Goal: Task Accomplishment & Management: Use online tool/utility

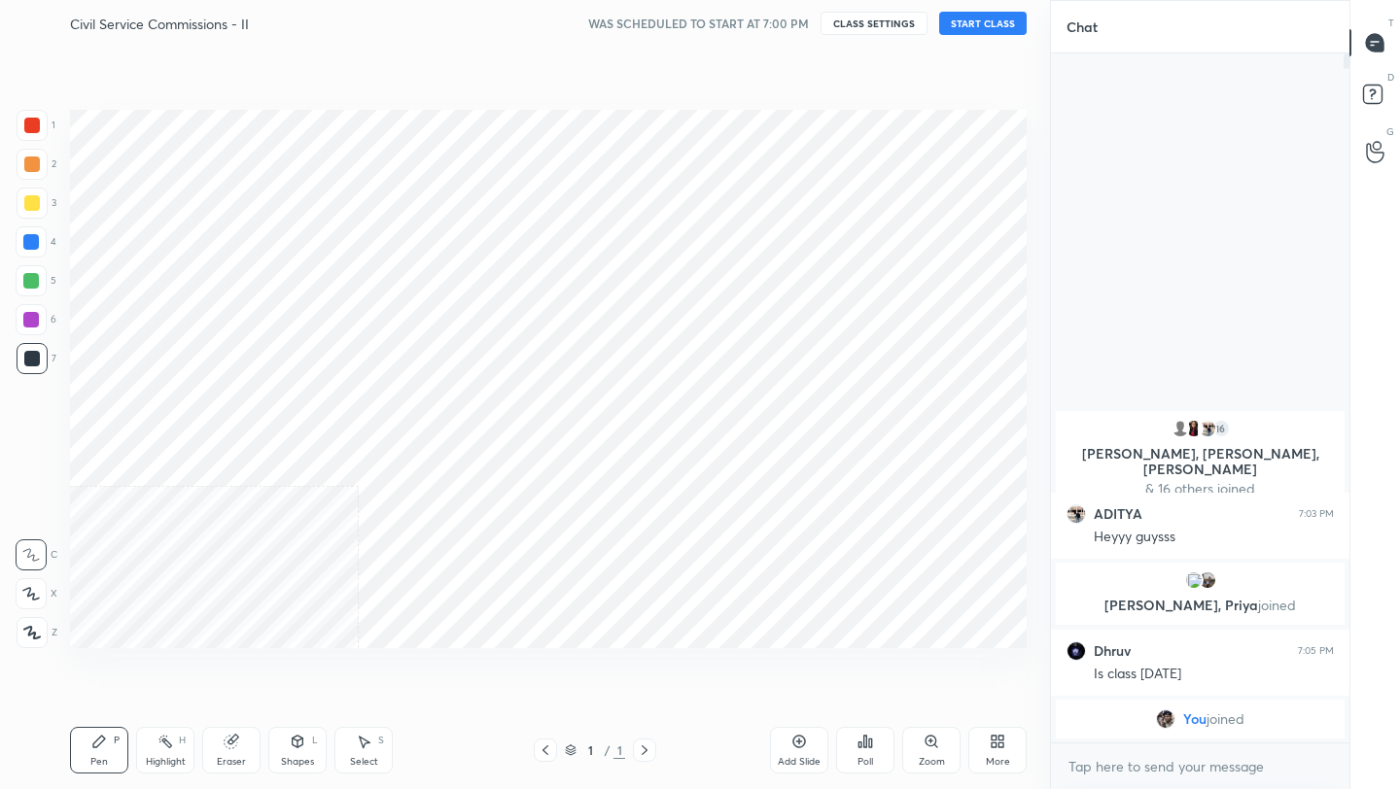
scroll to position [96526, 96219]
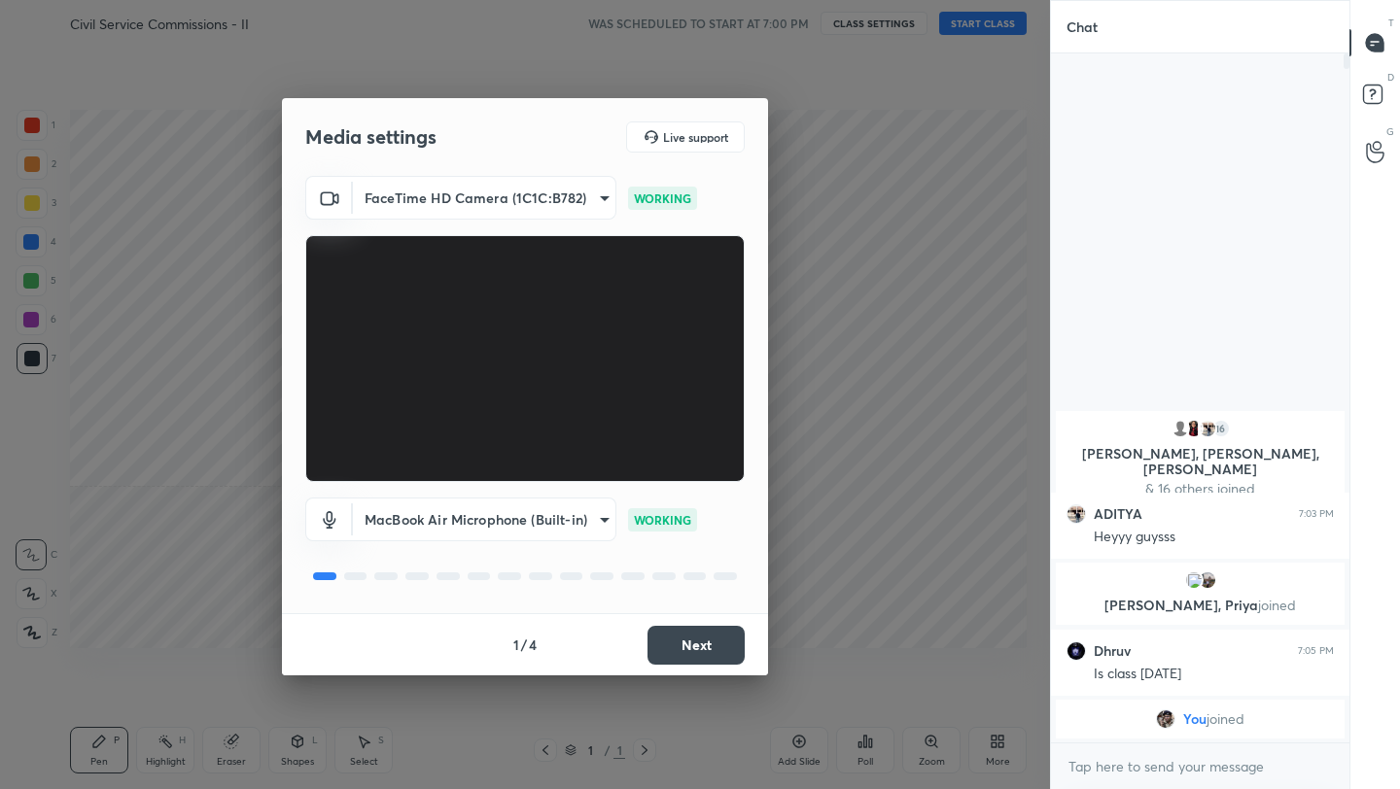
click at [704, 651] on button "Next" at bounding box center [695, 645] width 97 height 39
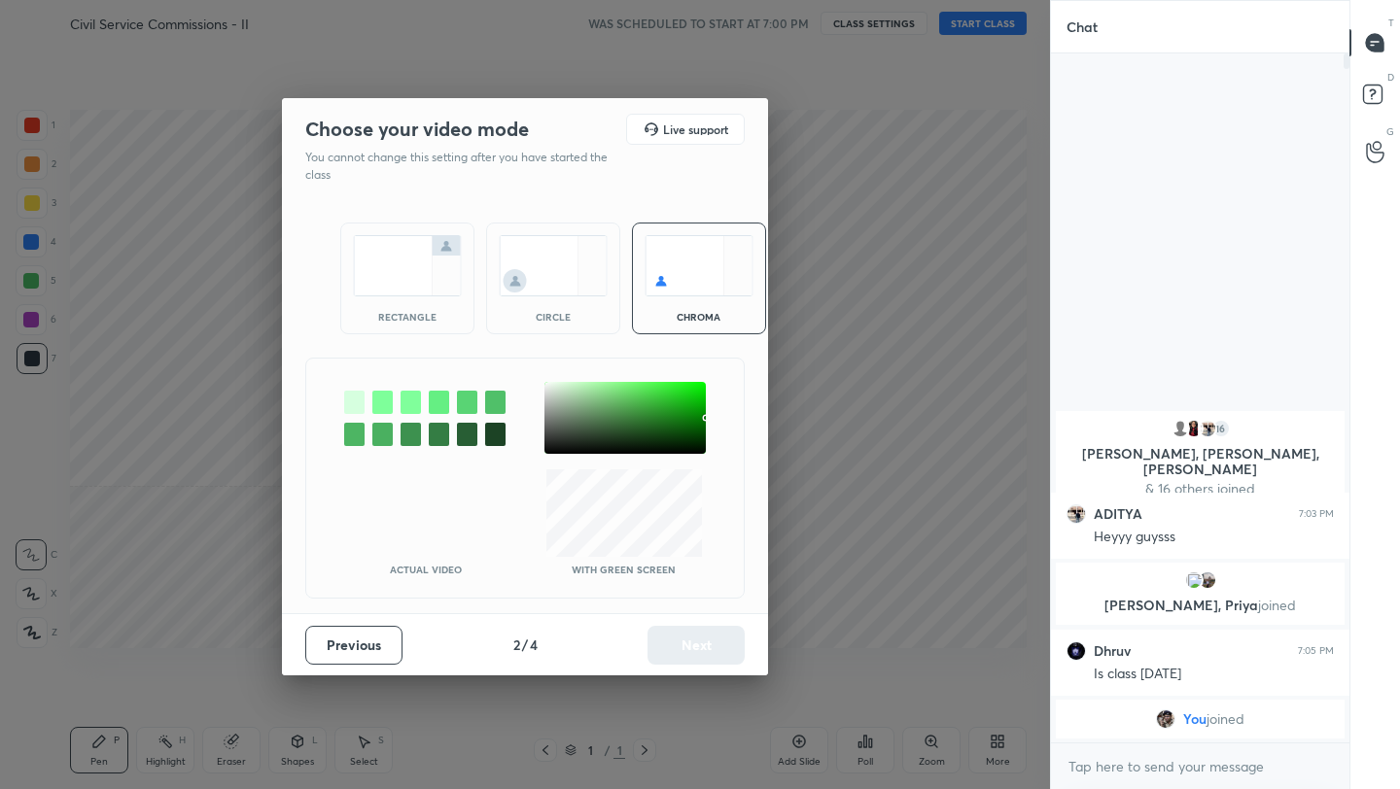
click at [393, 260] on img at bounding box center [407, 265] width 109 height 61
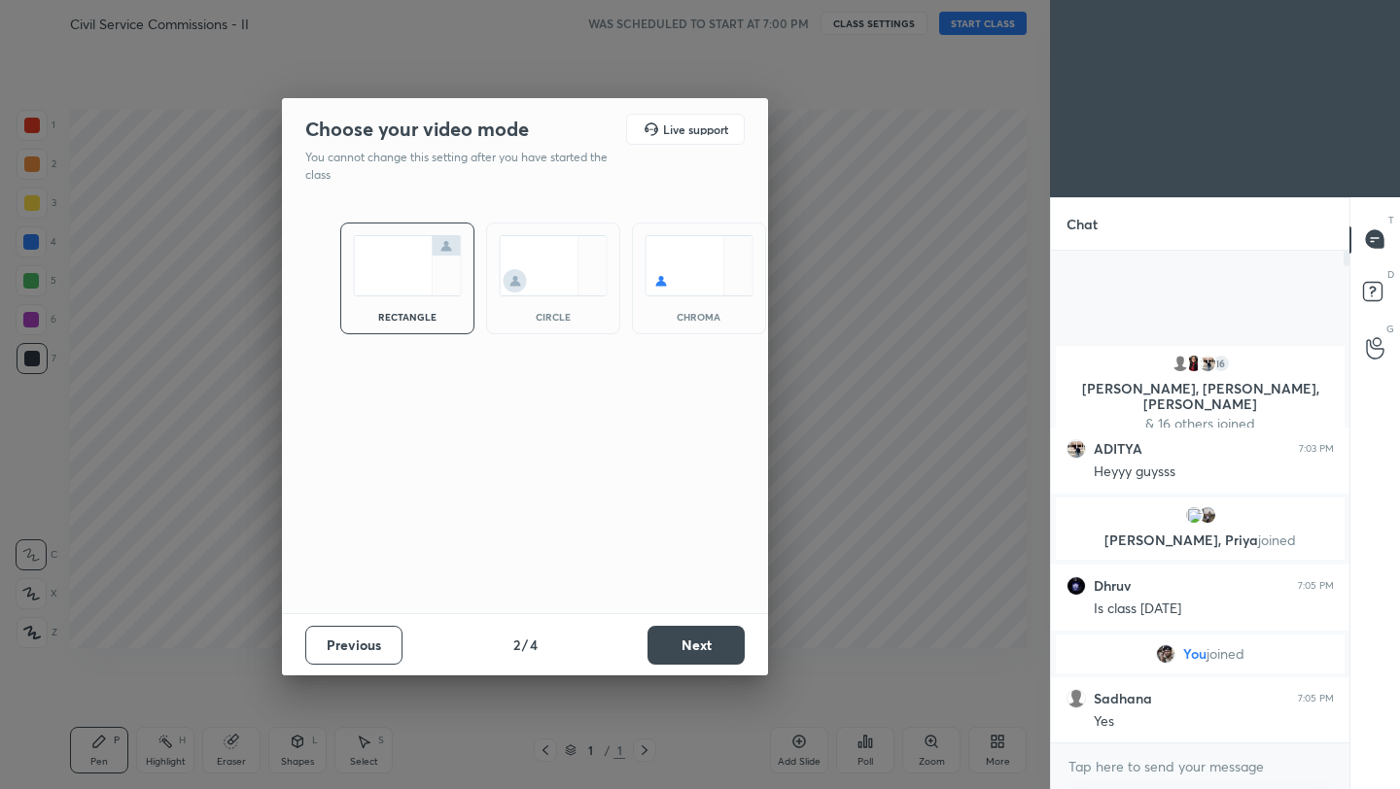
scroll to position [7, 7]
click at [708, 654] on button "Next" at bounding box center [695, 645] width 97 height 39
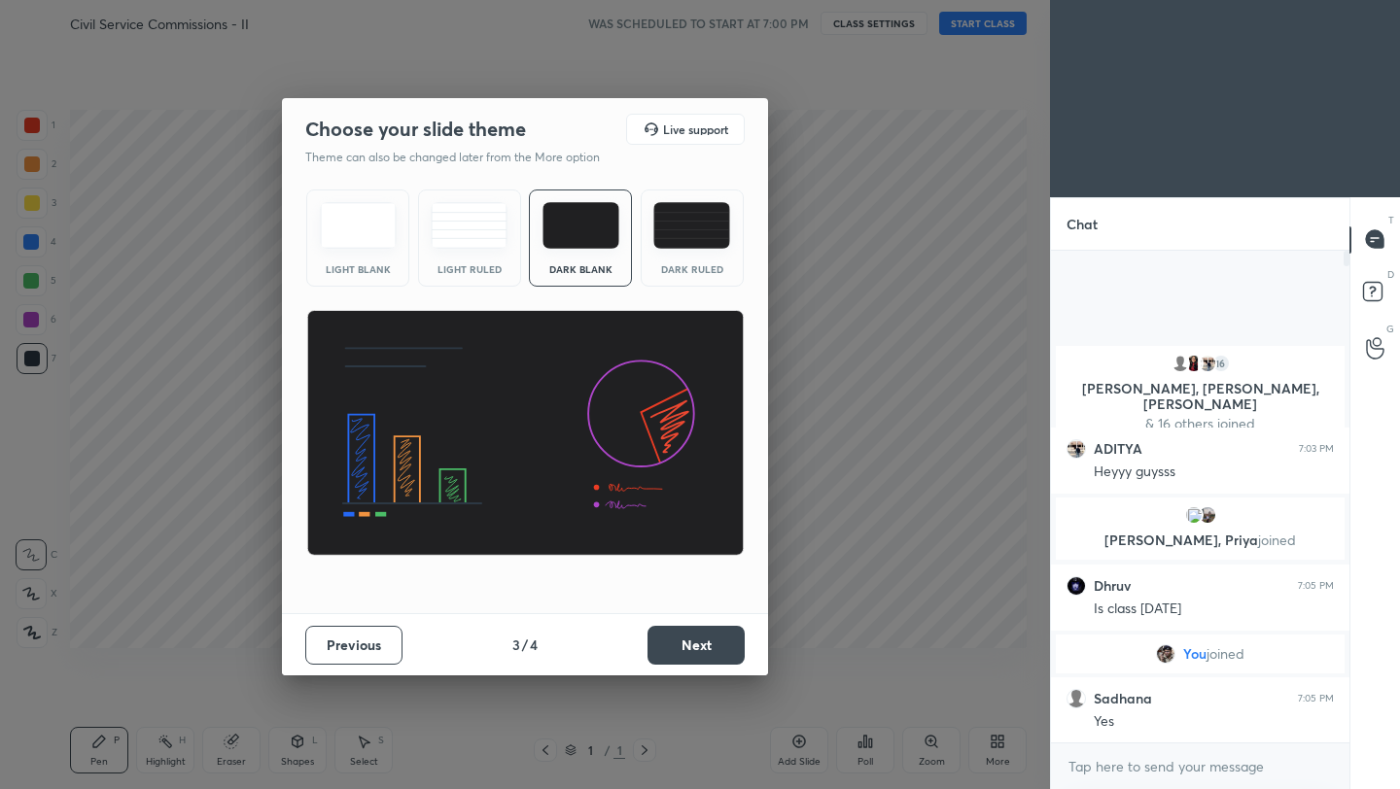
click at [708, 653] on button "Next" at bounding box center [695, 645] width 97 height 39
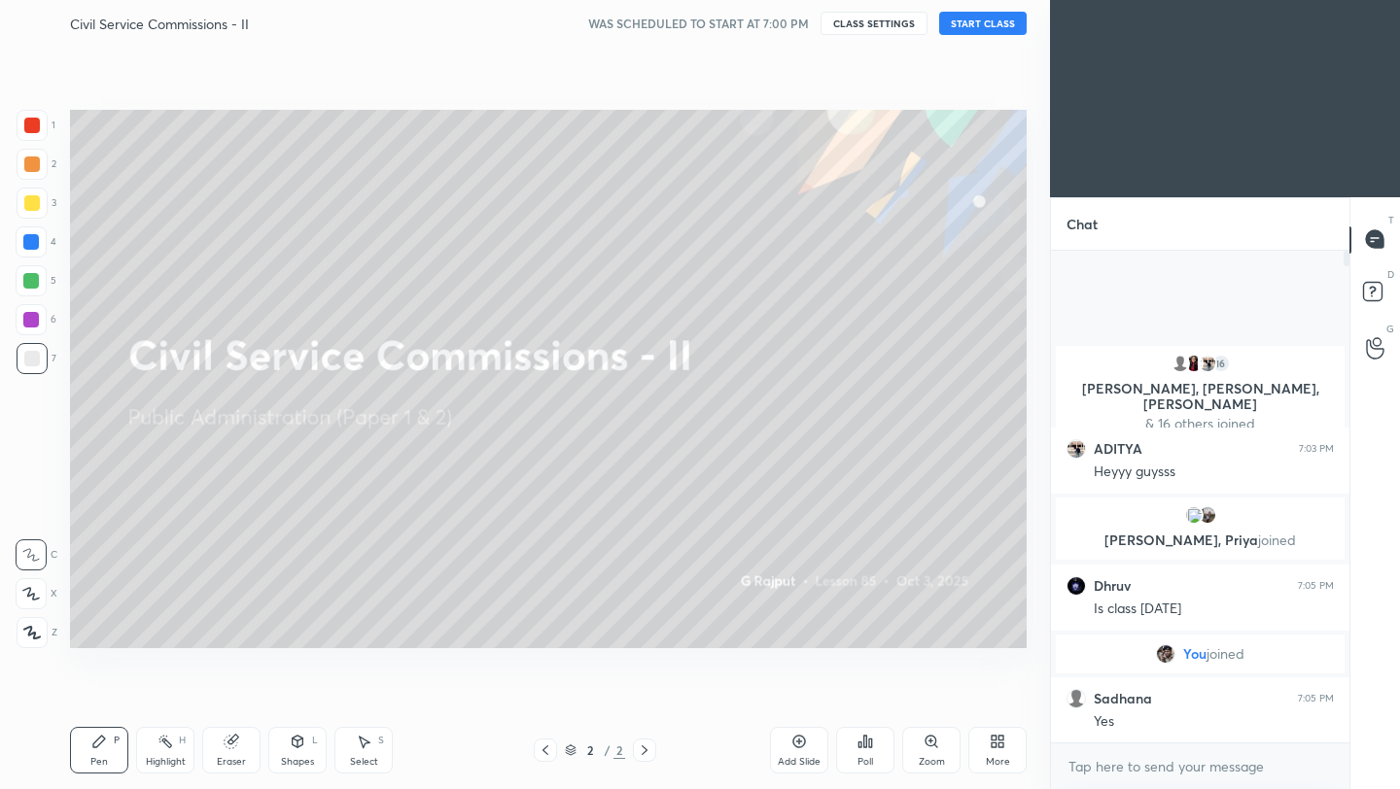
click at [986, 25] on button "START CLASS" at bounding box center [982, 23] width 87 height 23
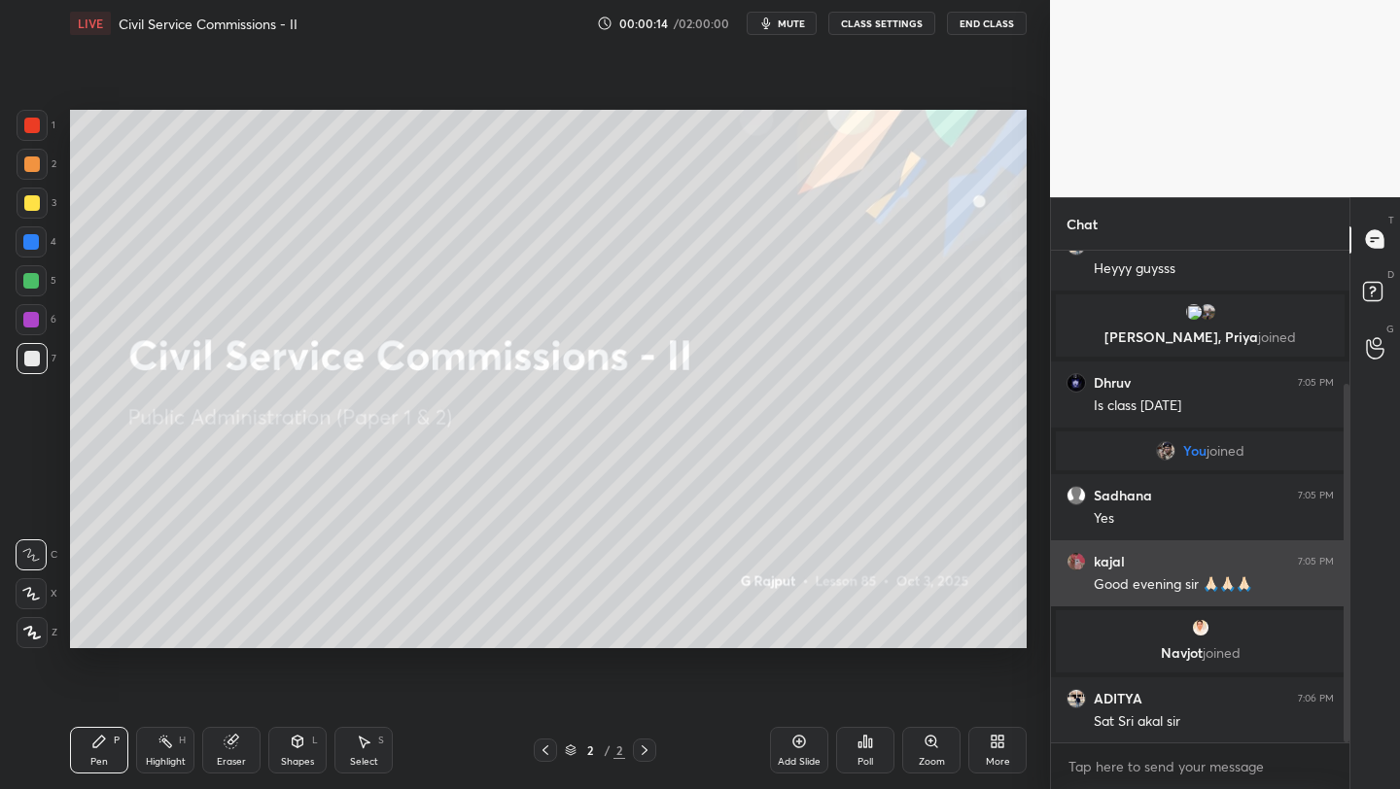
scroll to position [183, 0]
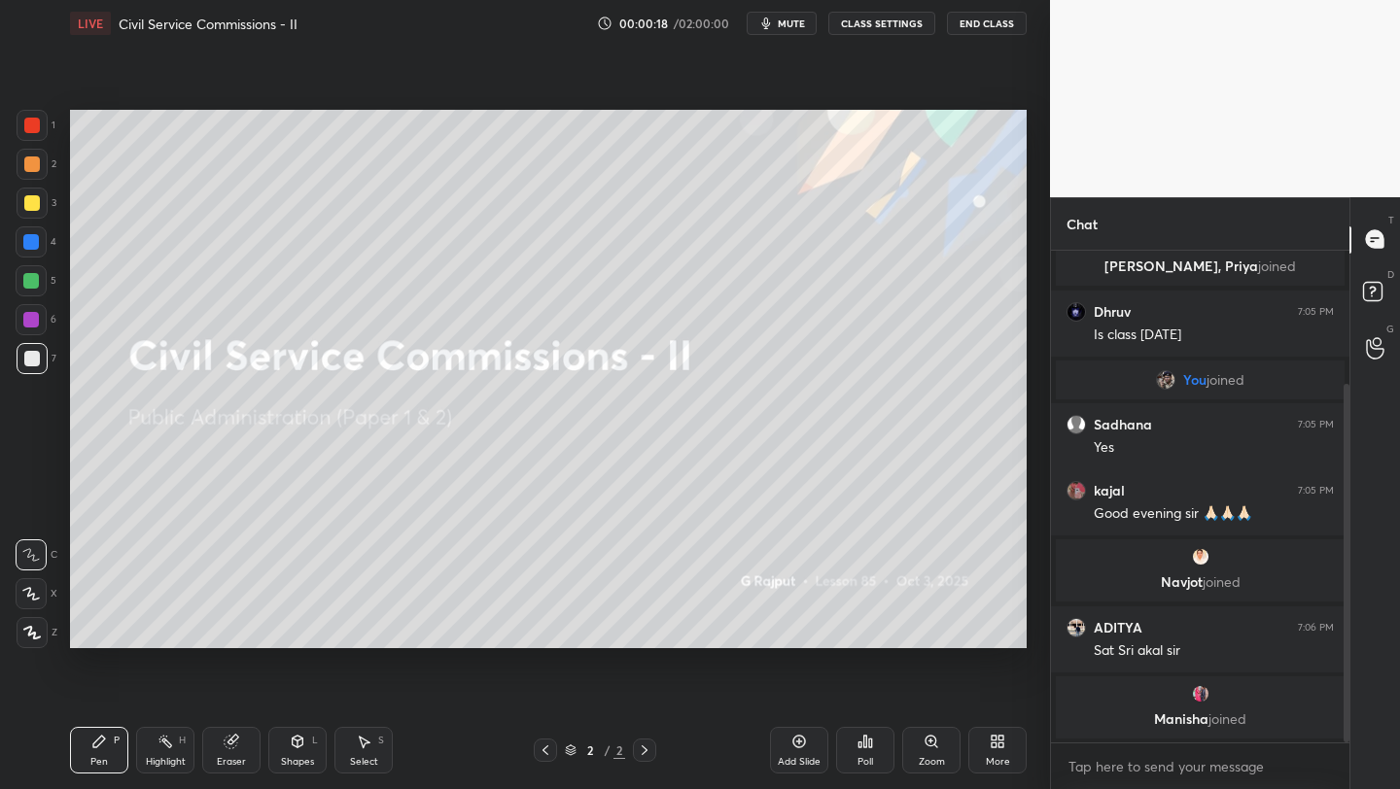
click at [1005, 750] on div "More" at bounding box center [997, 750] width 58 height 47
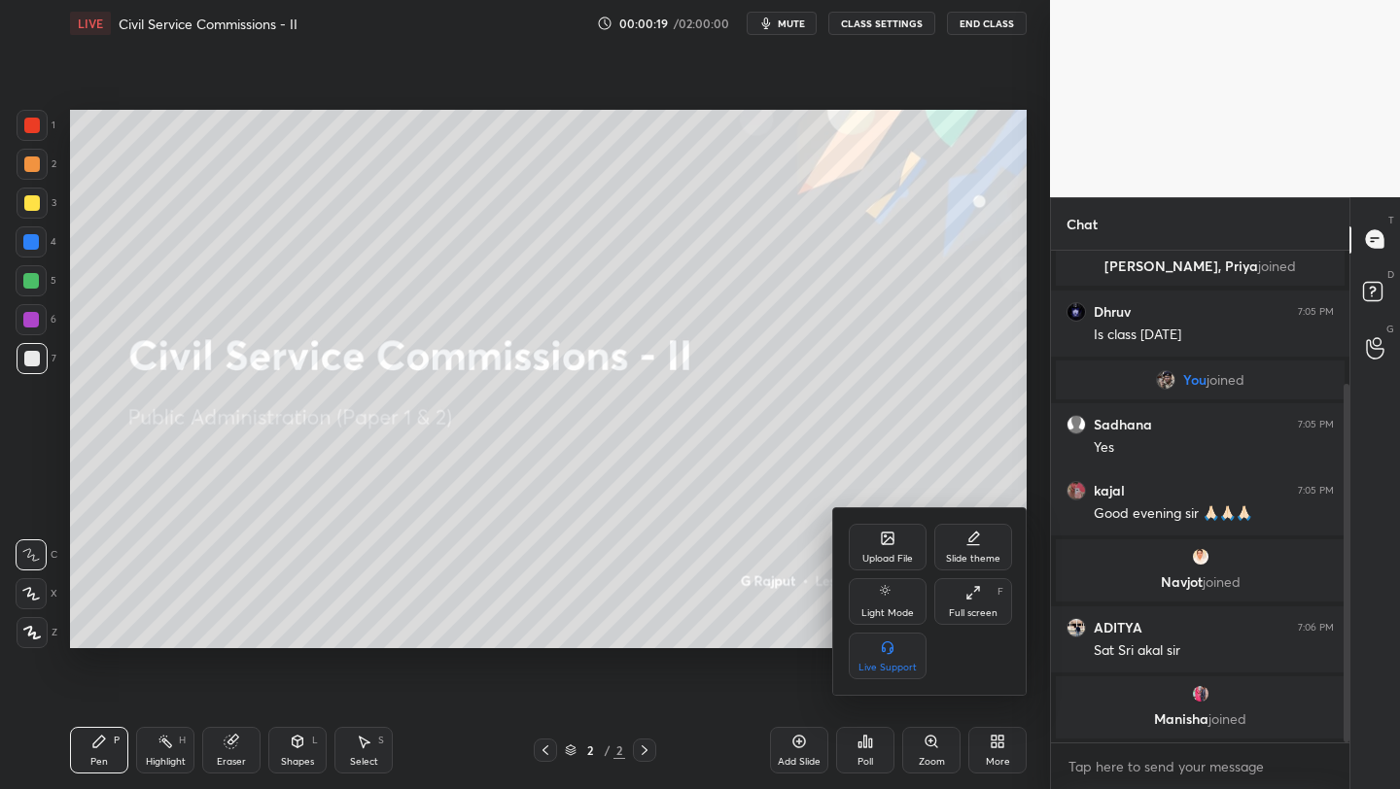
click at [900, 554] on div "Upload File" at bounding box center [887, 559] width 51 height 10
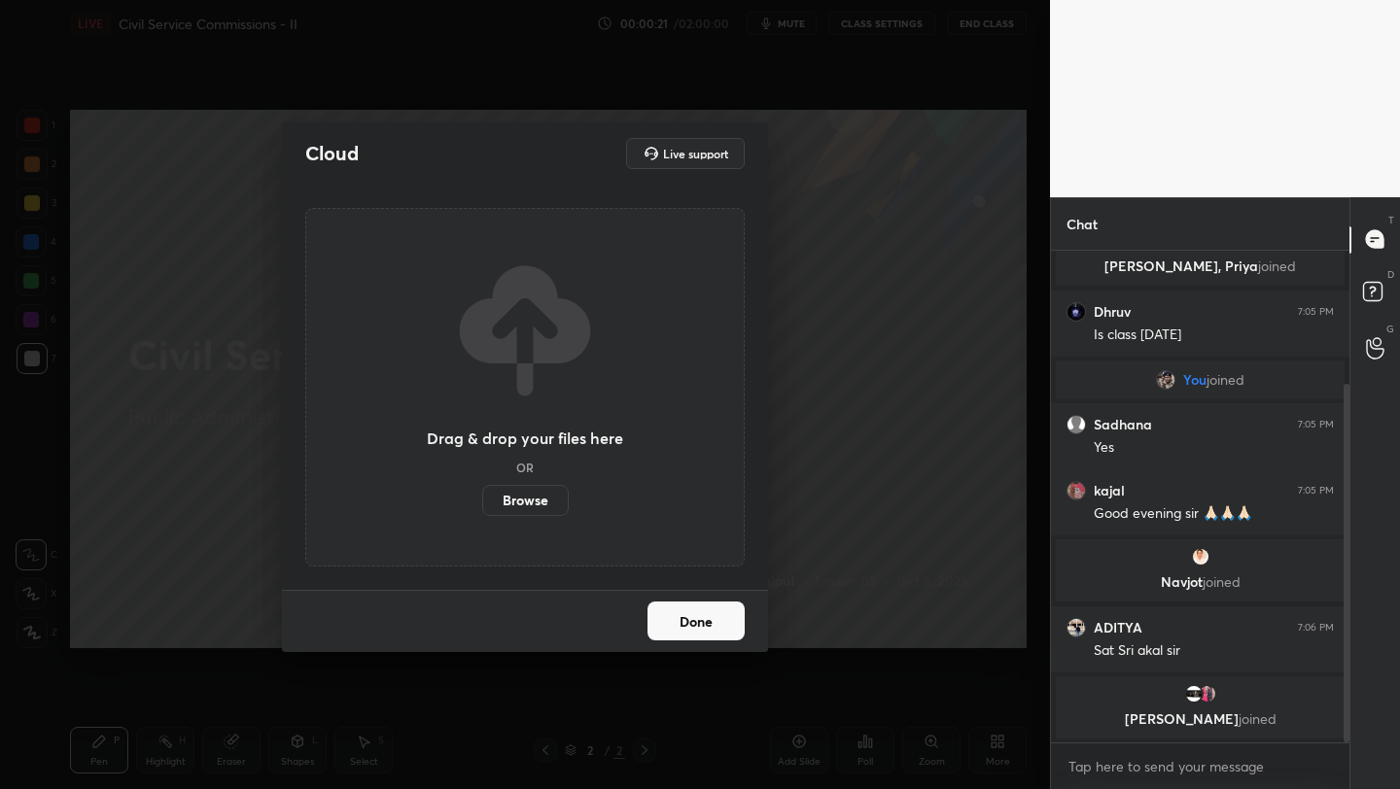
click at [545, 504] on label "Browse" at bounding box center [525, 500] width 86 height 31
click at [482, 504] on input "Browse" at bounding box center [482, 500] width 0 height 31
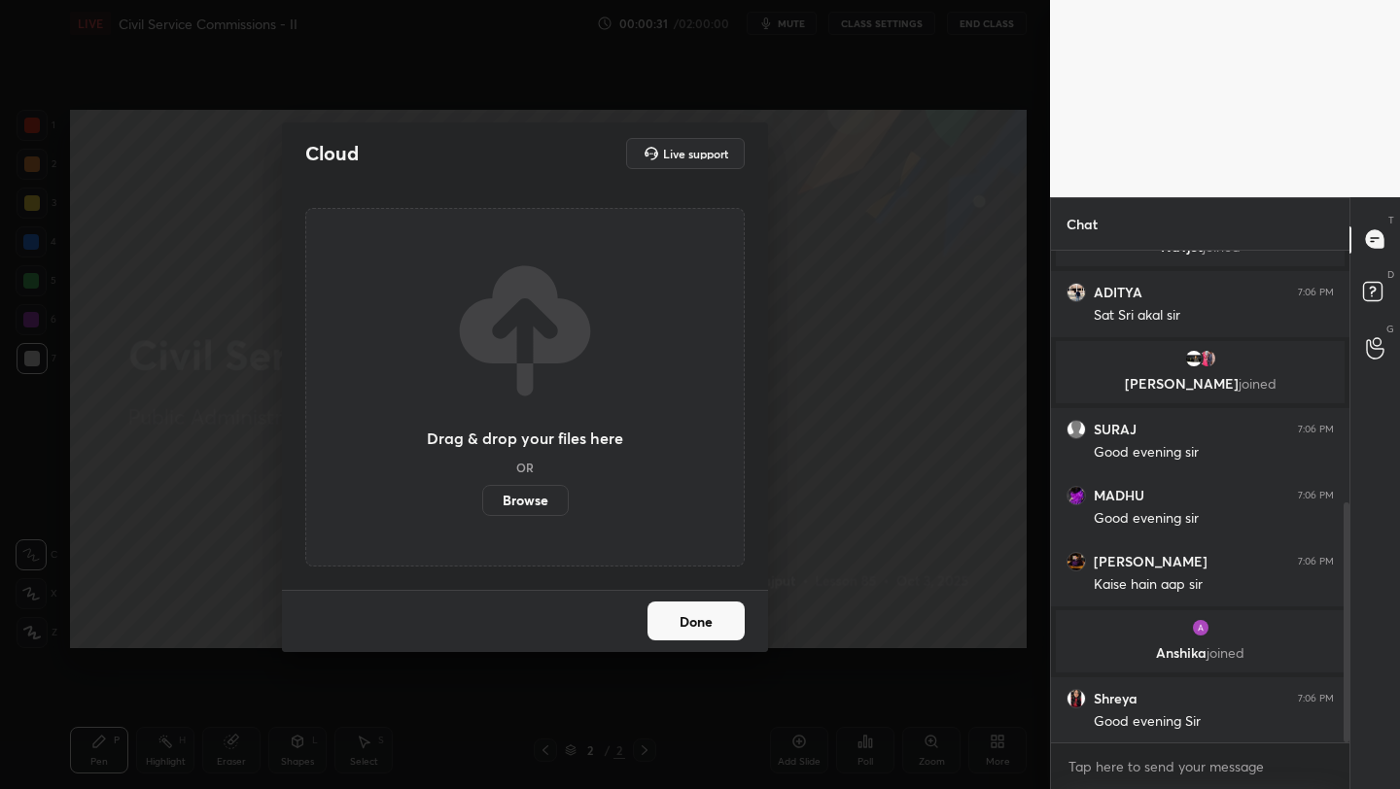
scroll to position [584, 0]
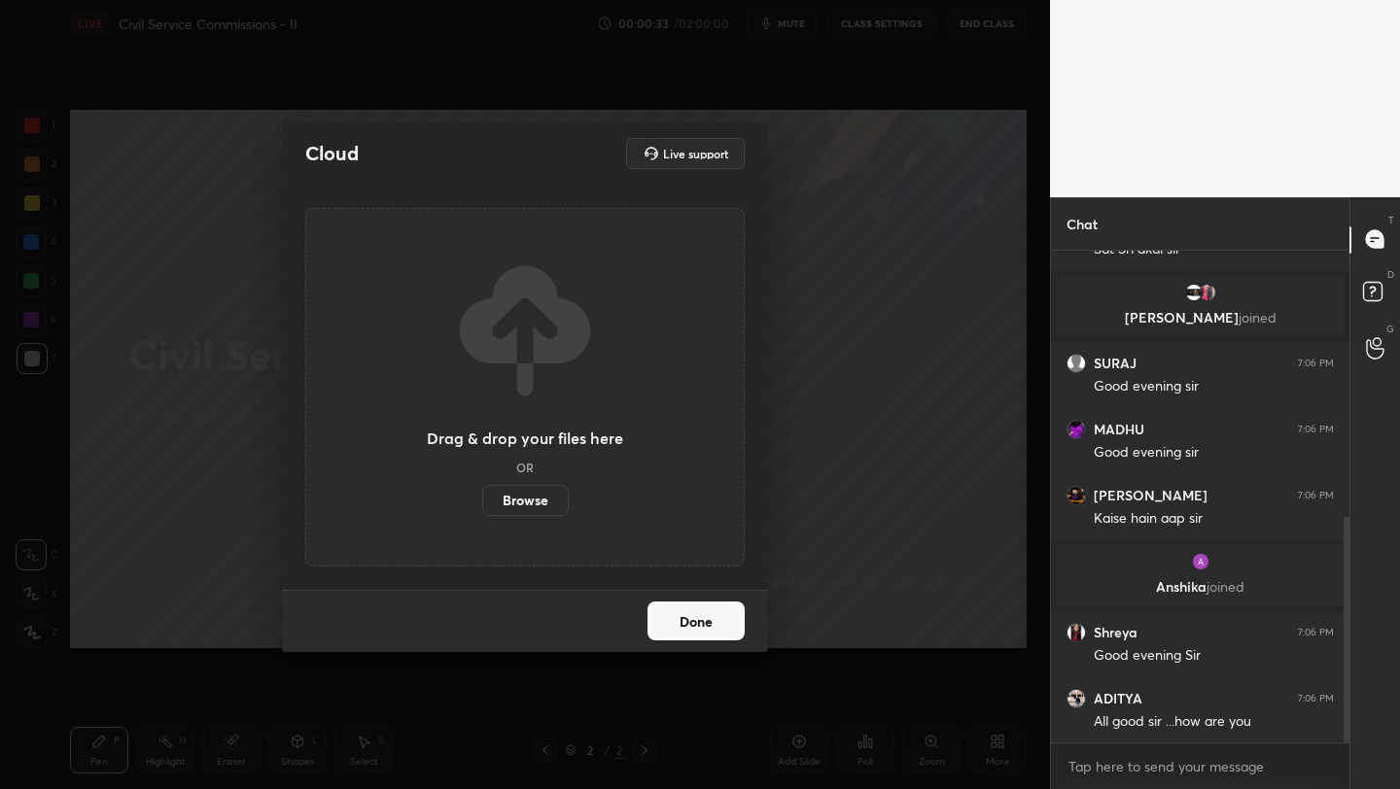
click at [721, 623] on button "Done" at bounding box center [695, 621] width 97 height 39
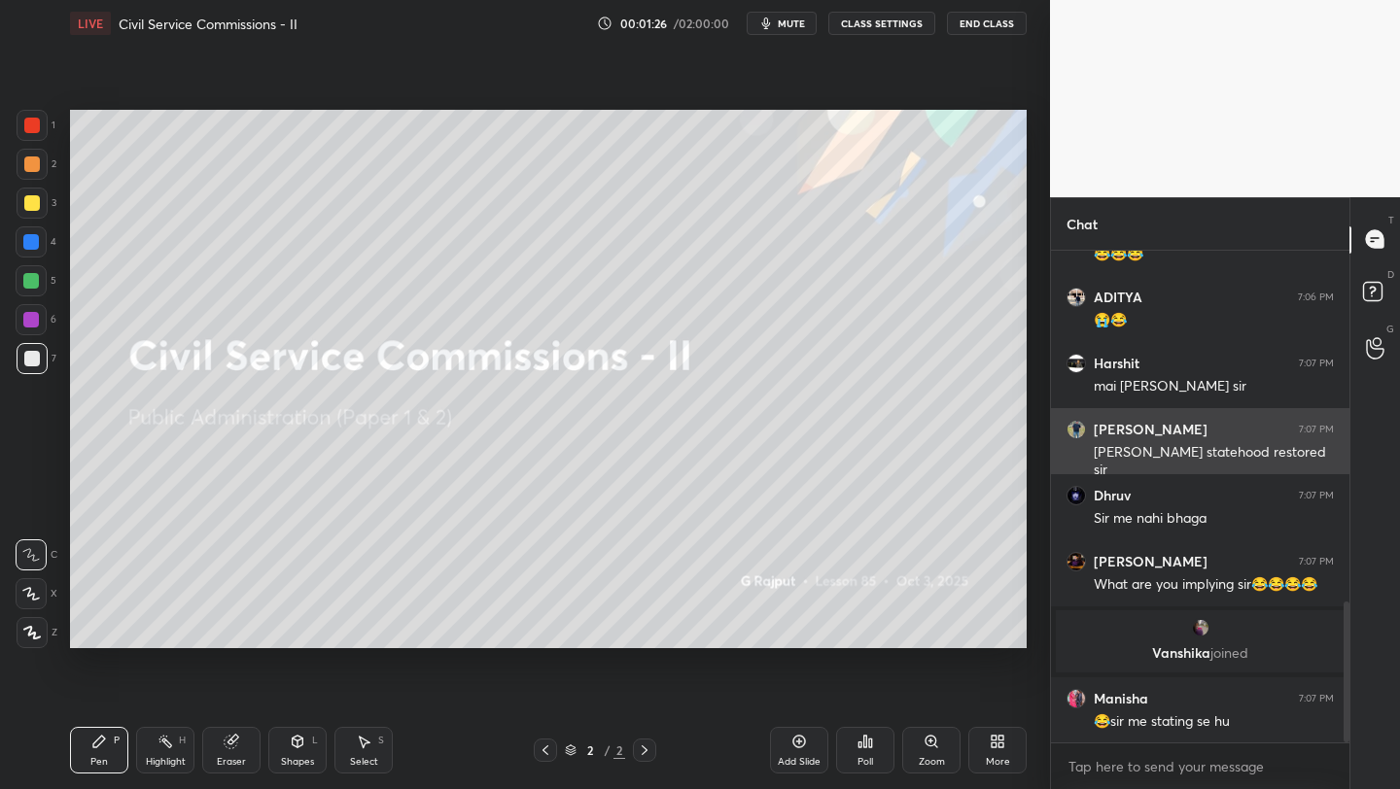
scroll to position [1230, 0]
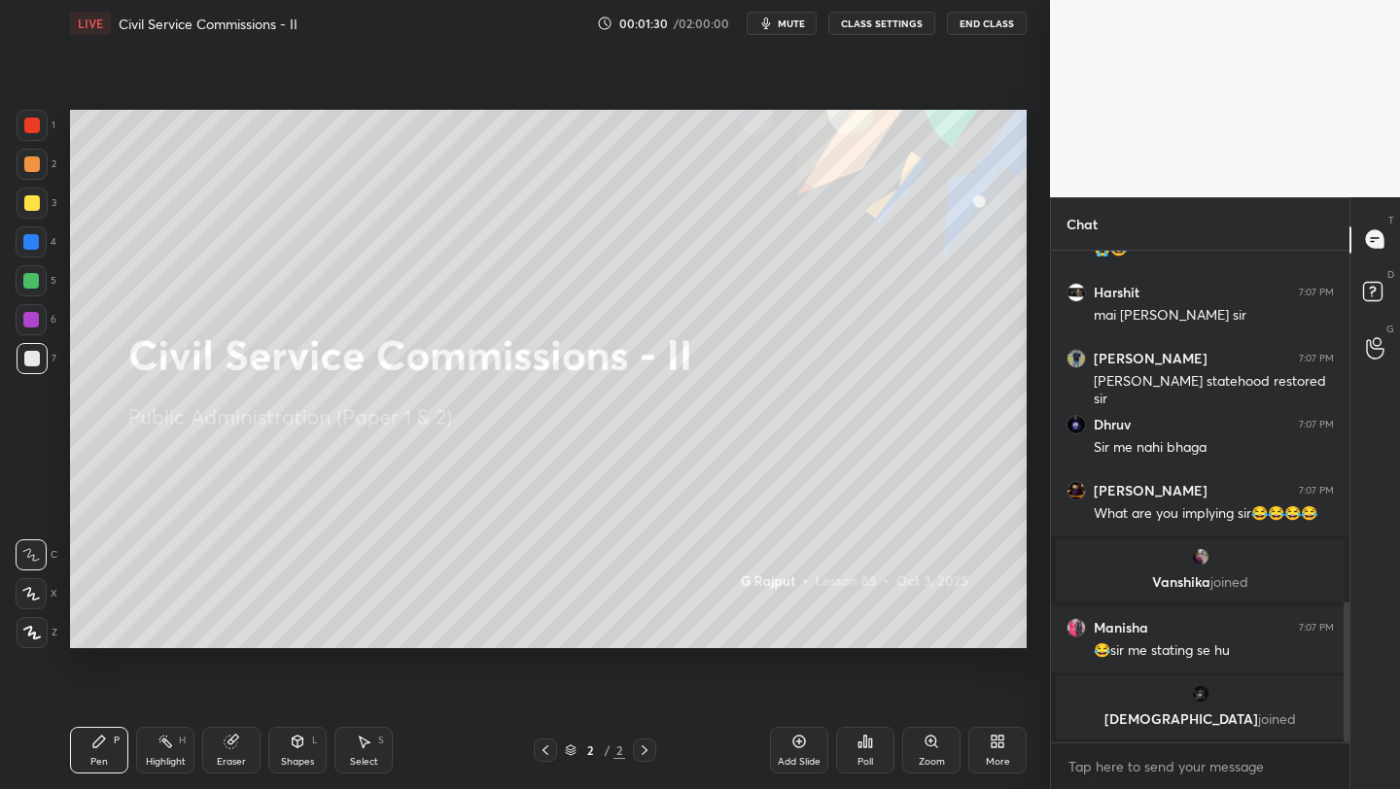
click at [1002, 764] on div "More" at bounding box center [998, 762] width 24 height 10
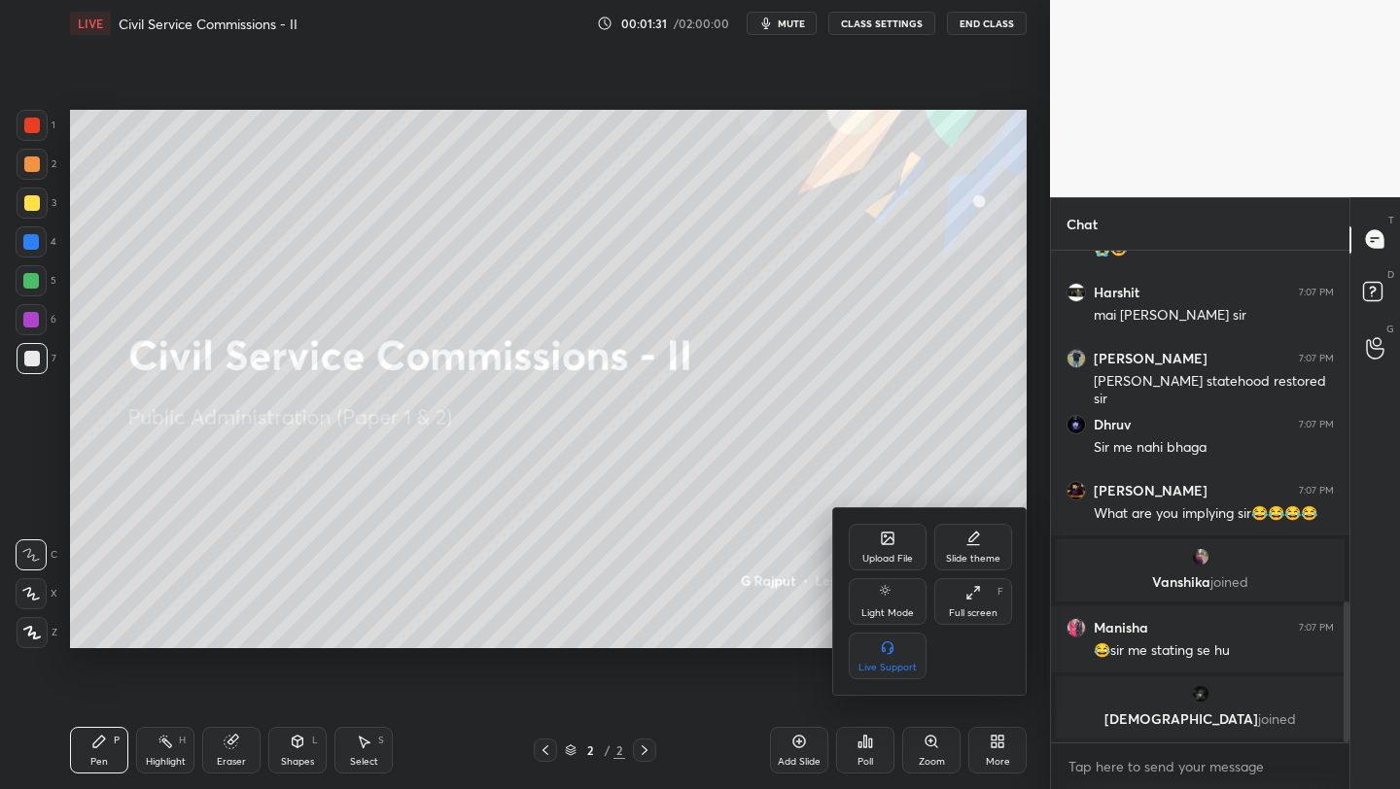
click at [883, 540] on icon at bounding box center [888, 539] width 12 height 12
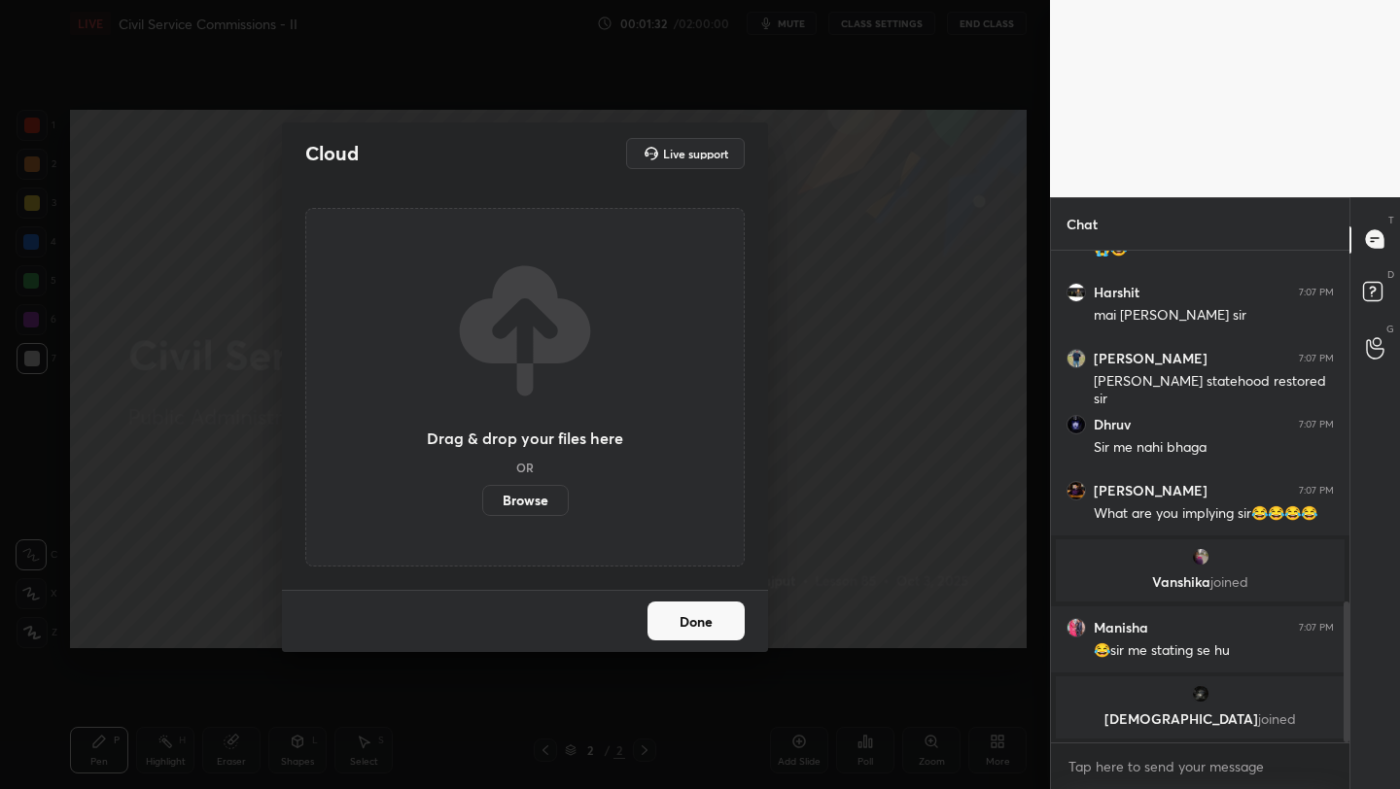
click at [522, 502] on label "Browse" at bounding box center [525, 500] width 86 height 31
click at [482, 502] on input "Browse" at bounding box center [482, 500] width 0 height 31
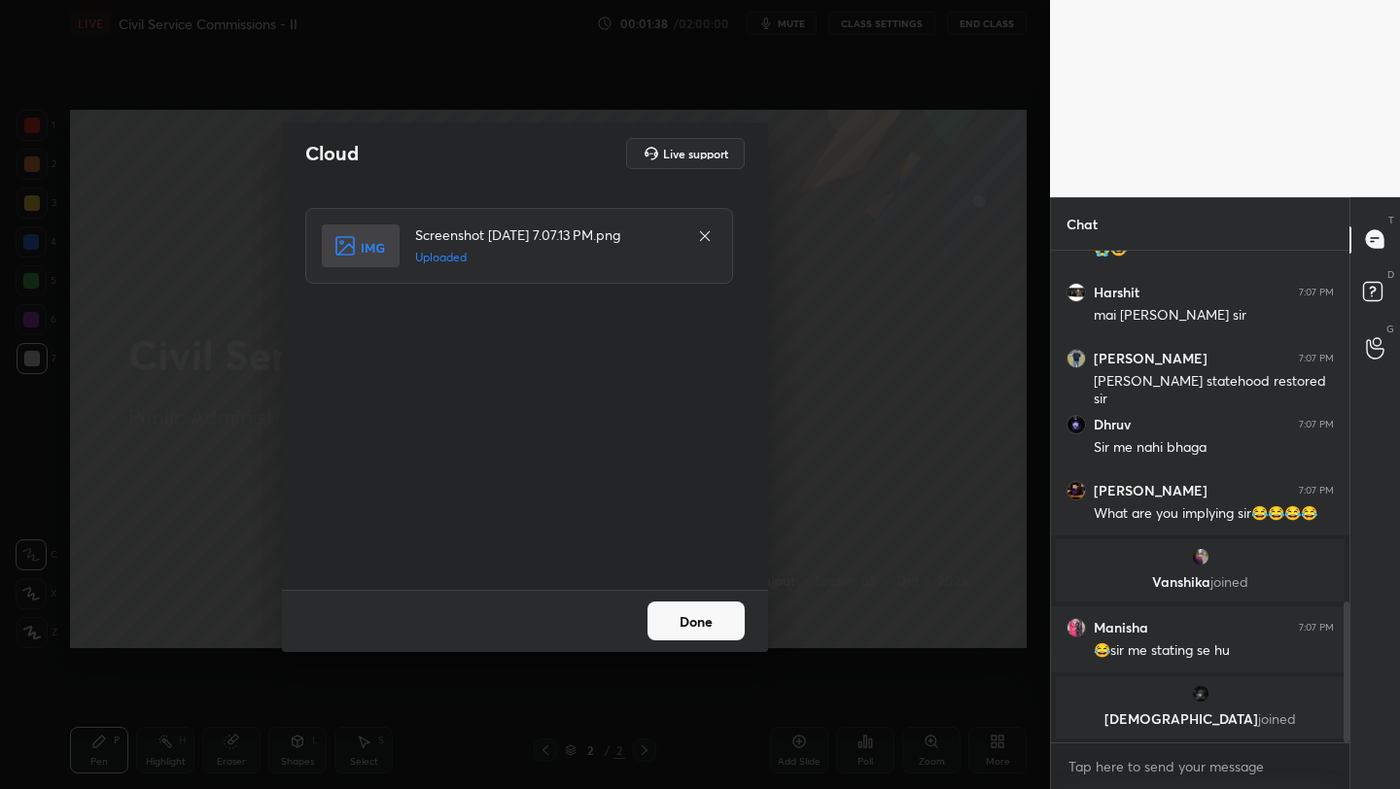
scroll to position [1349, 0]
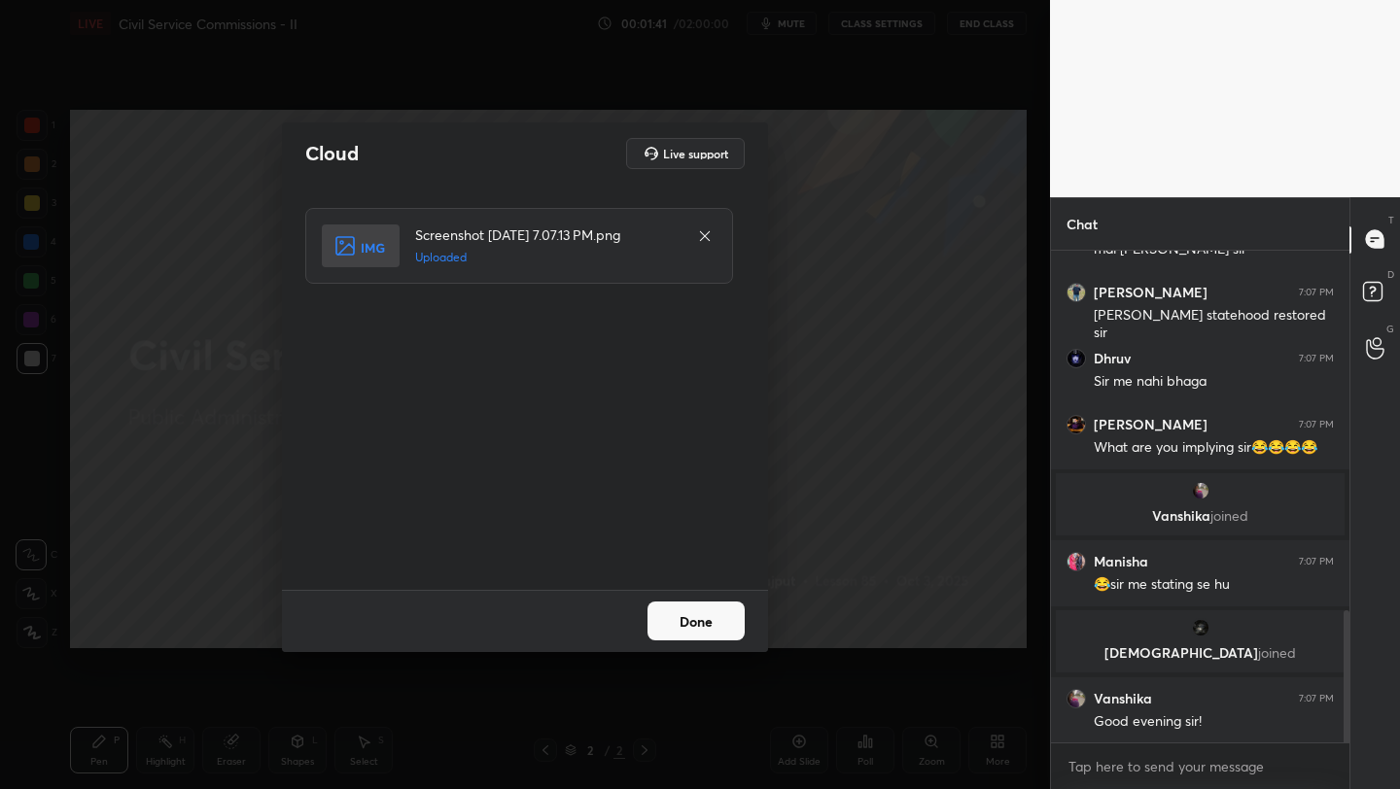
click at [697, 615] on button "Done" at bounding box center [695, 621] width 97 height 39
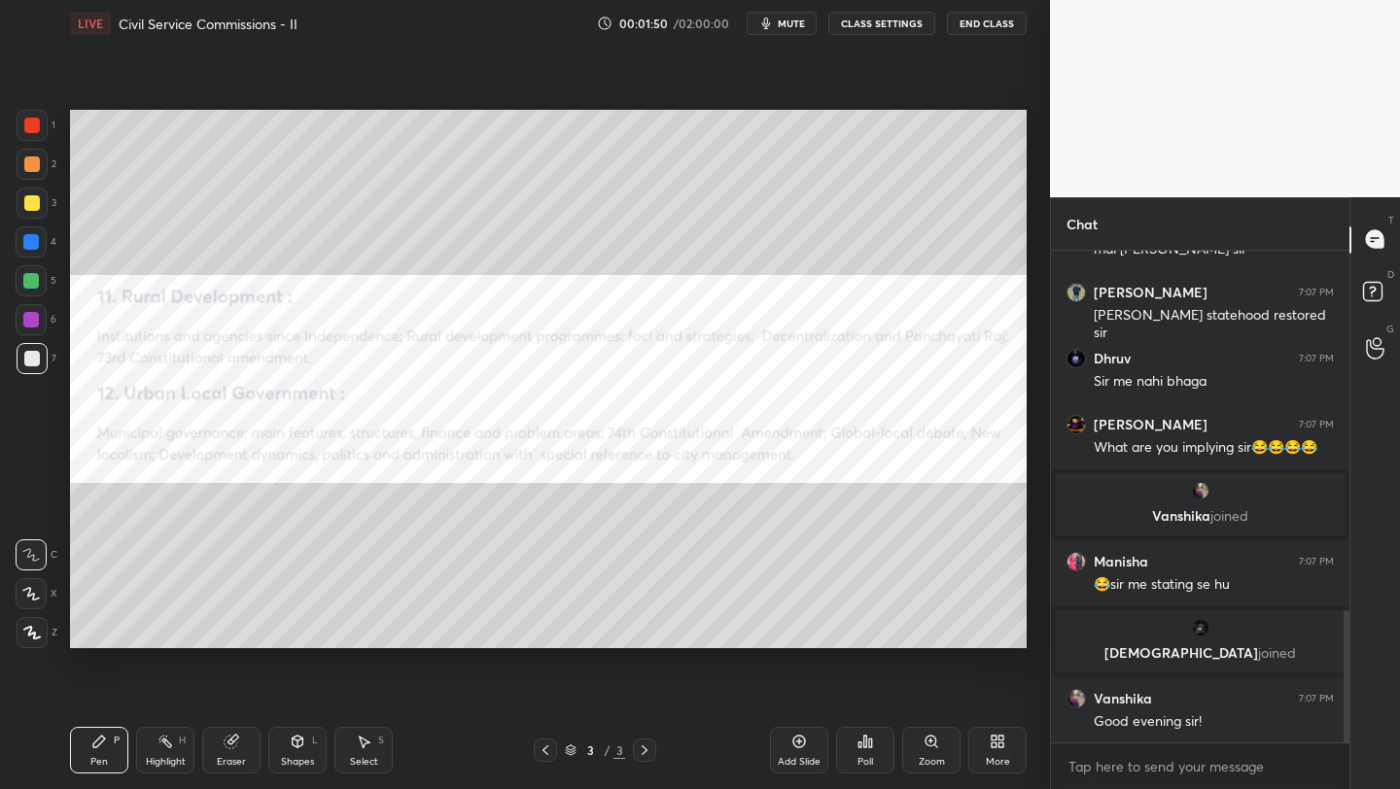
drag, startPoint x: 41, startPoint y: 124, endPoint x: 64, endPoint y: 156, distance: 38.9
click at [43, 127] on div at bounding box center [32, 125] width 31 height 31
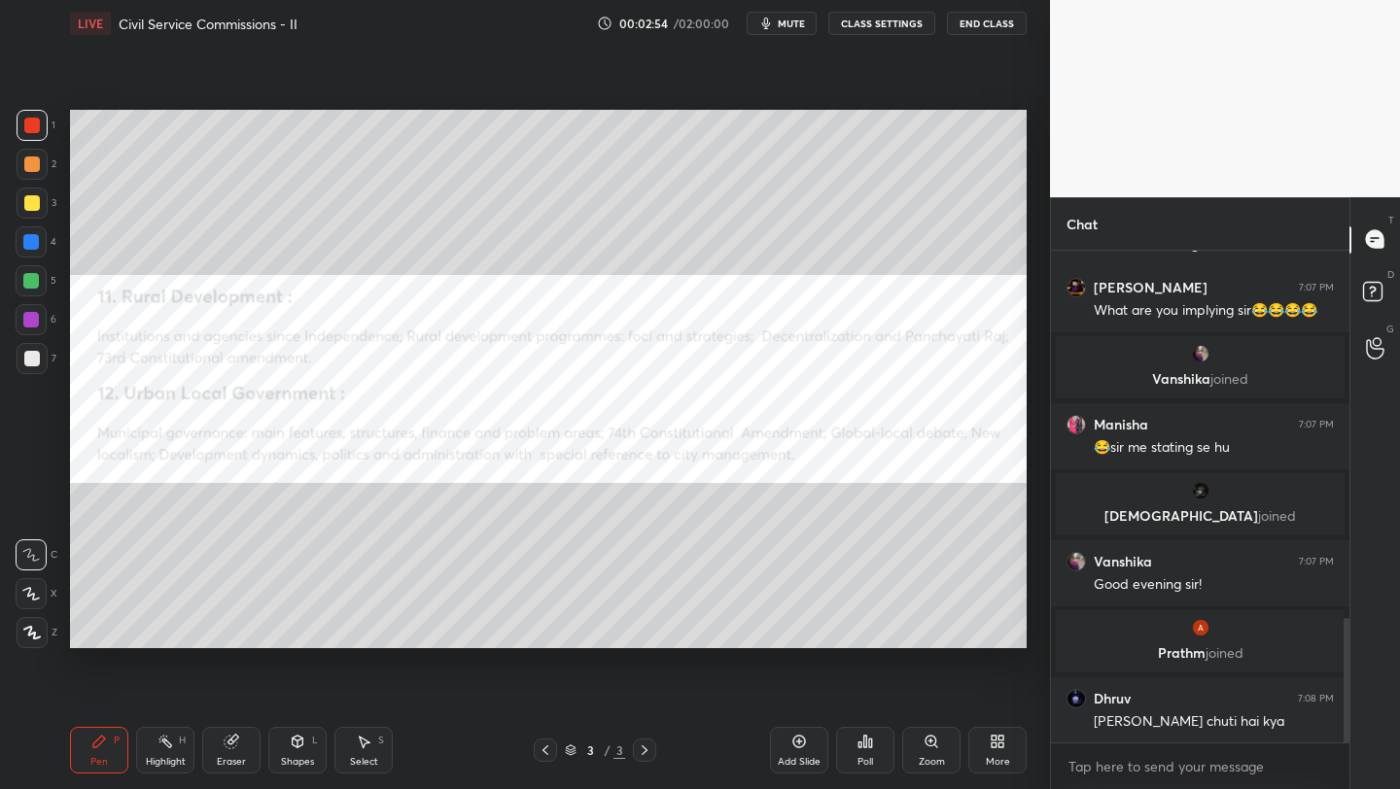
scroll to position [1517, 0]
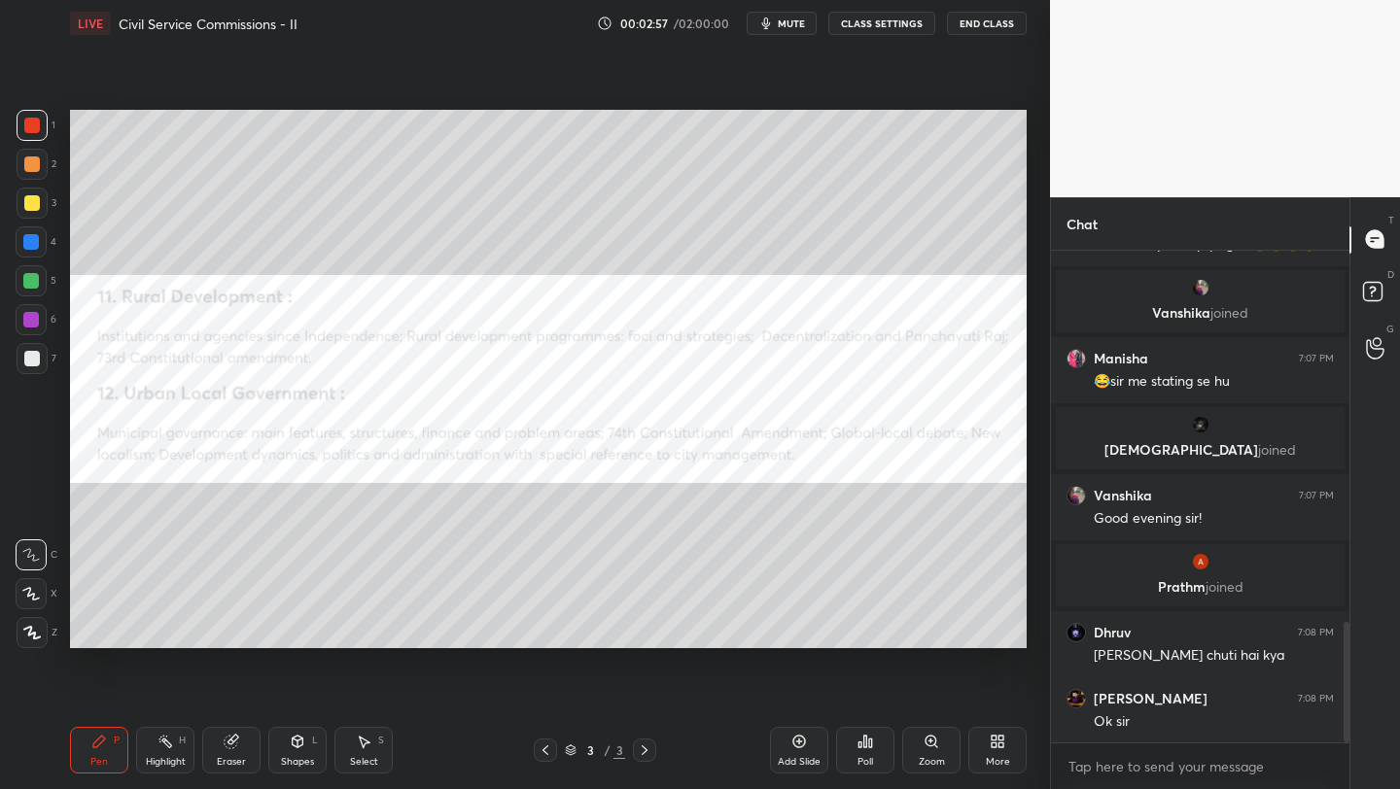
click at [778, 750] on div "Add Slide" at bounding box center [799, 750] width 58 height 47
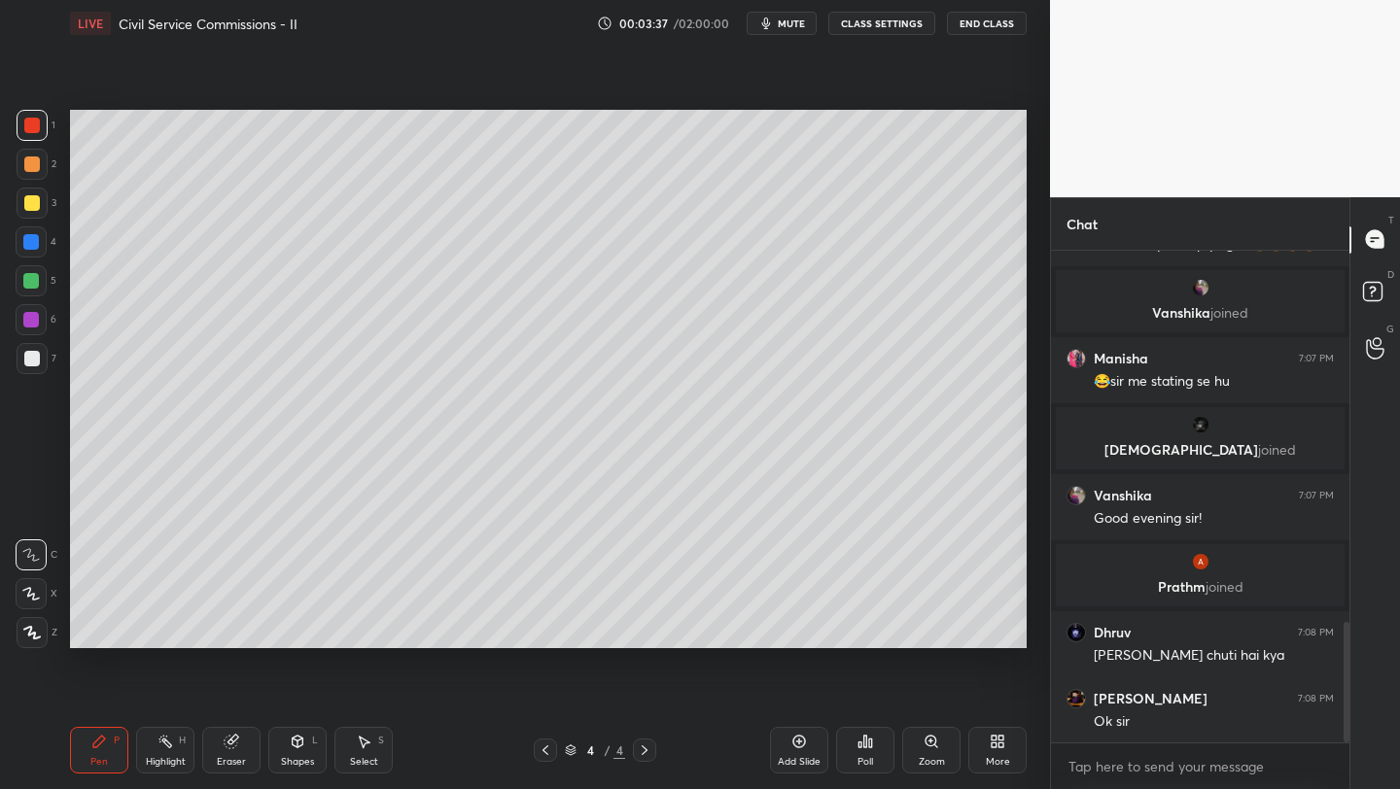
click at [29, 207] on div at bounding box center [32, 203] width 16 height 16
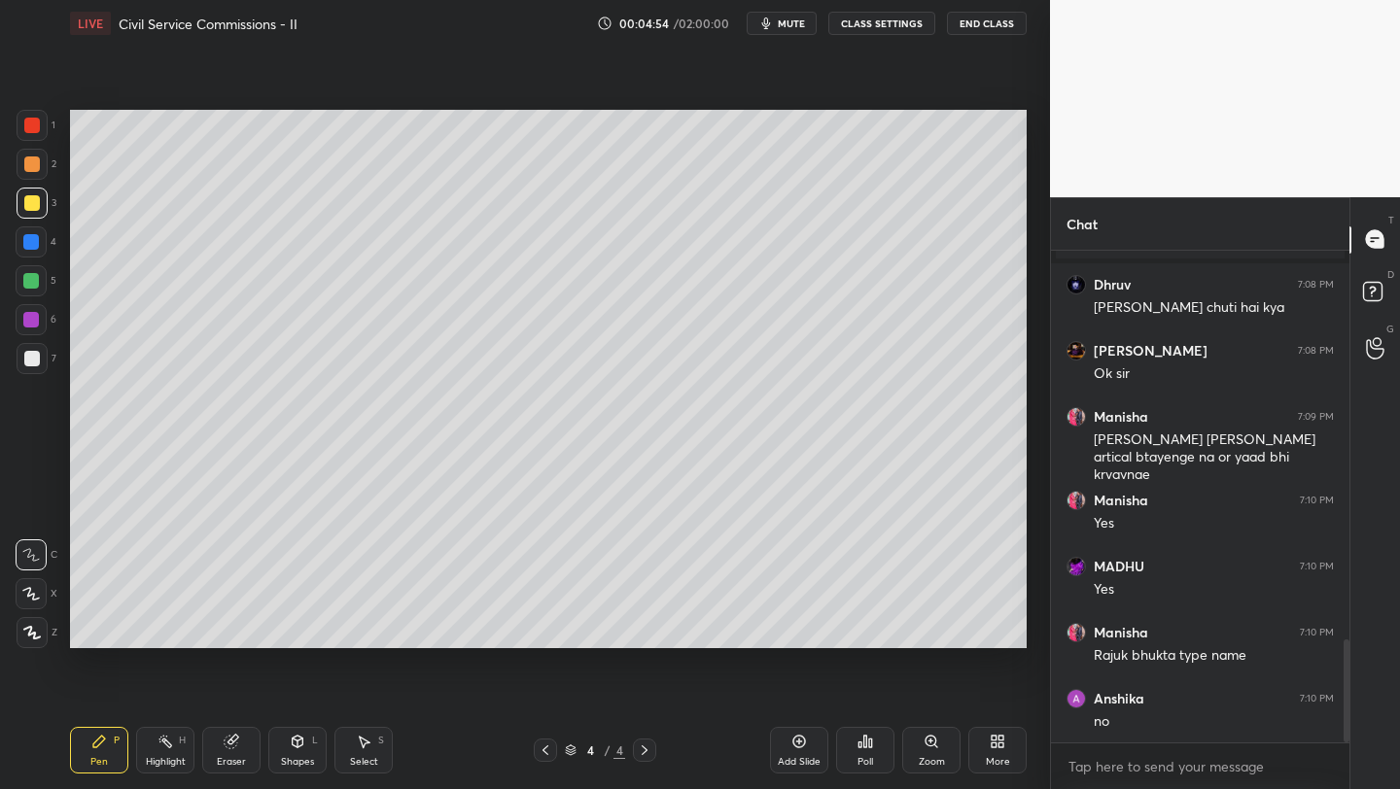
scroll to position [1931, 0]
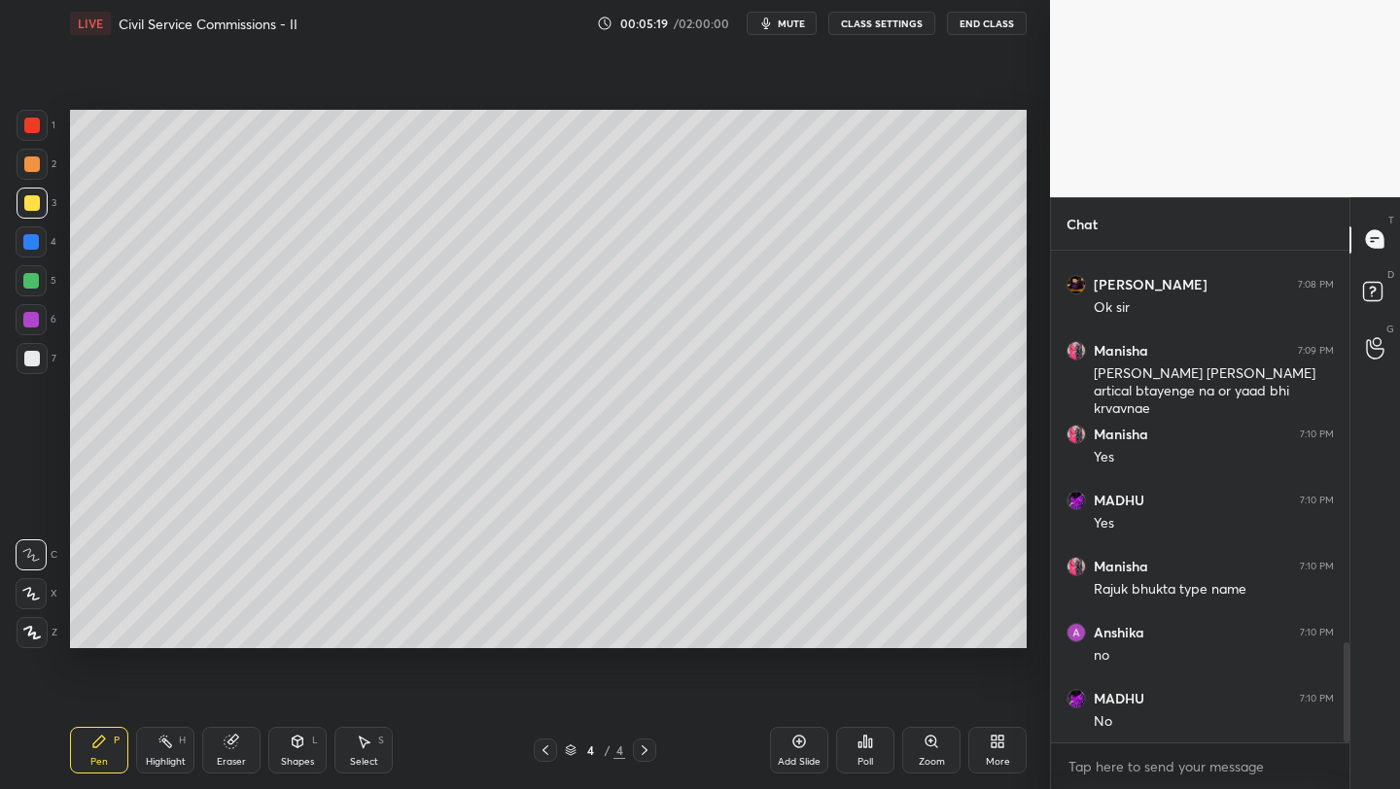
drag, startPoint x: 28, startPoint y: 321, endPoint x: 57, endPoint y: 321, distance: 29.2
click at [33, 322] on div at bounding box center [31, 320] width 16 height 16
click at [41, 634] on div at bounding box center [32, 632] width 31 height 31
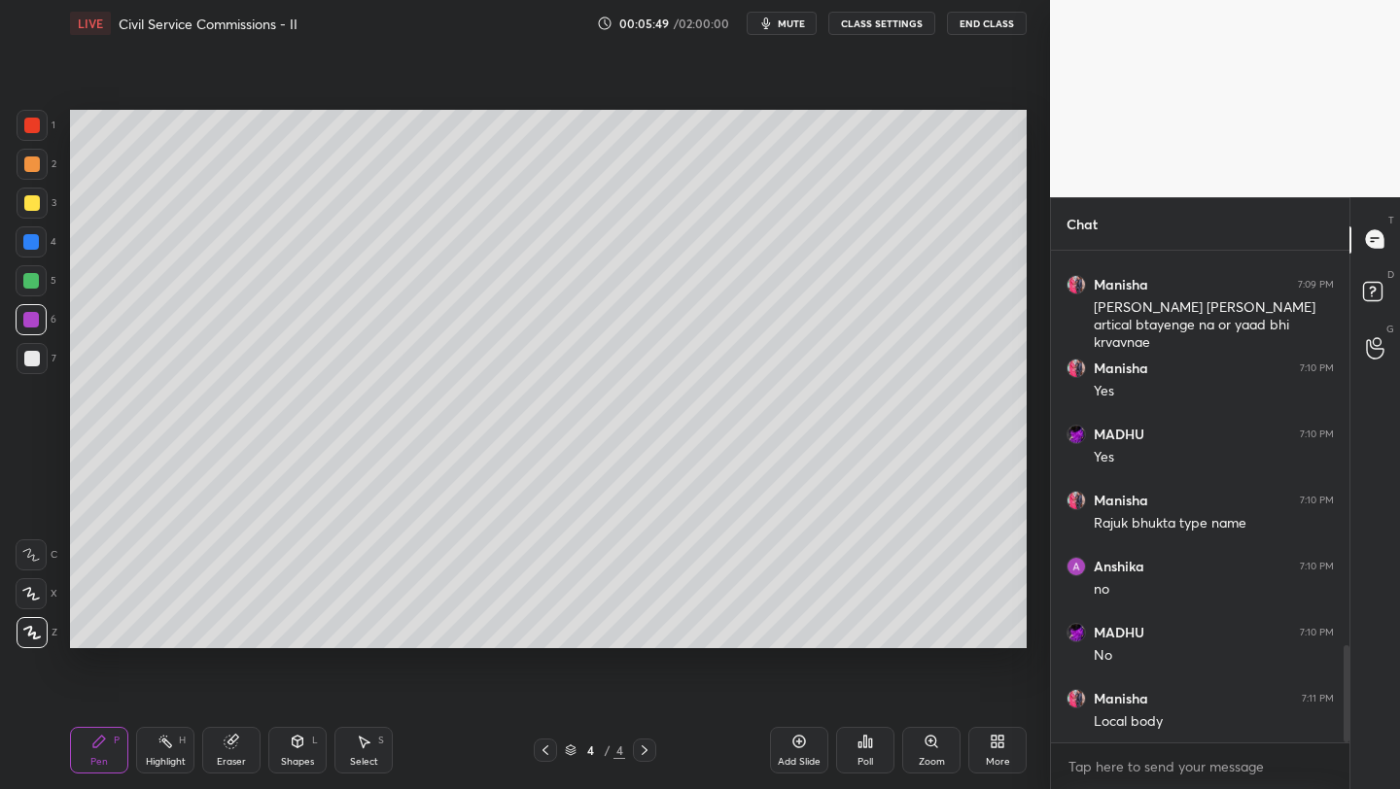
scroll to position [2063, 0]
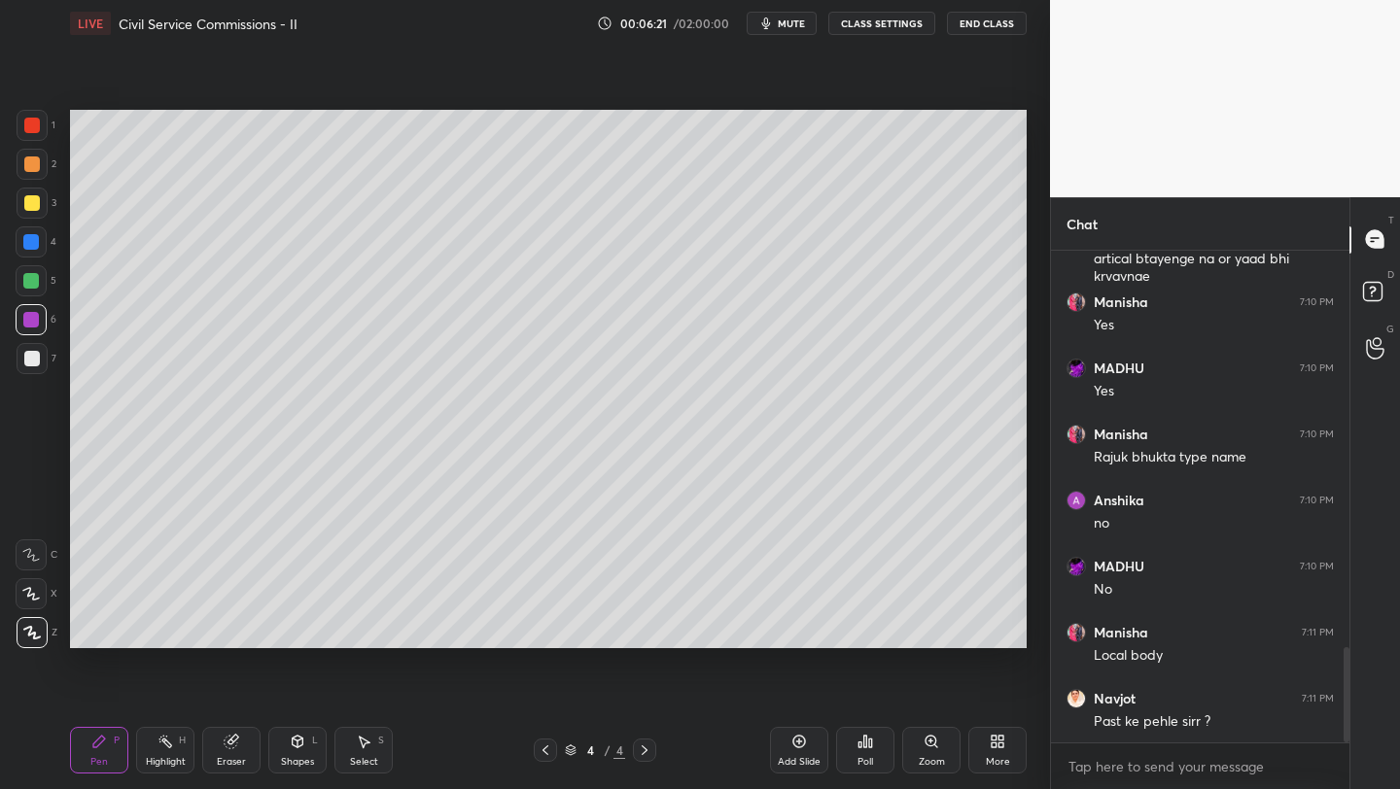
click at [997, 757] on div "More" at bounding box center [998, 762] width 24 height 10
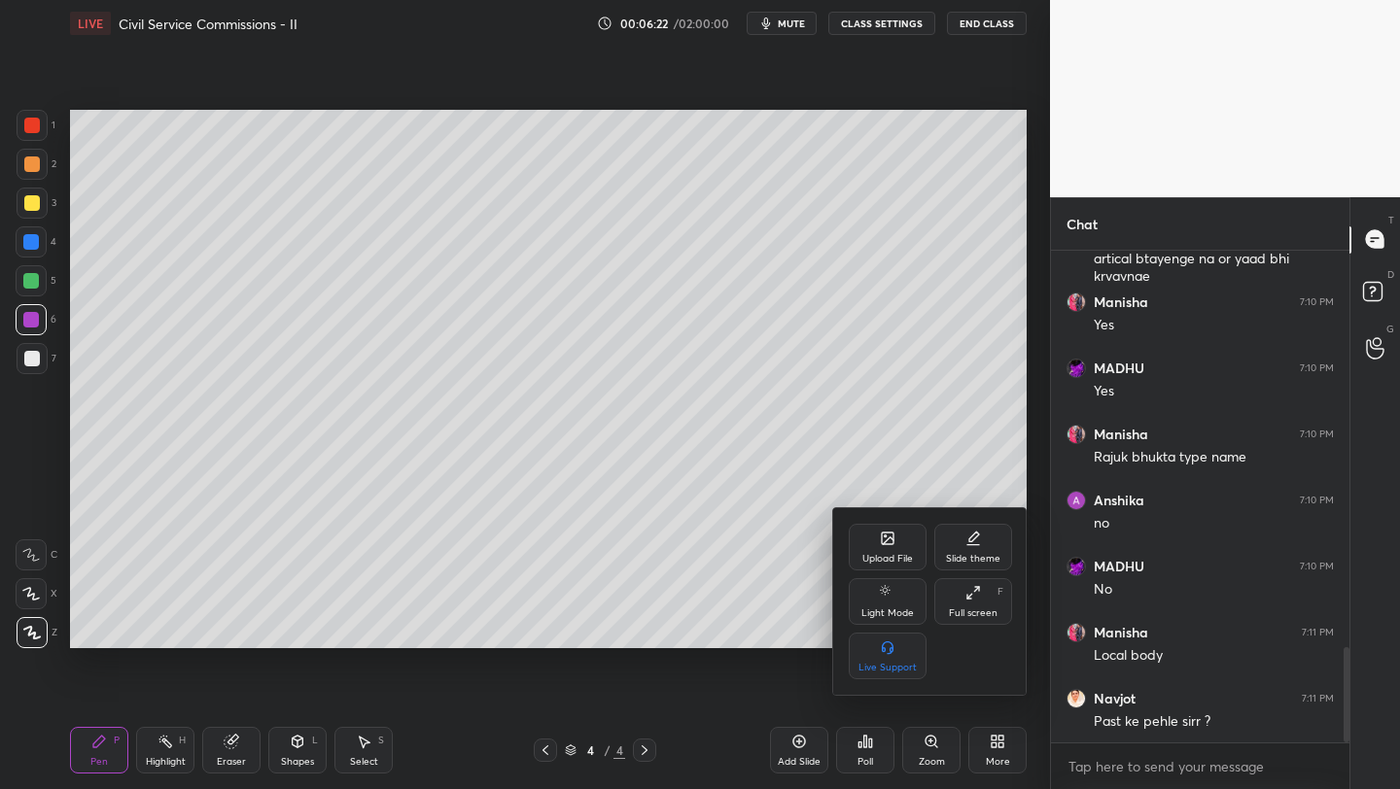
click at [886, 563] on div "Upload File" at bounding box center [887, 559] width 51 height 10
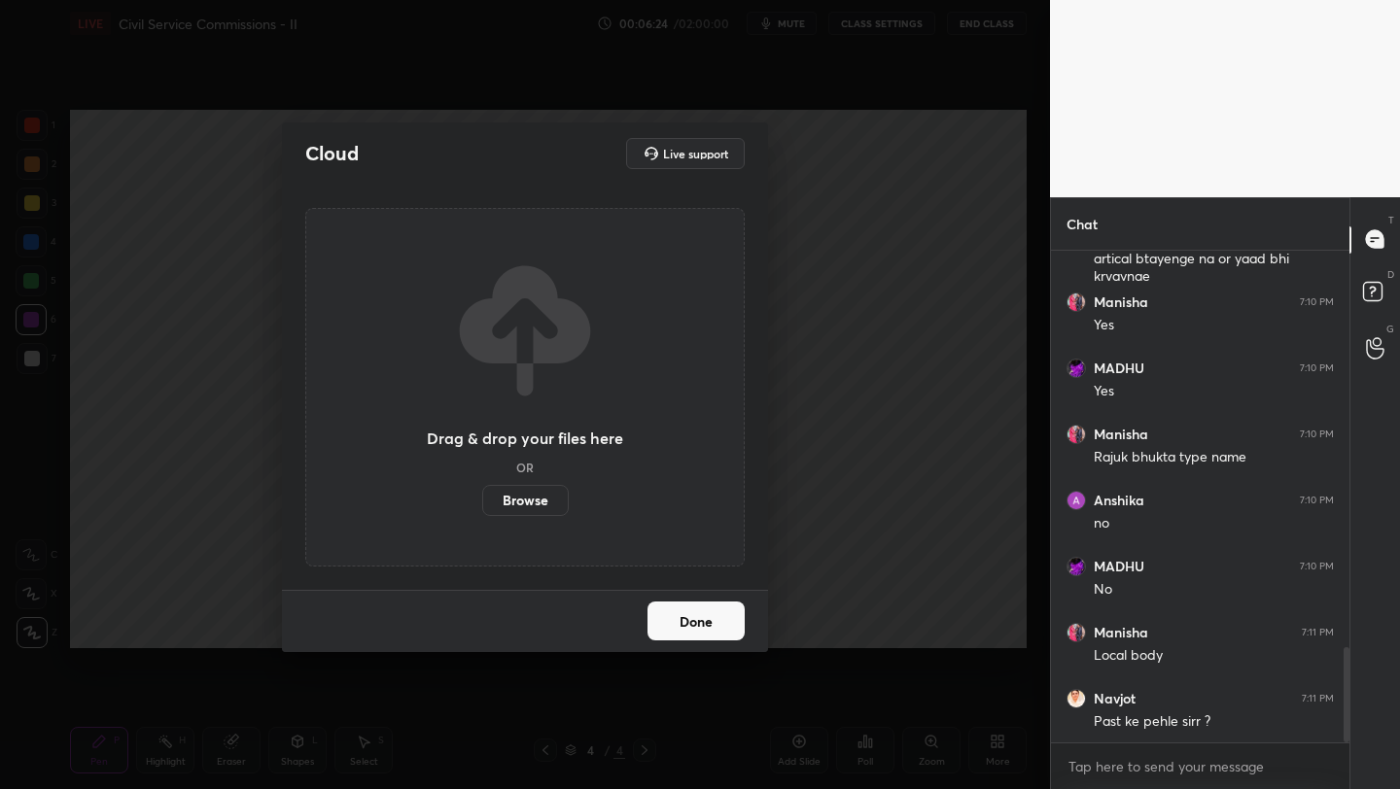
click at [525, 501] on label "Browse" at bounding box center [525, 500] width 86 height 31
click at [482, 501] on input "Browse" at bounding box center [482, 500] width 0 height 31
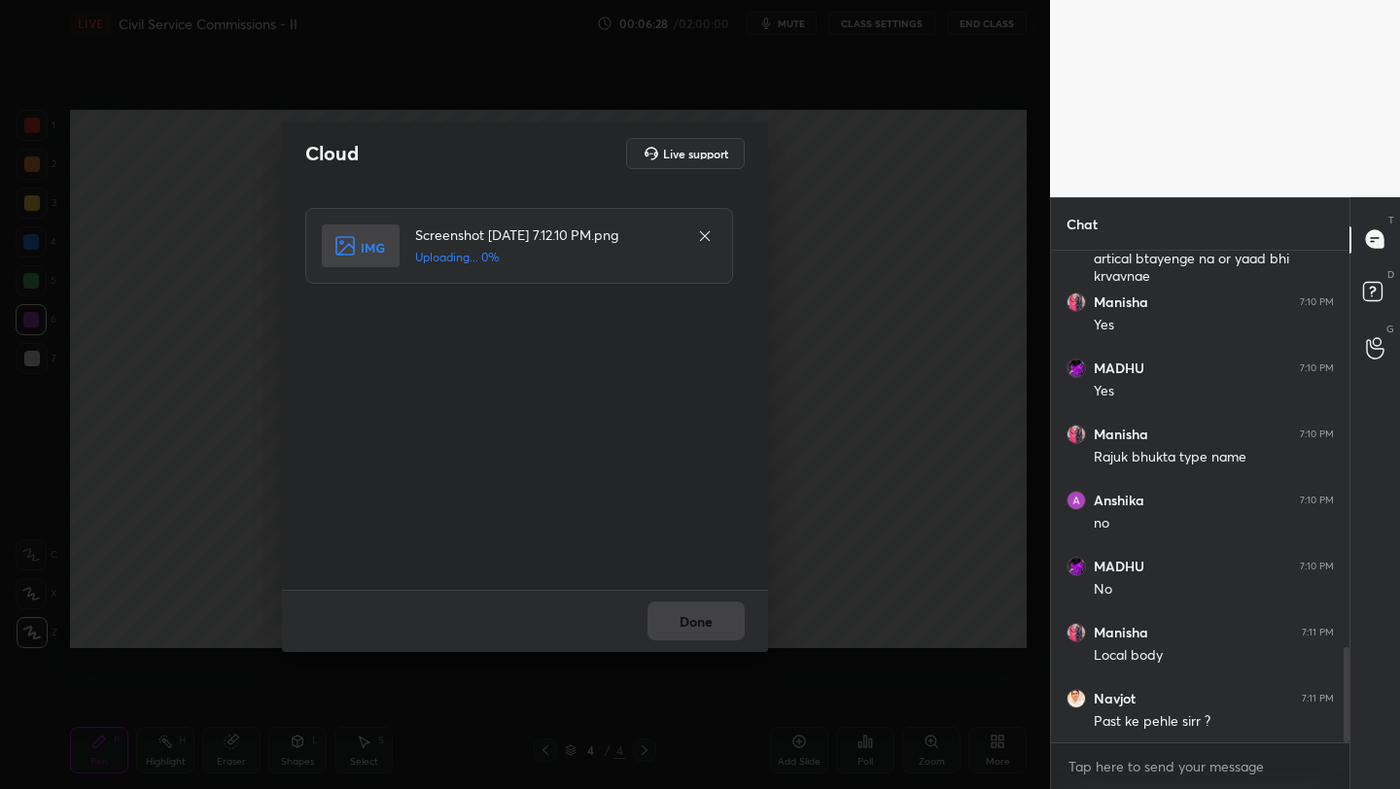
scroll to position [2129, 0]
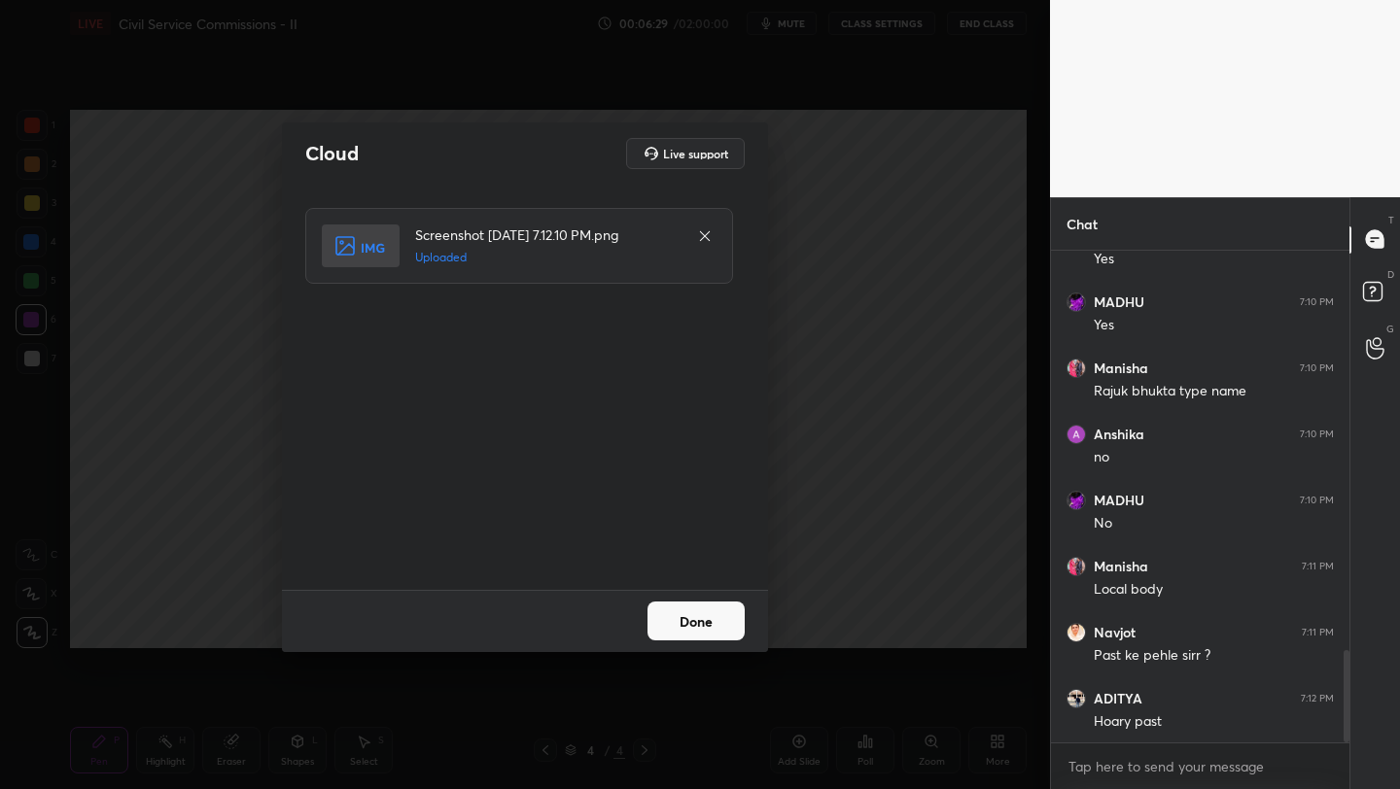
click at [681, 620] on button "Done" at bounding box center [695, 621] width 97 height 39
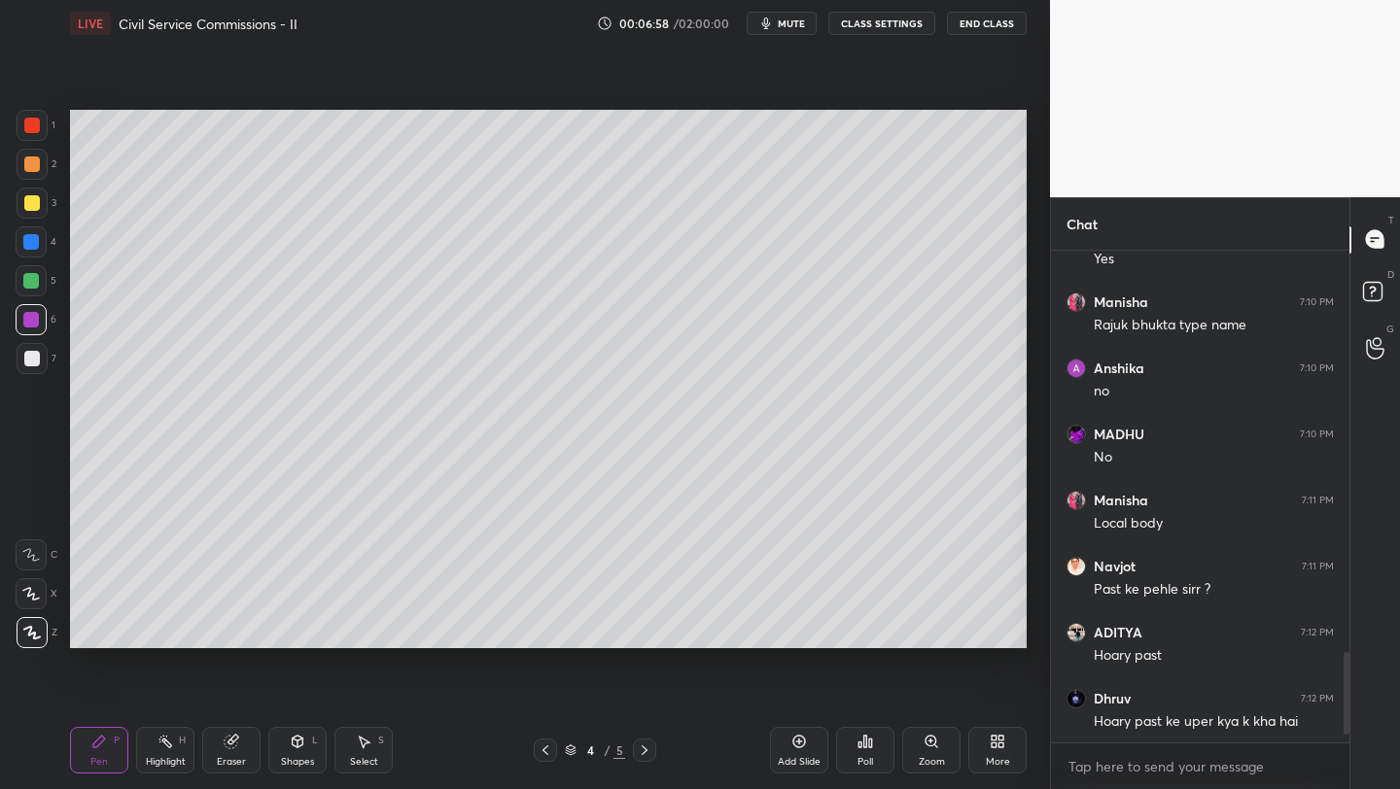
scroll to position [2460, 0]
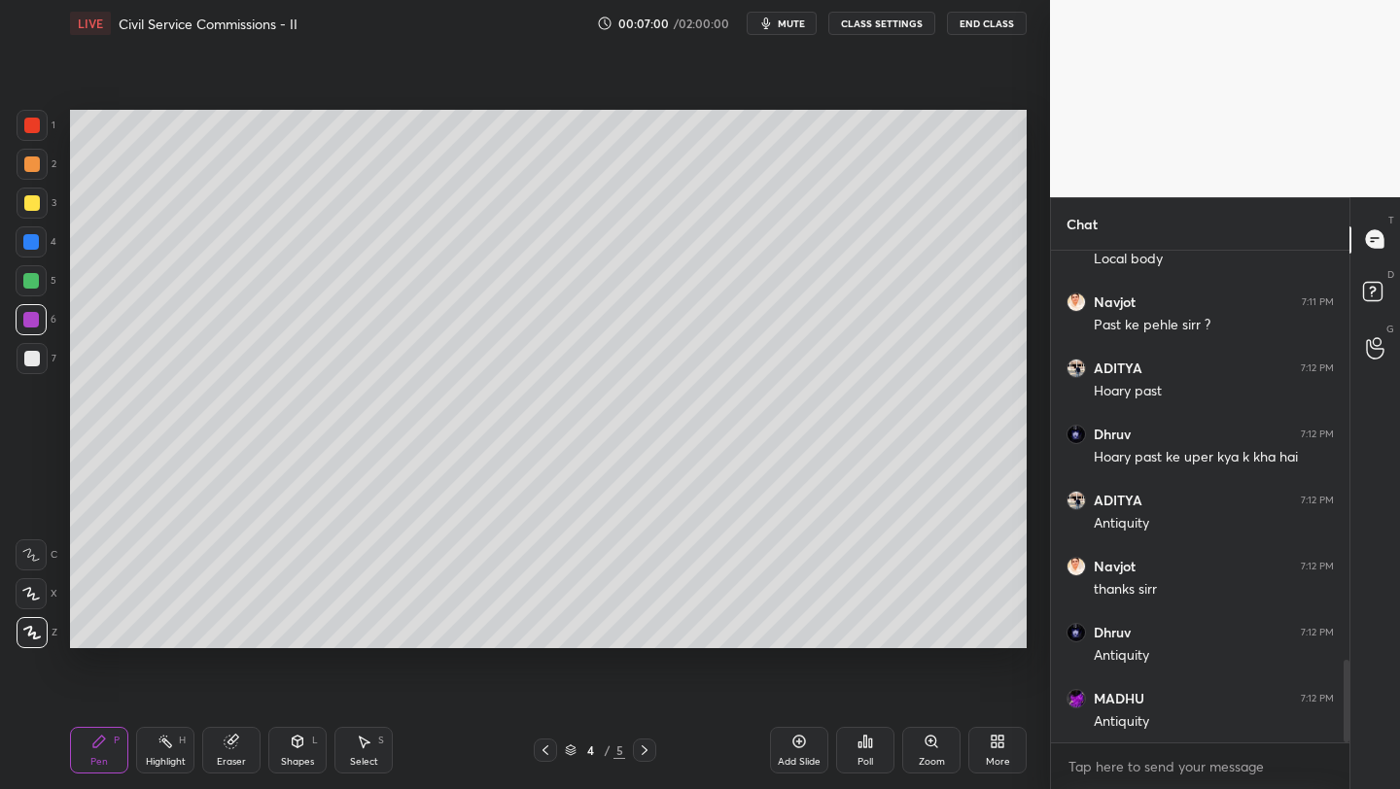
click at [998, 762] on div "More" at bounding box center [998, 762] width 24 height 10
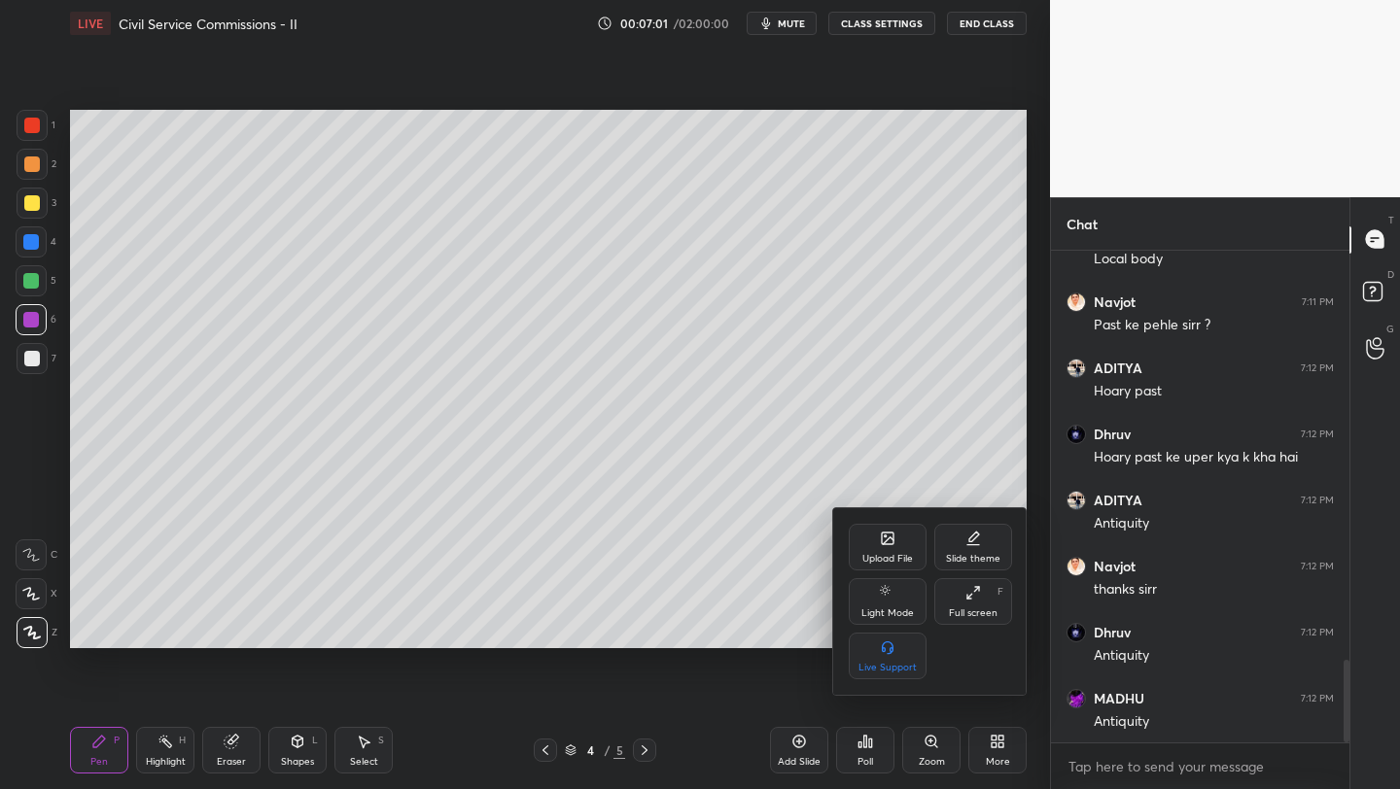
click at [869, 543] on div "Upload File" at bounding box center [887, 547] width 78 height 47
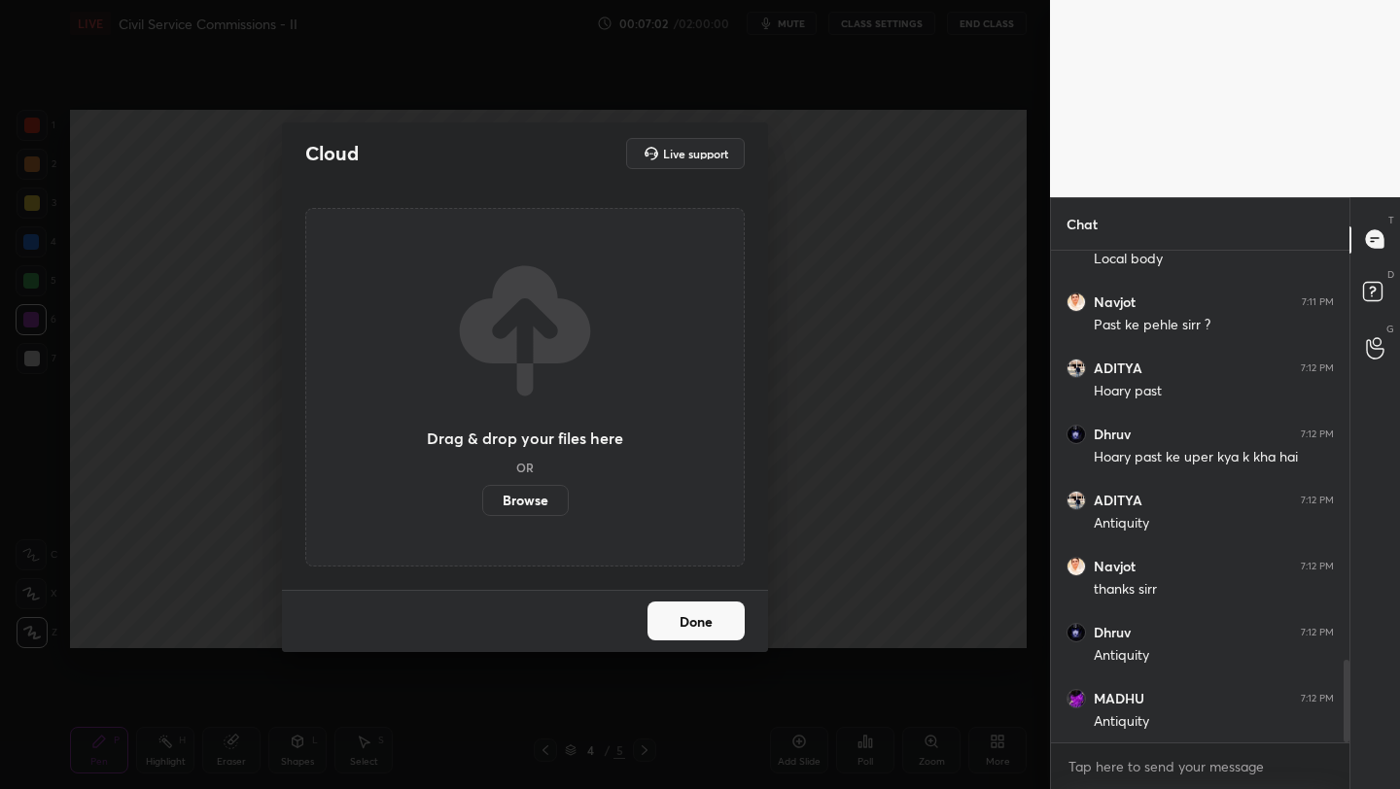
click at [540, 502] on label "Browse" at bounding box center [525, 500] width 86 height 31
click at [482, 502] on input "Browse" at bounding box center [482, 500] width 0 height 31
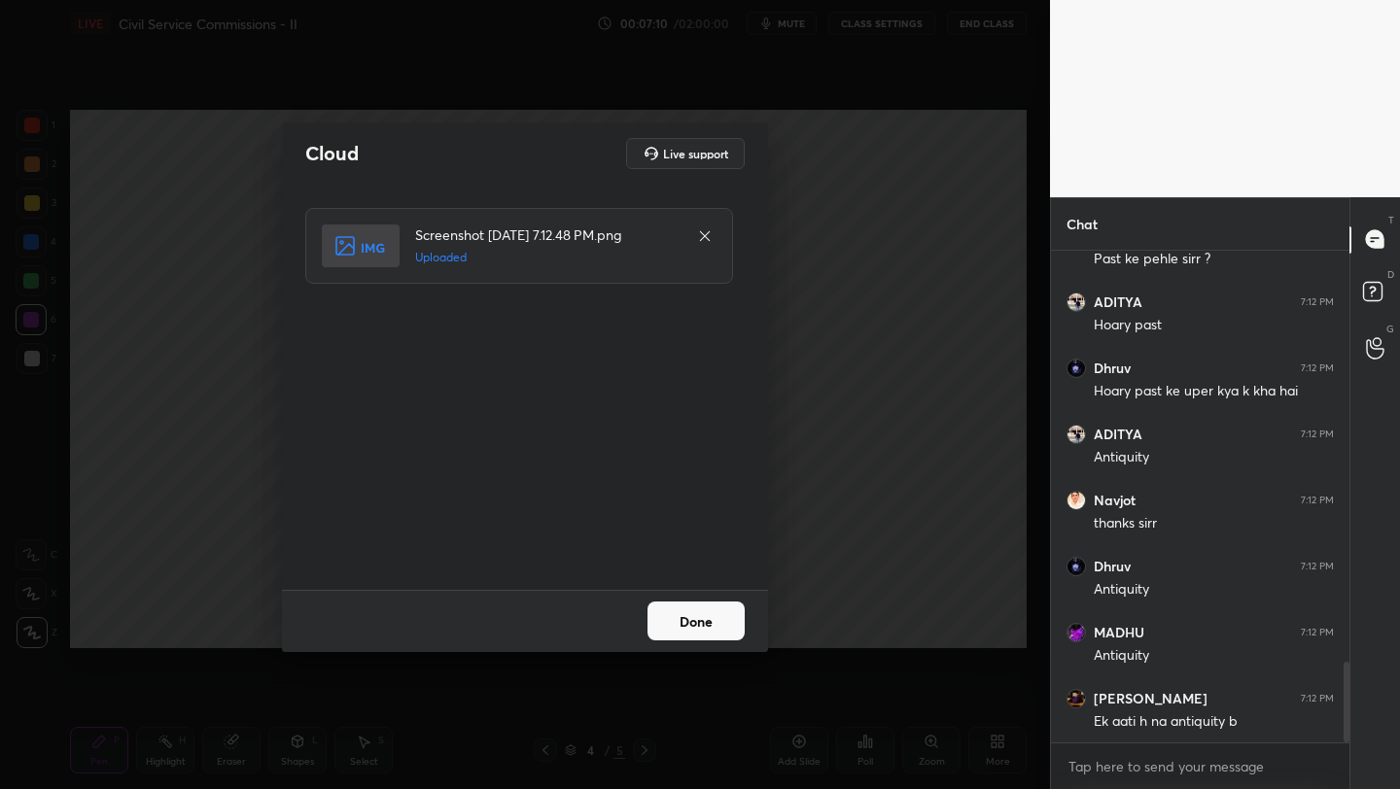
click at [710, 630] on button "Done" at bounding box center [695, 621] width 97 height 39
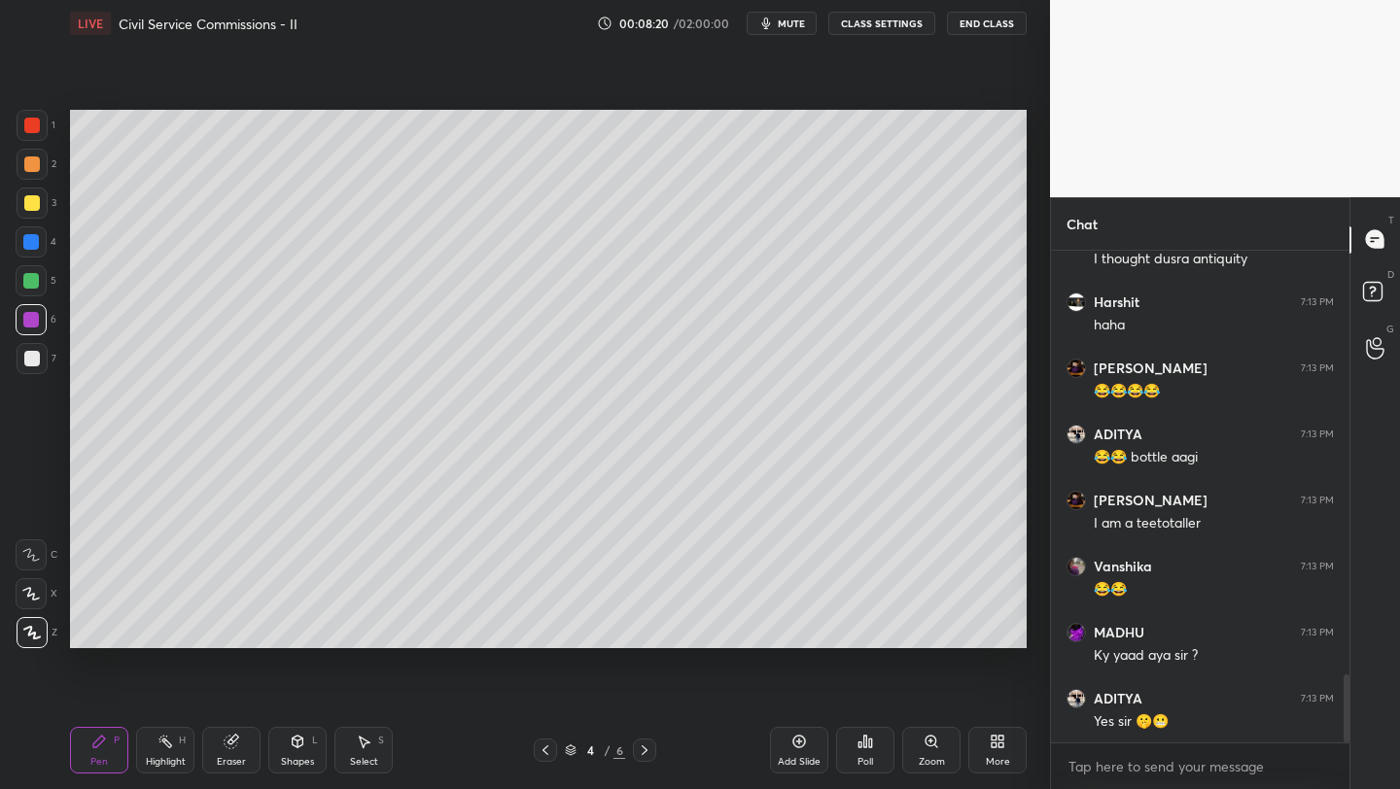
scroll to position [3121, 0]
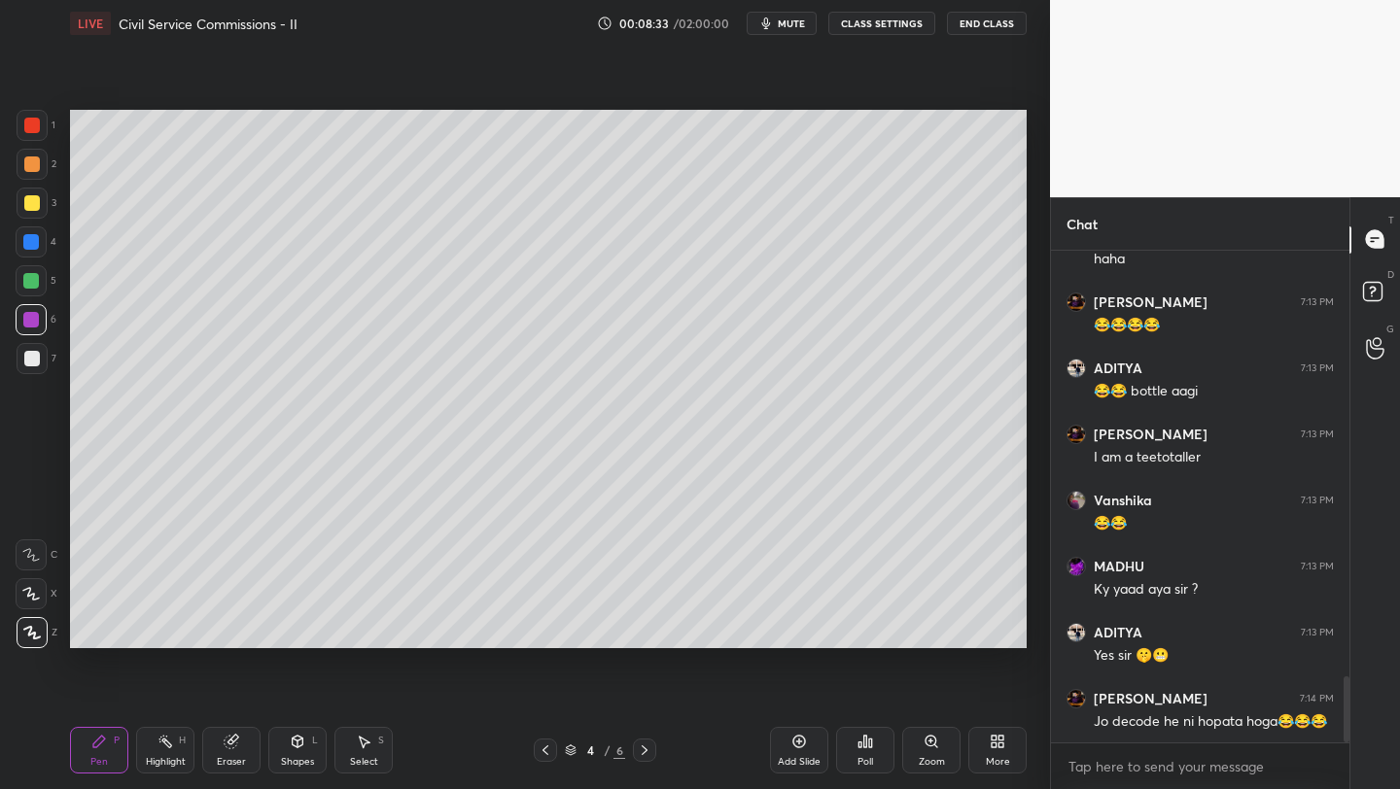
drag, startPoint x: 804, startPoint y: 744, endPoint x: 782, endPoint y: 742, distance: 21.5
click at [801, 744] on div "Add Slide" at bounding box center [799, 750] width 58 height 47
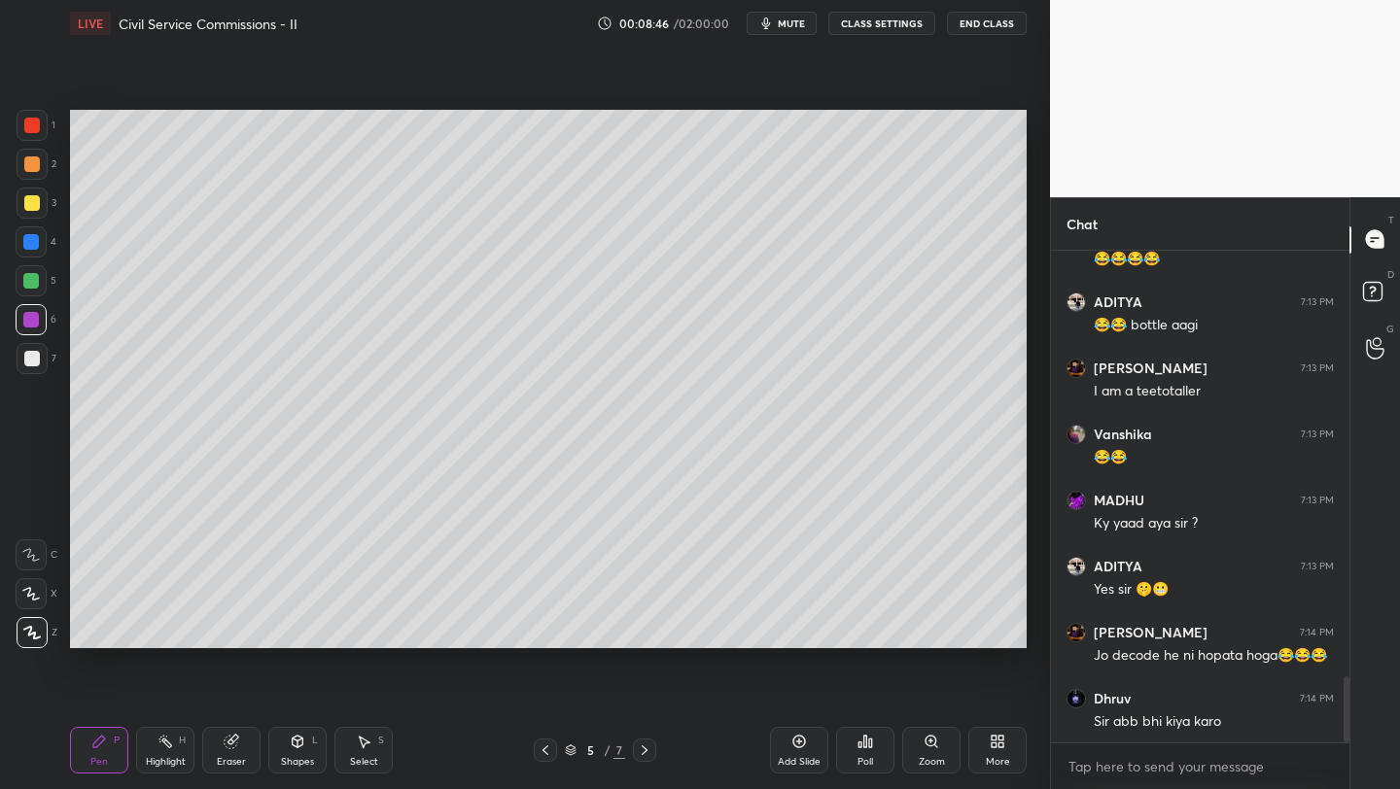
drag, startPoint x: 34, startPoint y: 167, endPoint x: 51, endPoint y: 170, distance: 16.8
click at [34, 169] on div at bounding box center [32, 164] width 16 height 16
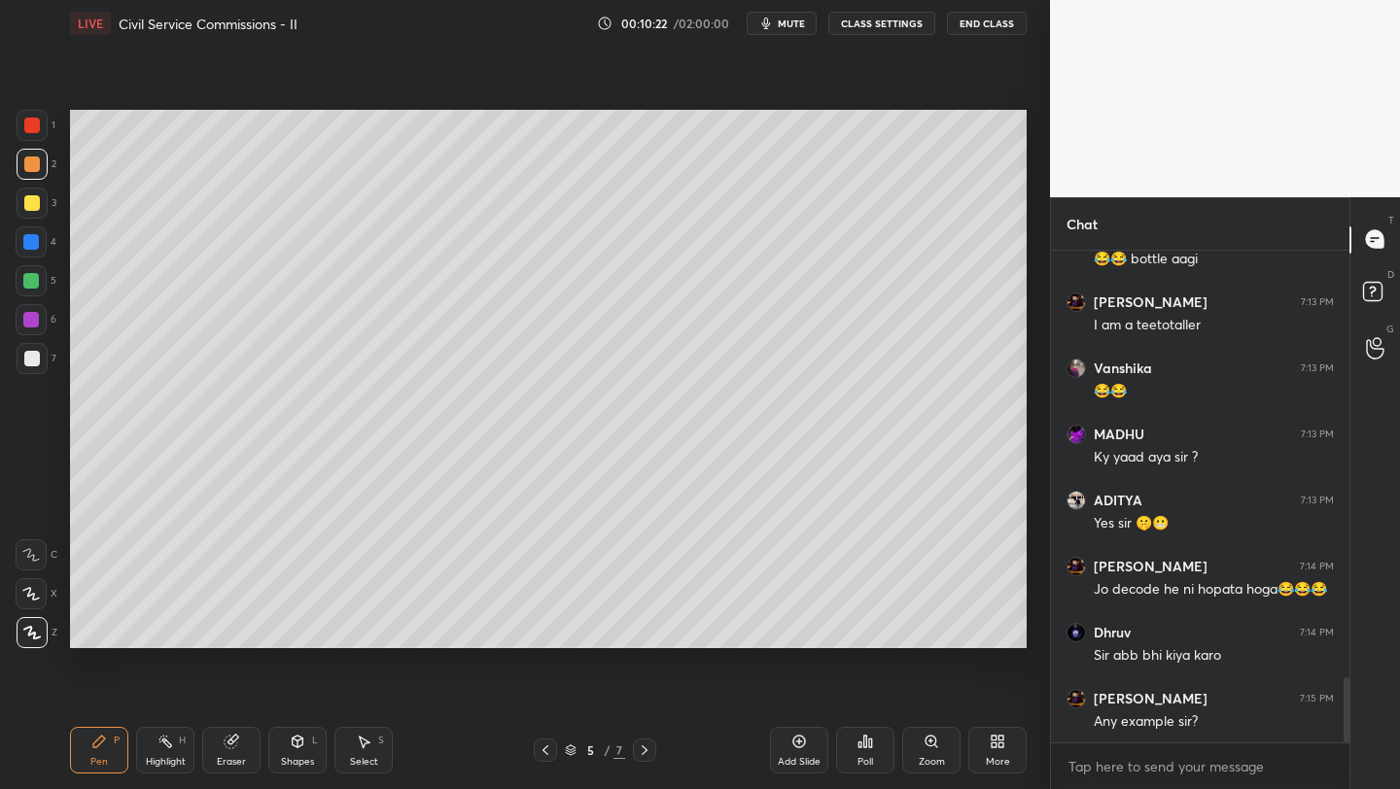
scroll to position [3319, 0]
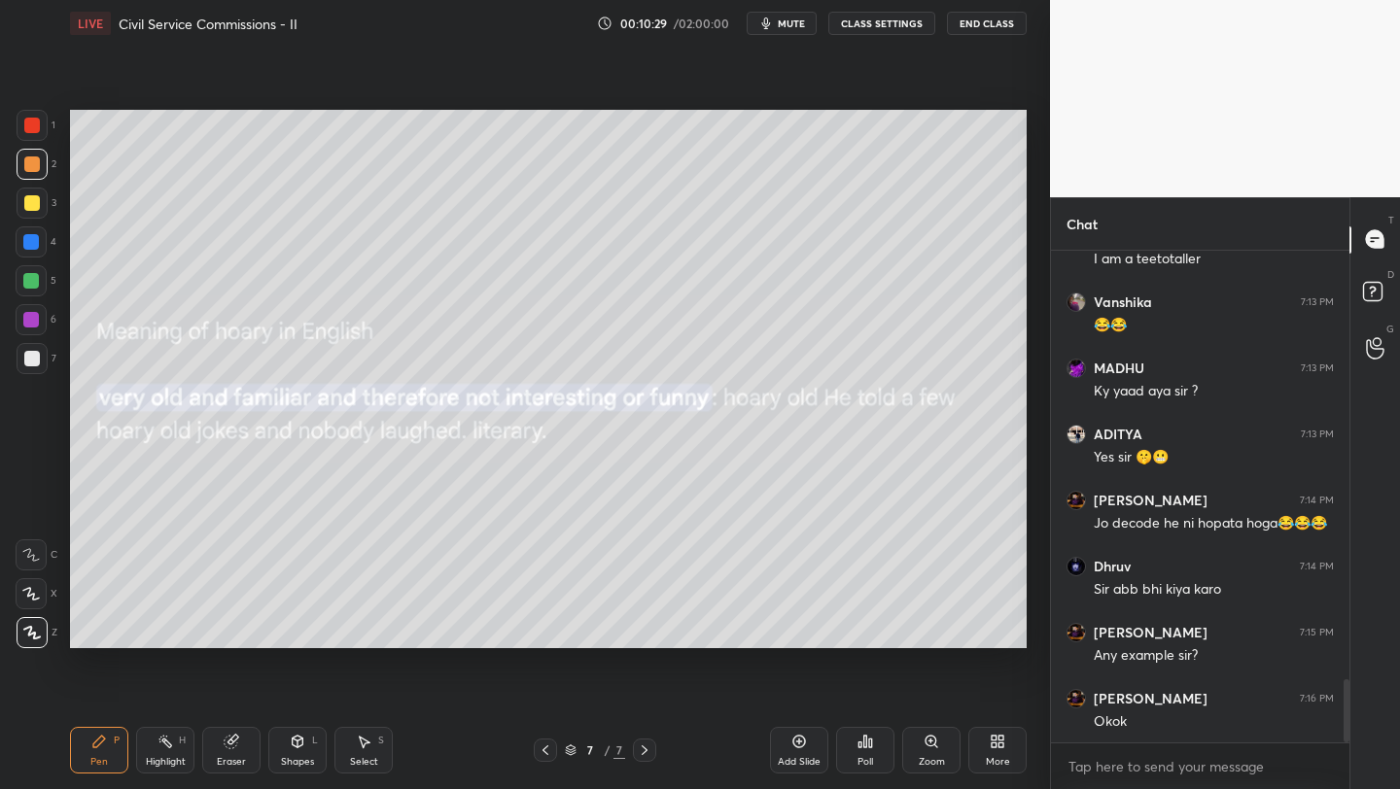
click at [797, 753] on div "Add Slide" at bounding box center [799, 750] width 58 height 47
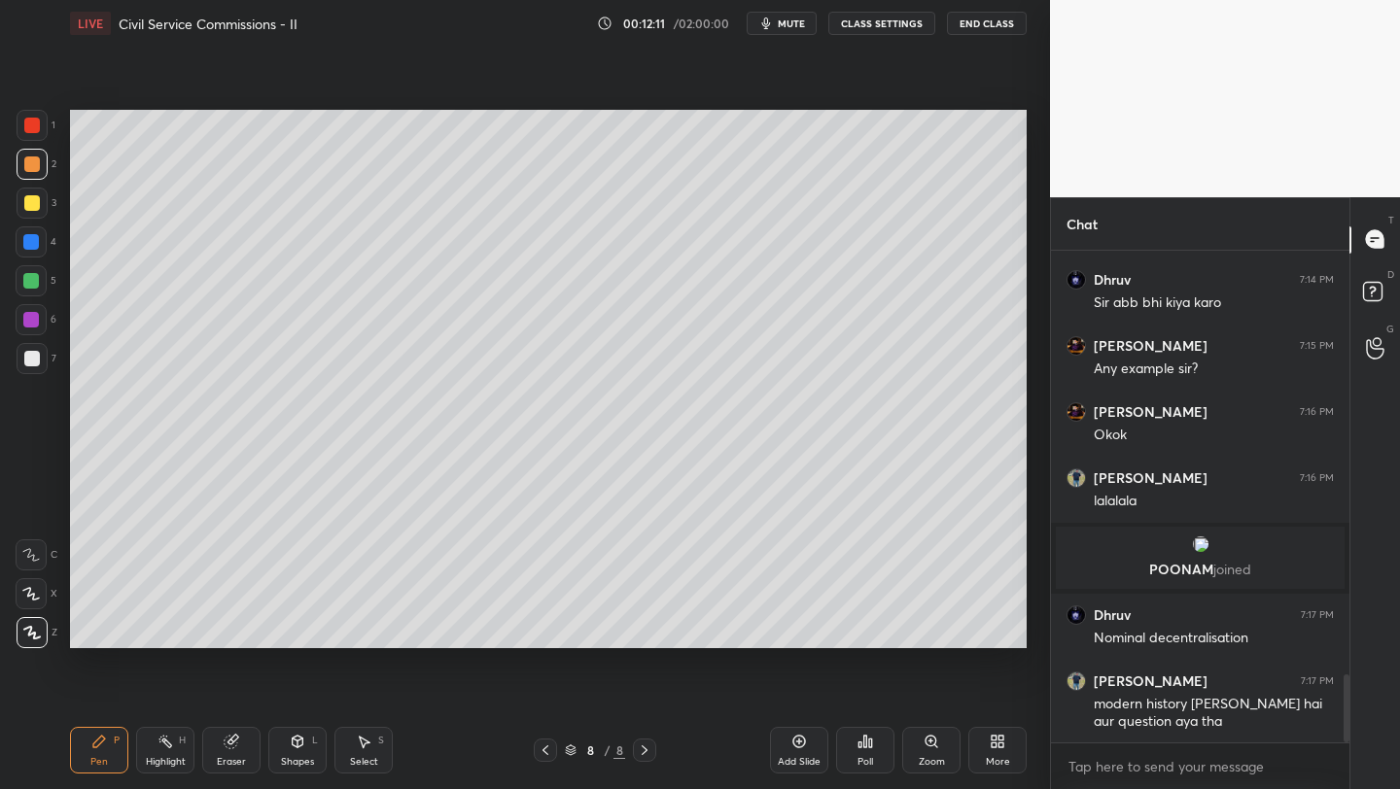
scroll to position [3073, 0]
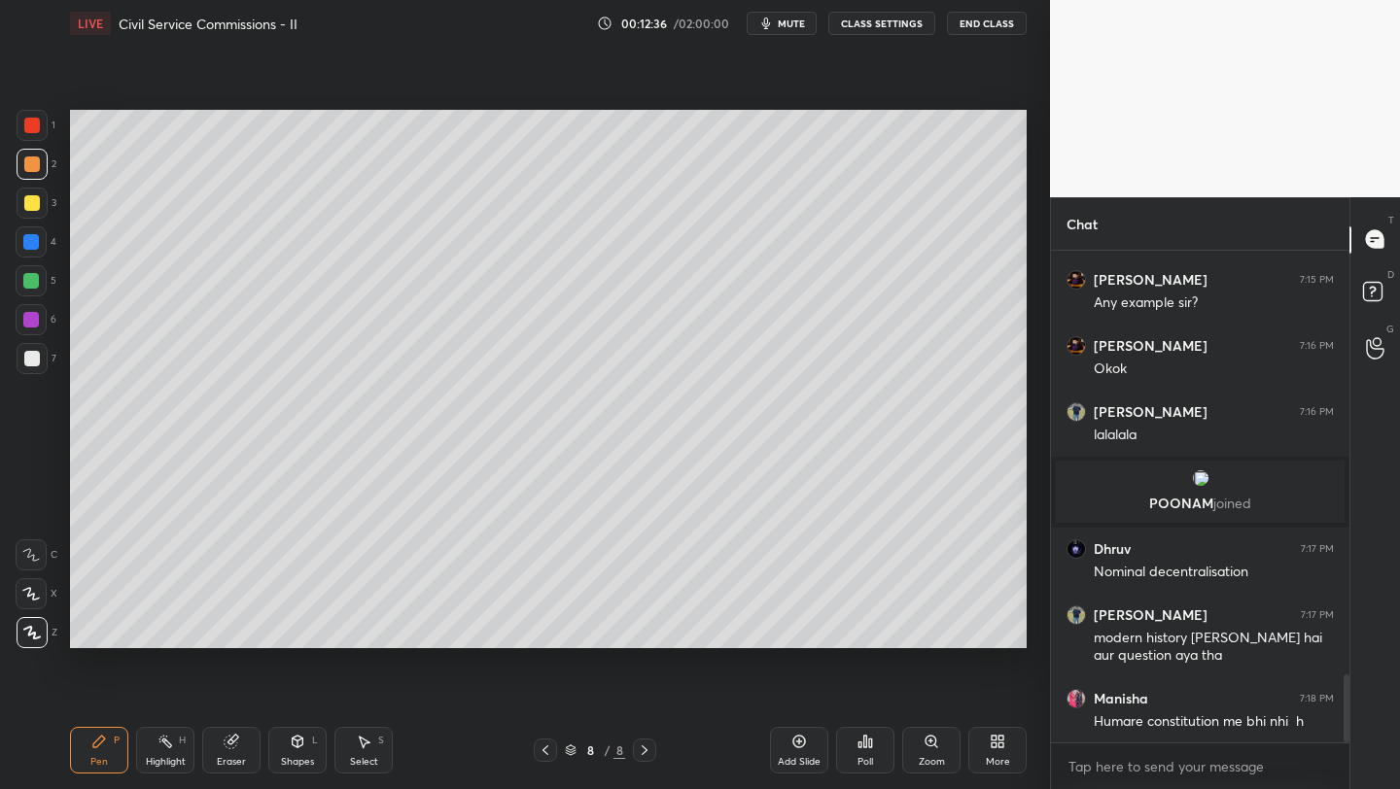
click at [792, 739] on icon at bounding box center [799, 742] width 16 height 16
click at [42, 206] on div at bounding box center [32, 203] width 31 height 31
click at [31, 242] on div at bounding box center [31, 242] width 16 height 16
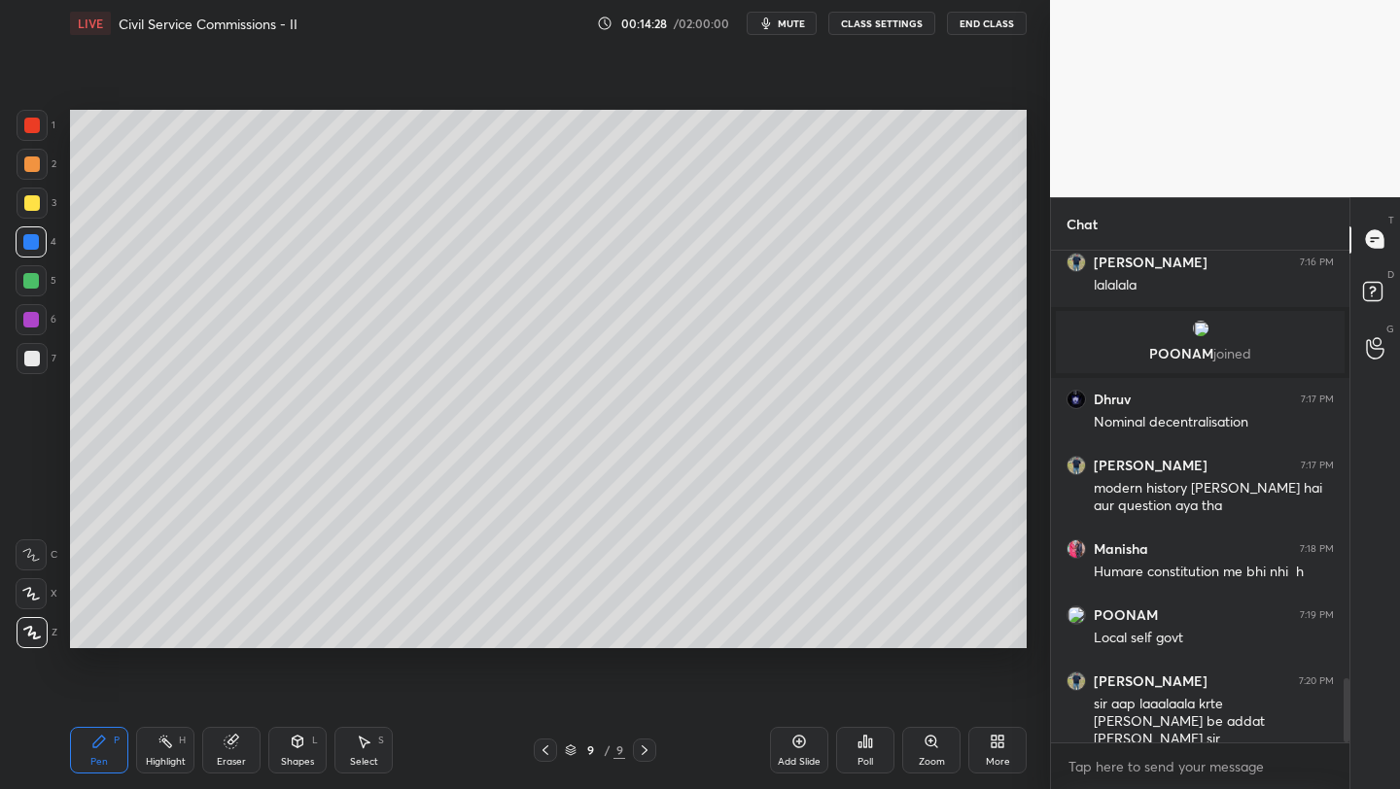
scroll to position [3289, 0]
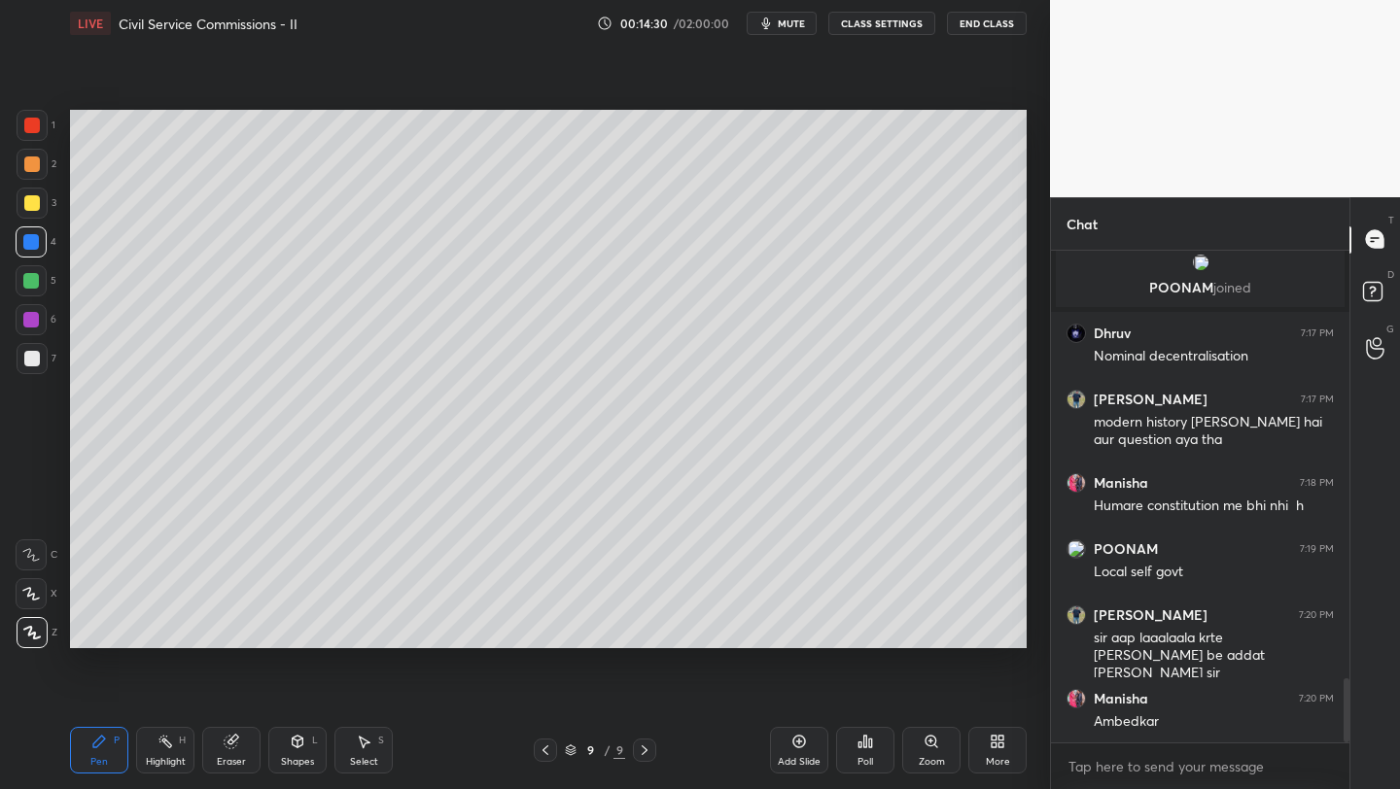
click at [74, 282] on div "1 2 3 4 5 6 7 C X Z C X Z E E Erase all H H LIVE Civil Service Commissions - II…" at bounding box center [517, 394] width 1034 height 789
click at [80, 282] on div "Setting up your live class Poll for secs No correct answer Start poll" at bounding box center [548, 379] width 972 height 665
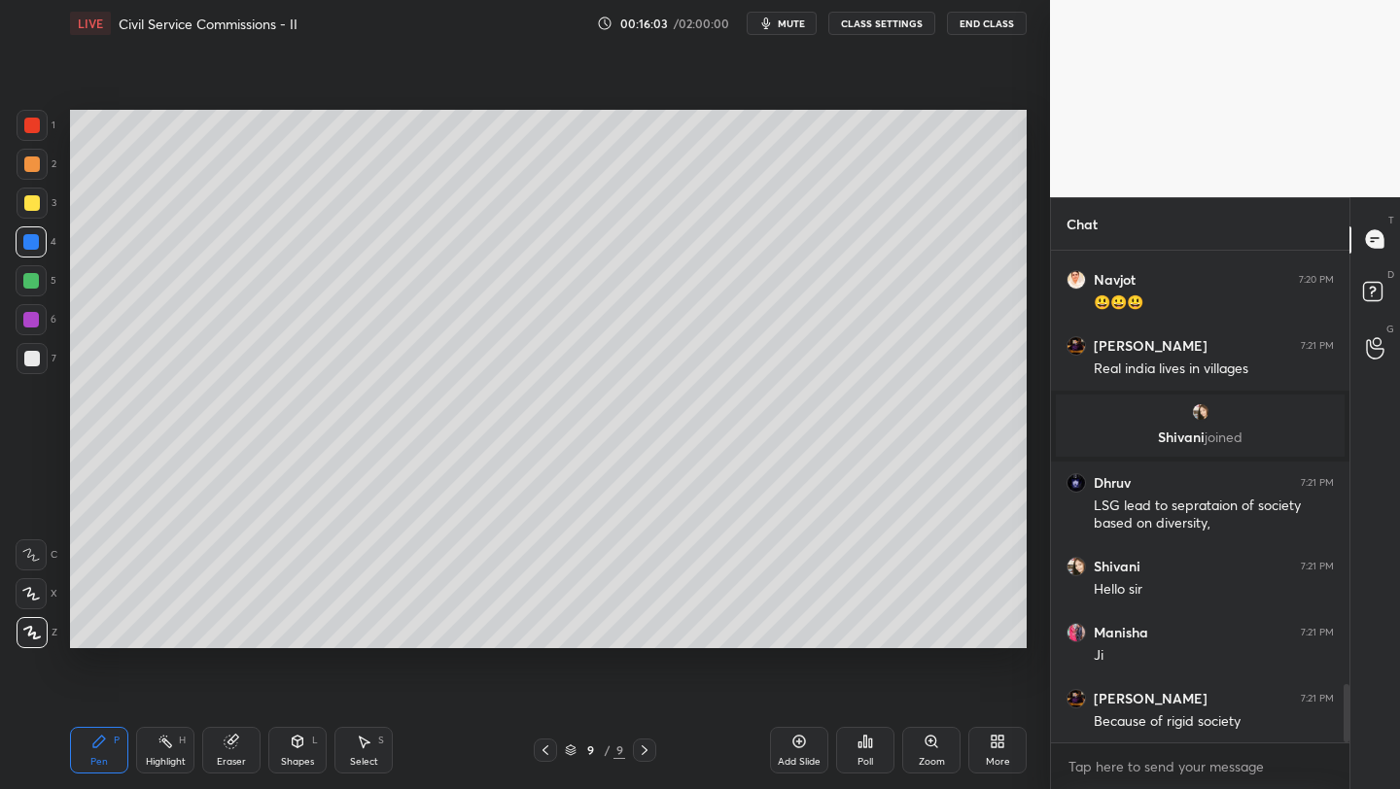
scroll to position [3731, 0]
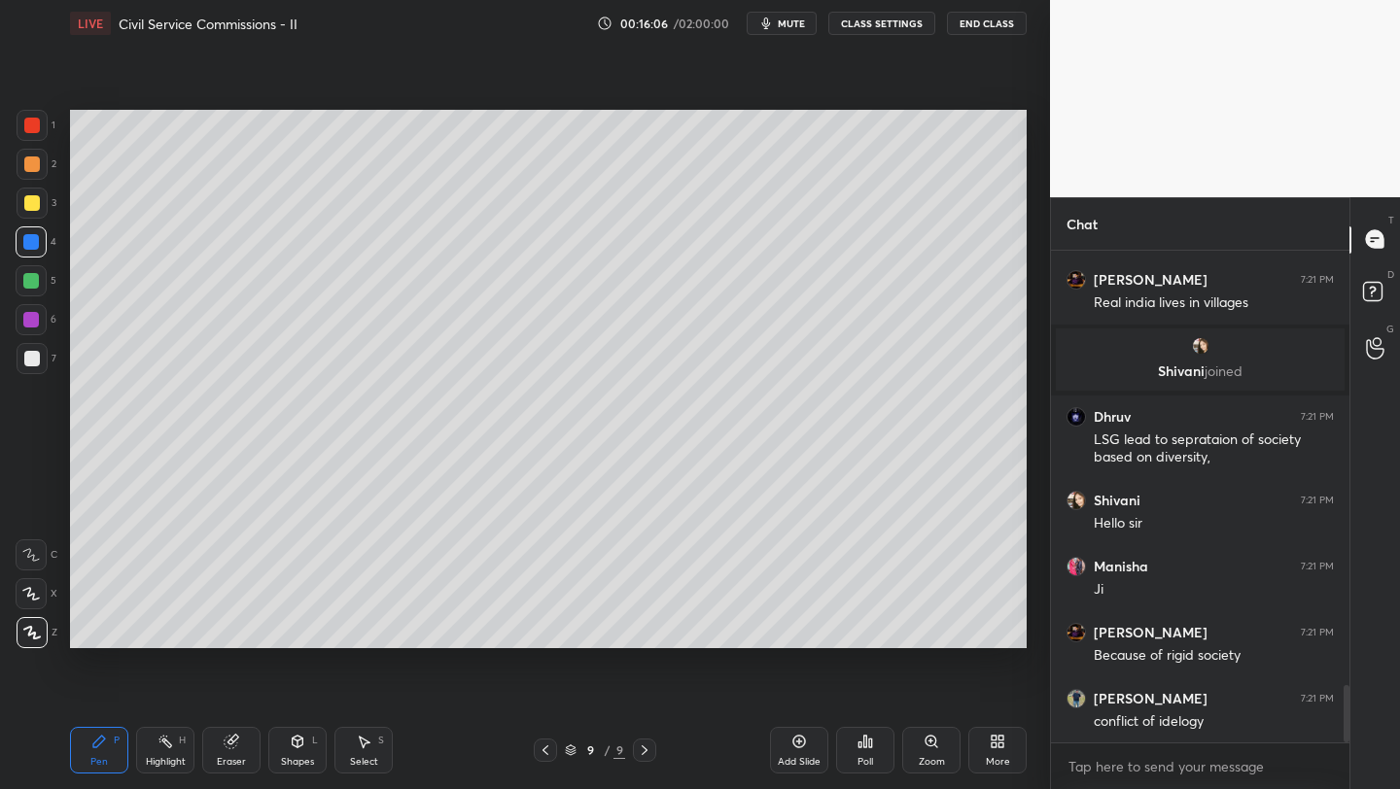
drag, startPoint x: 802, startPoint y: 755, endPoint x: 811, endPoint y: 690, distance: 65.7
click at [800, 752] on div "Add Slide" at bounding box center [799, 750] width 58 height 47
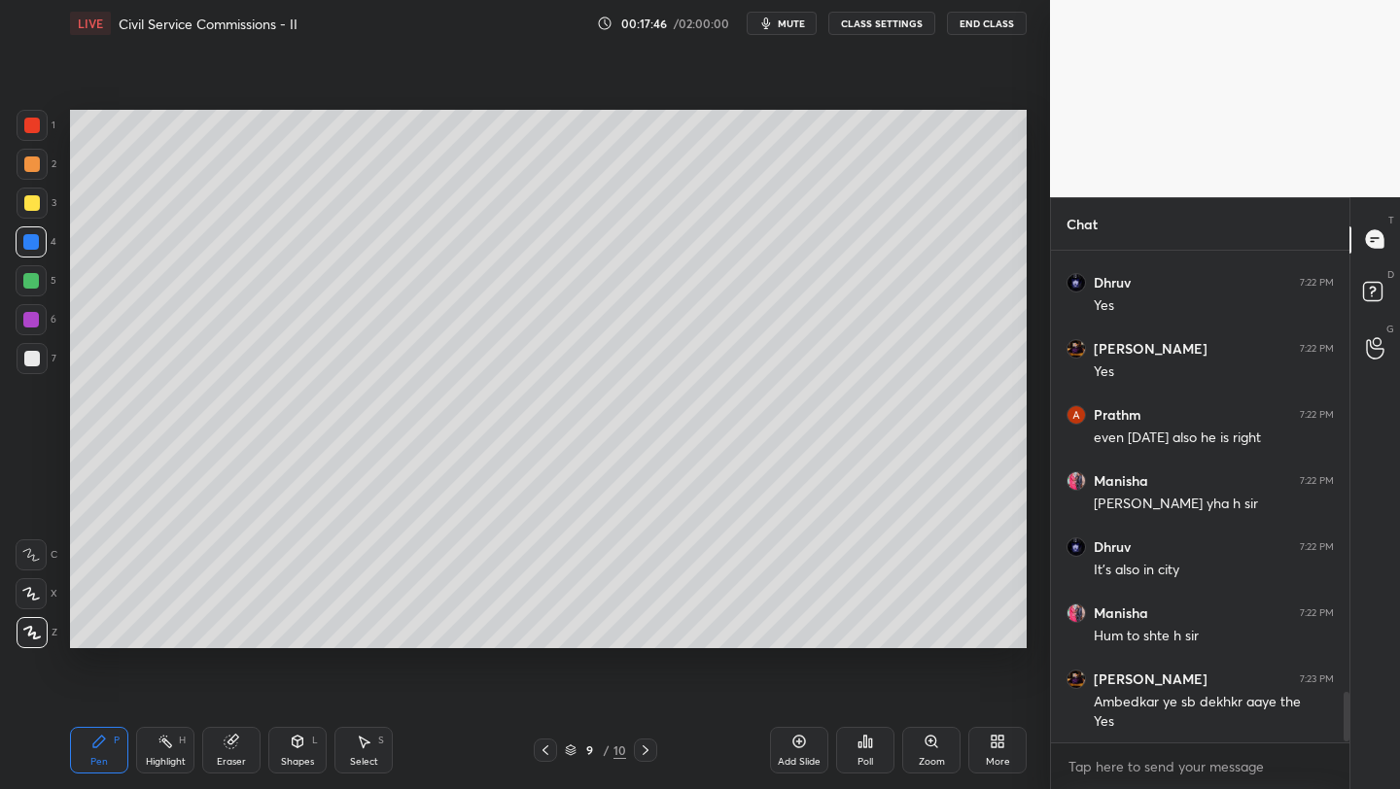
scroll to position [4345, 0]
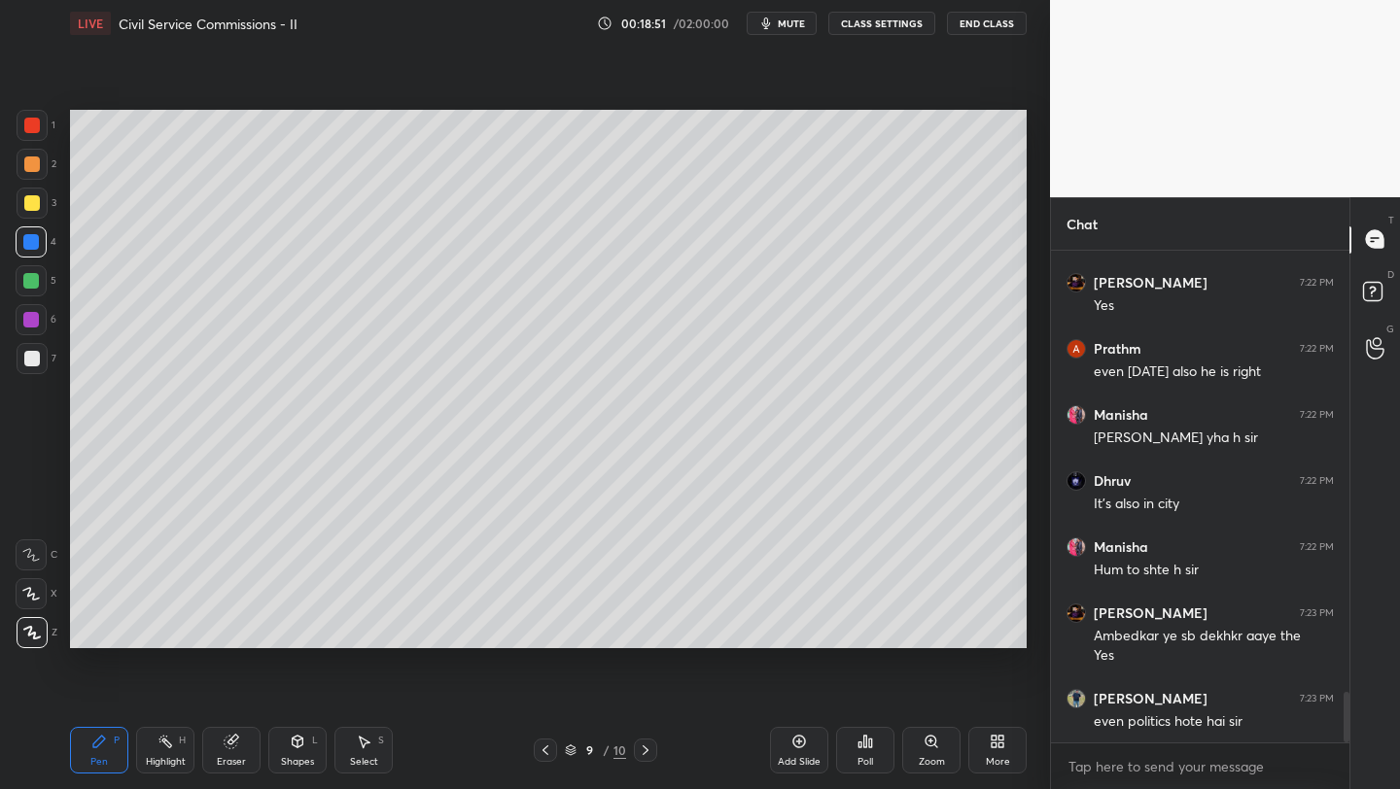
click at [792, 749] on div "Add Slide" at bounding box center [799, 750] width 58 height 47
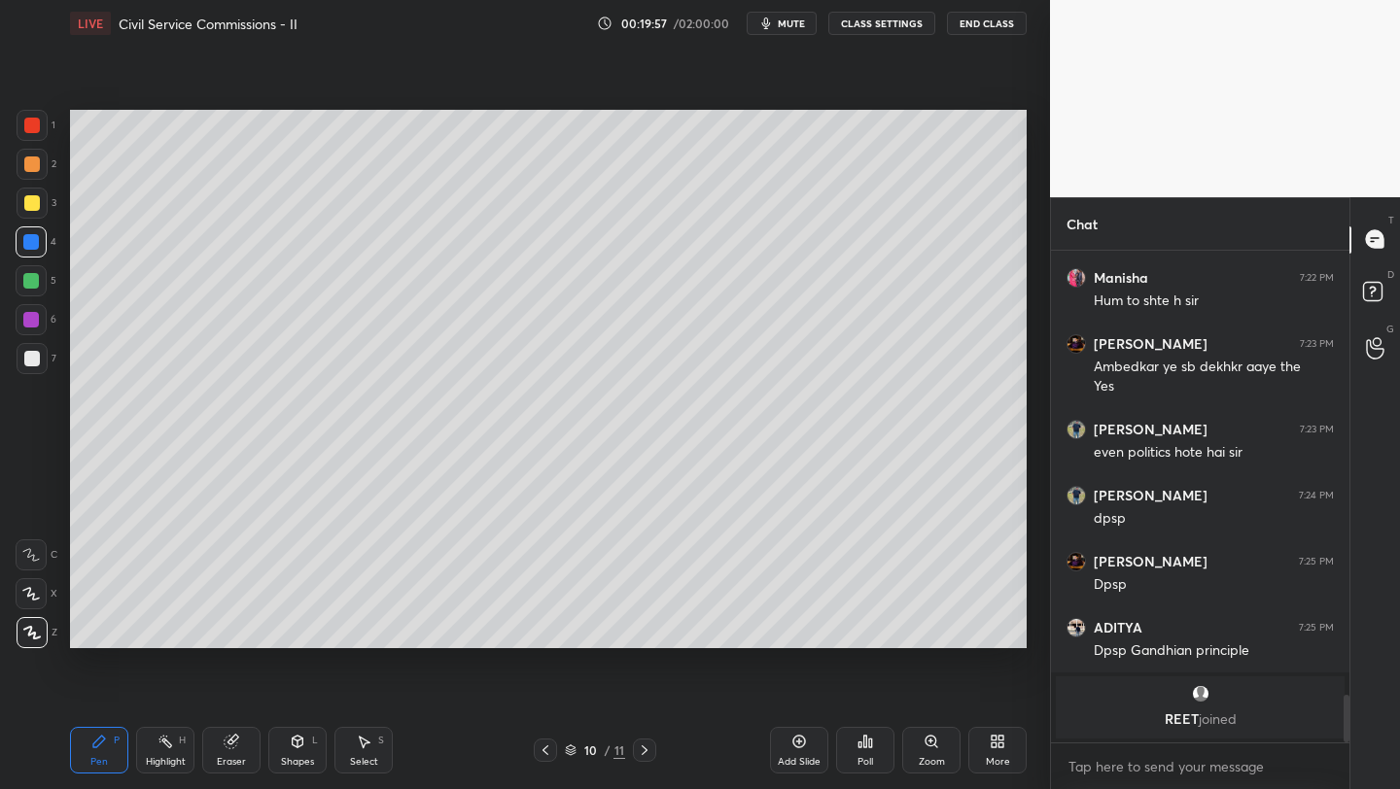
scroll to position [4326, 0]
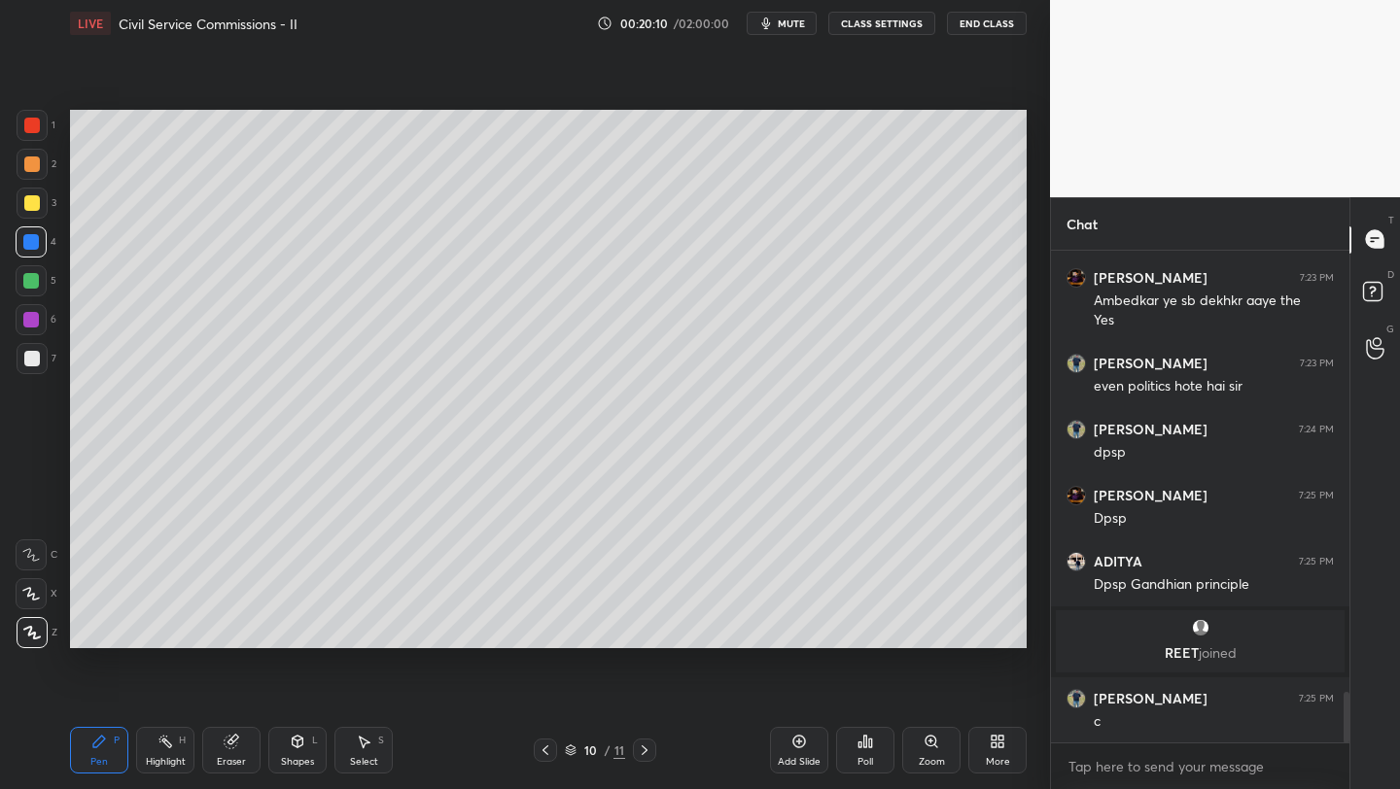
click at [243, 760] on div "Eraser" at bounding box center [231, 762] width 29 height 10
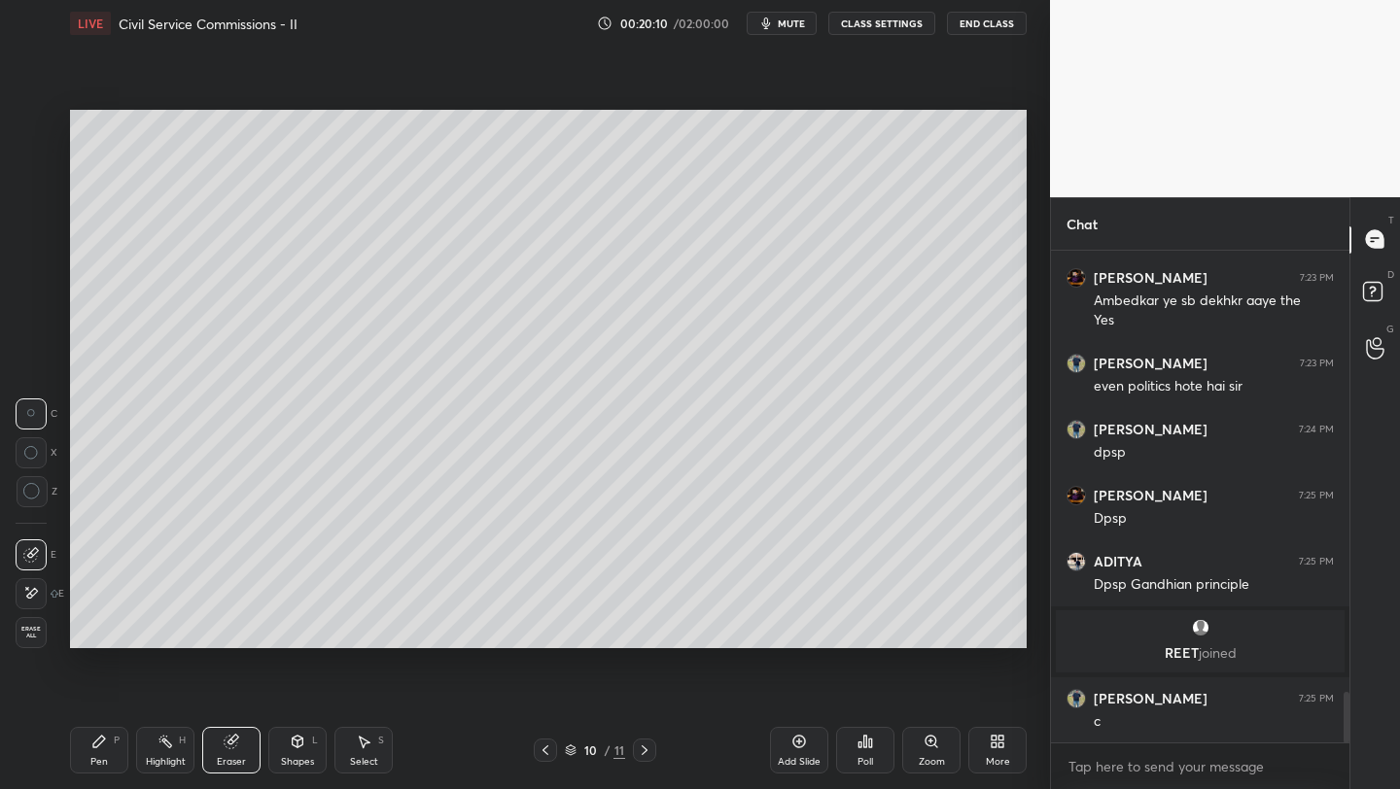
click at [30, 624] on div "Erase all" at bounding box center [31, 632] width 31 height 31
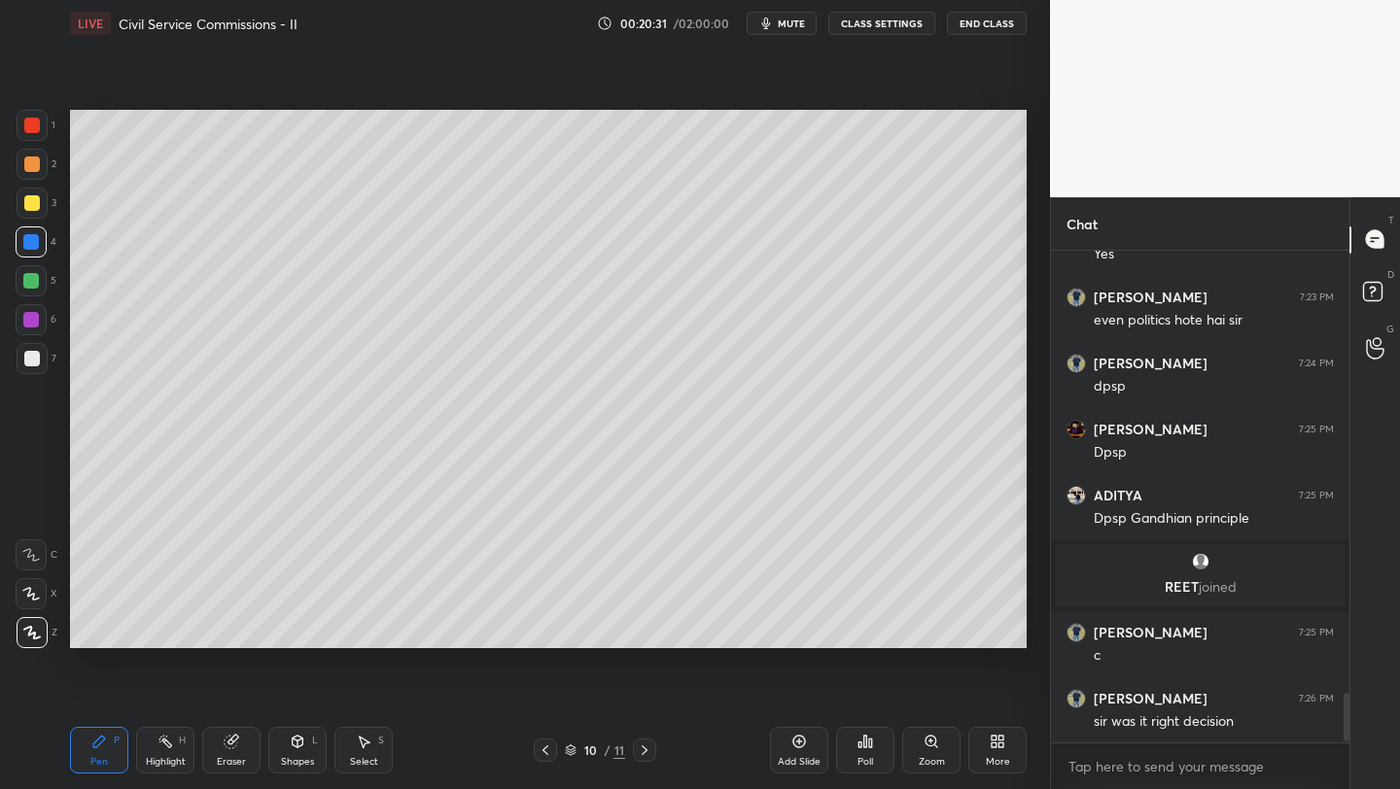
scroll to position [4458, 0]
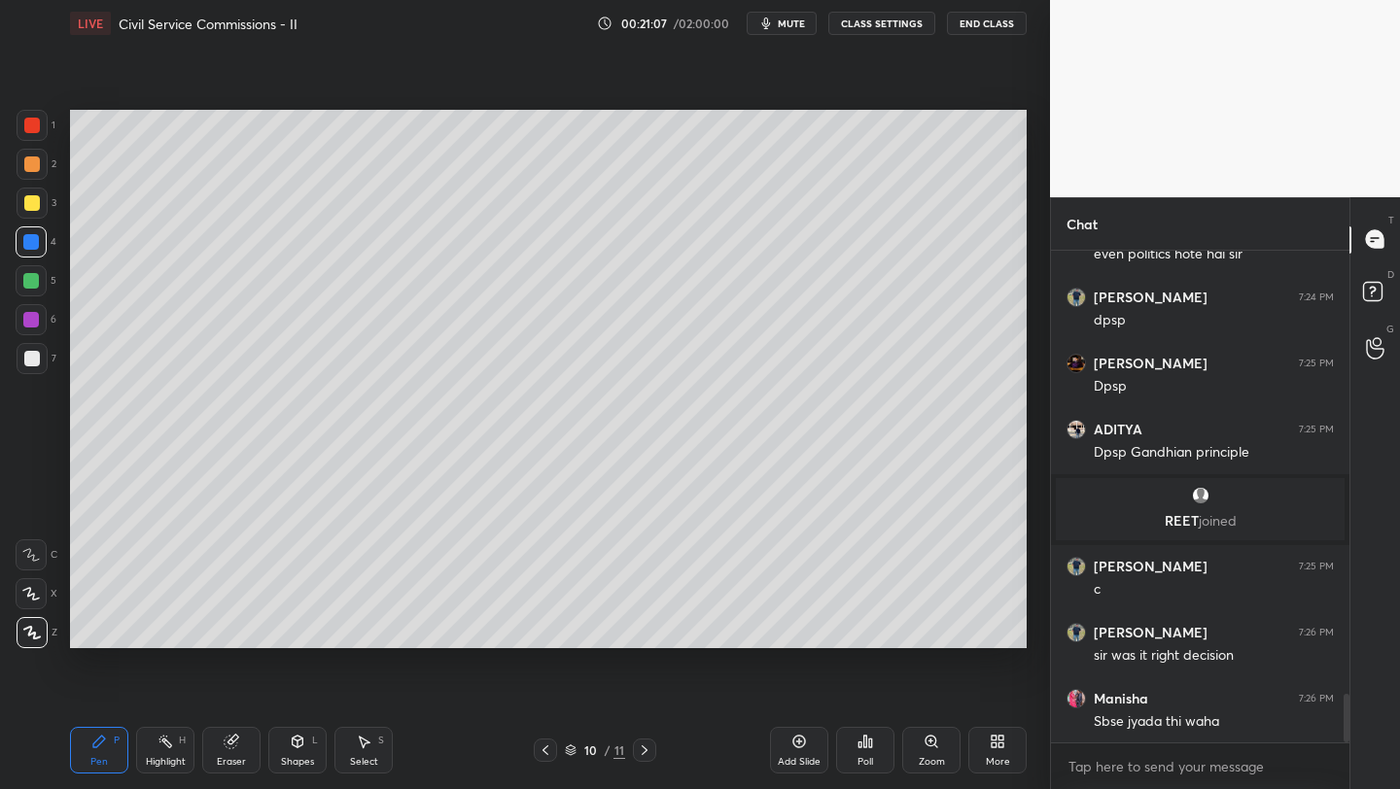
click at [29, 205] on div at bounding box center [32, 203] width 16 height 16
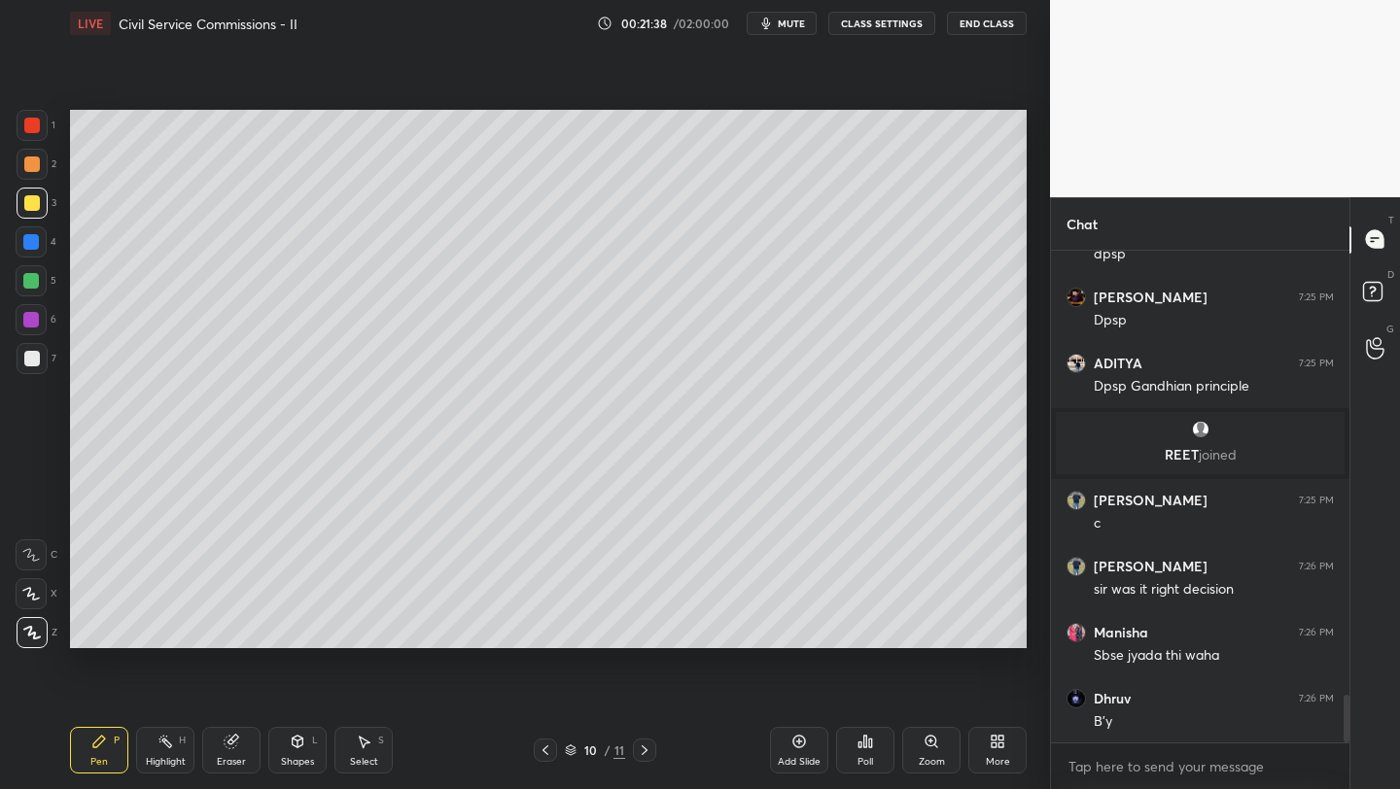
scroll to position [4590, 0]
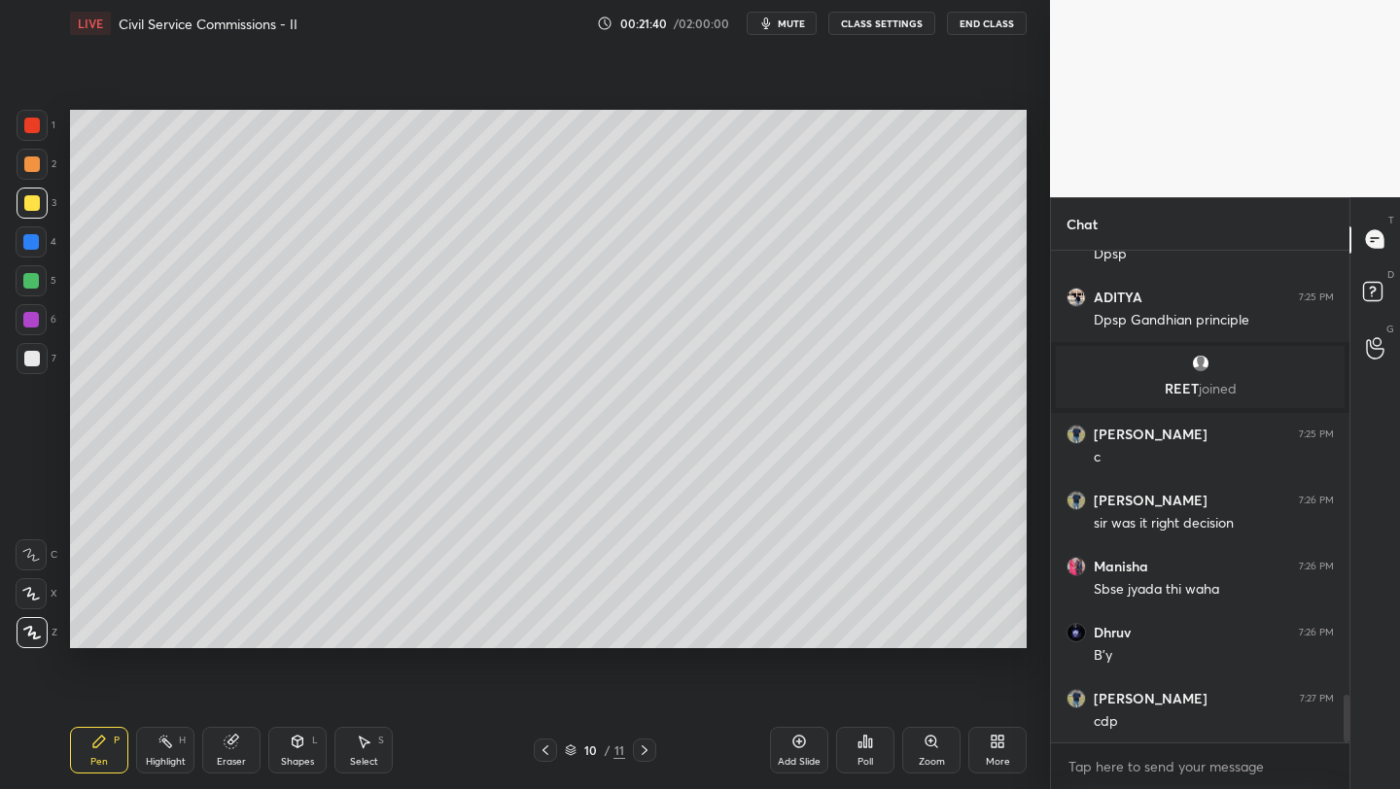
click at [996, 749] on div "More" at bounding box center [997, 750] width 58 height 47
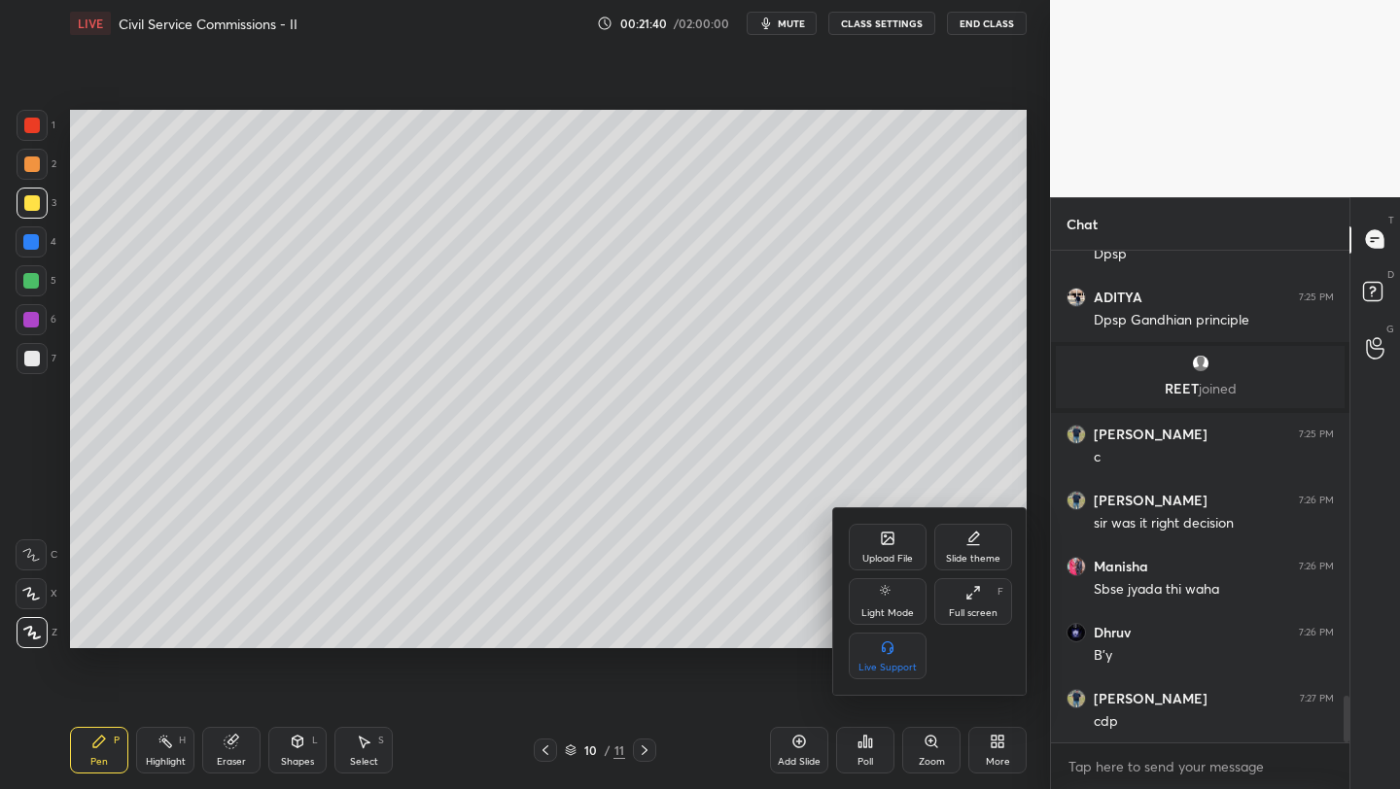
scroll to position [4656, 0]
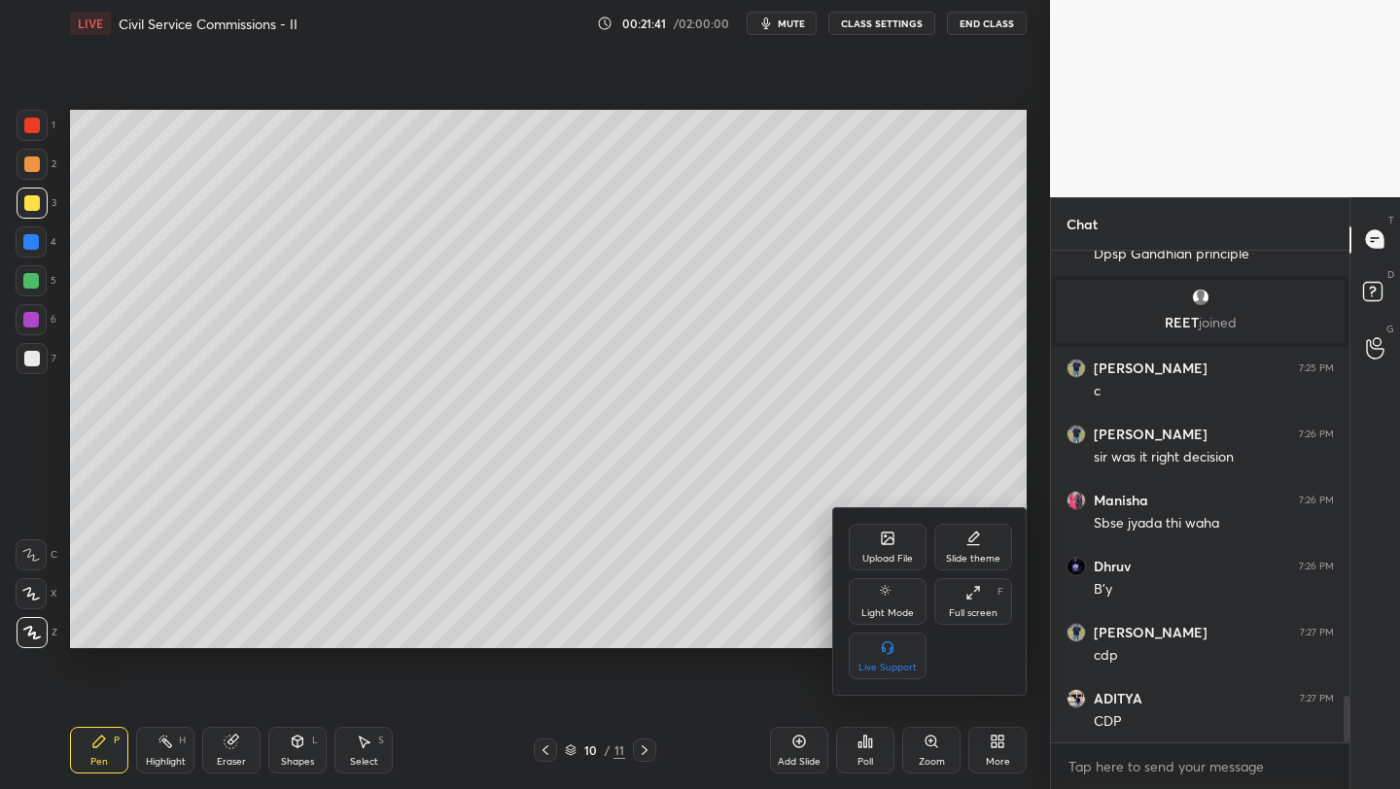
click at [882, 558] on div "Upload File" at bounding box center [887, 559] width 51 height 10
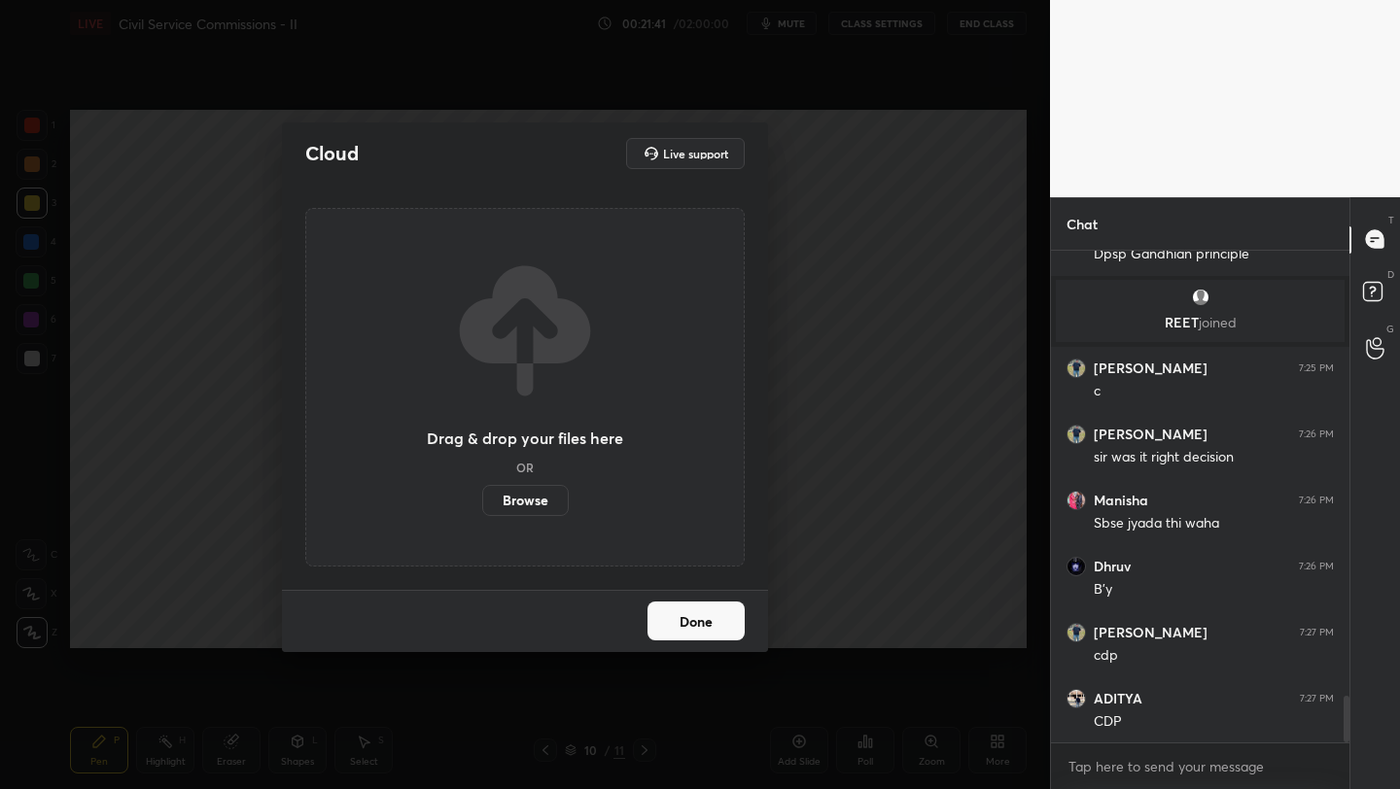
scroll to position [4722, 0]
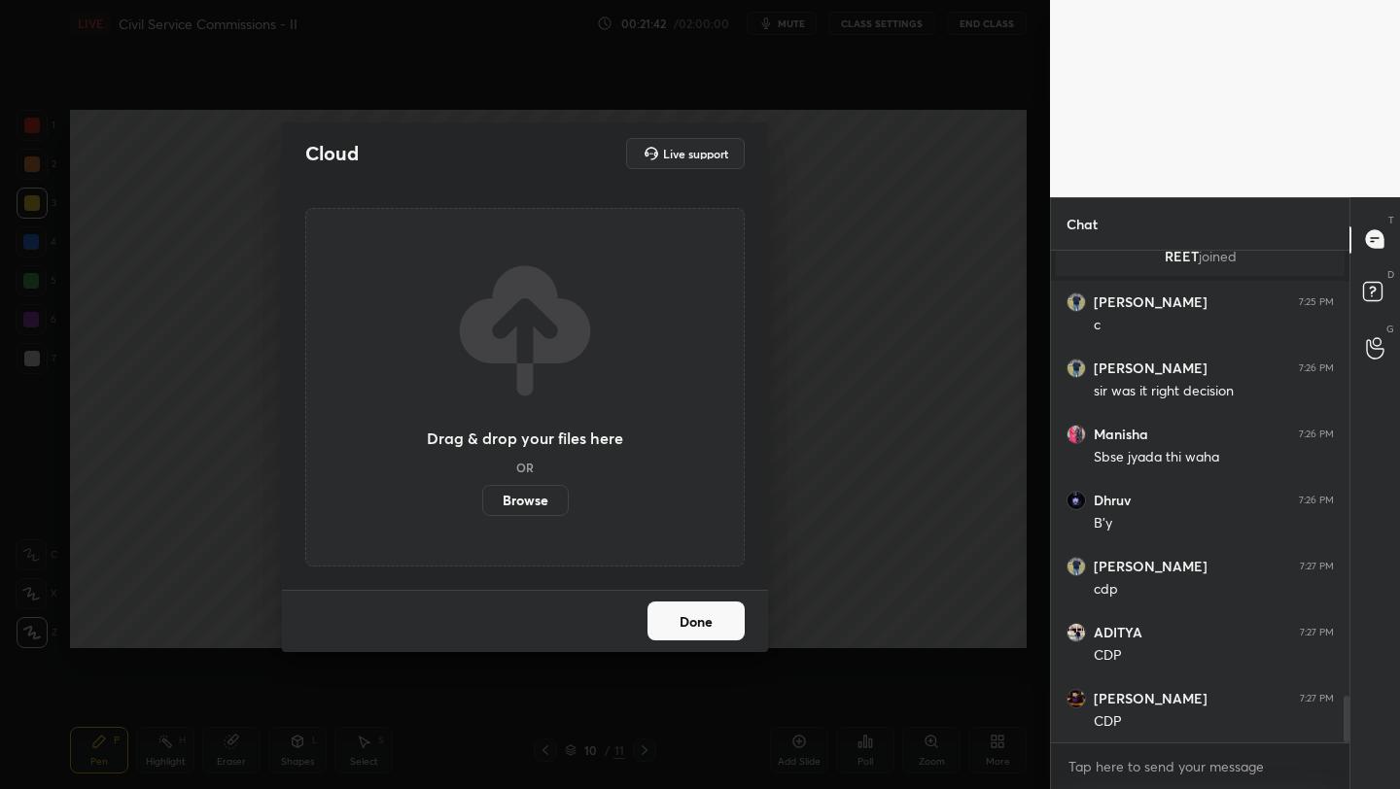
click at [536, 501] on label "Browse" at bounding box center [525, 500] width 86 height 31
click at [482, 501] on input "Browse" at bounding box center [482, 500] width 0 height 31
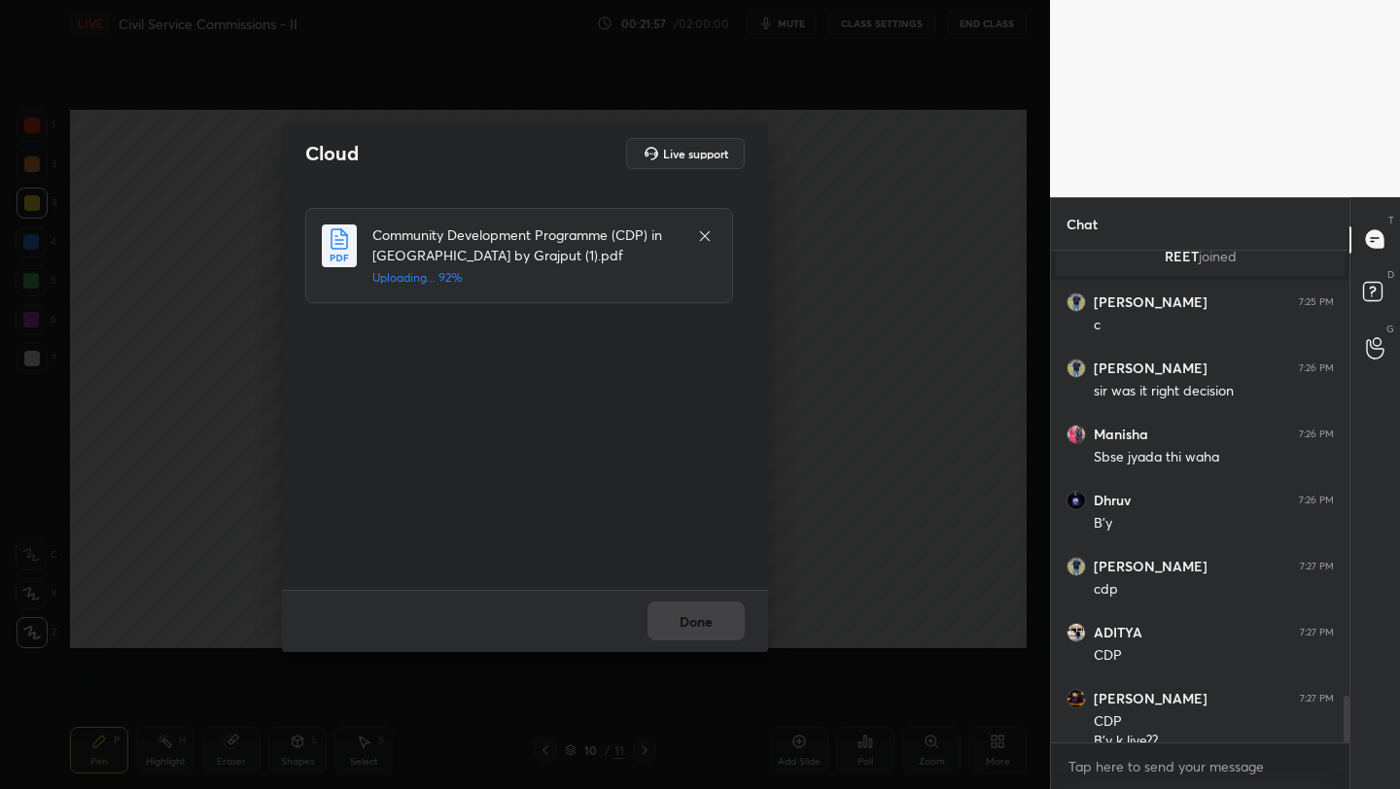
scroll to position [4742, 0]
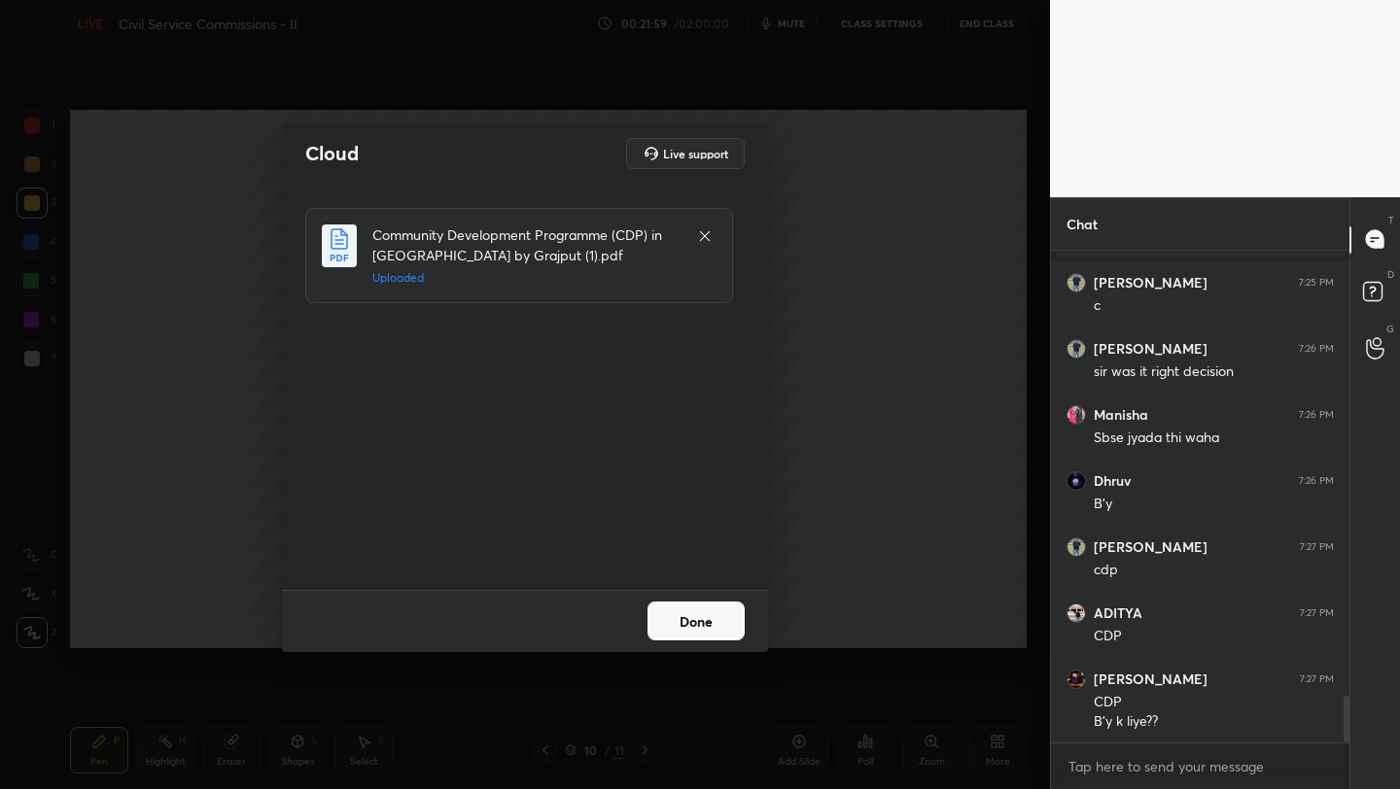
drag, startPoint x: 709, startPoint y: 618, endPoint x: 719, endPoint y: 631, distance: 15.9
click at [710, 622] on button "Done" at bounding box center [695, 621] width 97 height 39
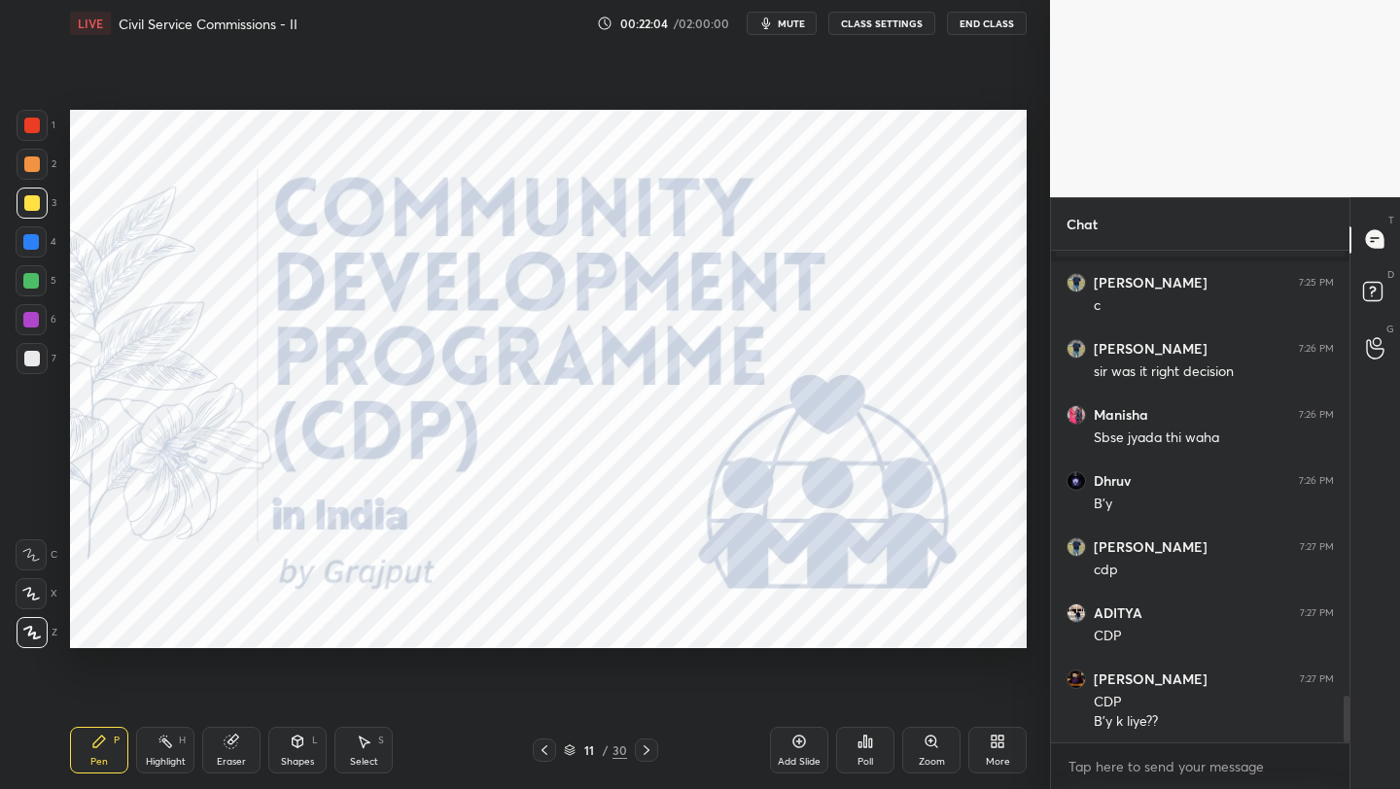
click at [30, 120] on div at bounding box center [32, 126] width 16 height 16
drag, startPoint x: 798, startPoint y: 745, endPoint x: 805, endPoint y: 763, distance: 18.8
click at [792, 745] on icon at bounding box center [799, 742] width 16 height 16
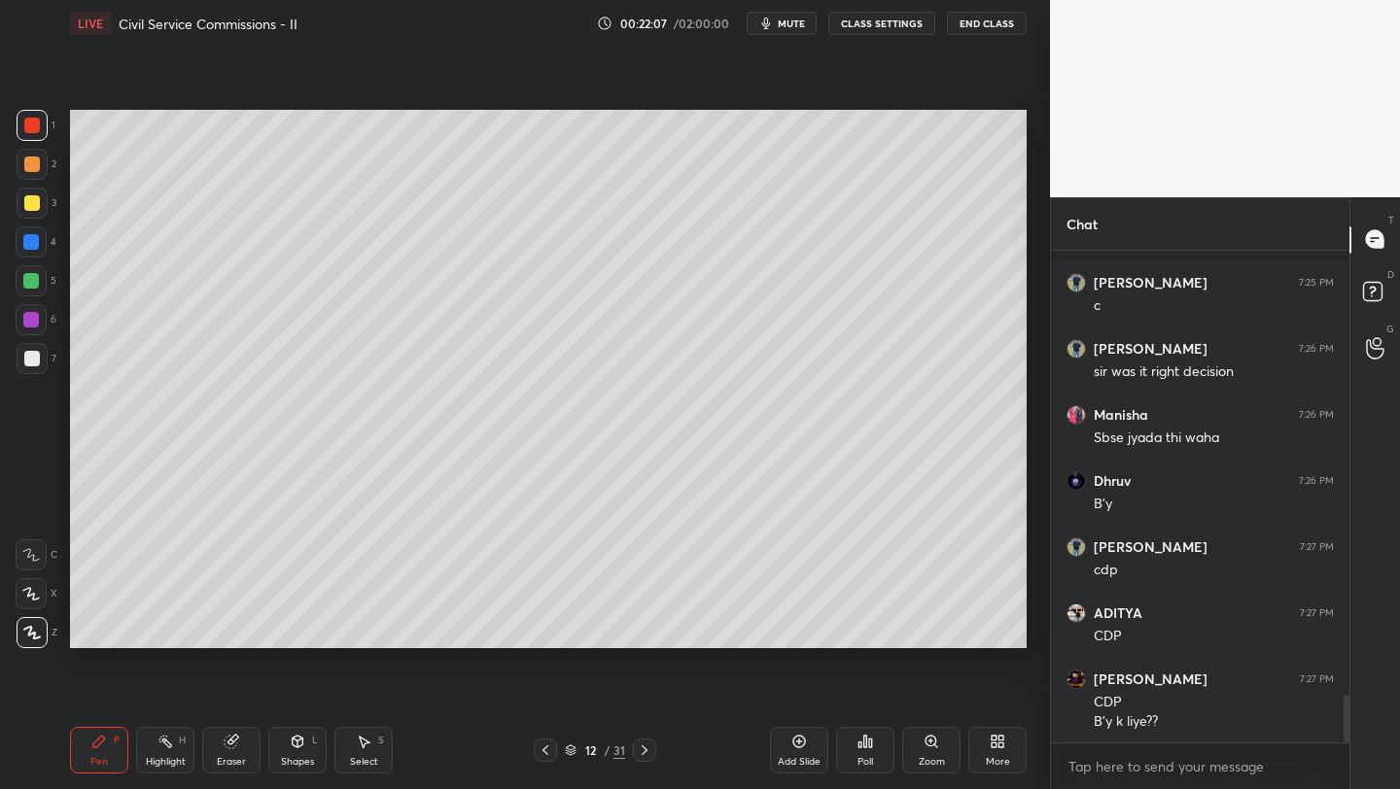
click at [31, 162] on div at bounding box center [32, 164] width 16 height 16
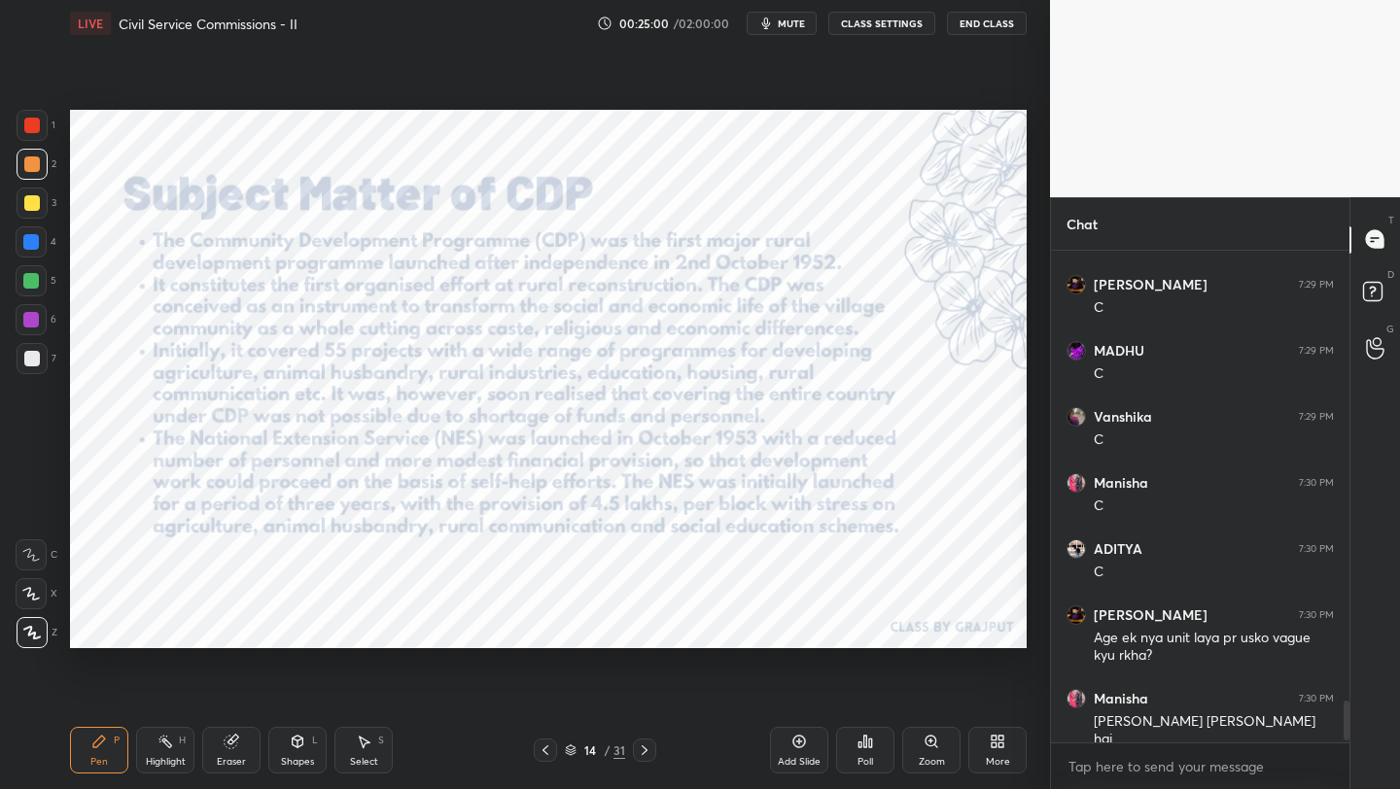
scroll to position [5440, 0]
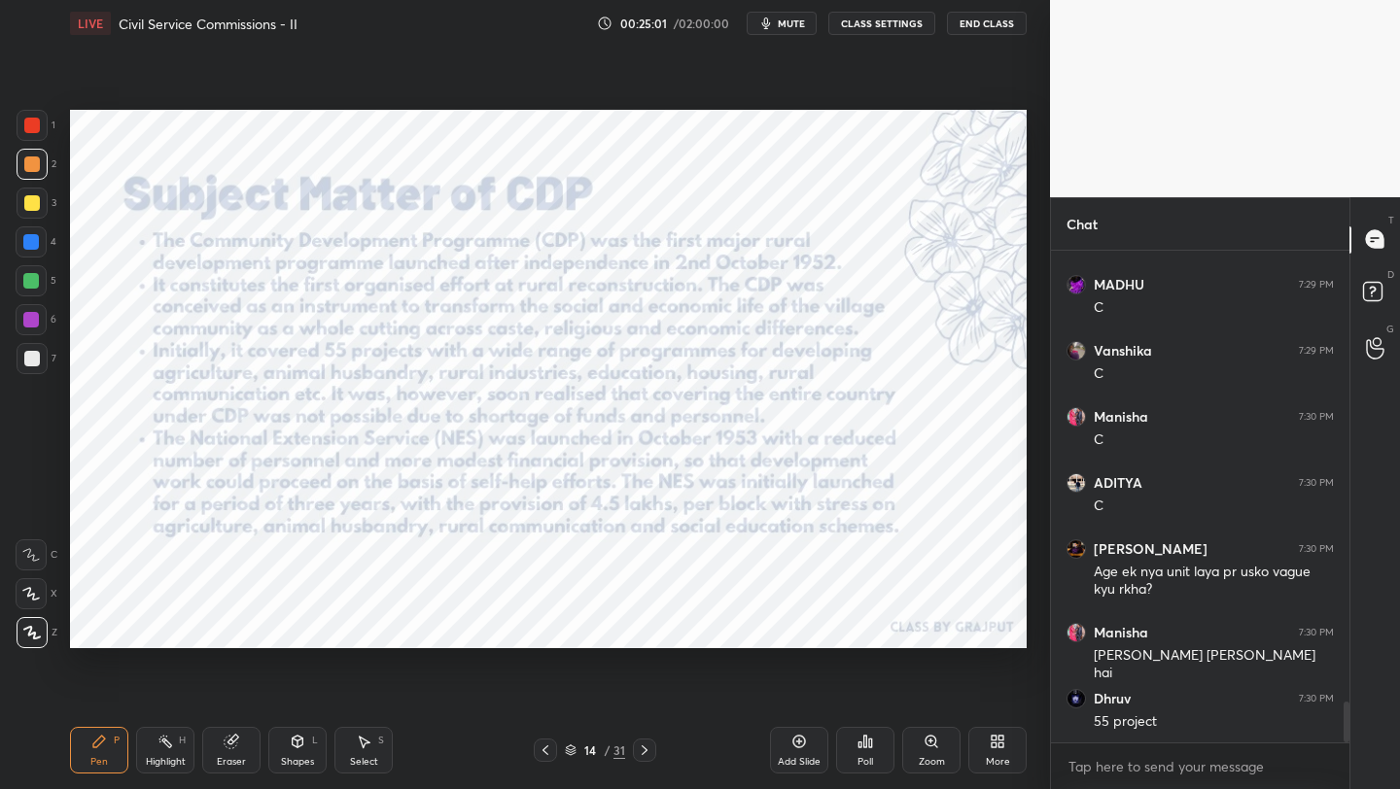
drag, startPoint x: 31, startPoint y: 121, endPoint x: 65, endPoint y: 147, distance: 43.0
click at [30, 123] on div at bounding box center [32, 126] width 16 height 16
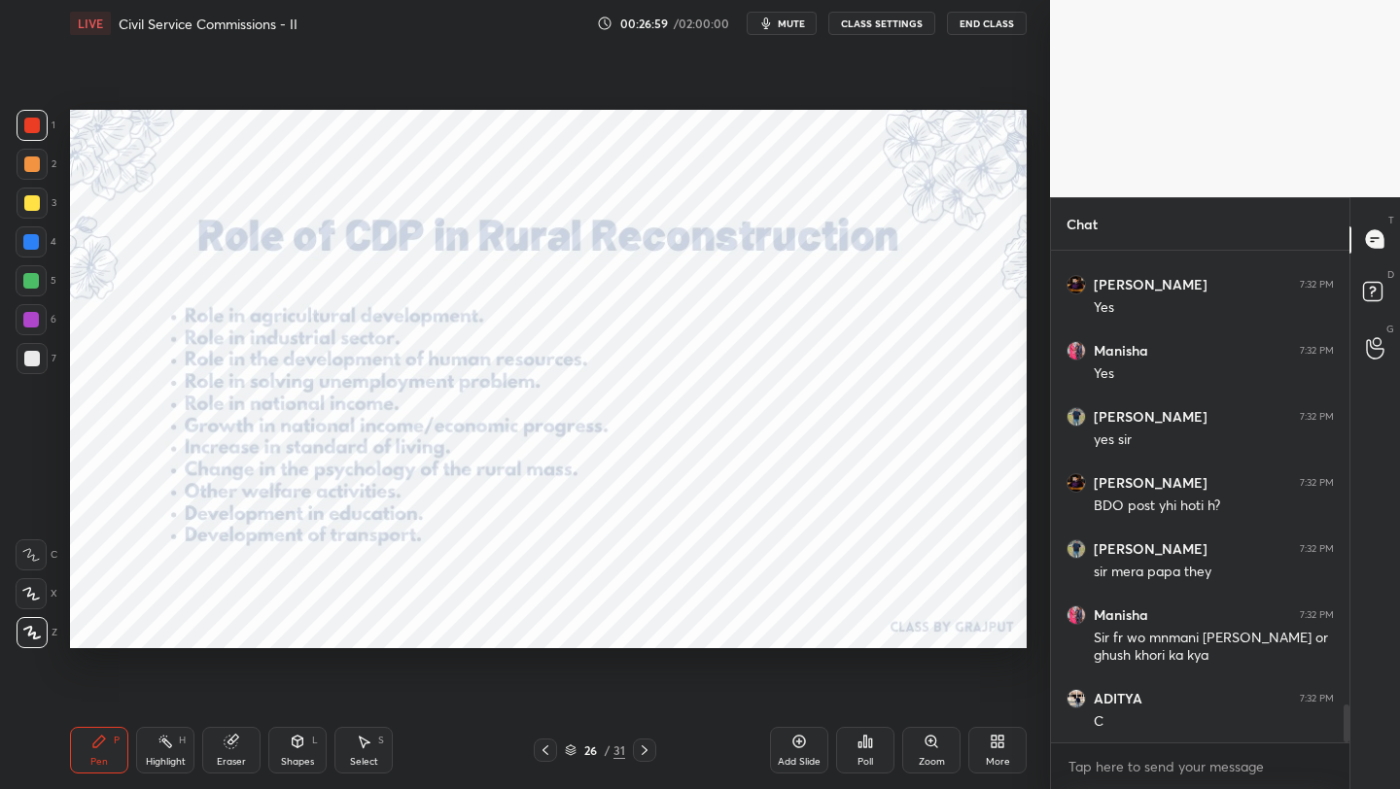
scroll to position [6052, 0]
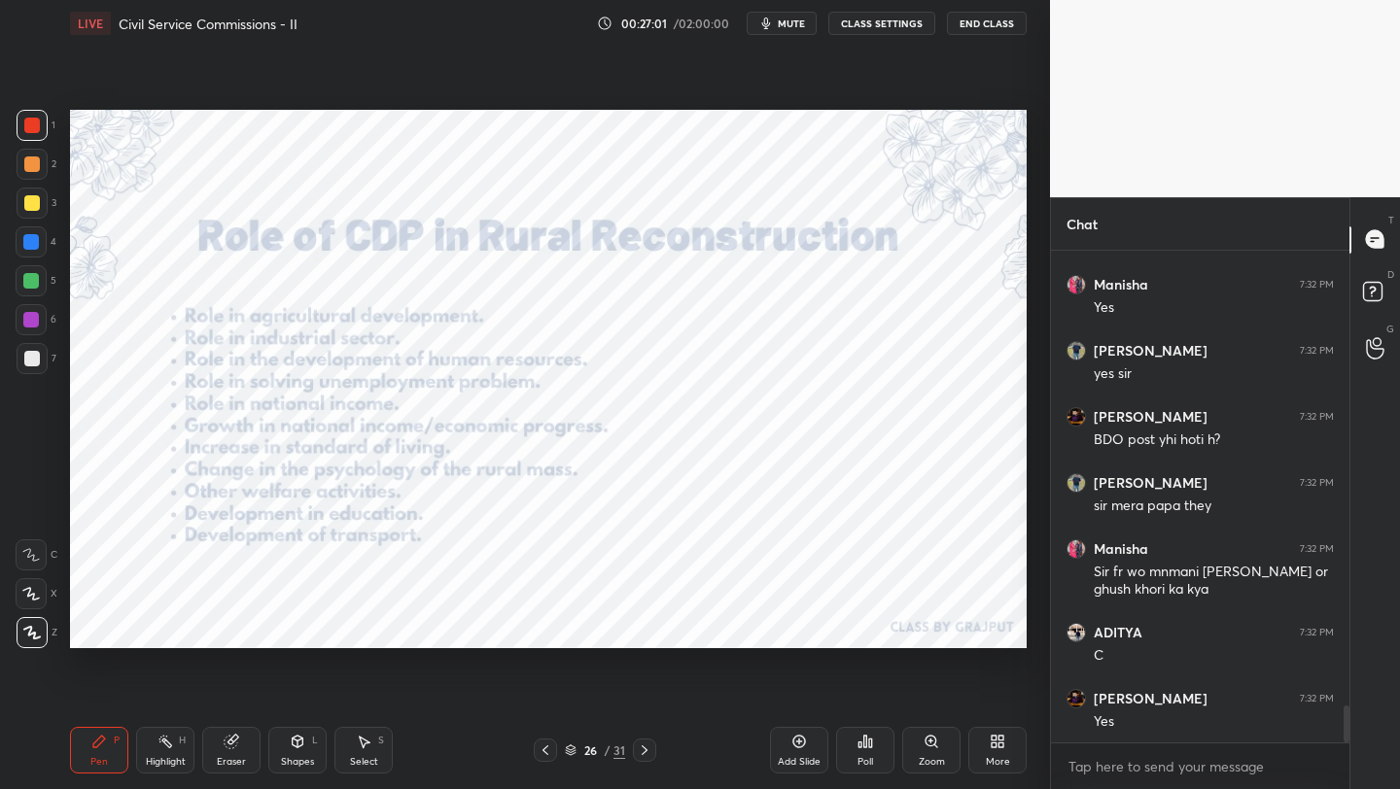
click at [804, 757] on div "Add Slide" at bounding box center [799, 762] width 43 height 10
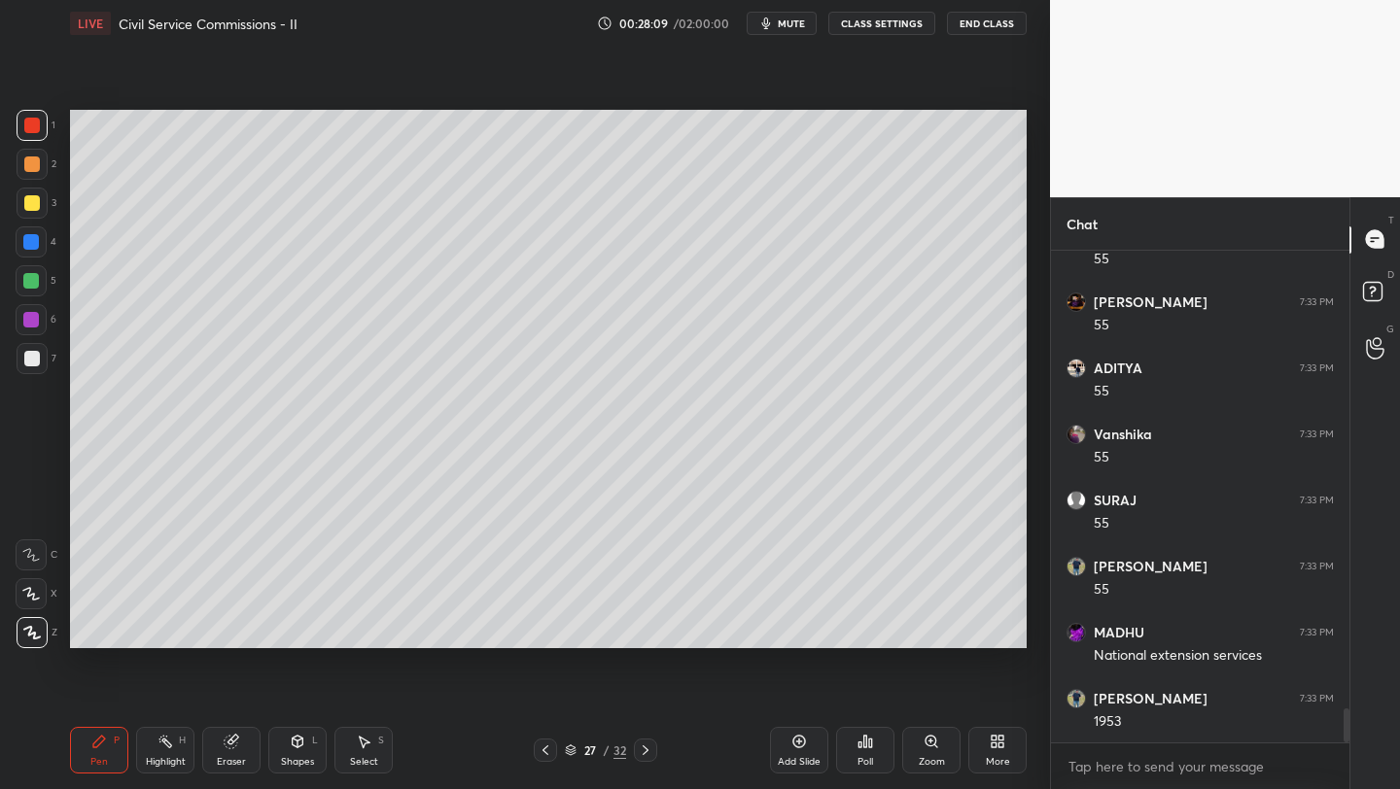
scroll to position [6647, 0]
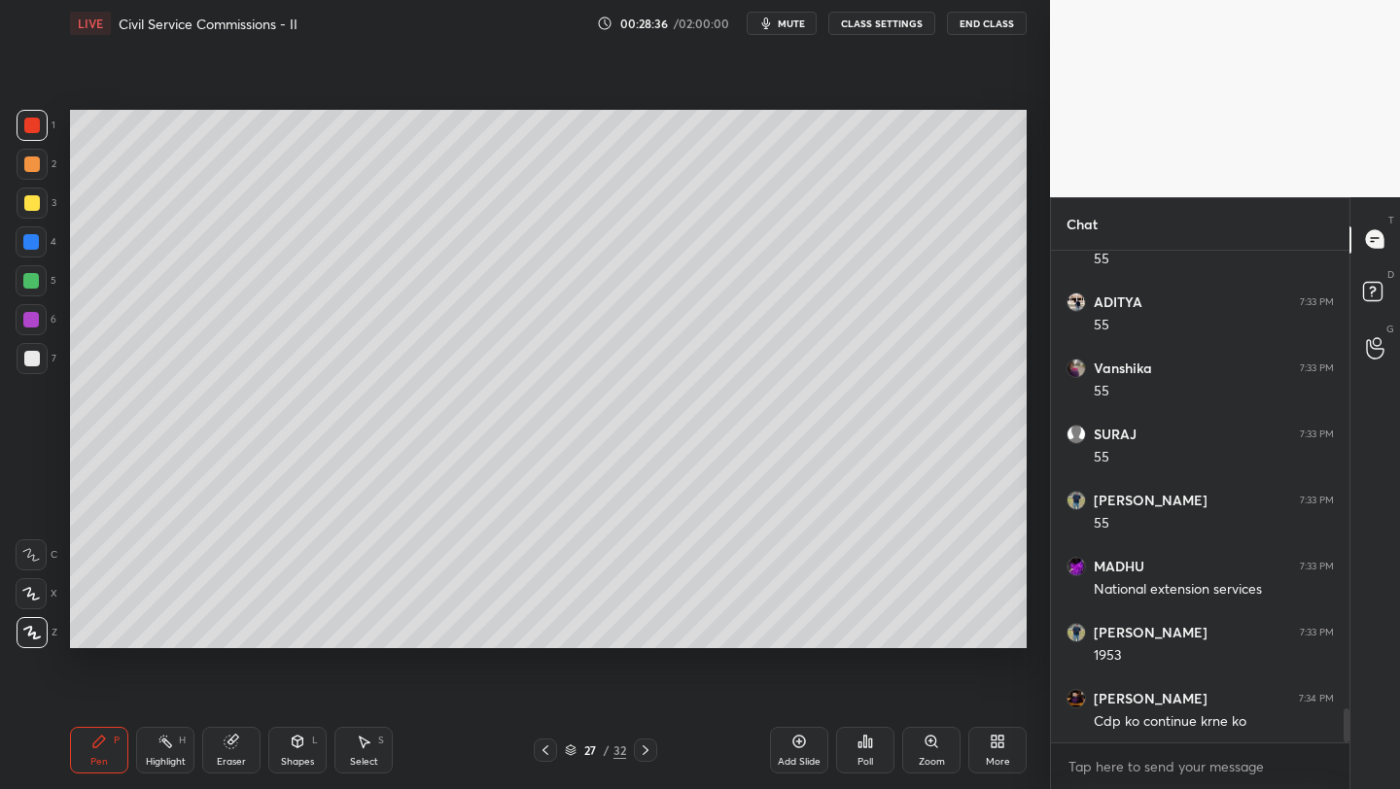
drag, startPoint x: 796, startPoint y: 742, endPoint x: 819, endPoint y: 729, distance: 26.5
click at [792, 742] on icon at bounding box center [799, 742] width 16 height 16
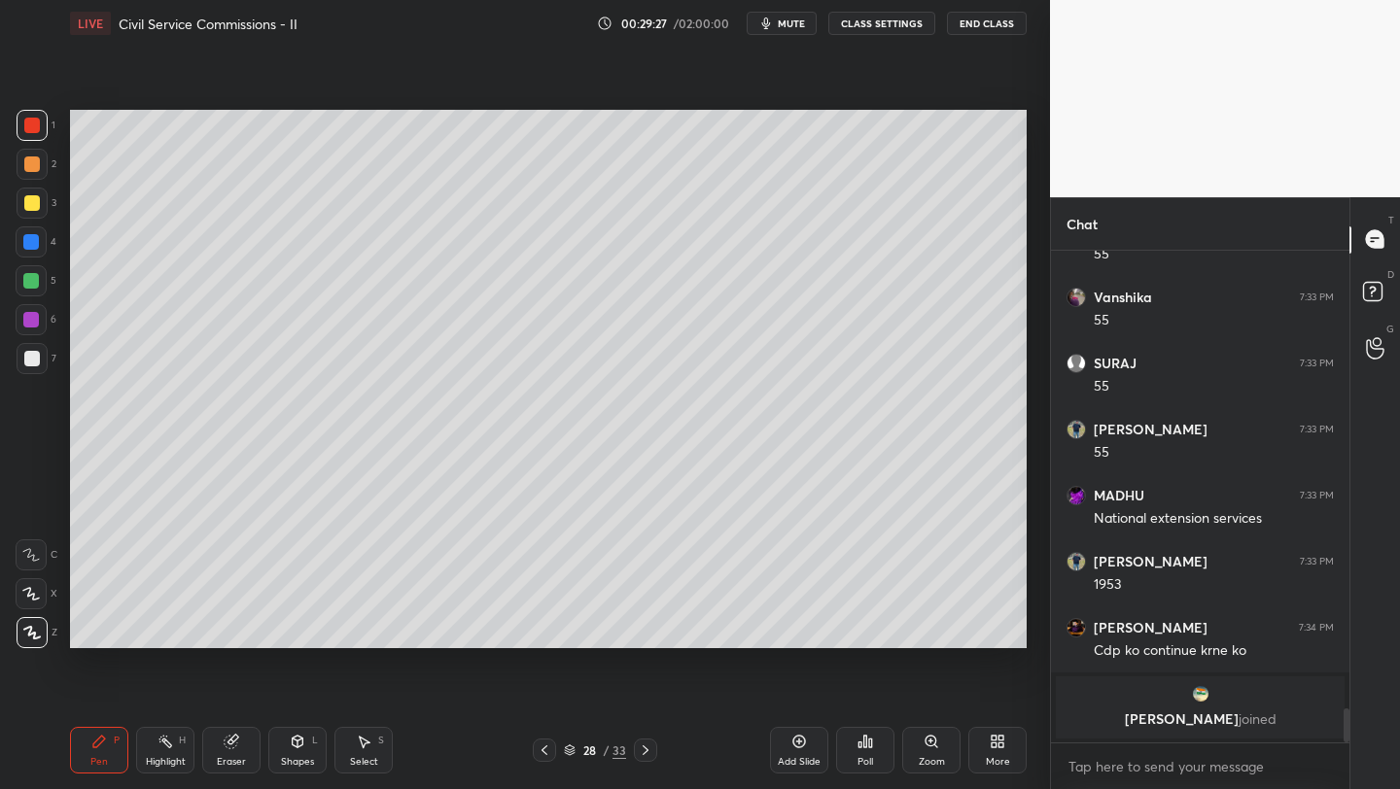
drag, startPoint x: 23, startPoint y: 242, endPoint x: 56, endPoint y: 239, distance: 33.2
click at [28, 244] on div at bounding box center [31, 242] width 16 height 16
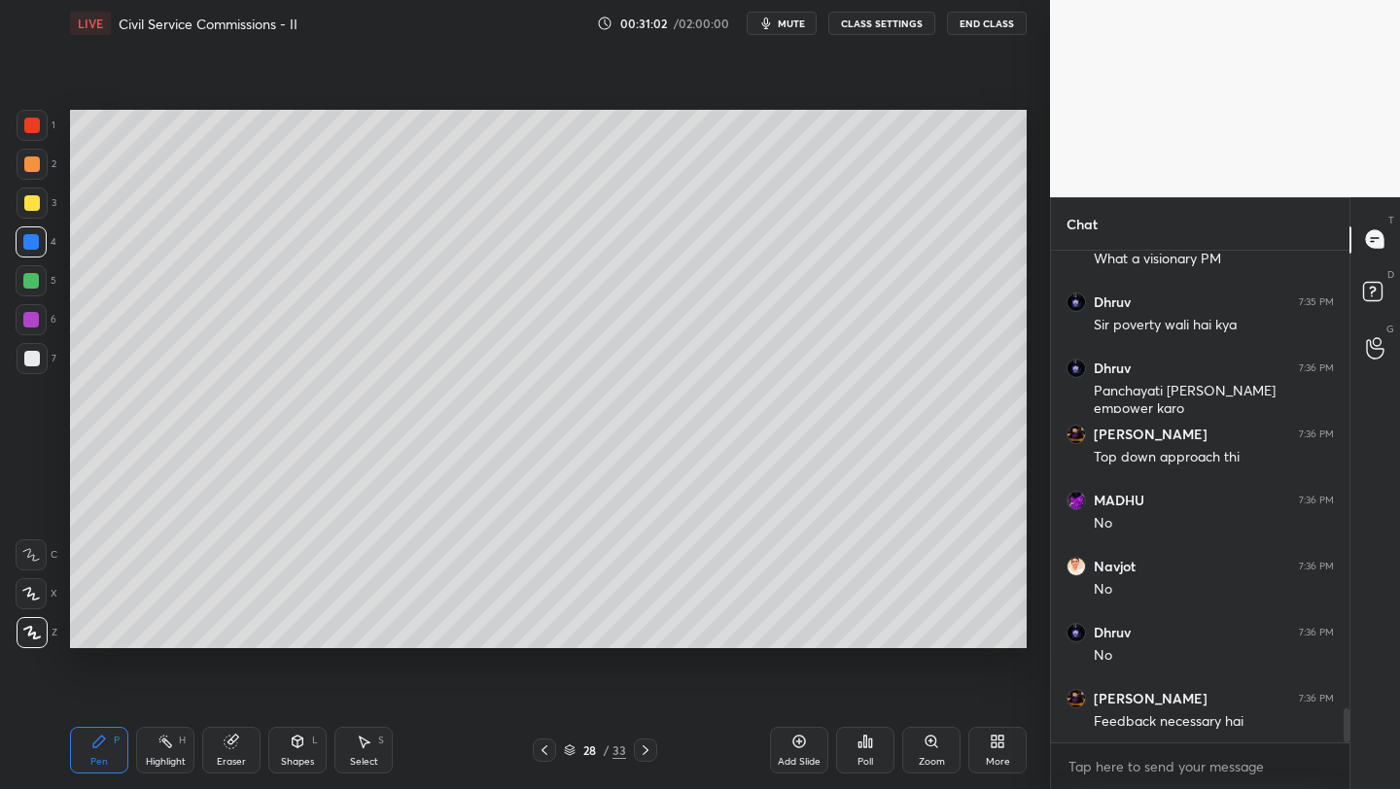
scroll to position [6663, 0]
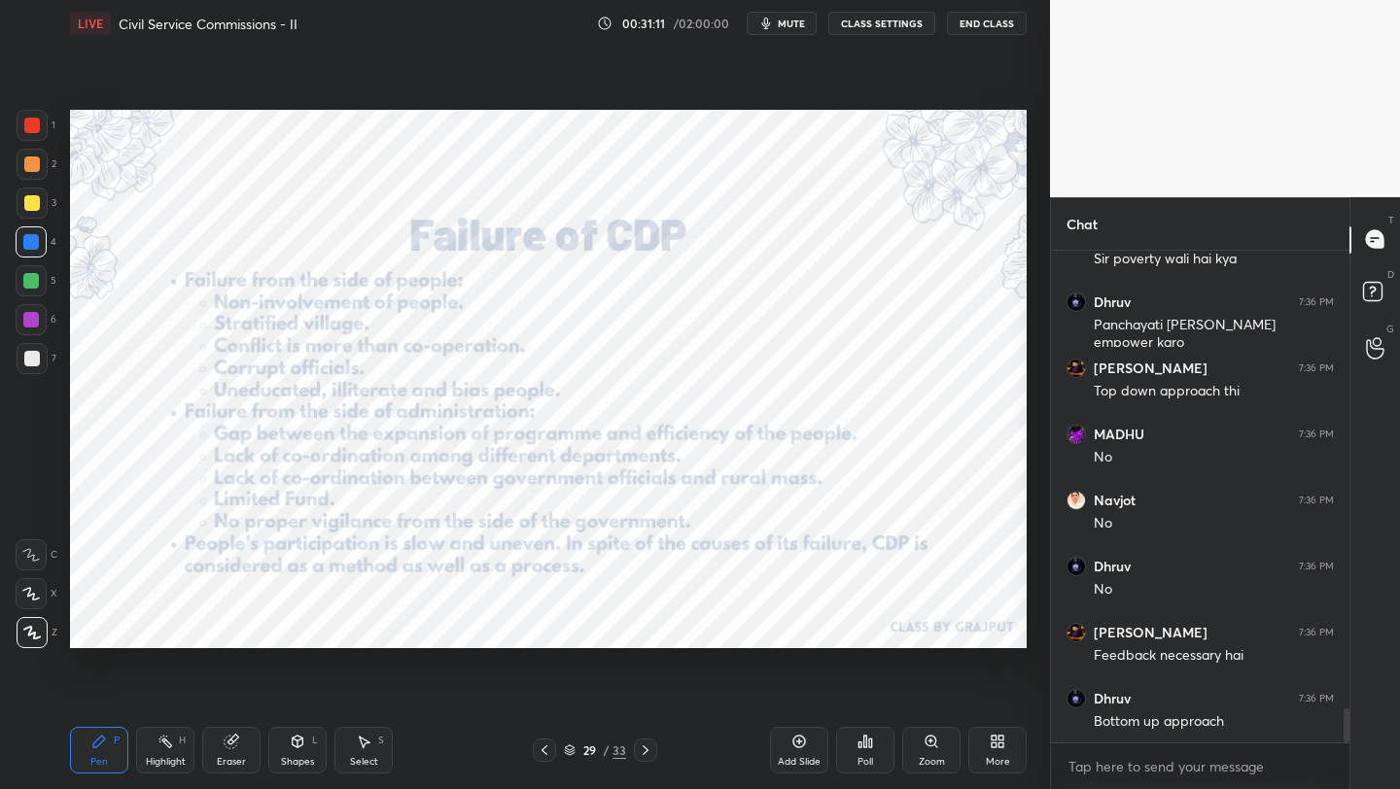
click at [41, 127] on div at bounding box center [32, 125] width 31 height 31
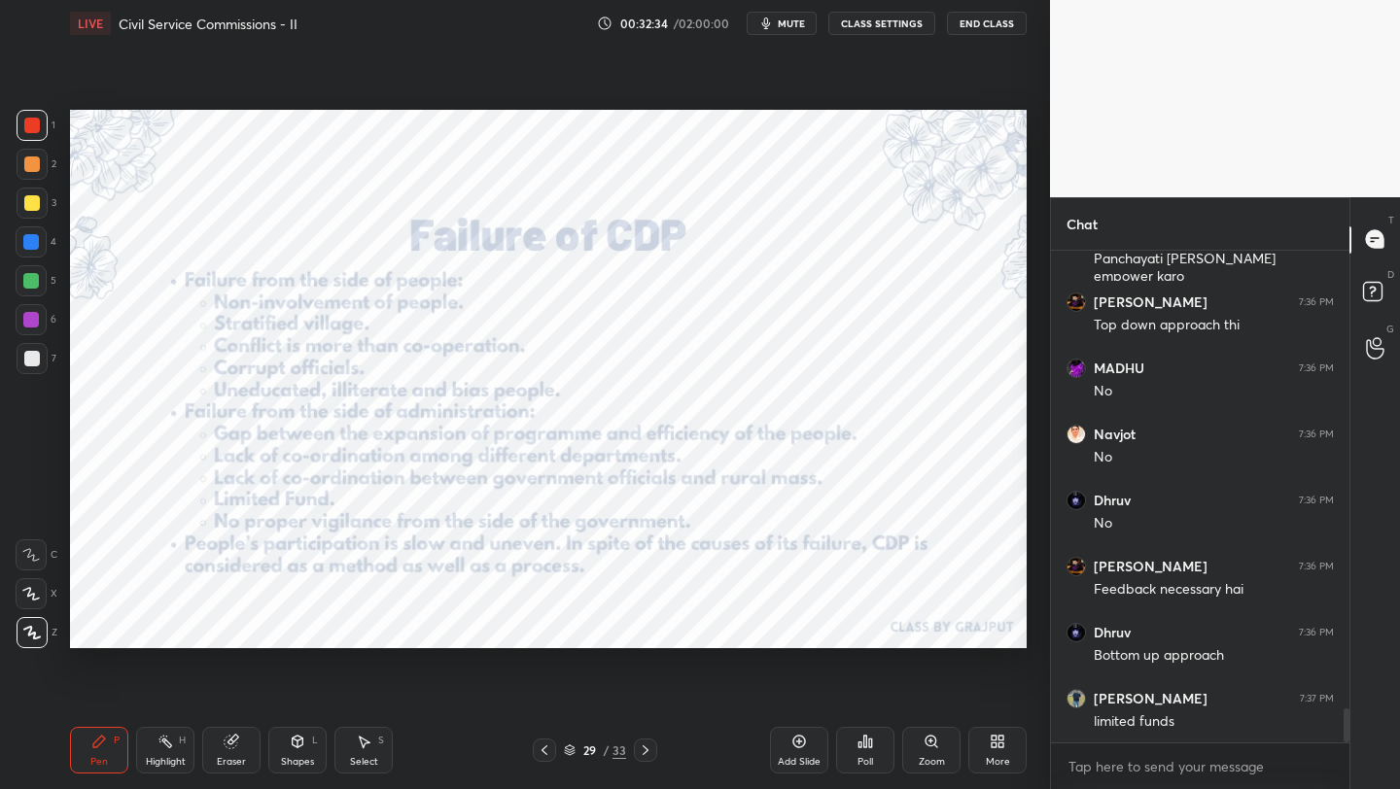
click at [792, 740] on icon at bounding box center [799, 742] width 16 height 16
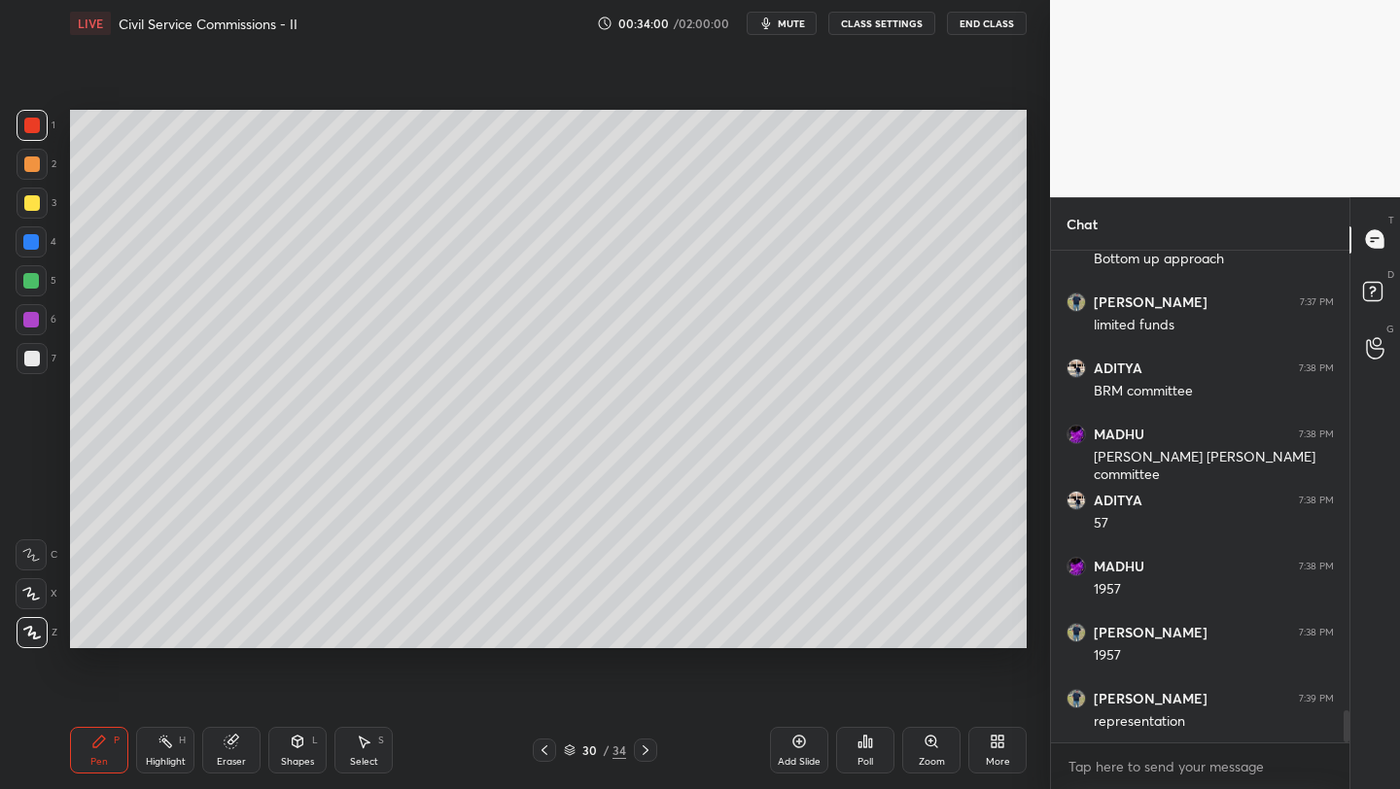
scroll to position [7145, 0]
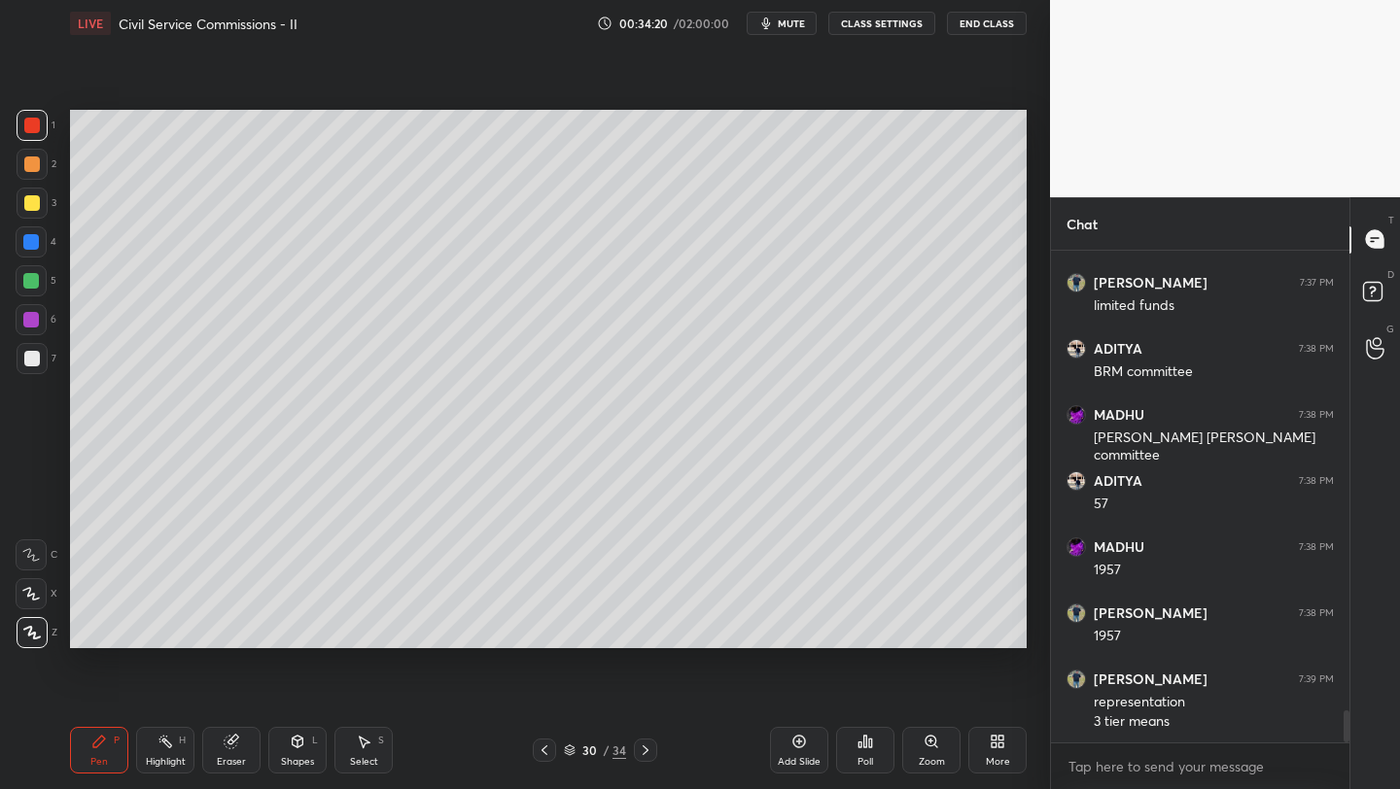
drag, startPoint x: 795, startPoint y: 759, endPoint x: 811, endPoint y: 744, distance: 22.0
click at [795, 759] on div "Add Slide" at bounding box center [799, 762] width 43 height 10
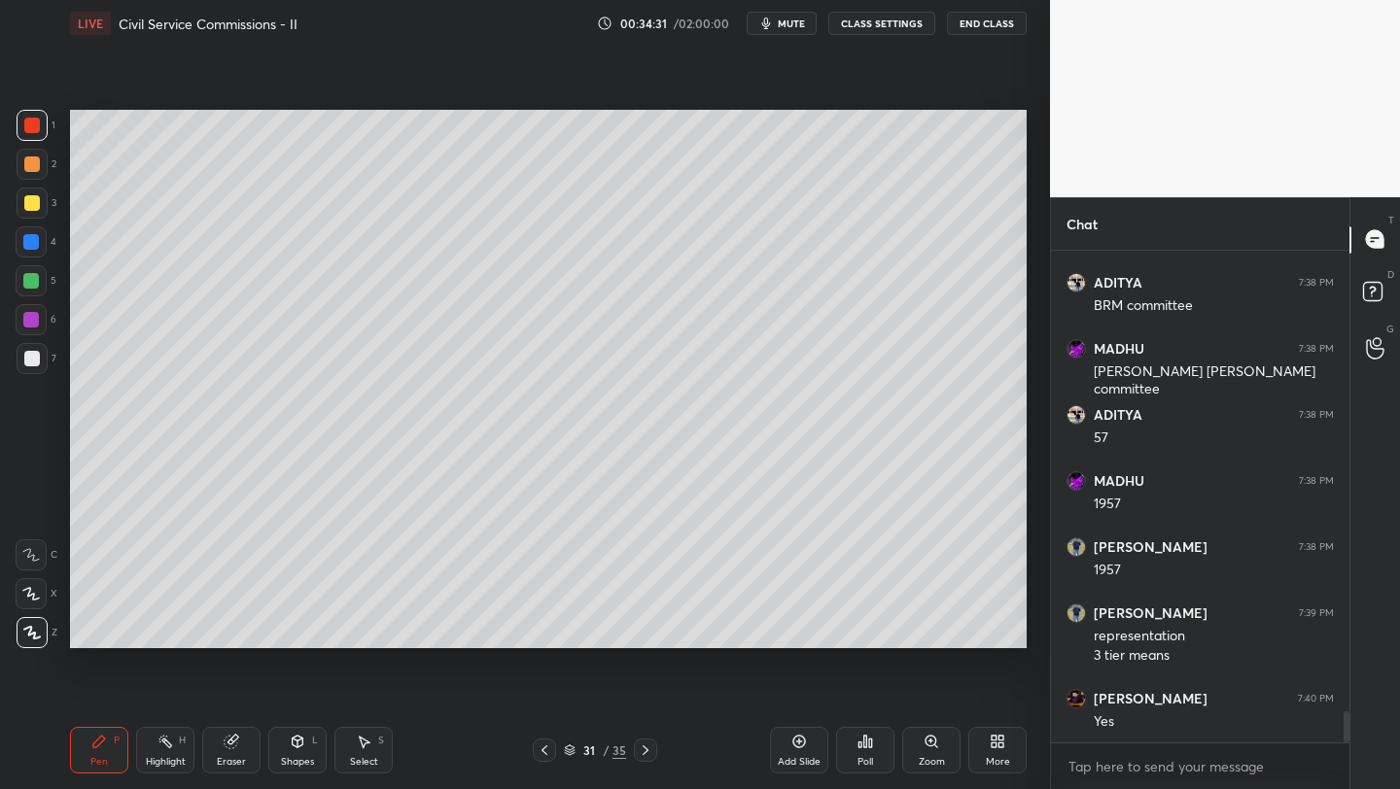
click at [997, 738] on icon at bounding box center [997, 742] width 16 height 16
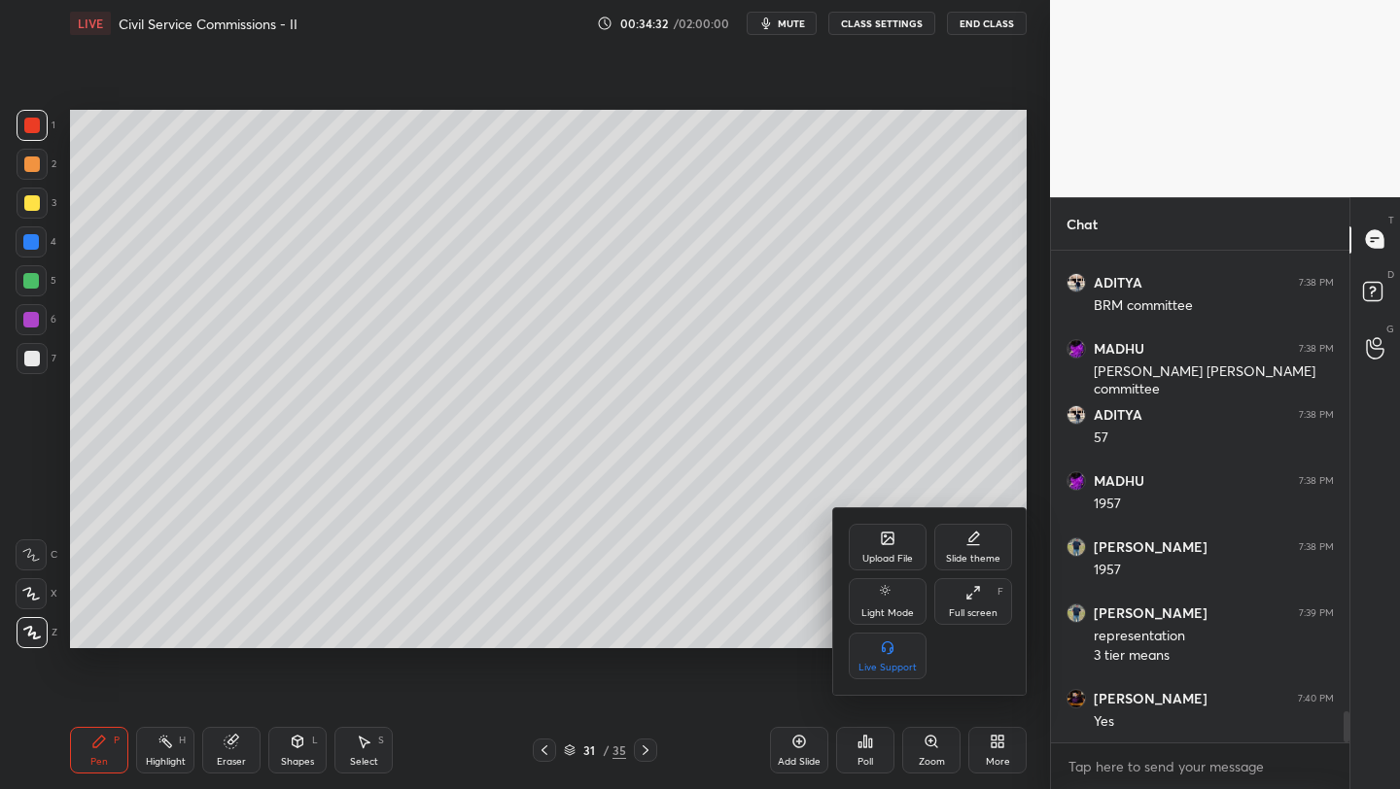
click at [888, 547] on div "Upload File" at bounding box center [887, 547] width 78 height 47
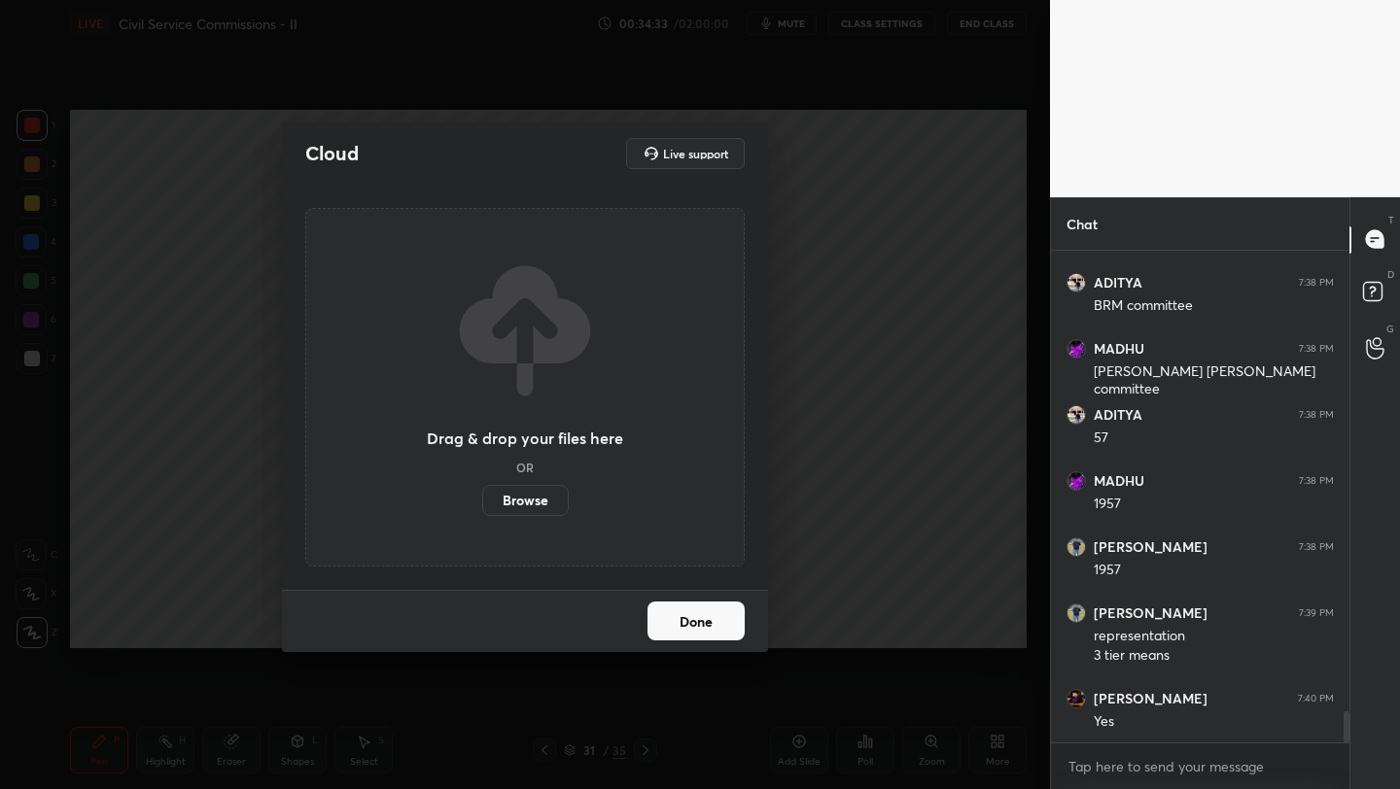
click at [535, 500] on label "Browse" at bounding box center [525, 500] width 86 height 31
click at [482, 500] on input "Browse" at bounding box center [482, 500] width 0 height 31
click at [519, 505] on label "Browse" at bounding box center [525, 500] width 86 height 31
click at [482, 505] on input "Browse" at bounding box center [482, 500] width 0 height 31
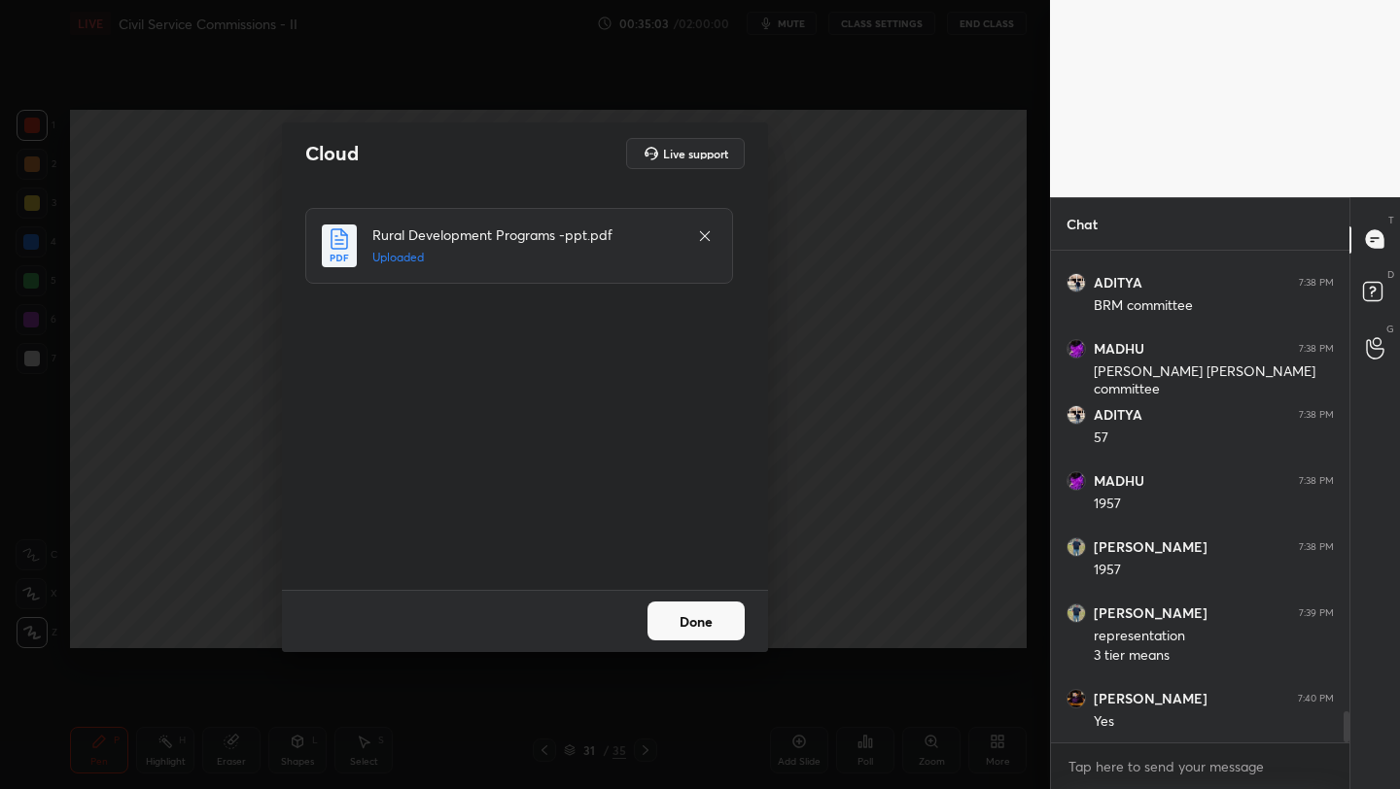
click at [701, 624] on button "Done" at bounding box center [695, 621] width 97 height 39
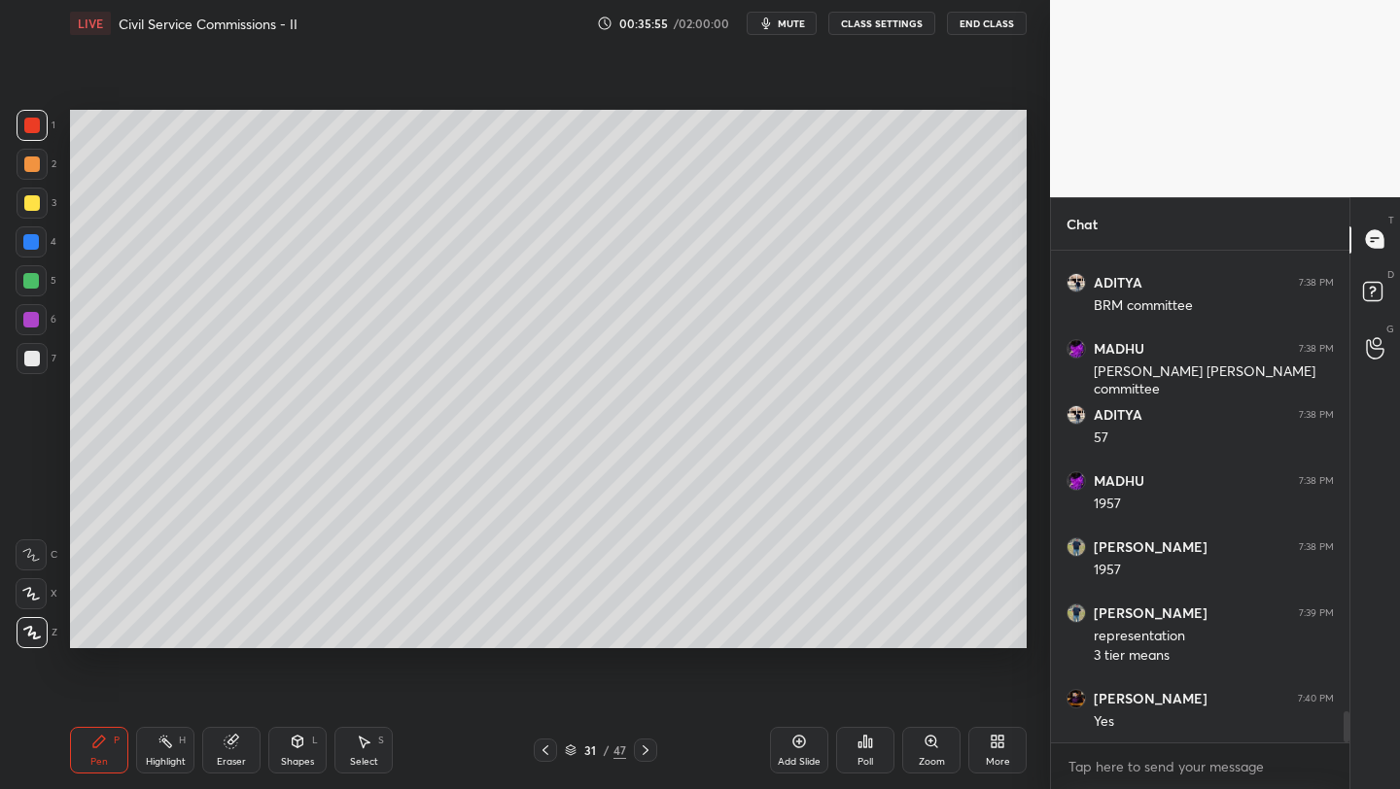
click at [31, 162] on div at bounding box center [32, 164] width 16 height 16
click at [803, 22] on span "mute" at bounding box center [791, 24] width 27 height 14
drag, startPoint x: 783, startPoint y: 19, endPoint x: 797, endPoint y: 20, distance: 13.6
click at [785, 17] on span "unmute" at bounding box center [790, 24] width 42 height 14
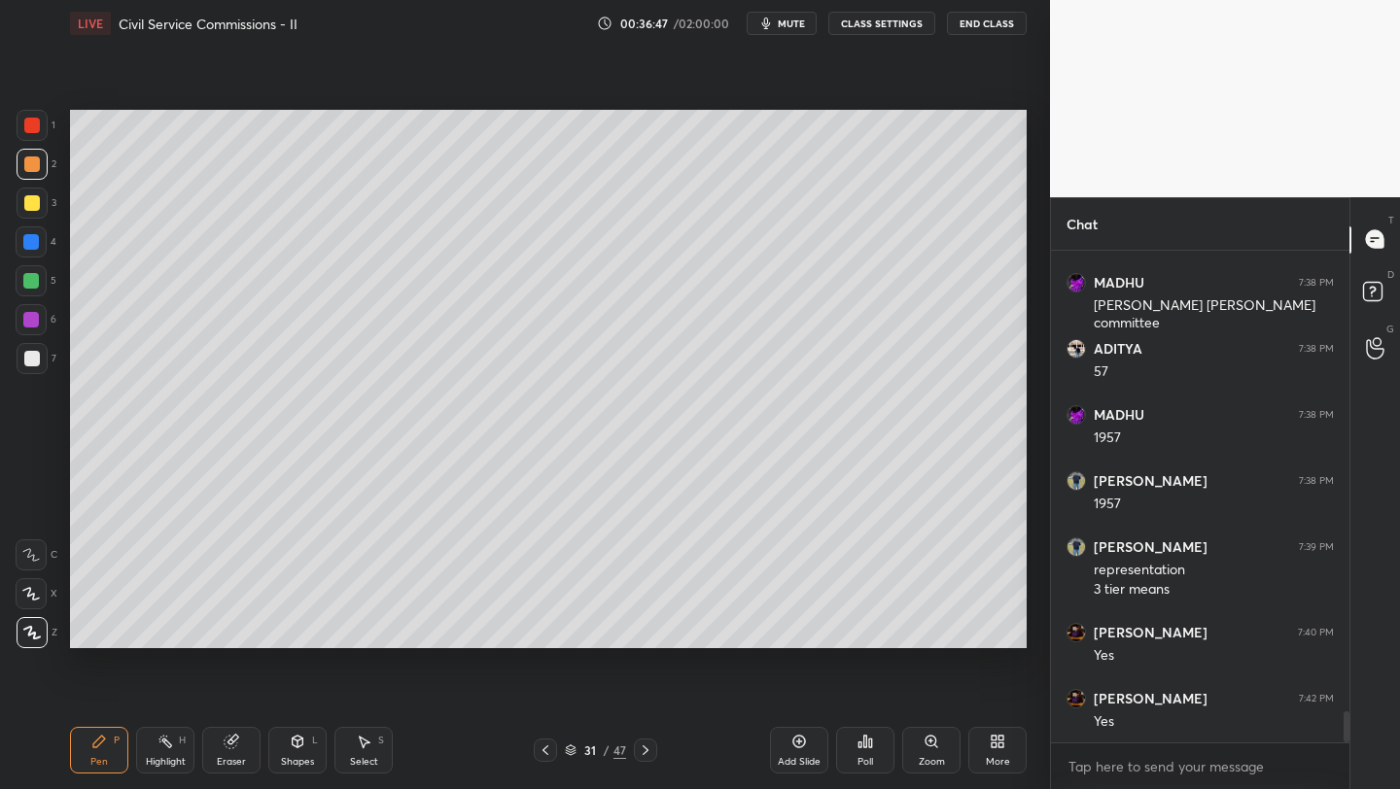
drag, startPoint x: 798, startPoint y: 747, endPoint x: 783, endPoint y: 732, distance: 21.3
click at [798, 746] on icon at bounding box center [799, 742] width 16 height 16
click at [30, 204] on div at bounding box center [32, 203] width 16 height 16
drag, startPoint x: 40, startPoint y: 283, endPoint x: 64, endPoint y: 274, distance: 25.8
click at [43, 282] on div at bounding box center [31, 280] width 31 height 31
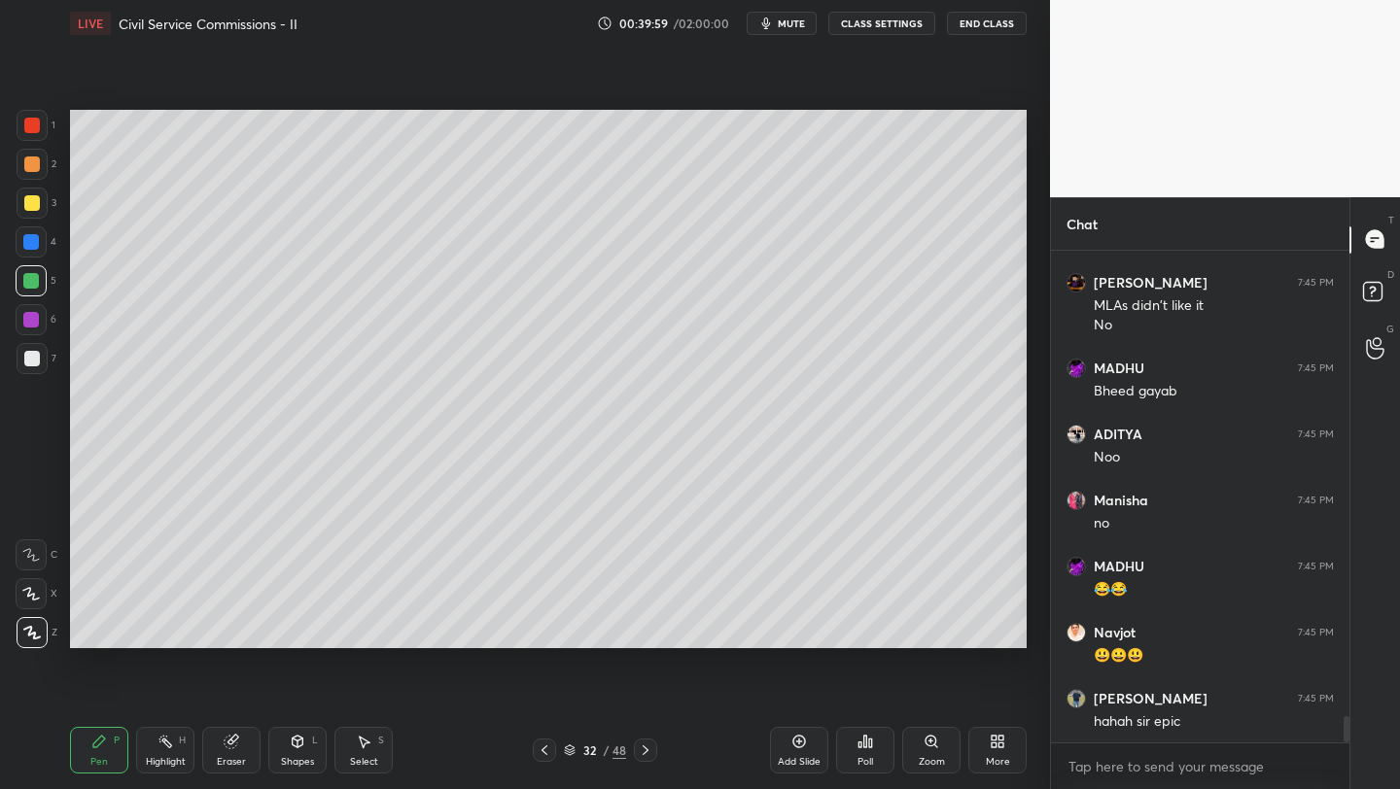
scroll to position [8854, 0]
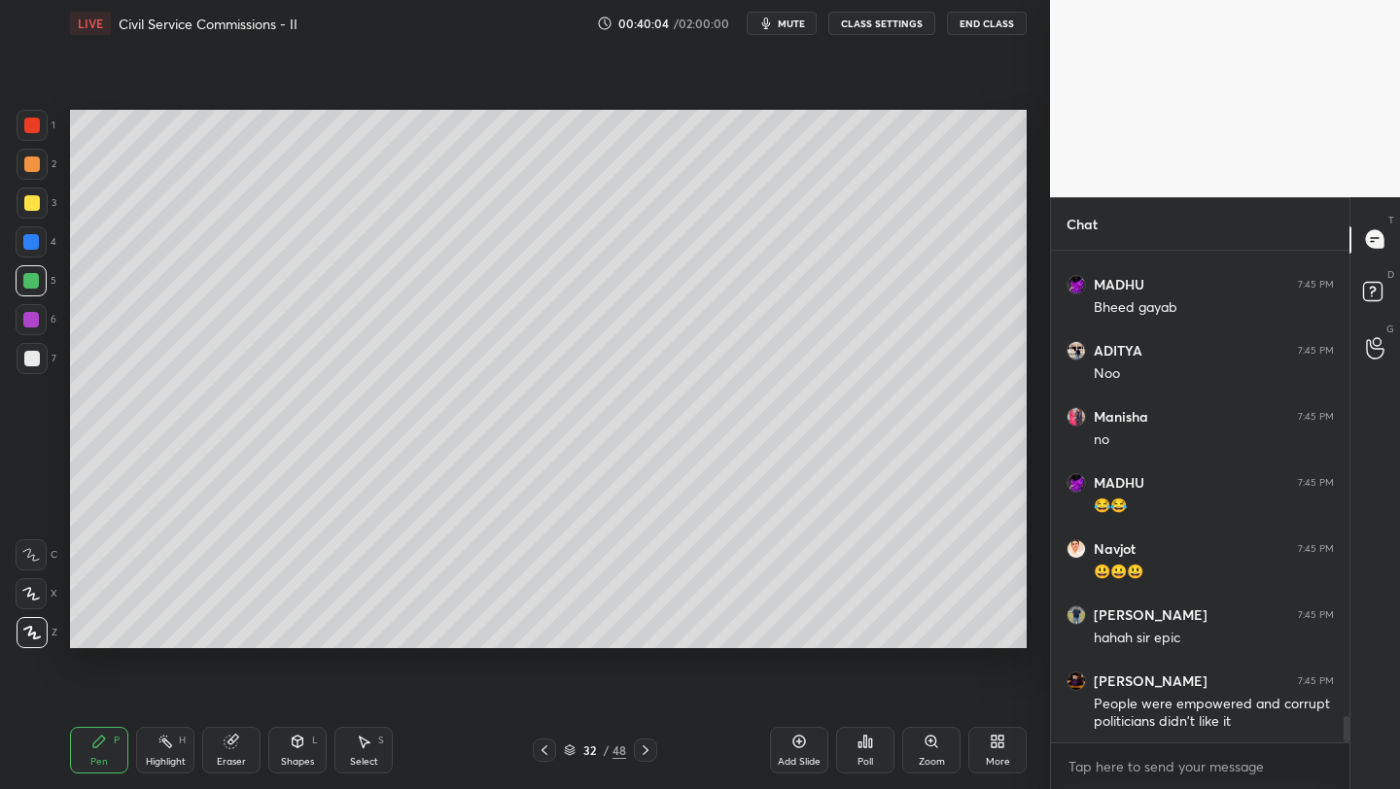
click at [868, 745] on icon at bounding box center [865, 742] width 16 height 16
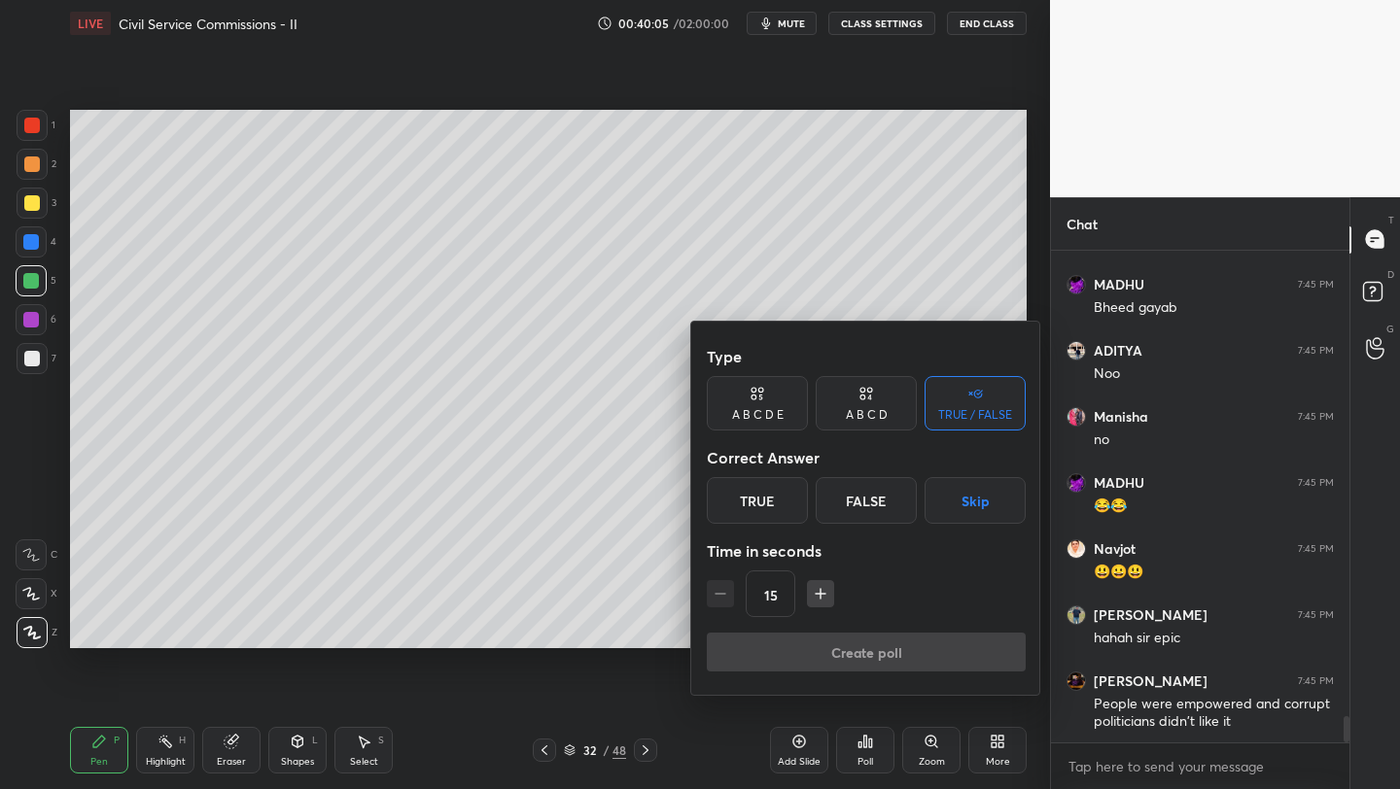
click at [797, 748] on div at bounding box center [700, 394] width 1400 height 789
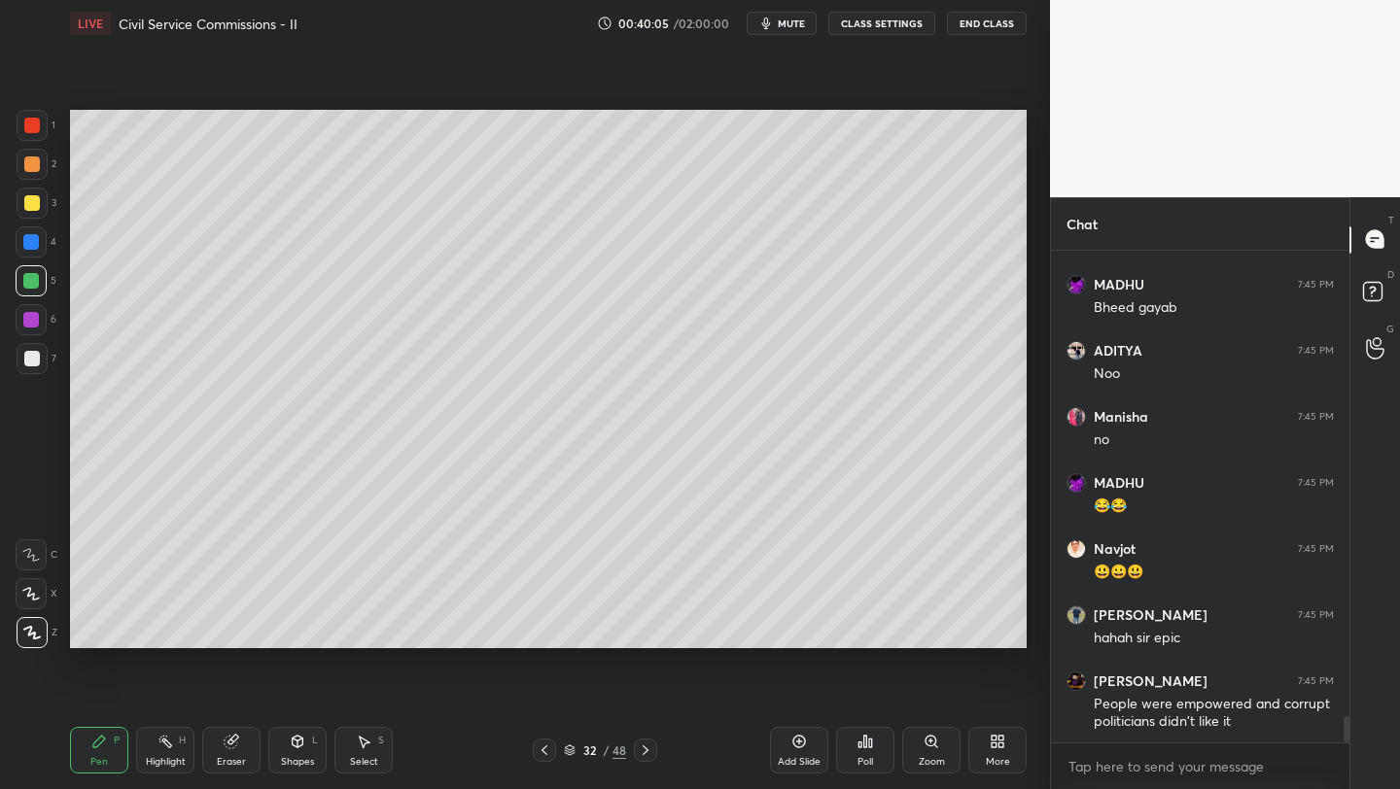
click at [788, 739] on div "Add Slide" at bounding box center [799, 750] width 58 height 47
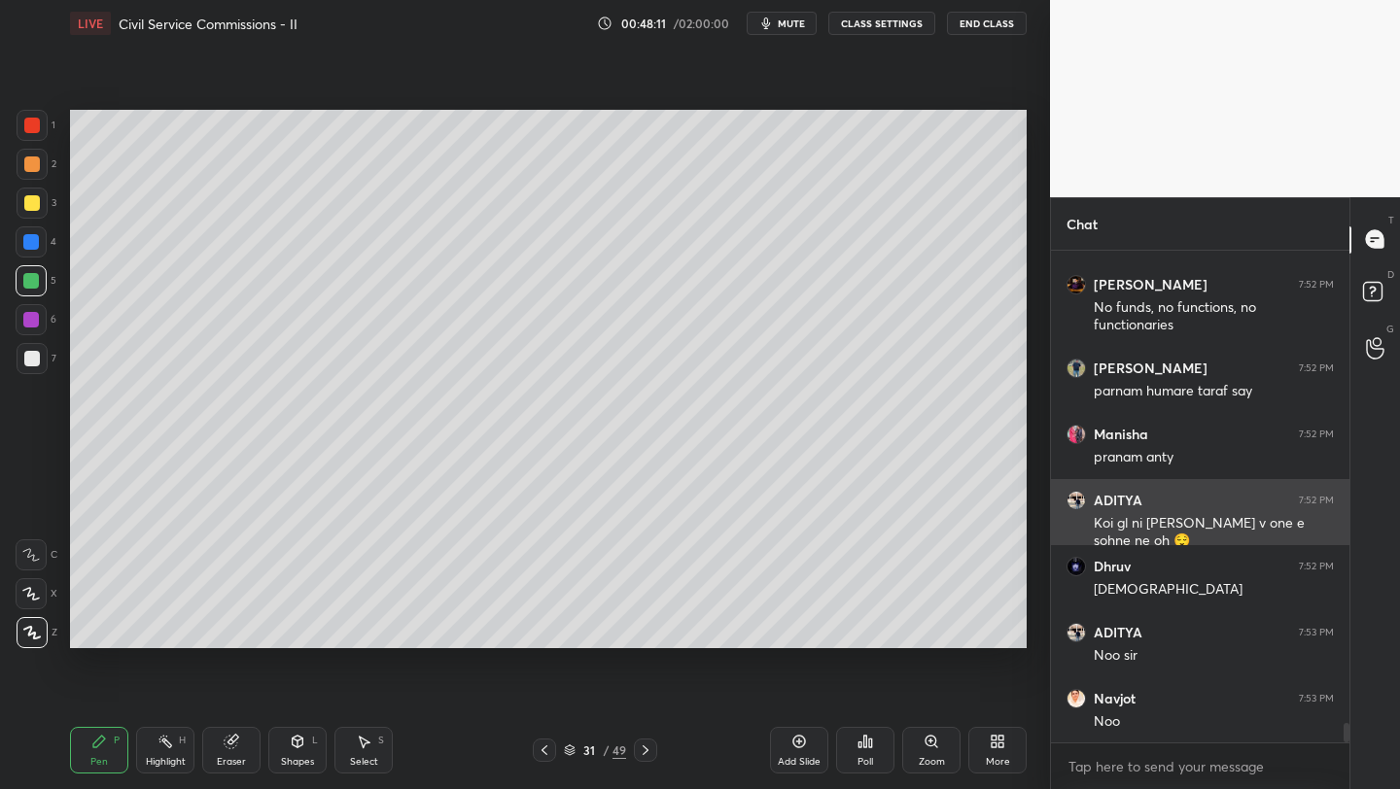
scroll to position [12129, 0]
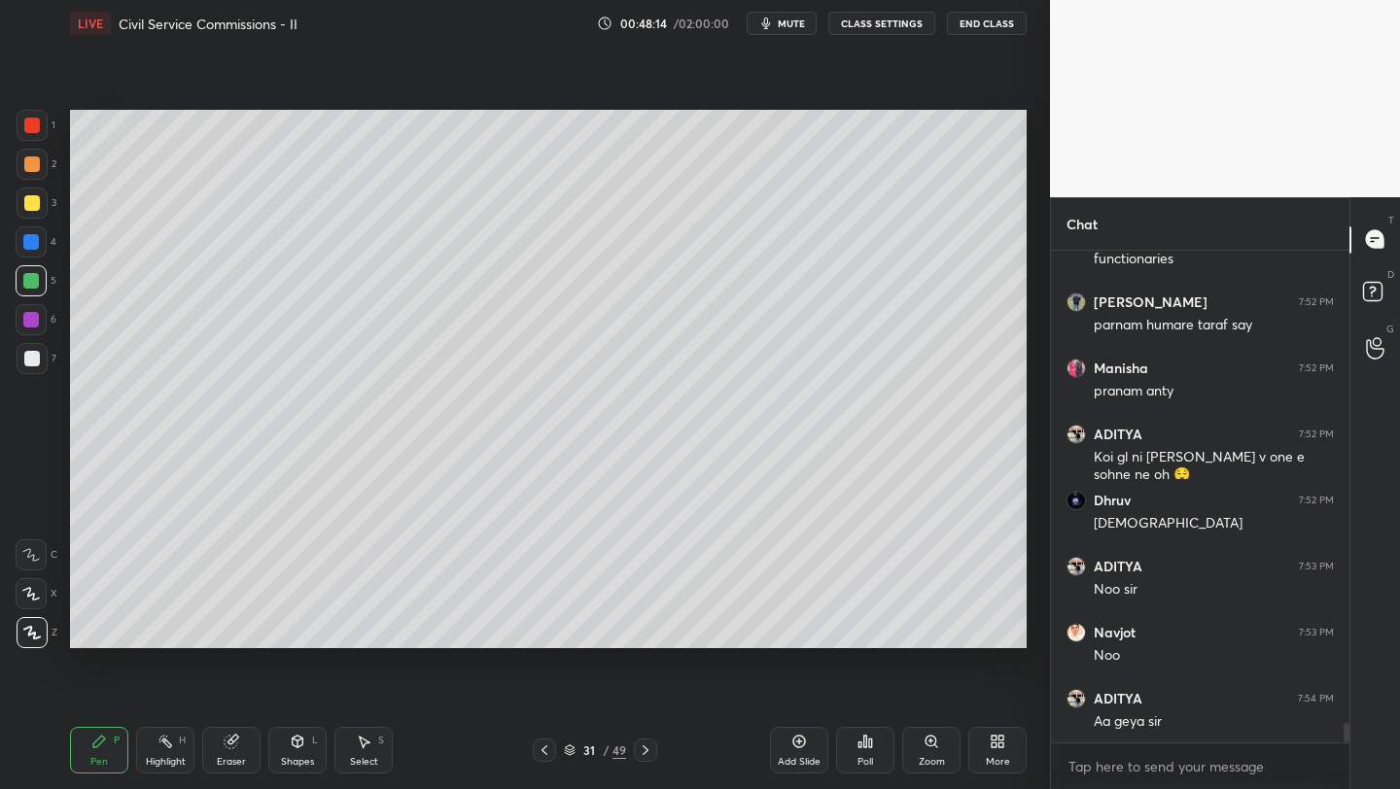
click at [796, 751] on div "Add Slide" at bounding box center [799, 750] width 58 height 47
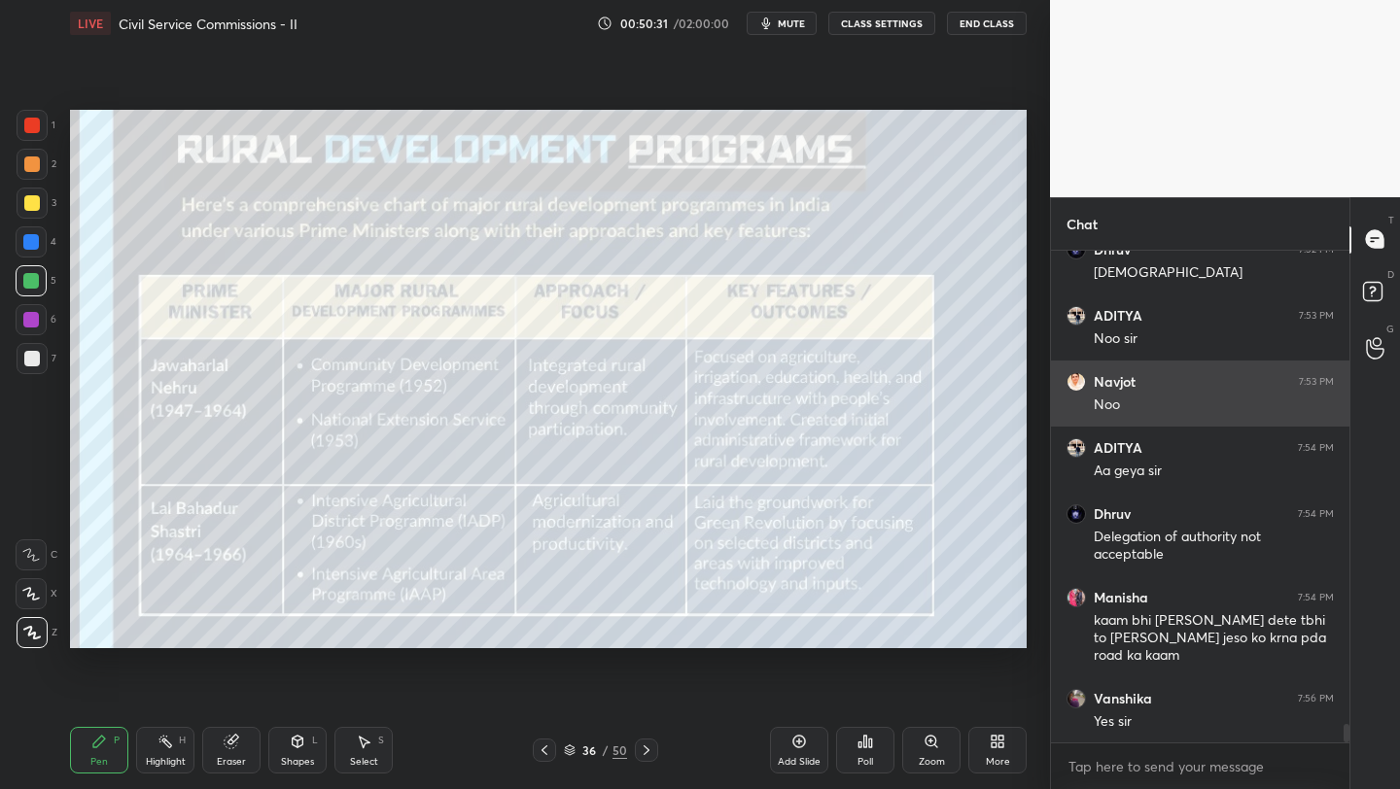
scroll to position [12446, 0]
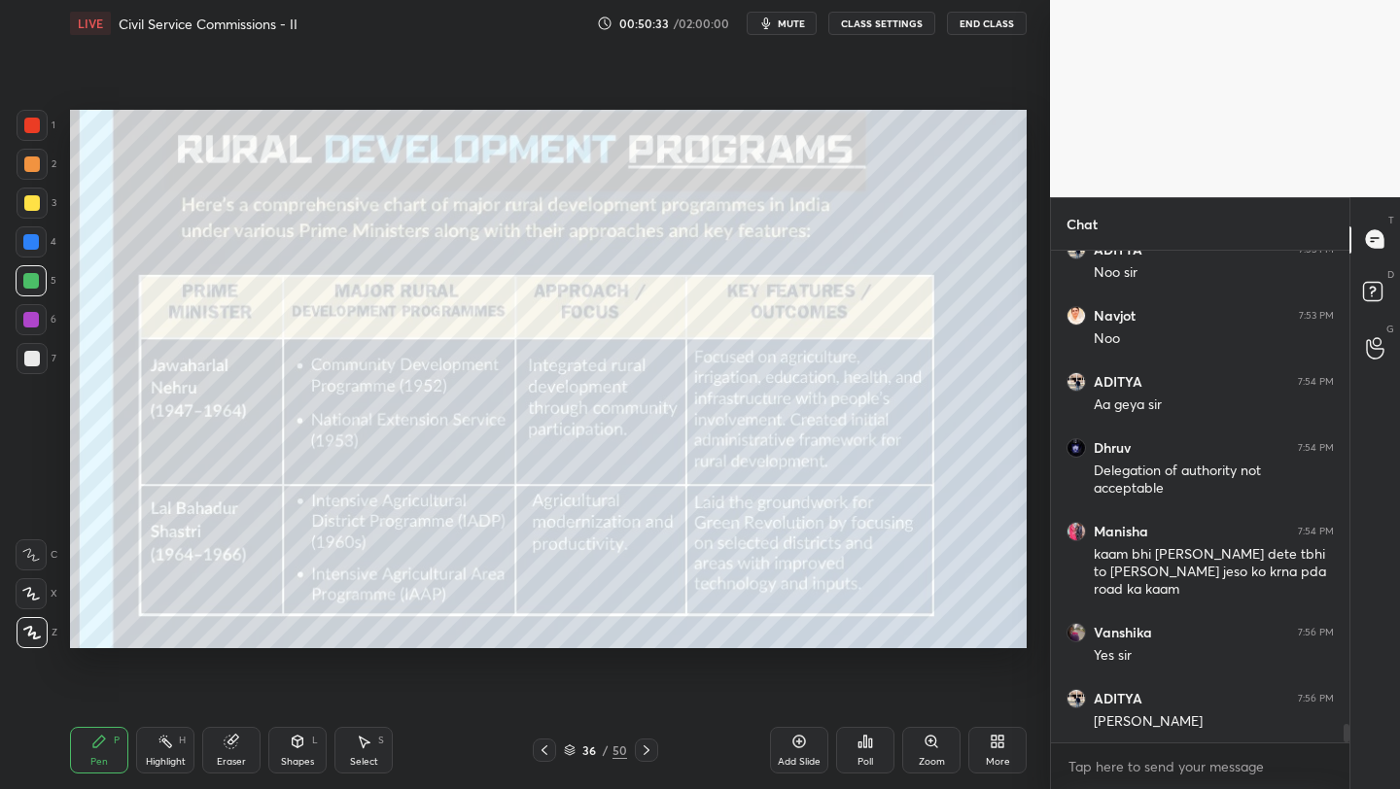
click at [793, 744] on icon at bounding box center [799, 742] width 16 height 16
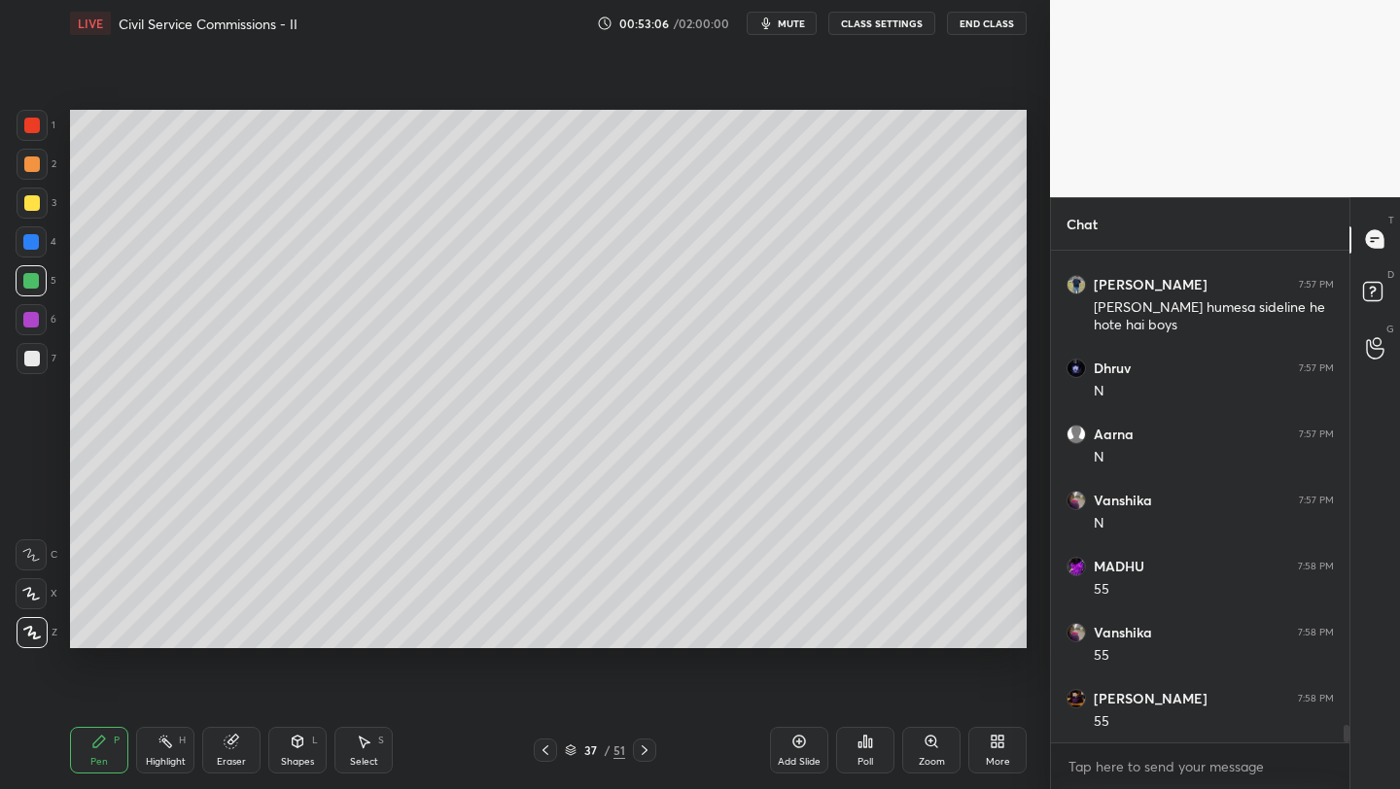
scroll to position [13607, 0]
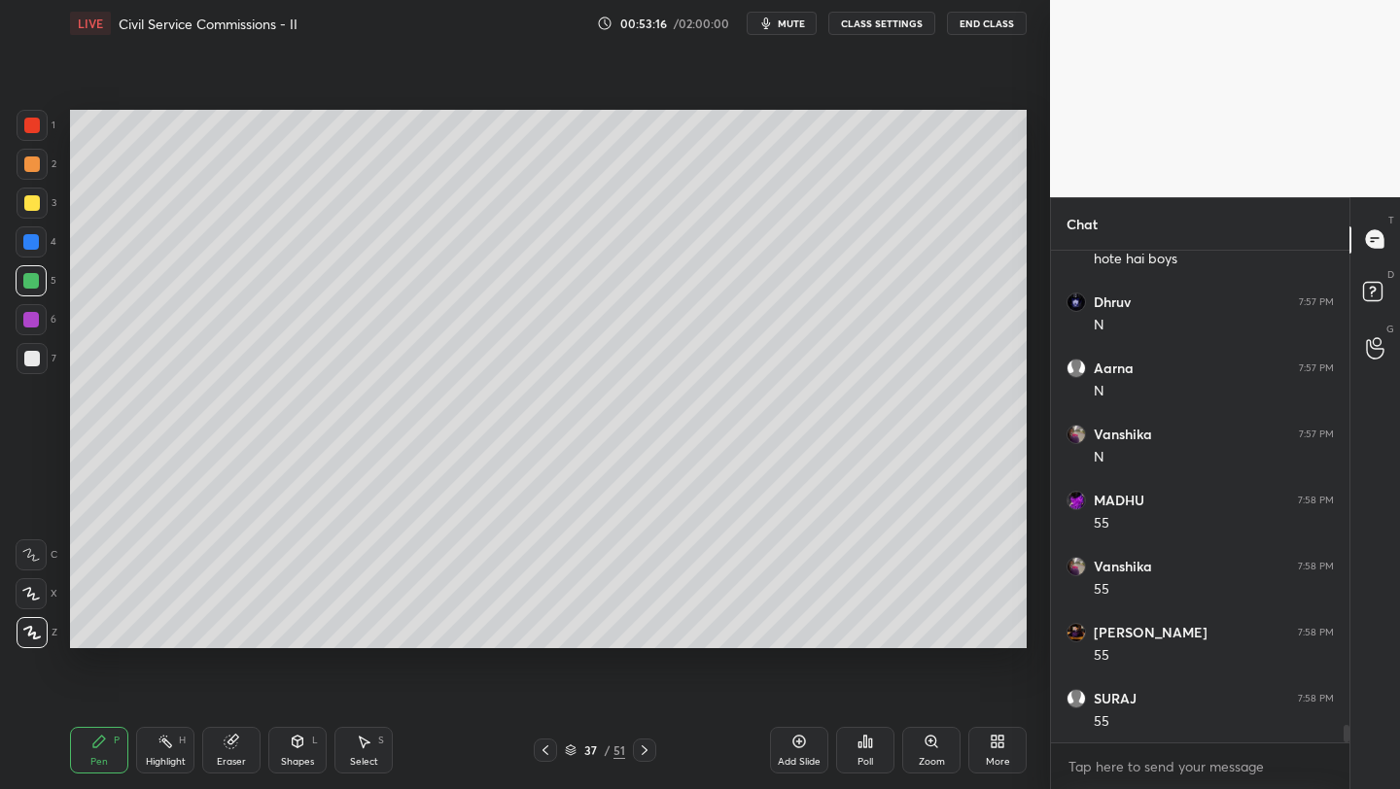
drag, startPoint x: 36, startPoint y: 241, endPoint x: 30, endPoint y: 231, distance: 11.3
click at [38, 241] on div at bounding box center [31, 242] width 16 height 16
click at [235, 736] on icon at bounding box center [232, 740] width 11 height 10
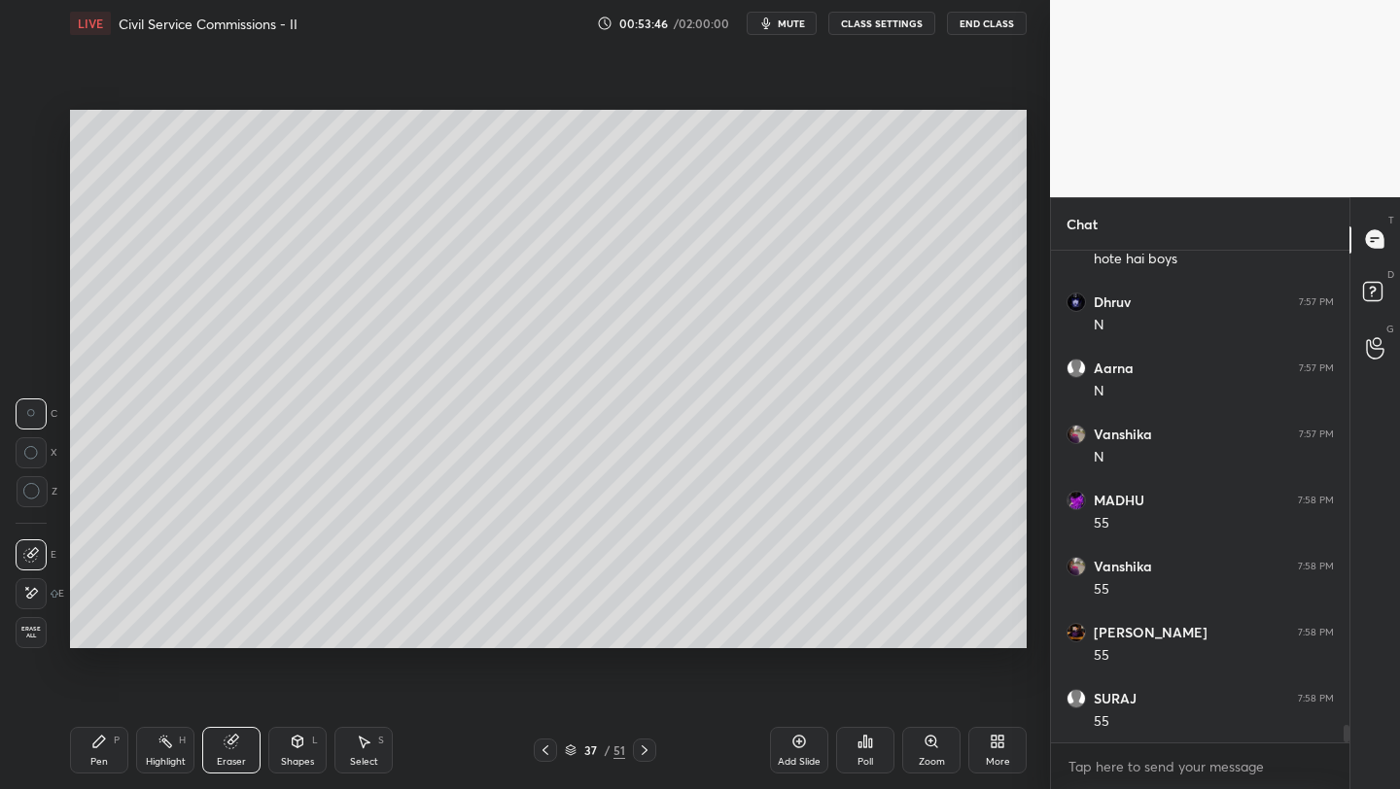
click at [99, 746] on icon at bounding box center [99, 742] width 16 height 16
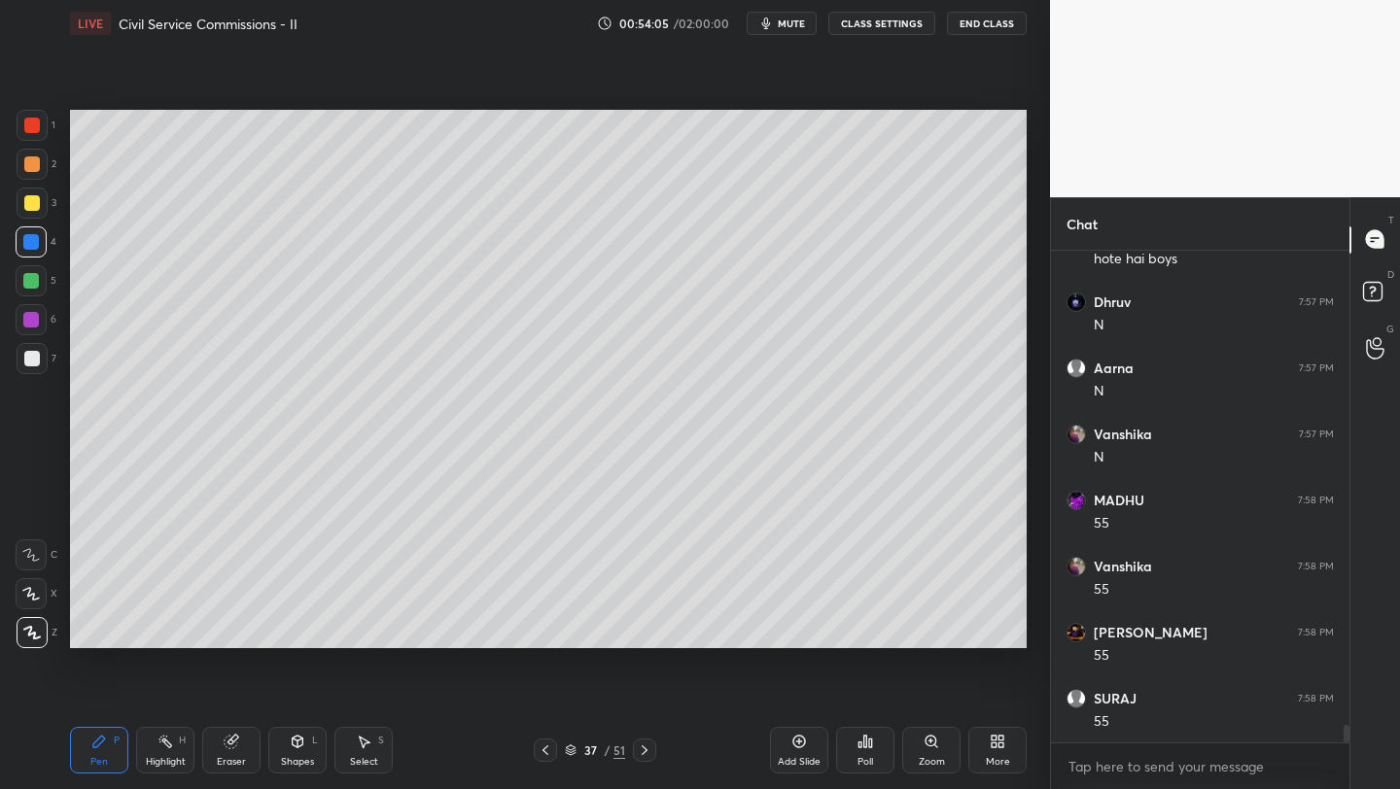
click at [572, 751] on icon at bounding box center [571, 751] width 10 height 3
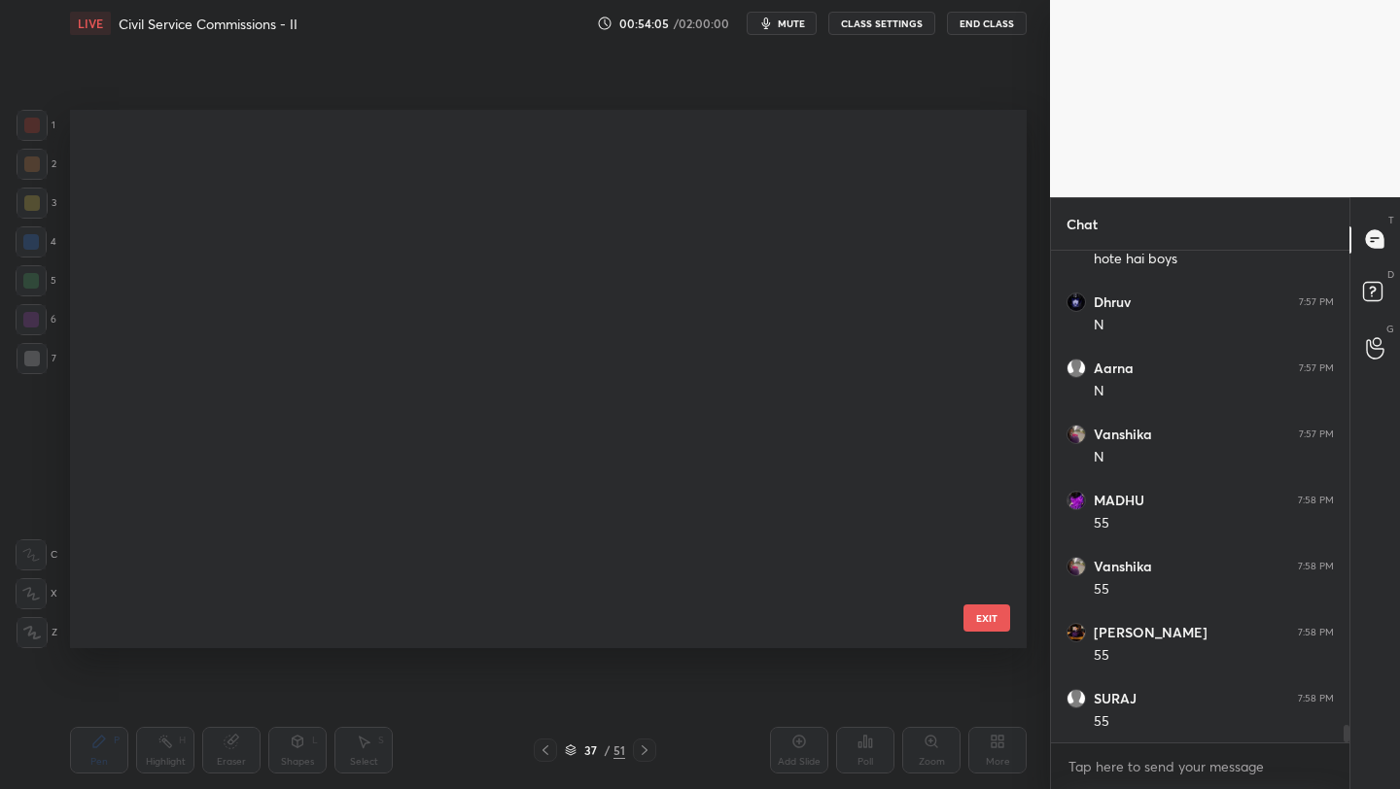
scroll to position [532, 947]
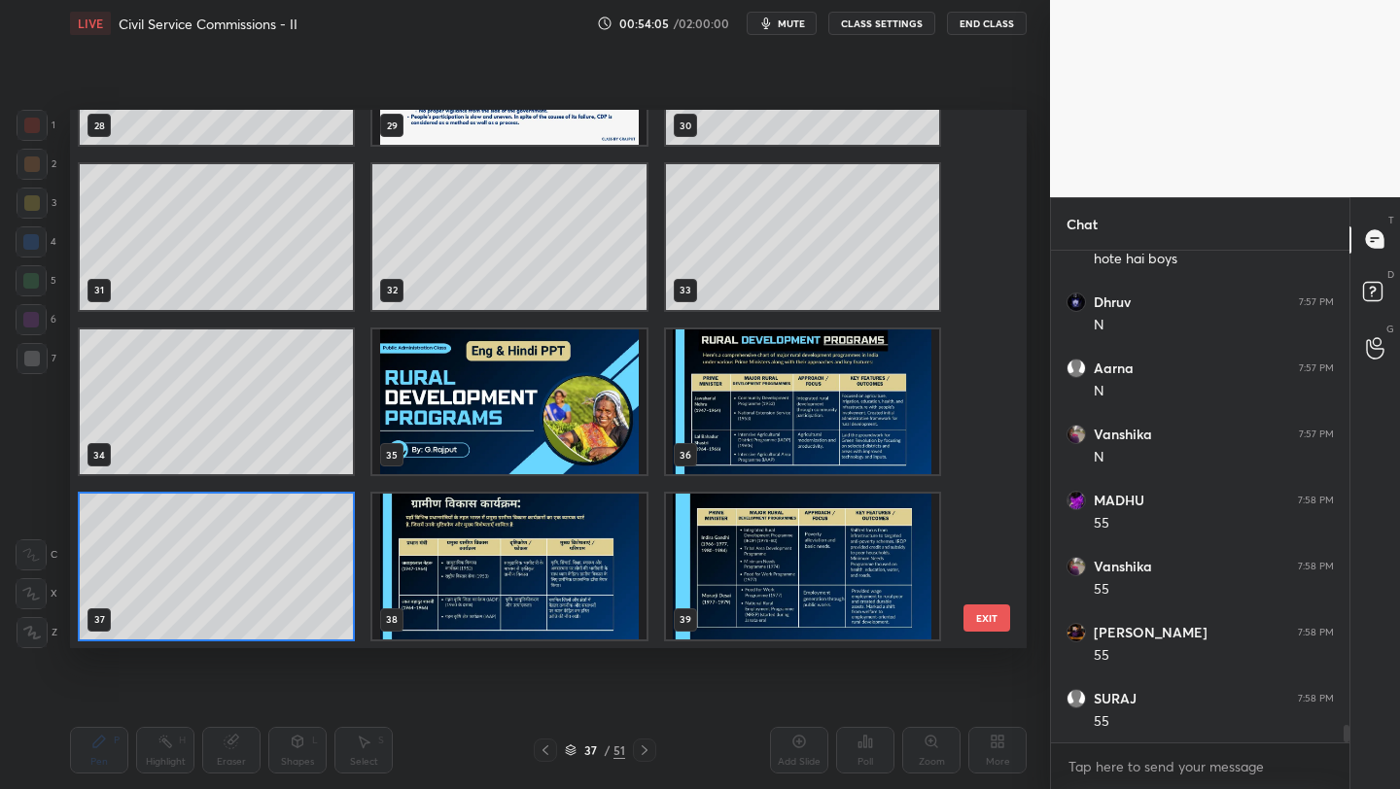
click at [572, 751] on icon at bounding box center [571, 751] width 10 height 3
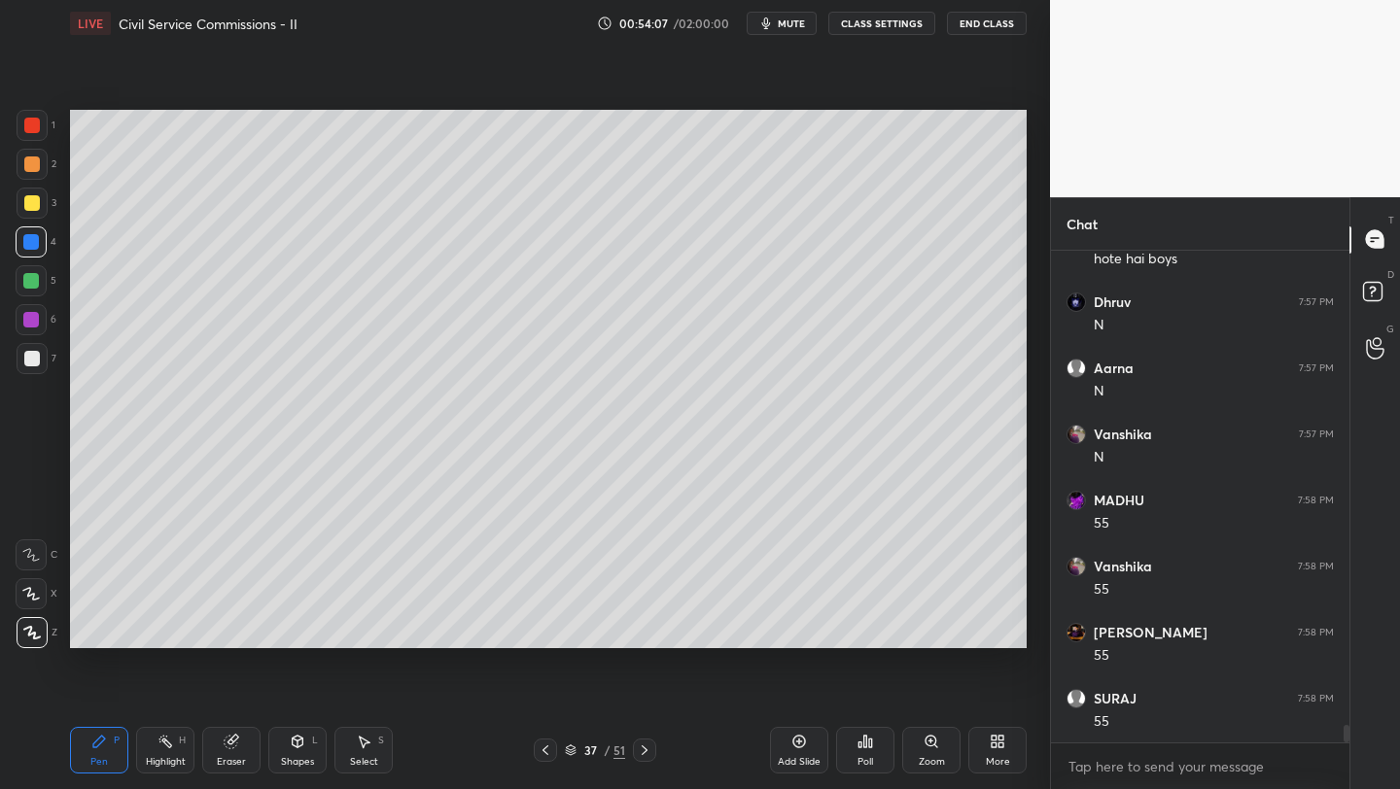
click at [575, 751] on icon at bounding box center [571, 750] width 12 height 12
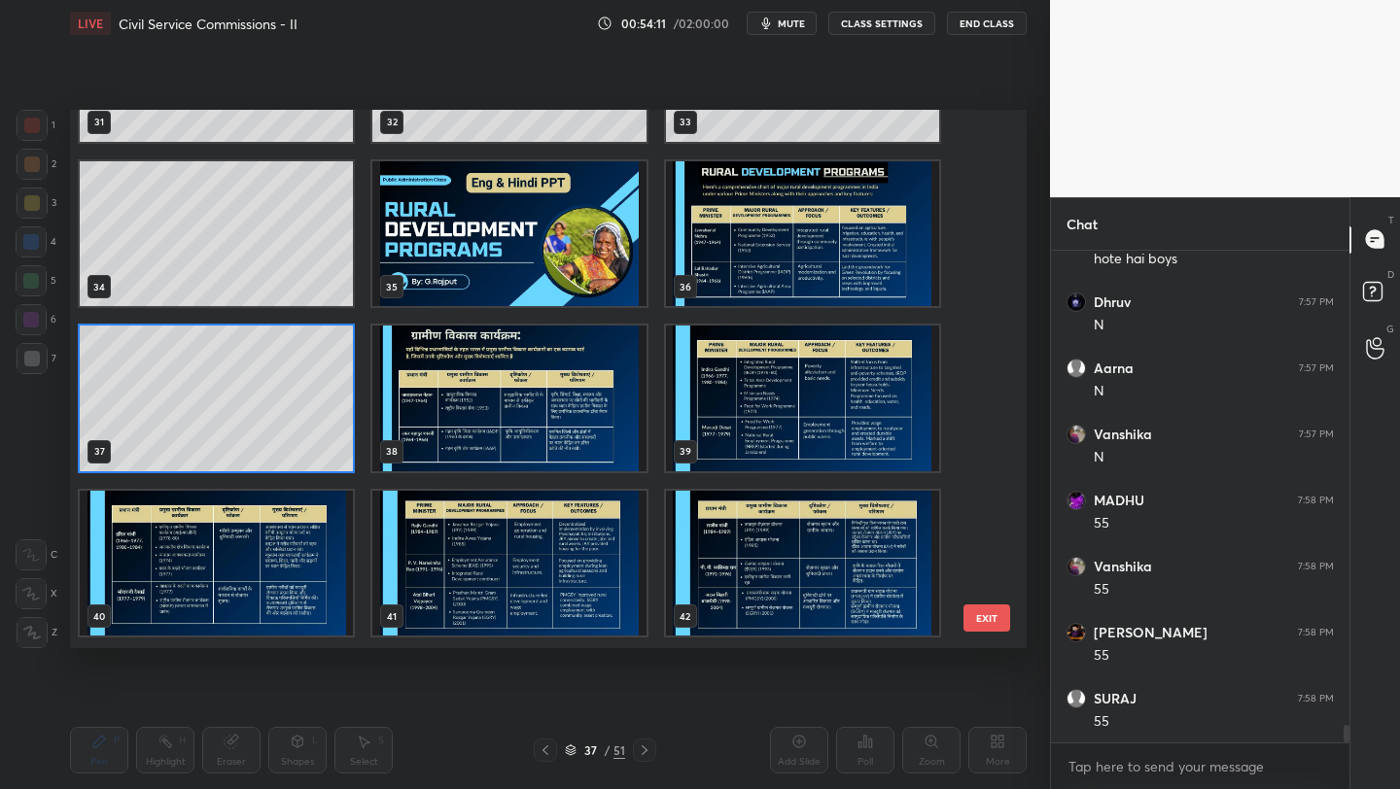
scroll to position [1782, 0]
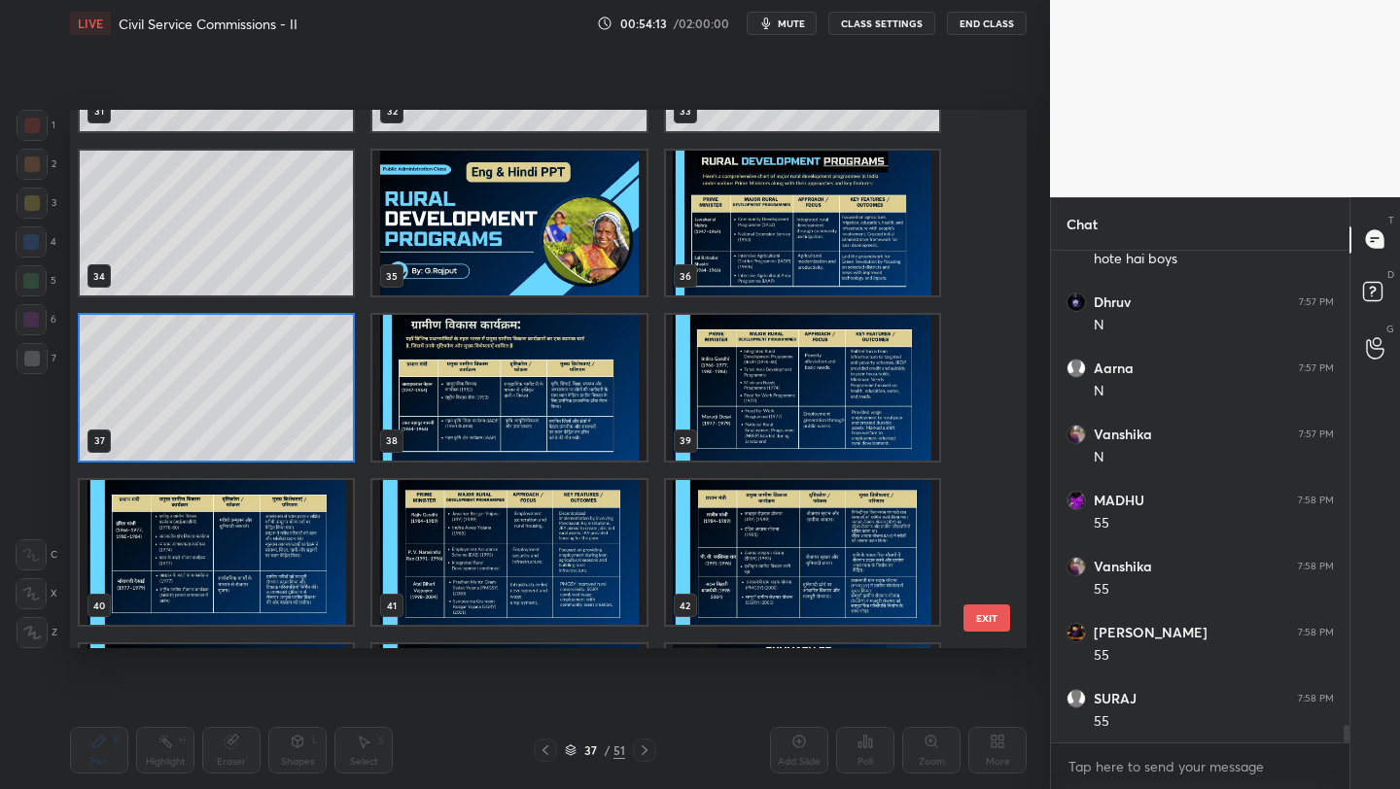
click at [774, 197] on img "grid" at bounding box center [802, 224] width 273 height 146
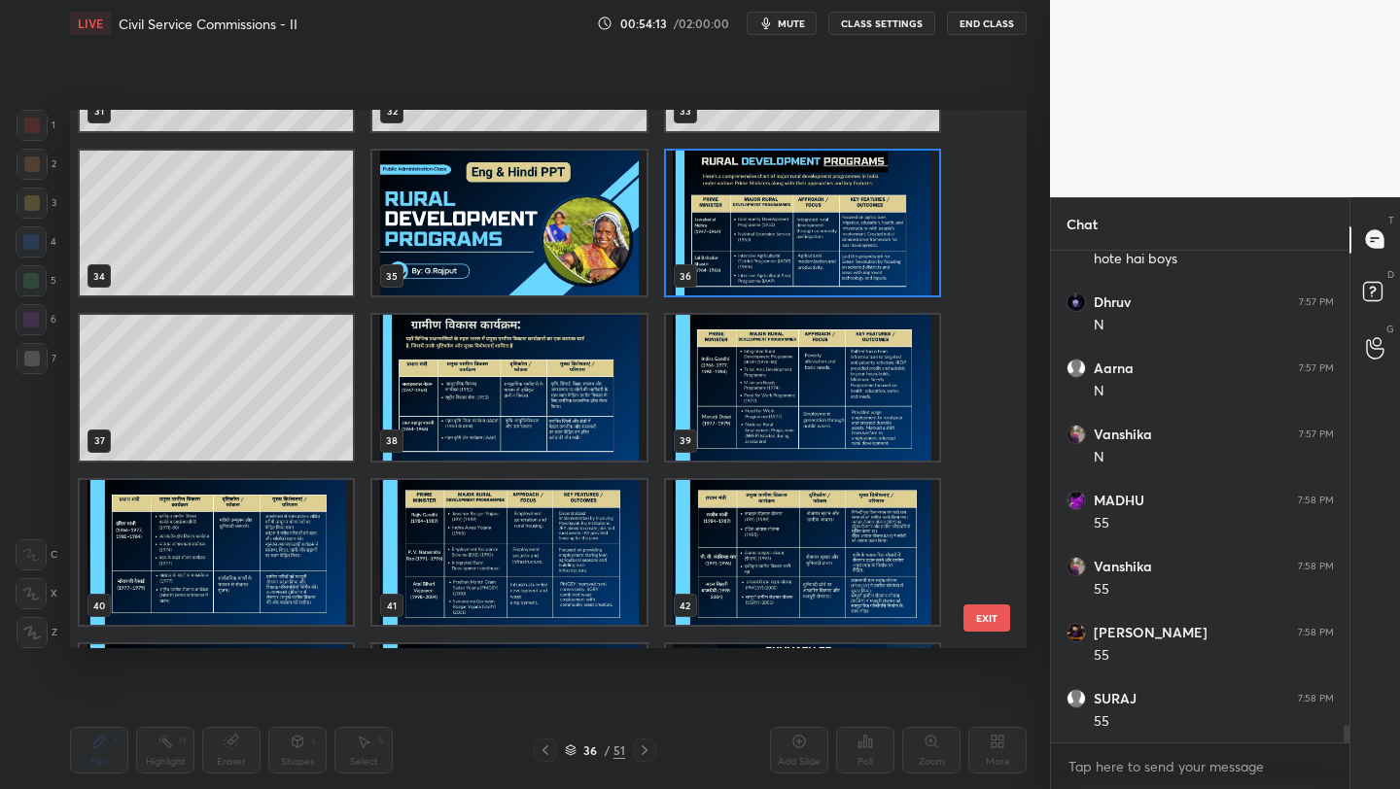
click at [774, 197] on img "grid" at bounding box center [802, 224] width 273 height 146
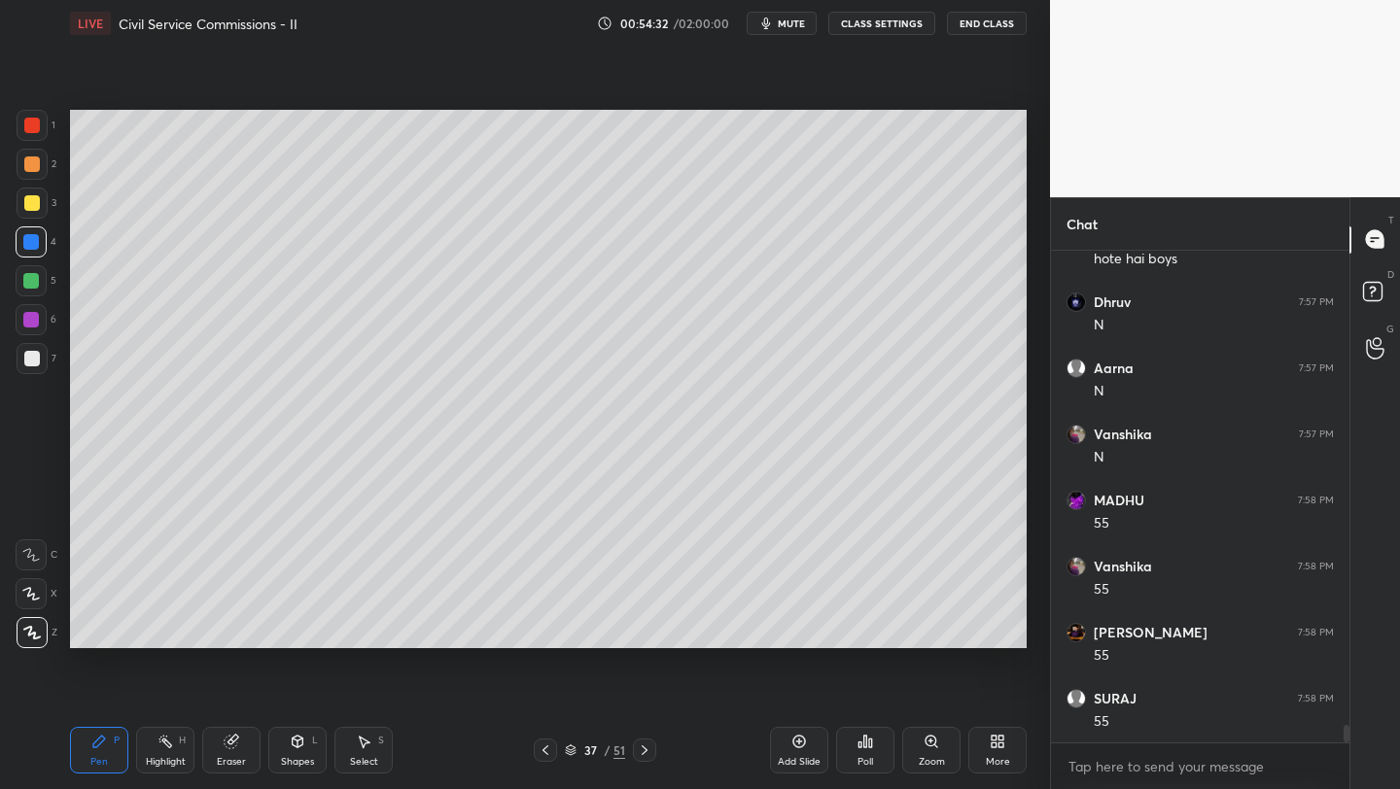
click at [788, 742] on div "Add Slide" at bounding box center [799, 750] width 58 height 47
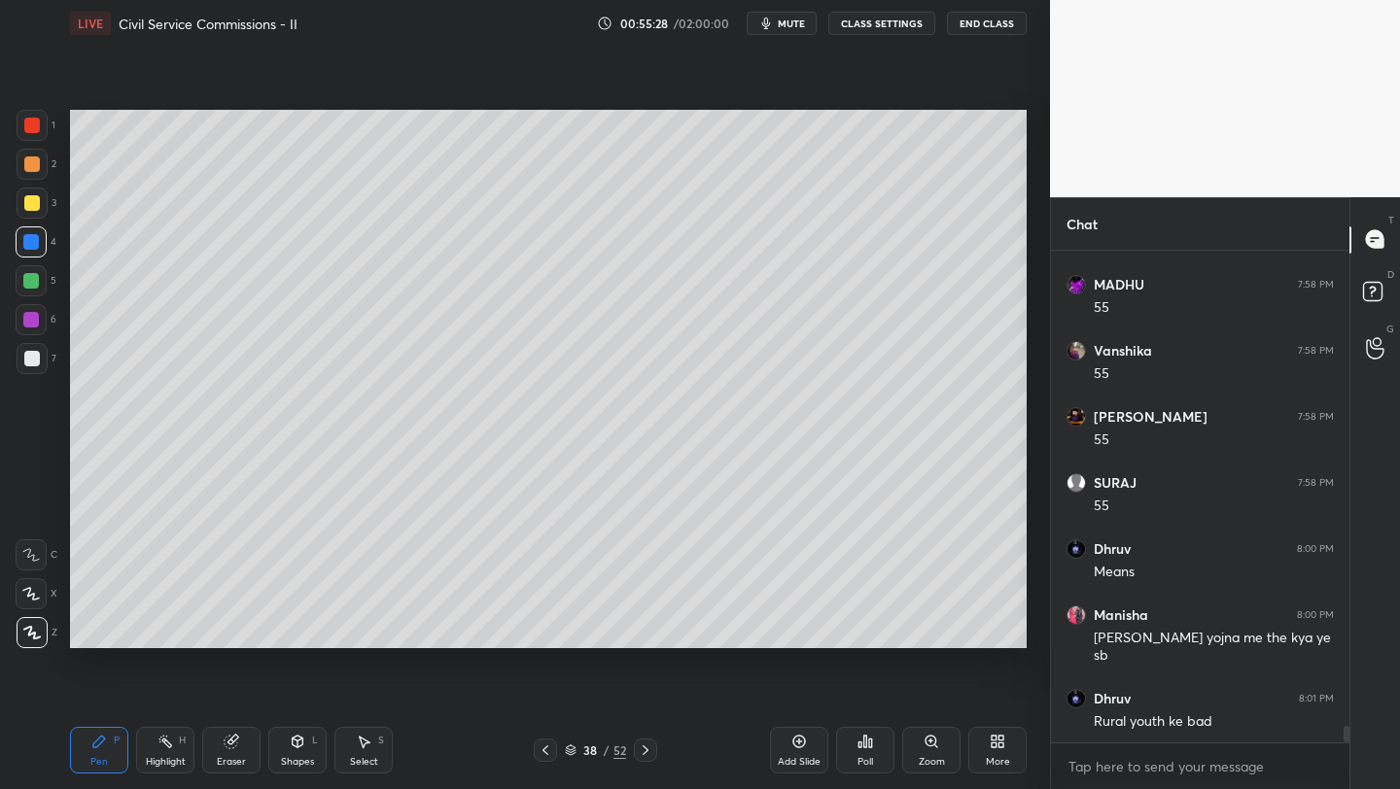
scroll to position [13842, 0]
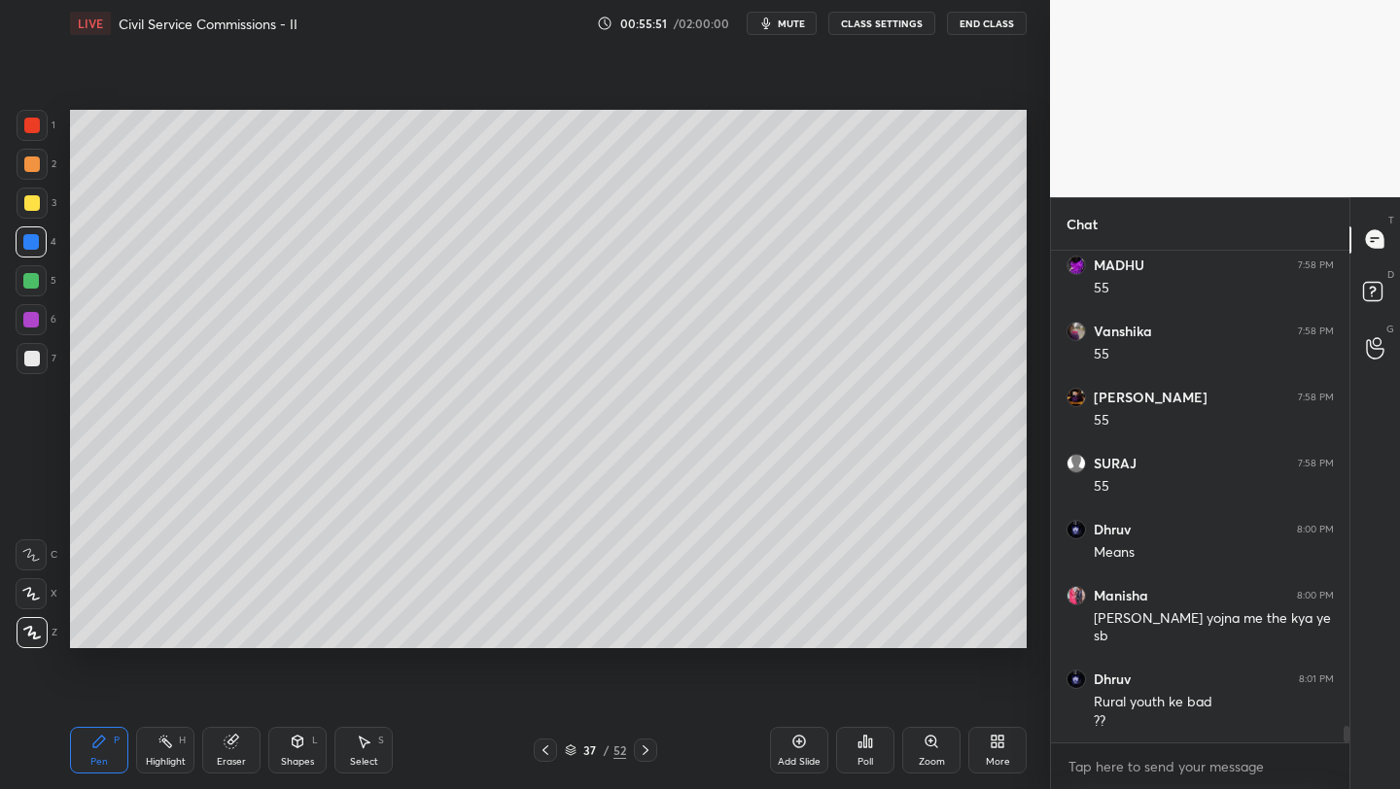
click at [851, 651] on div "Setting up your live class Poll for secs No correct answer Start poll" at bounding box center [548, 379] width 972 height 665
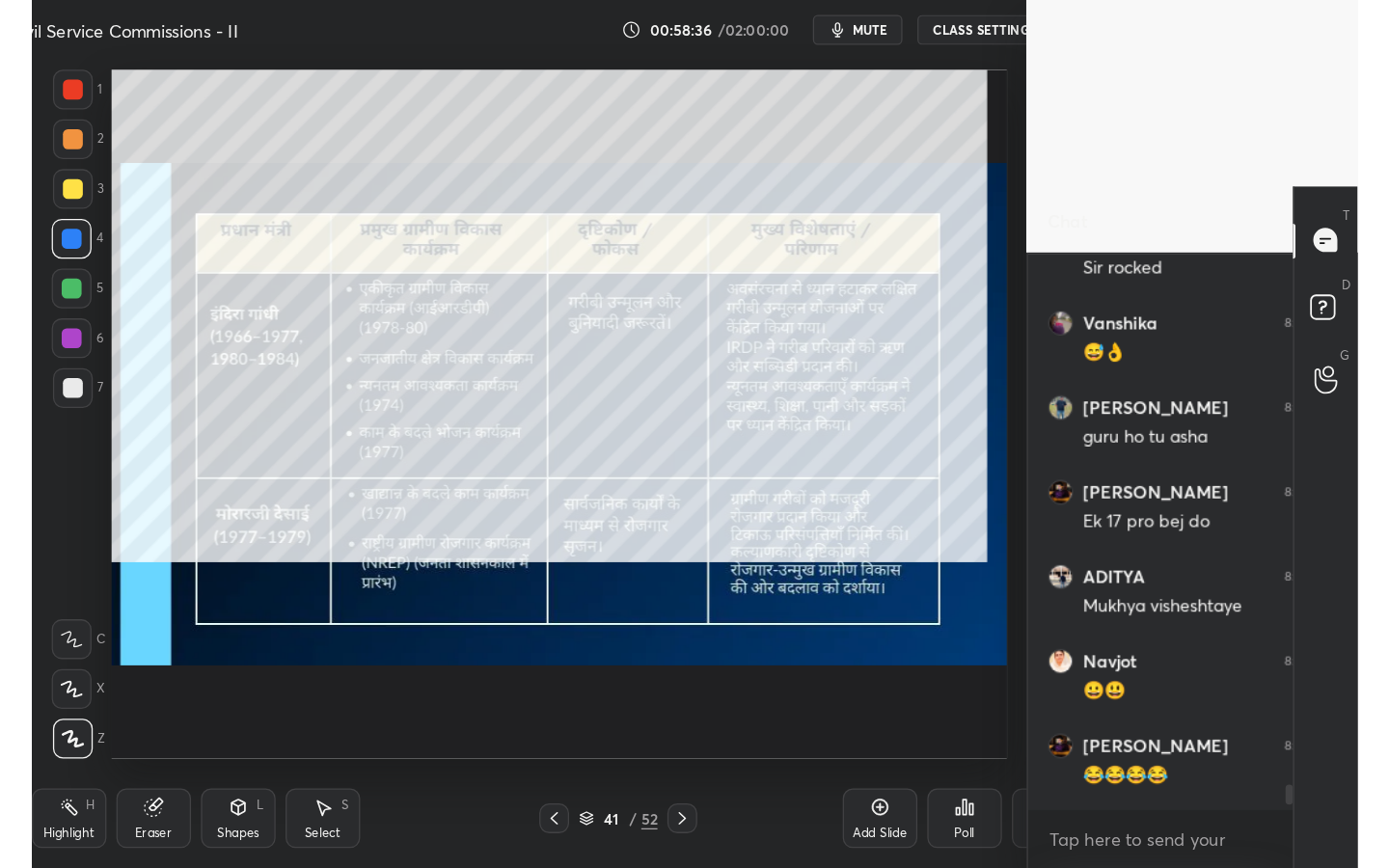
scroll to position [7, 7]
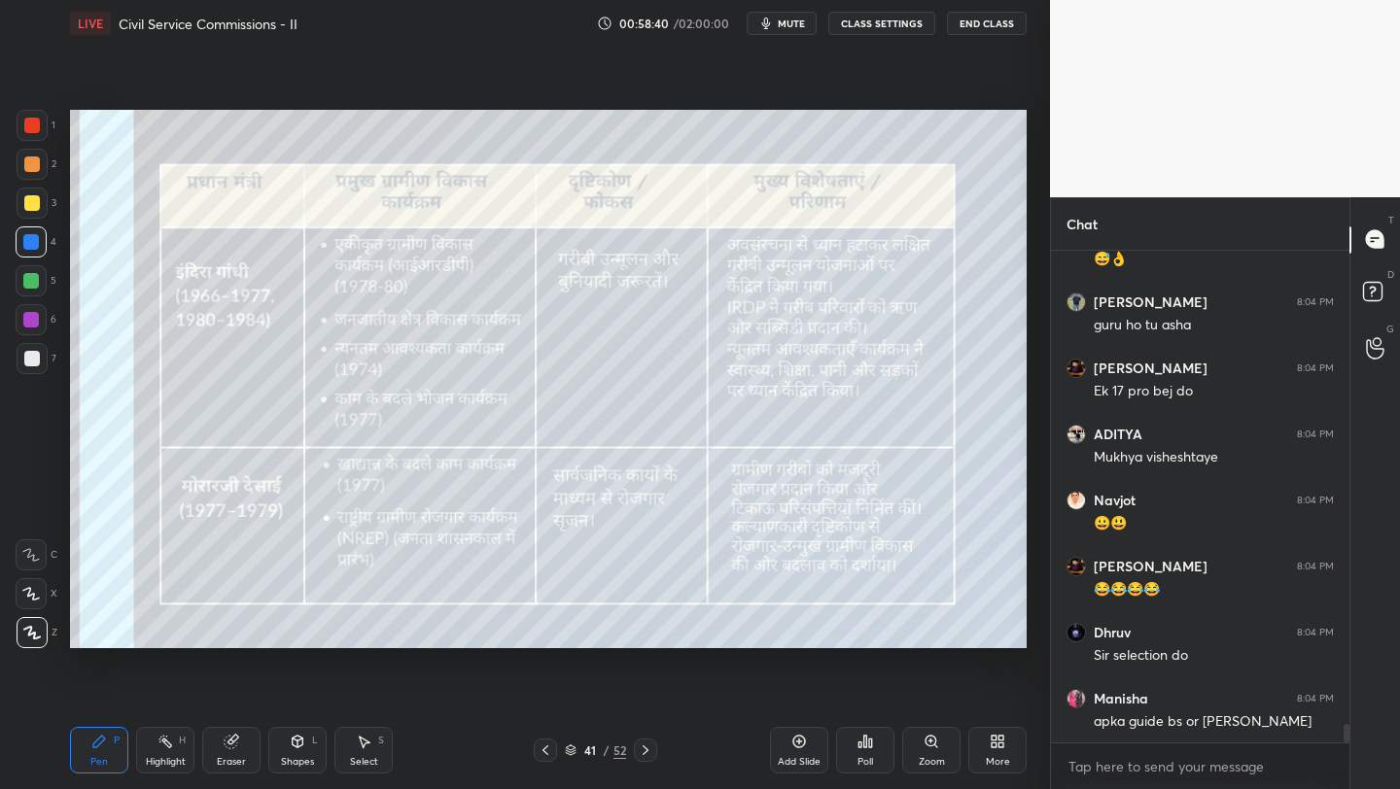
click at [799, 752] on div "Add Slide" at bounding box center [799, 750] width 58 height 47
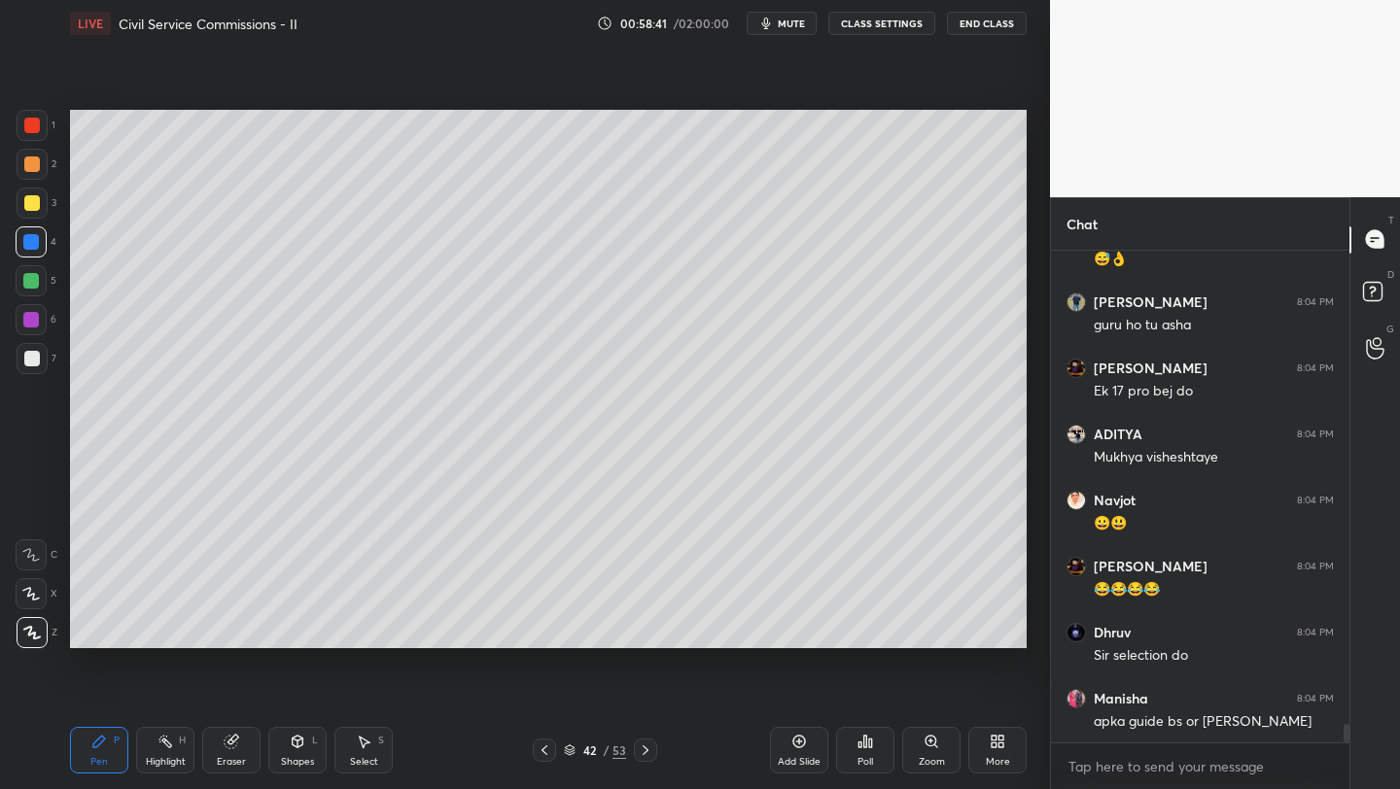
click at [990, 750] on div "More" at bounding box center [997, 750] width 58 height 47
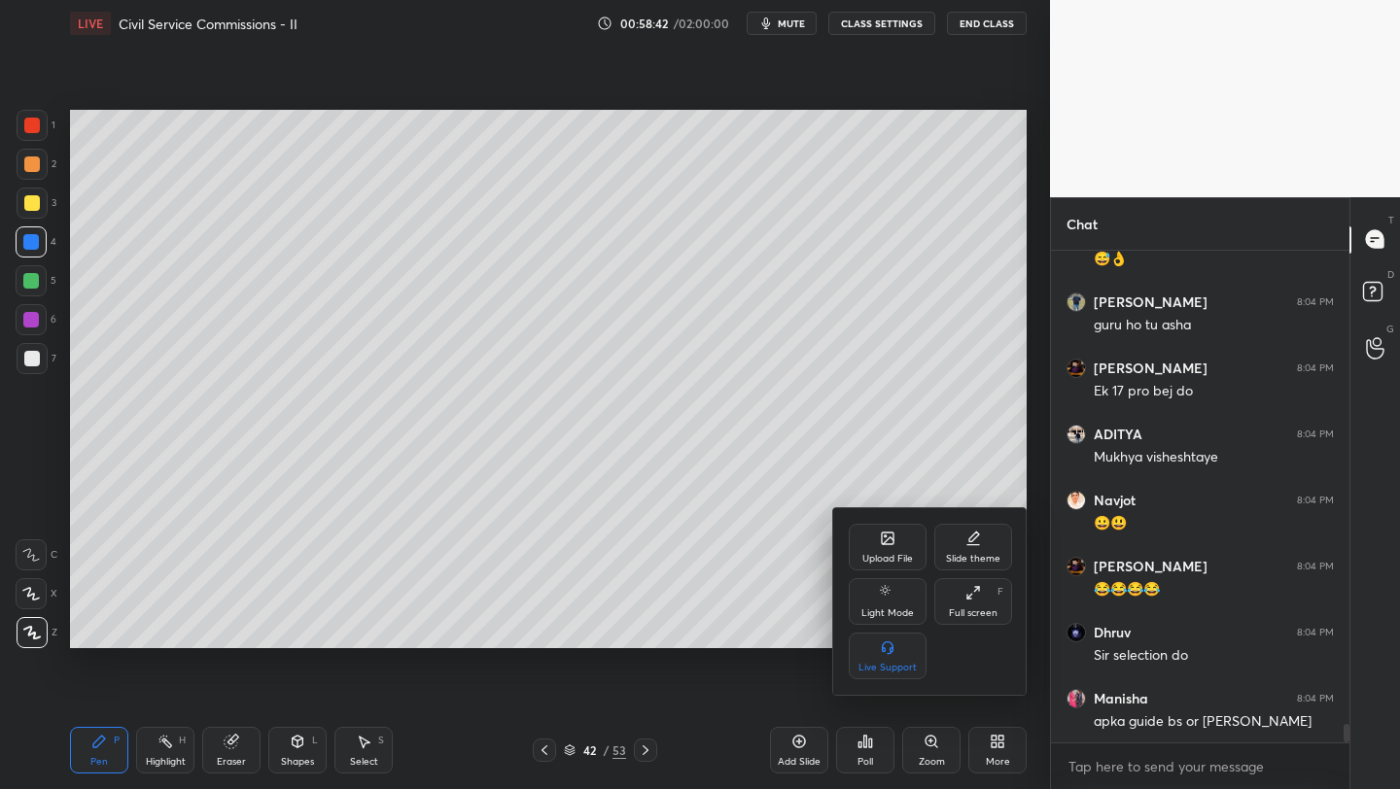
click at [864, 550] on div "Upload File" at bounding box center [887, 547] width 78 height 47
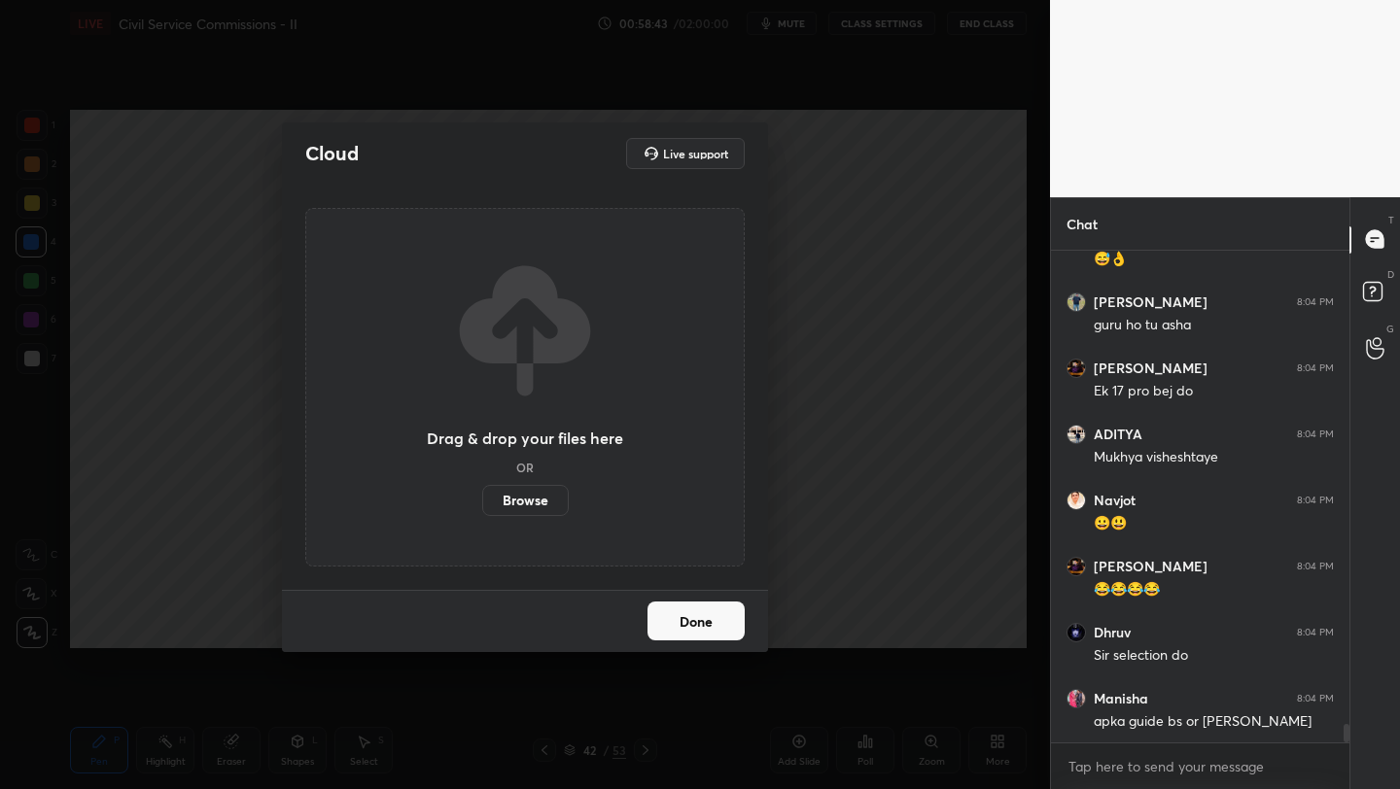
click at [547, 500] on label "Browse" at bounding box center [525, 500] width 86 height 31
click at [482, 500] on input "Browse" at bounding box center [482, 500] width 0 height 31
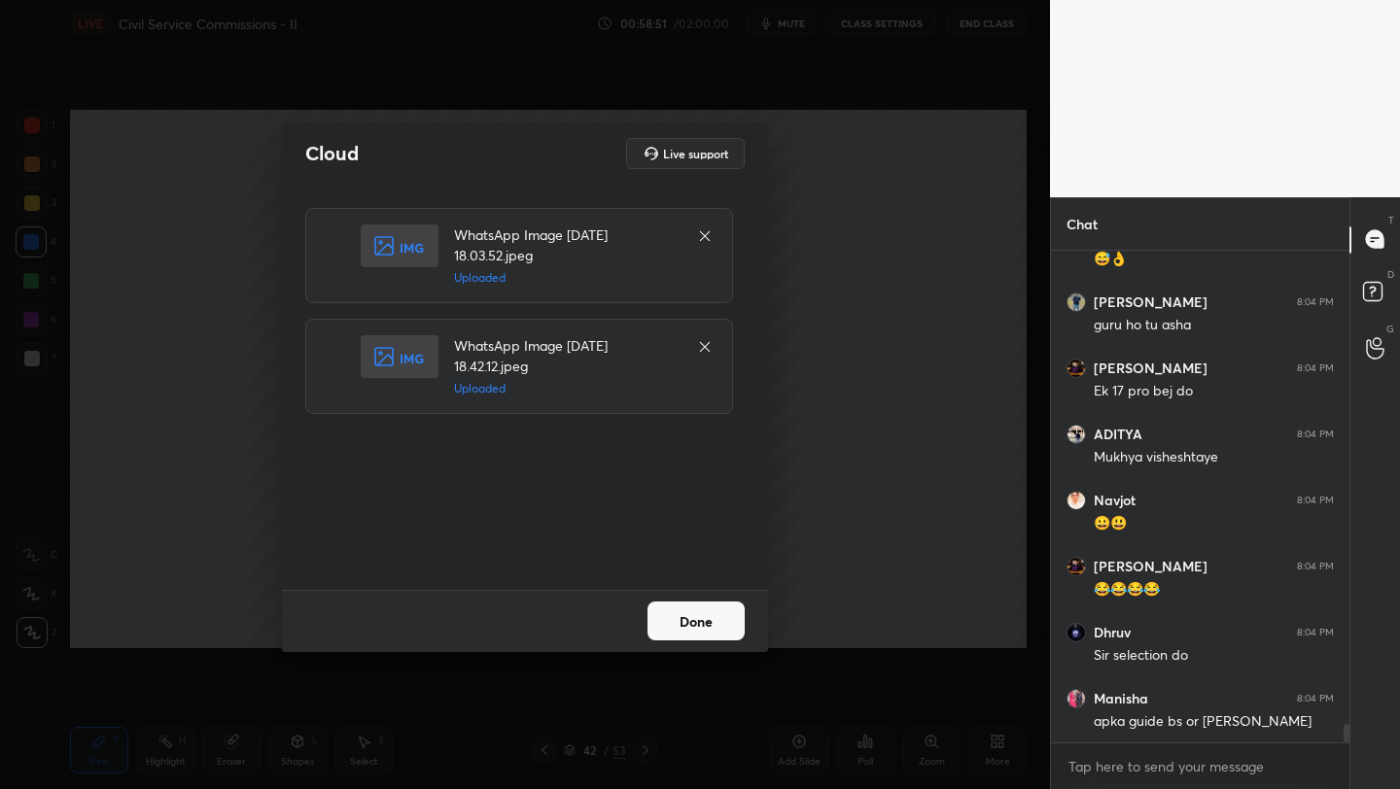
click at [716, 635] on button "Done" at bounding box center [695, 621] width 97 height 39
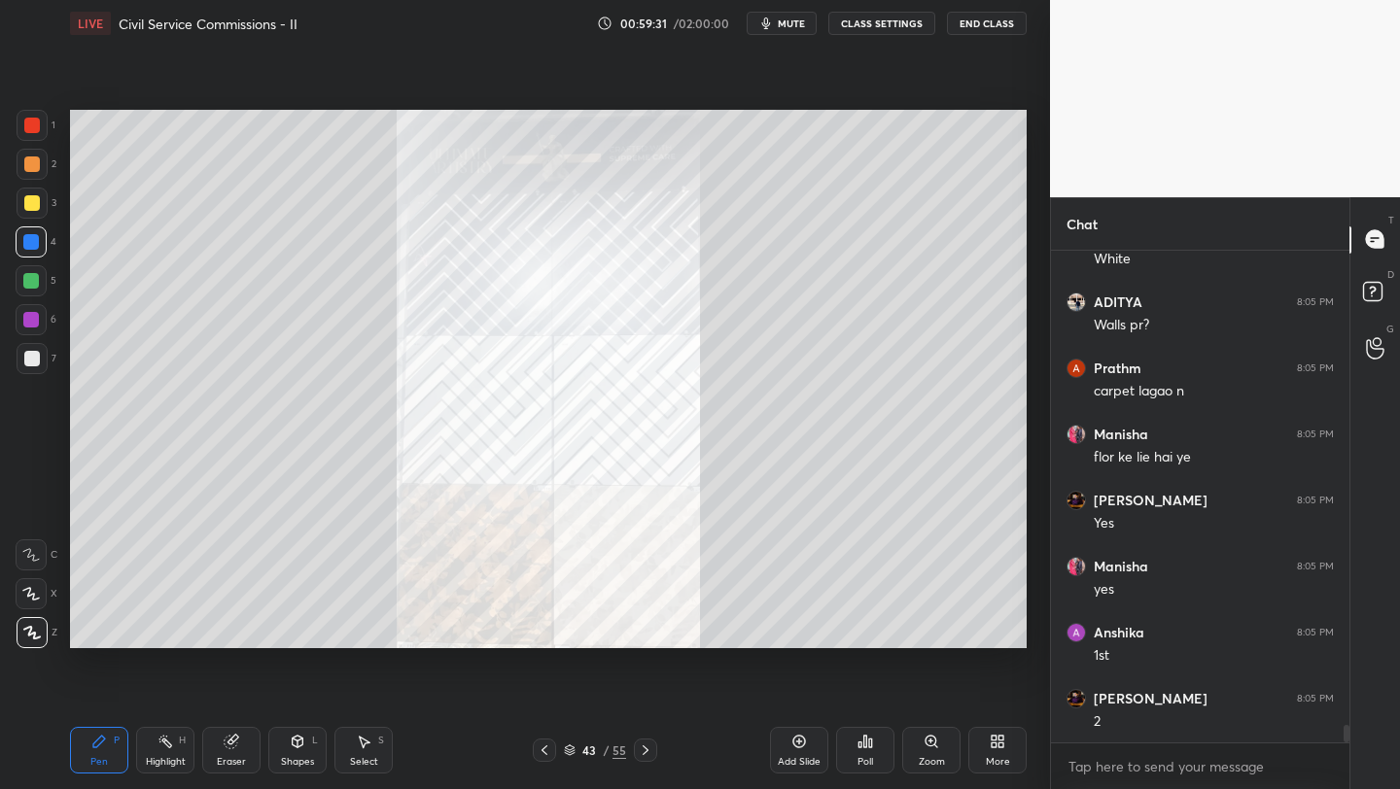
scroll to position [13528, 0]
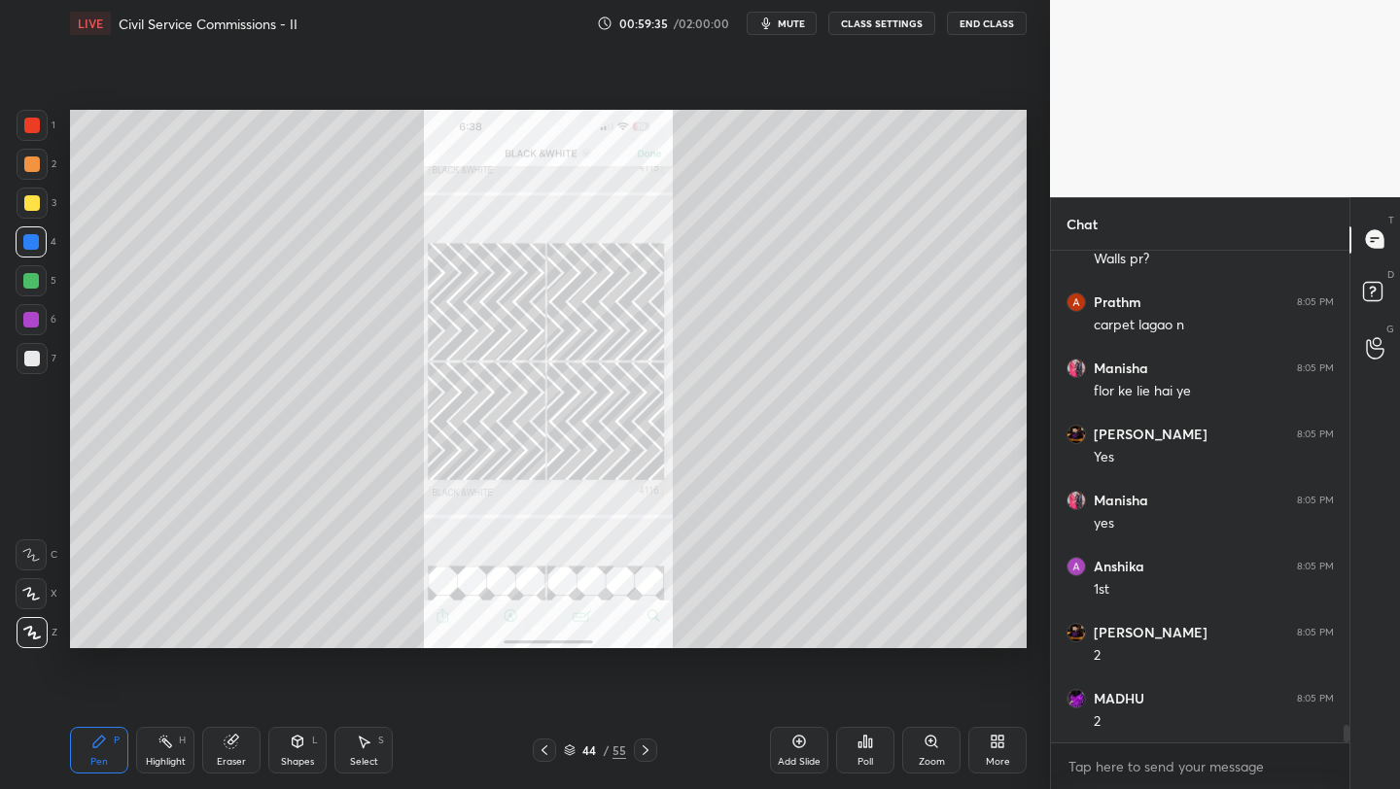
click at [990, 749] on div "More" at bounding box center [997, 750] width 58 height 47
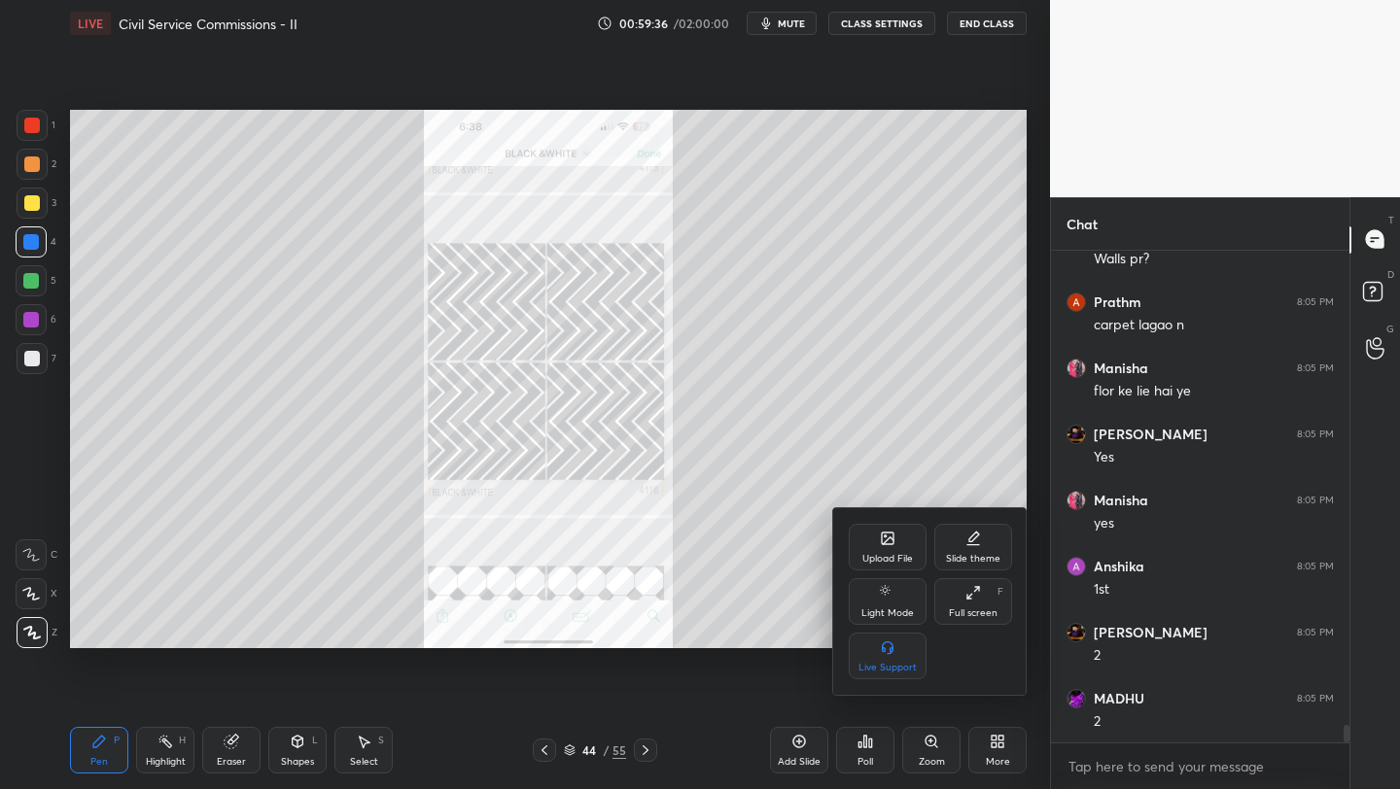
click at [898, 555] on div "Upload File" at bounding box center [887, 559] width 51 height 10
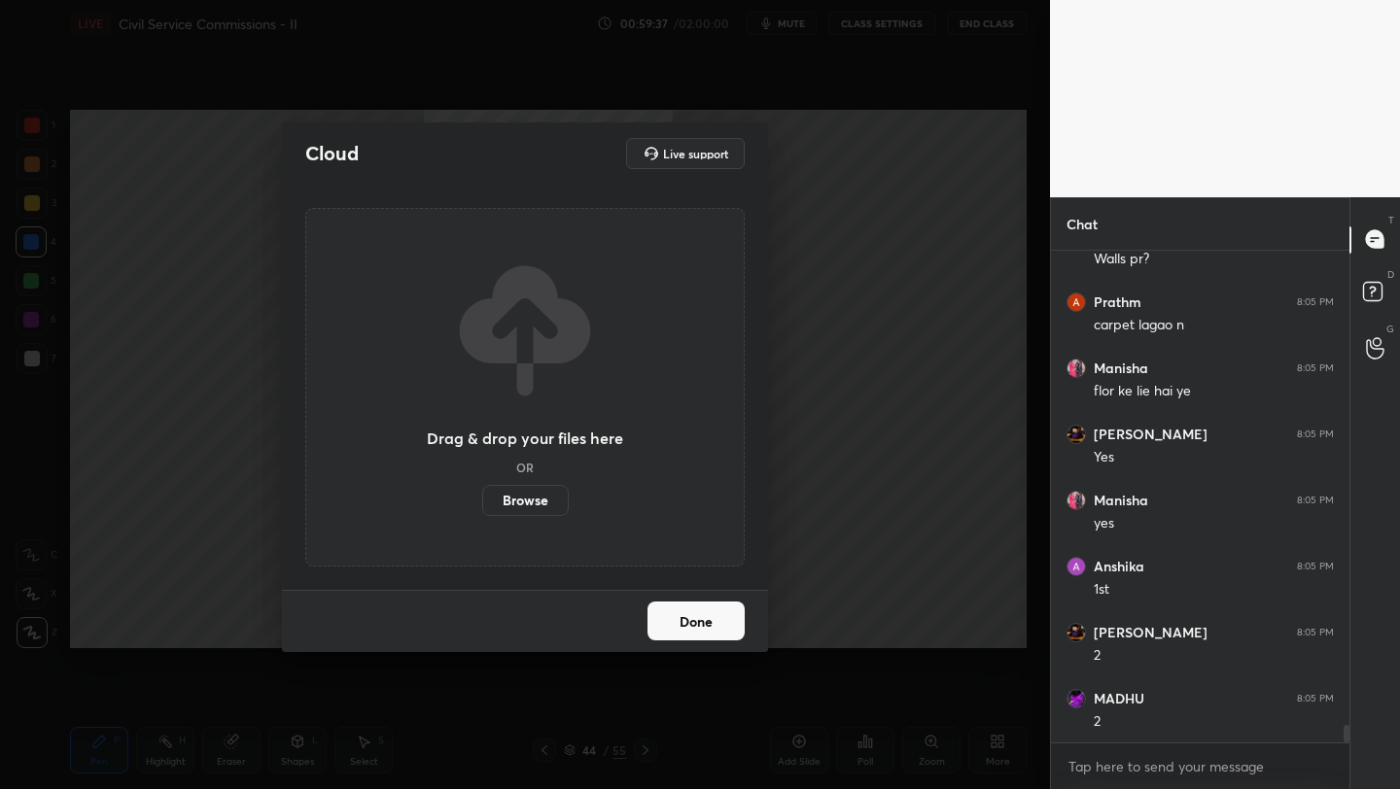
click at [818, 571] on div "Cloud Live support Drag & drop your files here OR Browse Done" at bounding box center [525, 394] width 1050 height 789
click at [730, 613] on button "Done" at bounding box center [695, 621] width 97 height 39
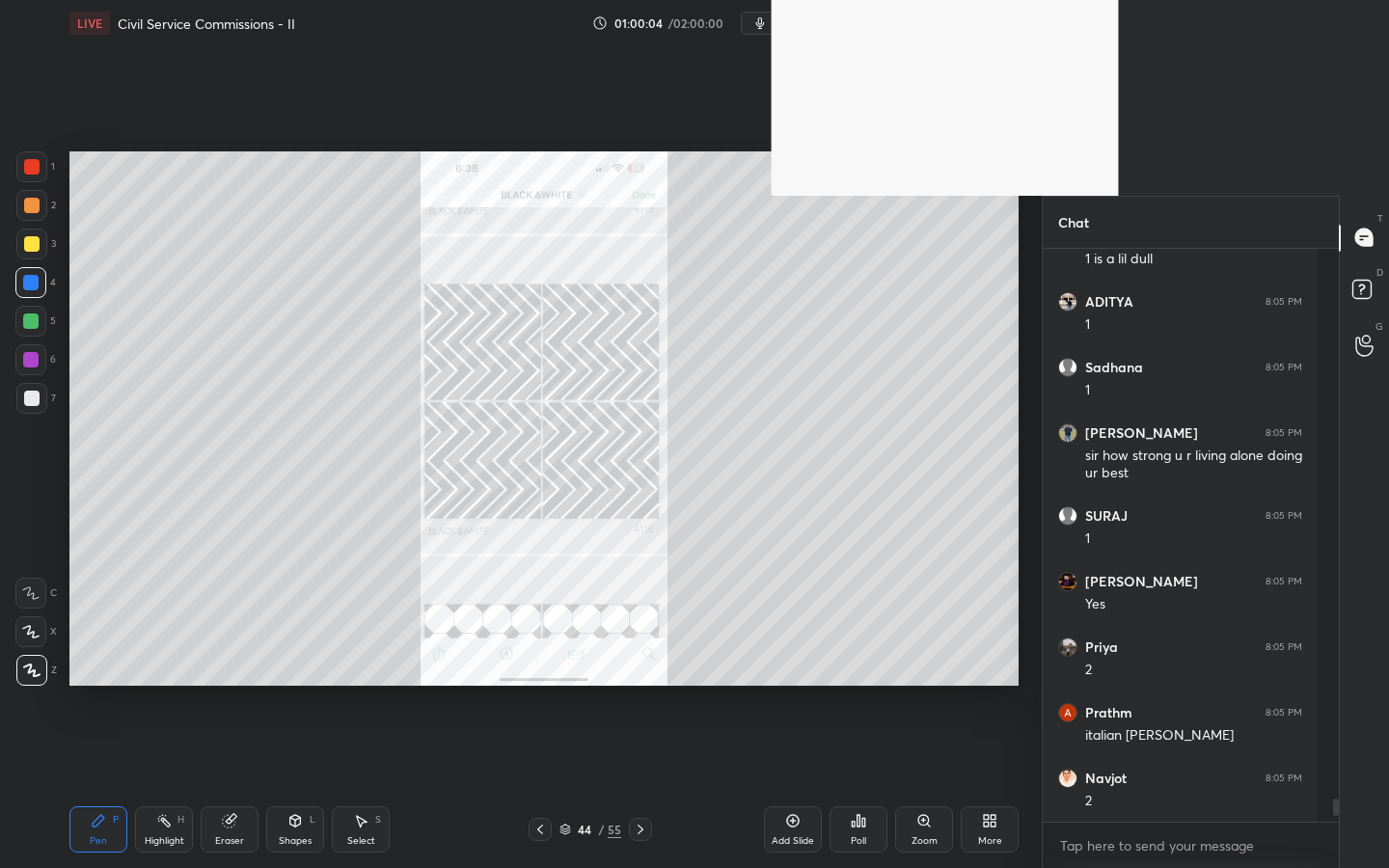
scroll to position [566, 291]
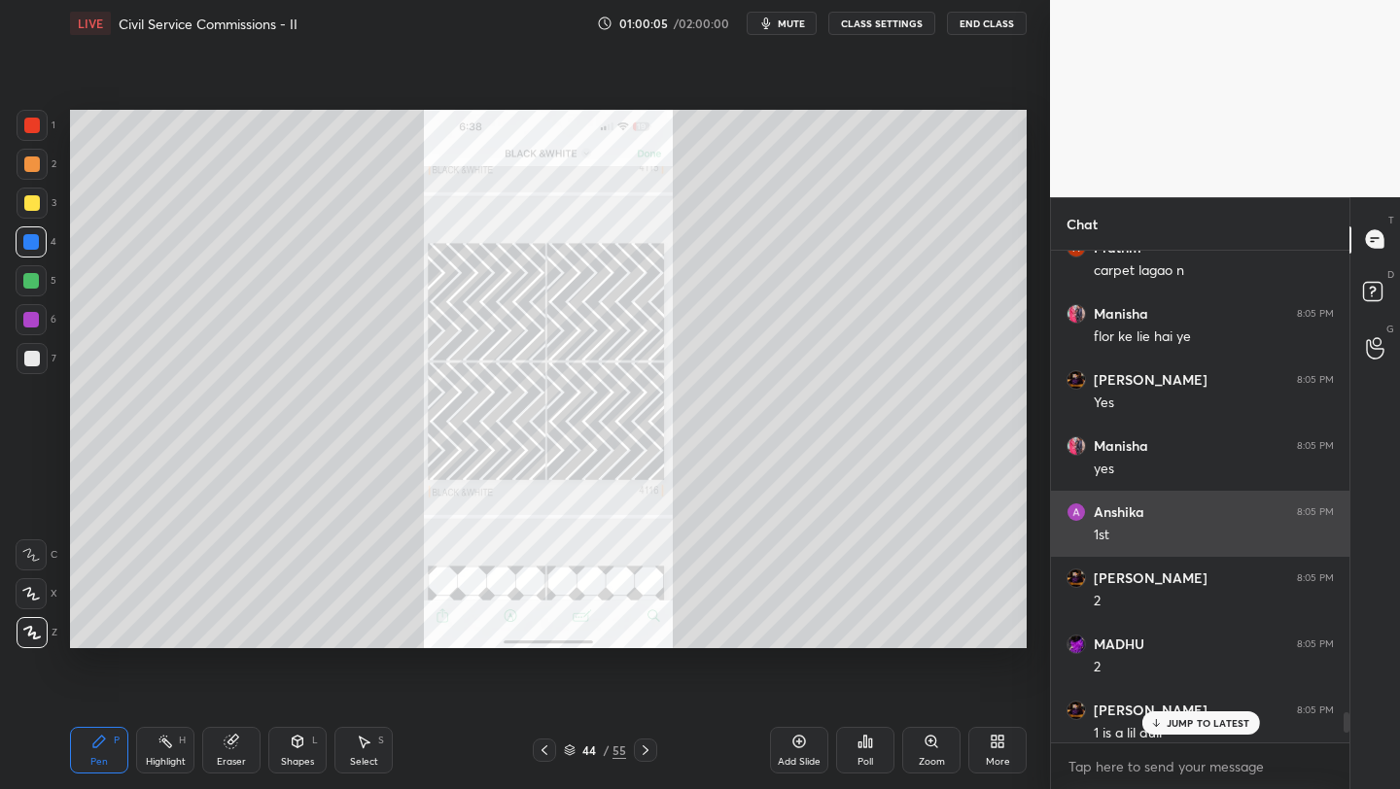
type textarea "x"
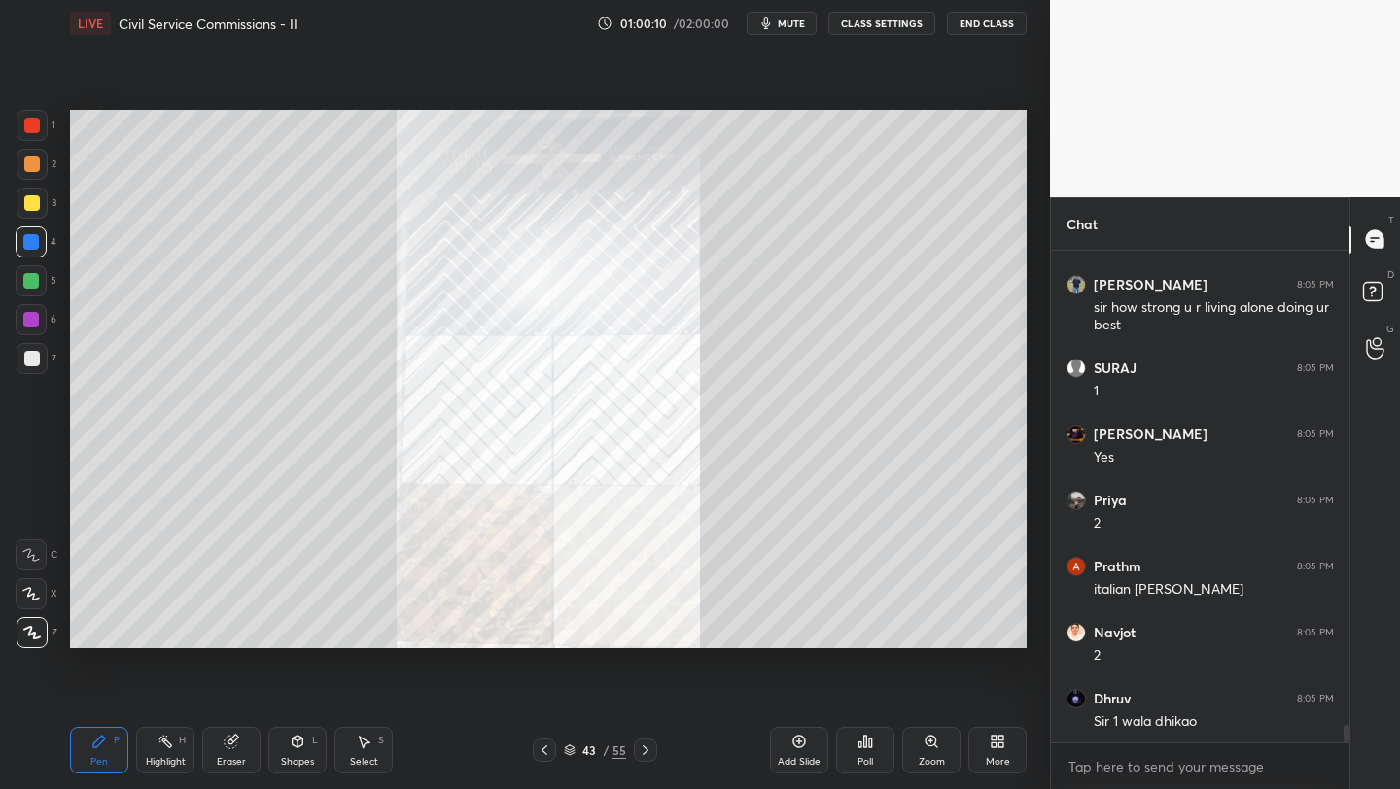
click at [1005, 760] on div "More" at bounding box center [998, 762] width 24 height 10
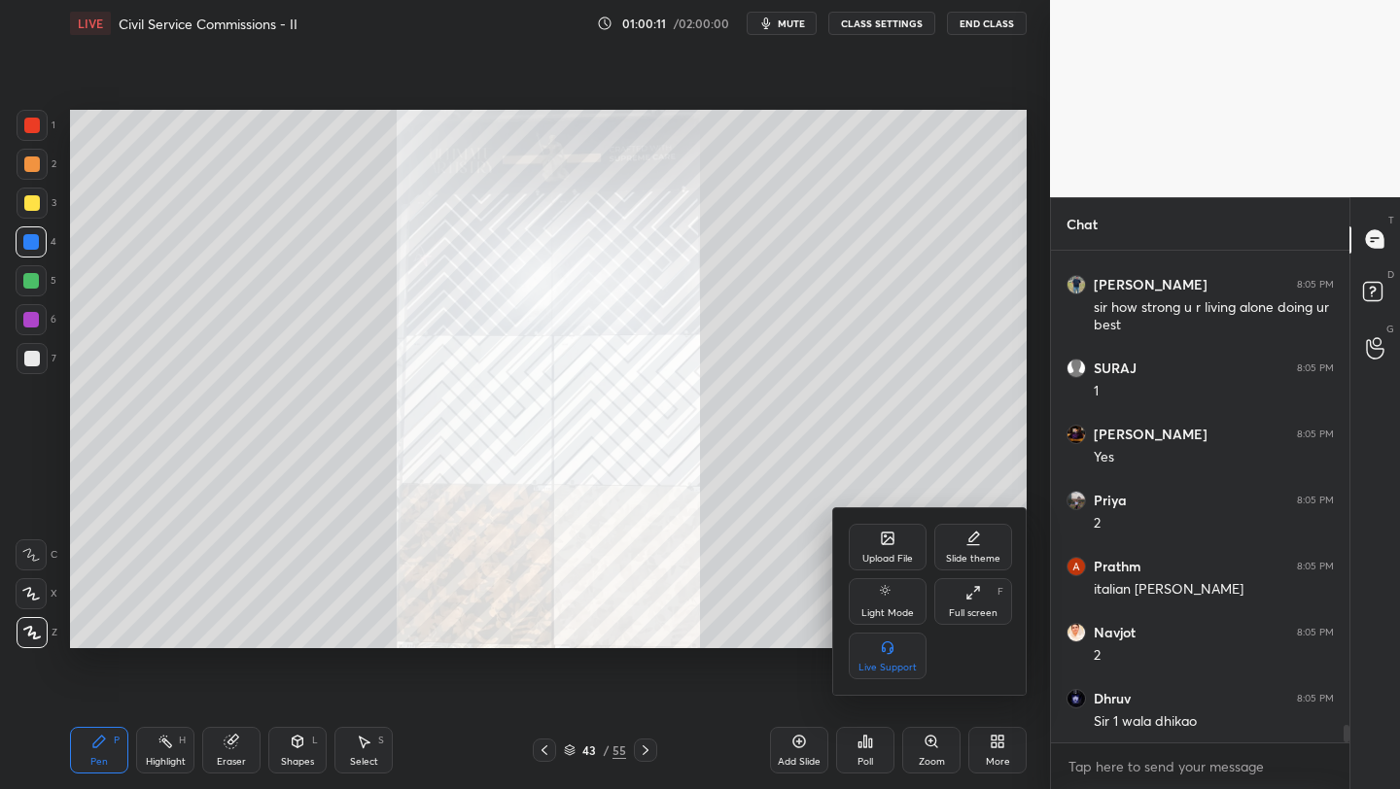
click at [879, 561] on div "Upload File" at bounding box center [887, 559] width 51 height 10
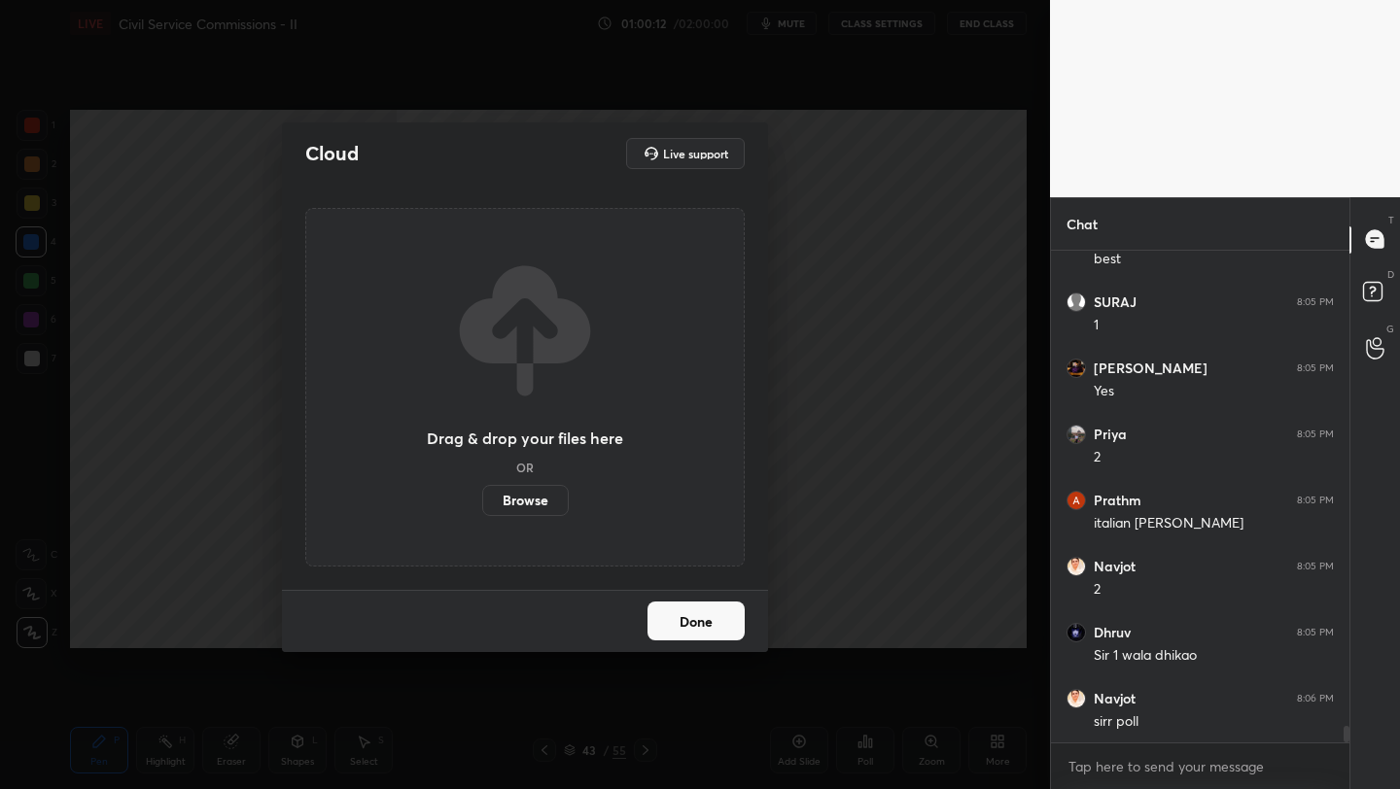
click at [530, 506] on label "Browse" at bounding box center [525, 500] width 86 height 31
click at [482, 506] on input "Browse" at bounding box center [482, 500] width 0 height 31
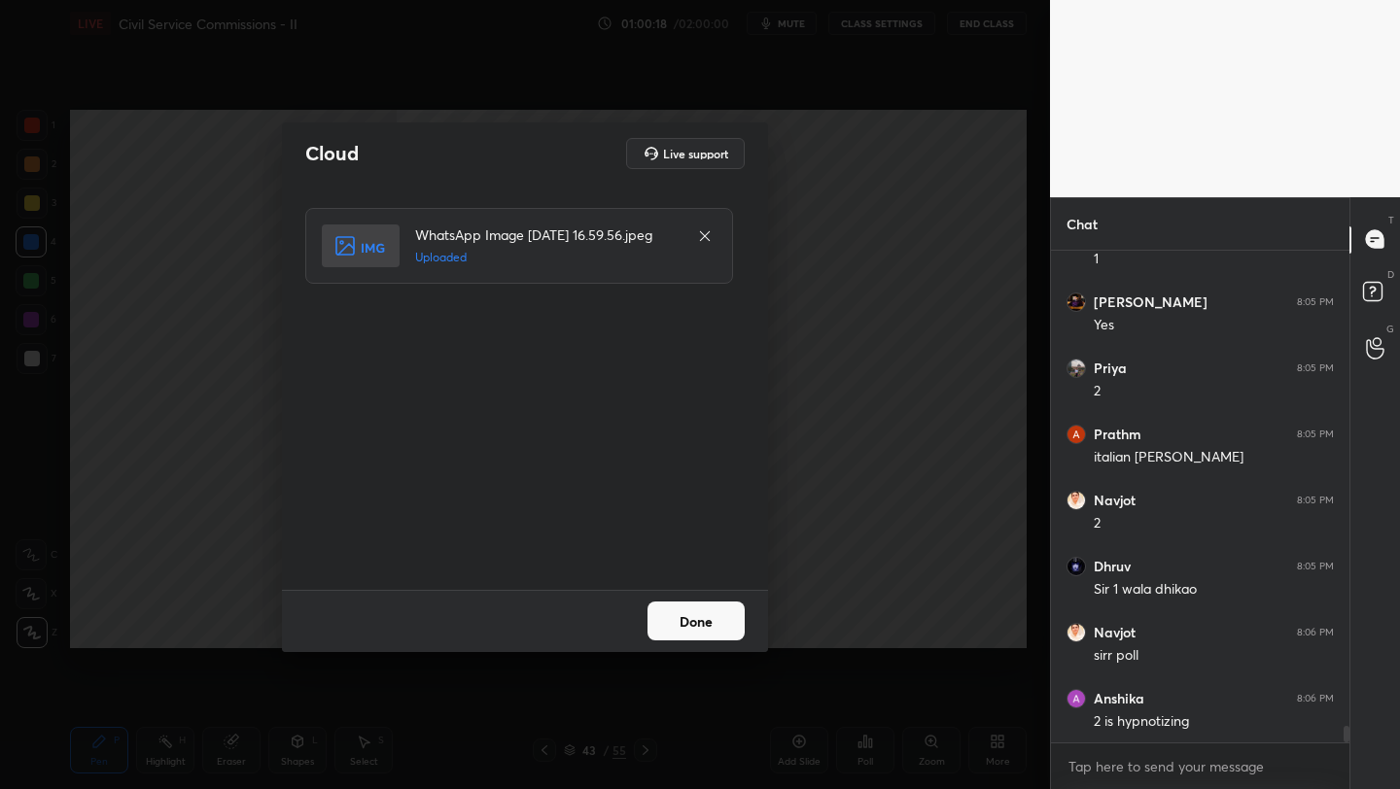
click at [708, 625] on button "Done" at bounding box center [695, 621] width 97 height 39
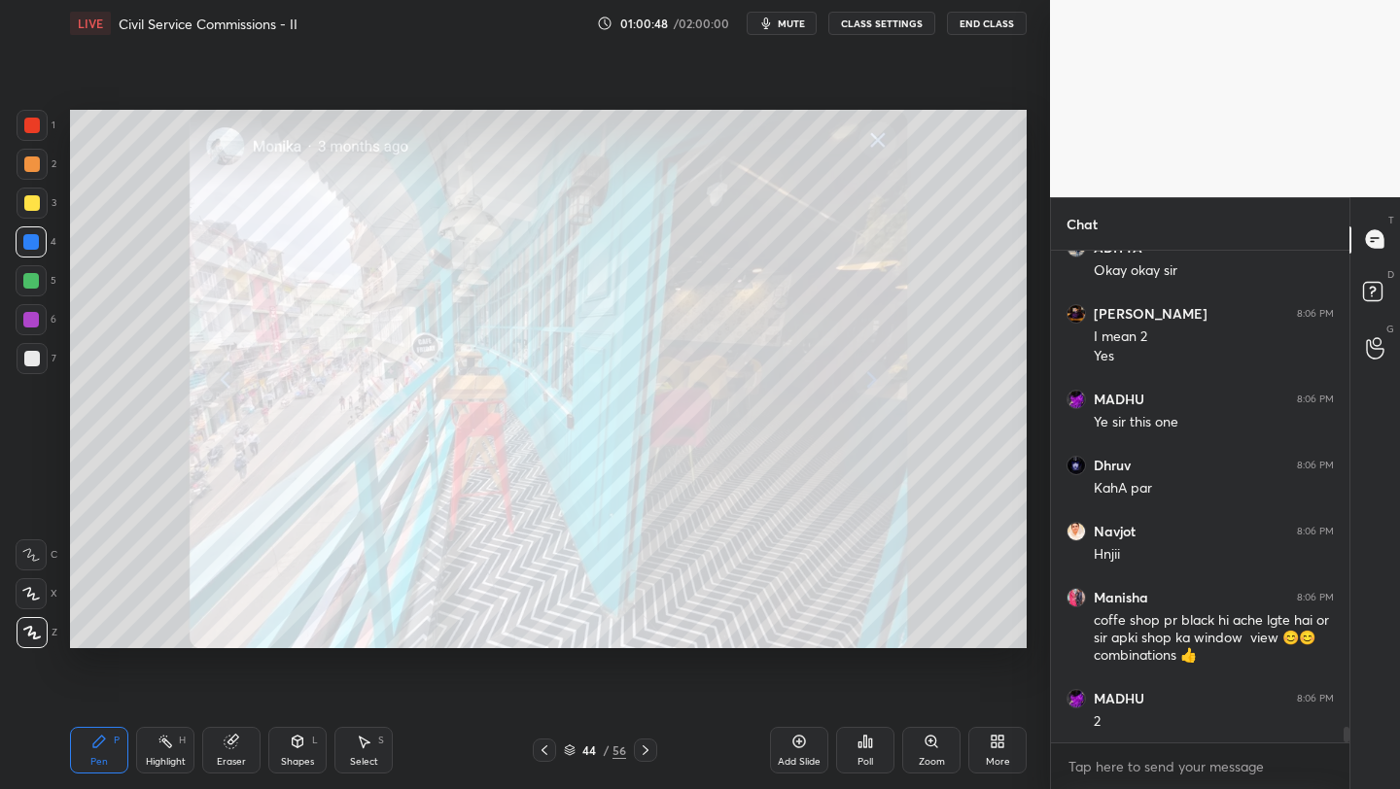
scroll to position [14813, 0]
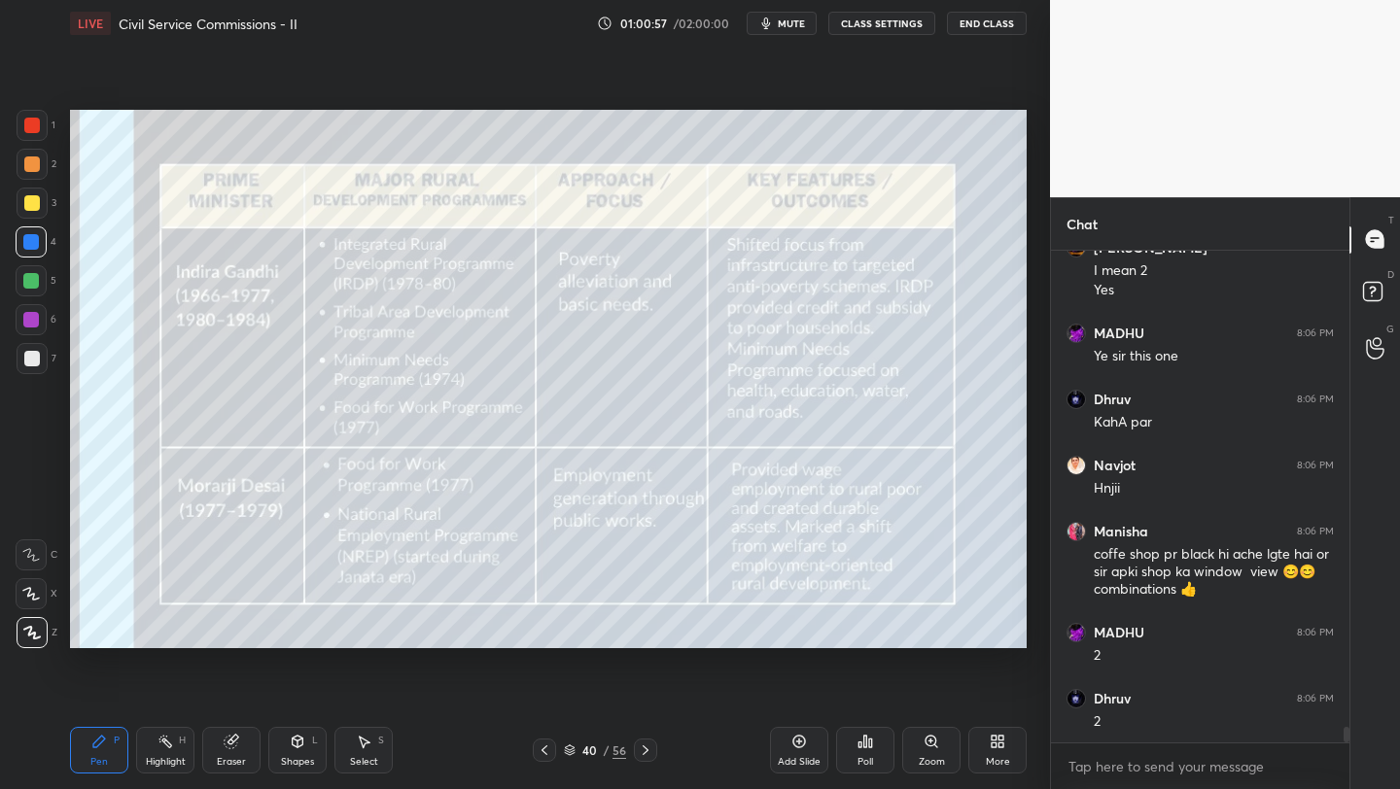
click at [796, 35] on div "LIVE Civil Service Commissions - II 01:00:57 / 02:00:00 mute CLASS SETTINGS End…" at bounding box center [548, 23] width 956 height 47
click at [798, 25] on span "mute" at bounding box center [791, 24] width 27 height 14
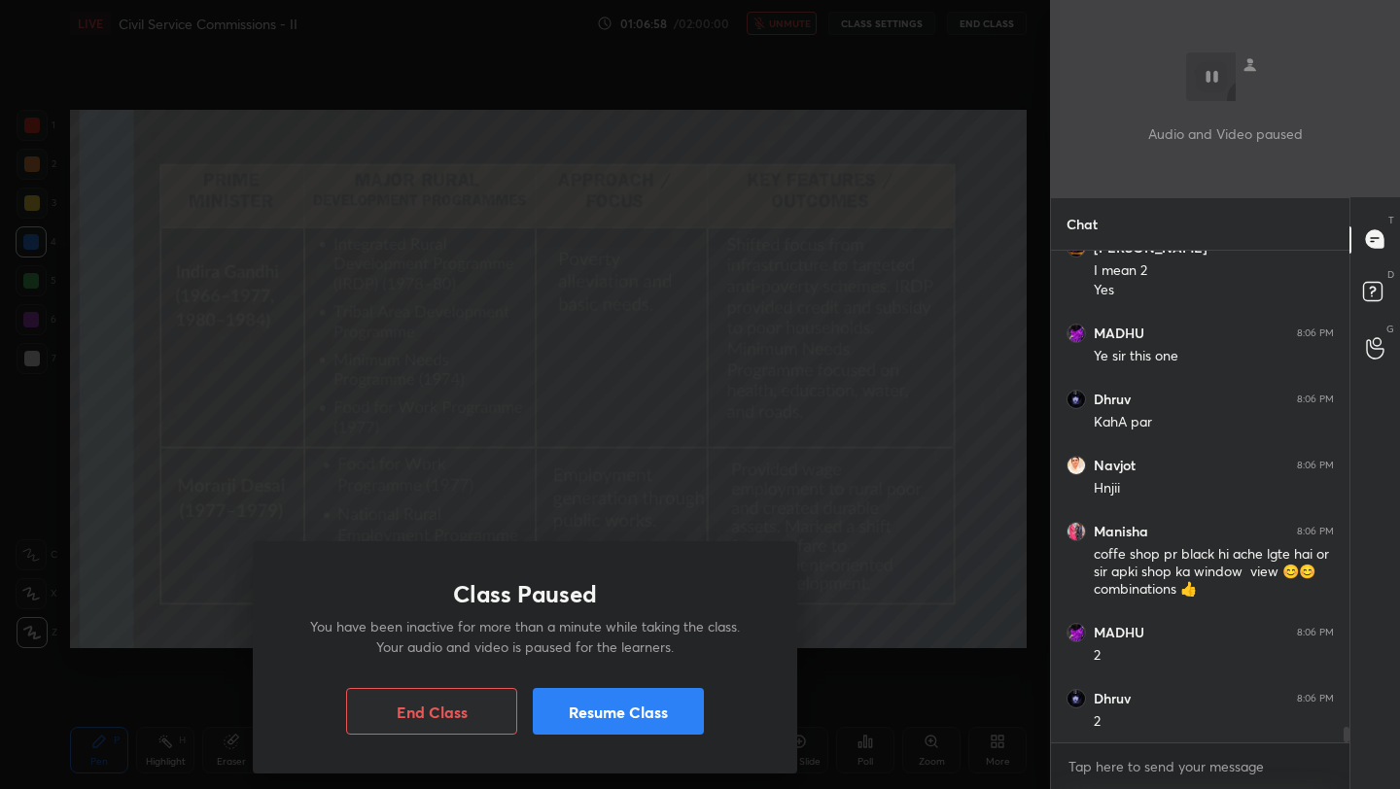
scroll to position [14879, 0]
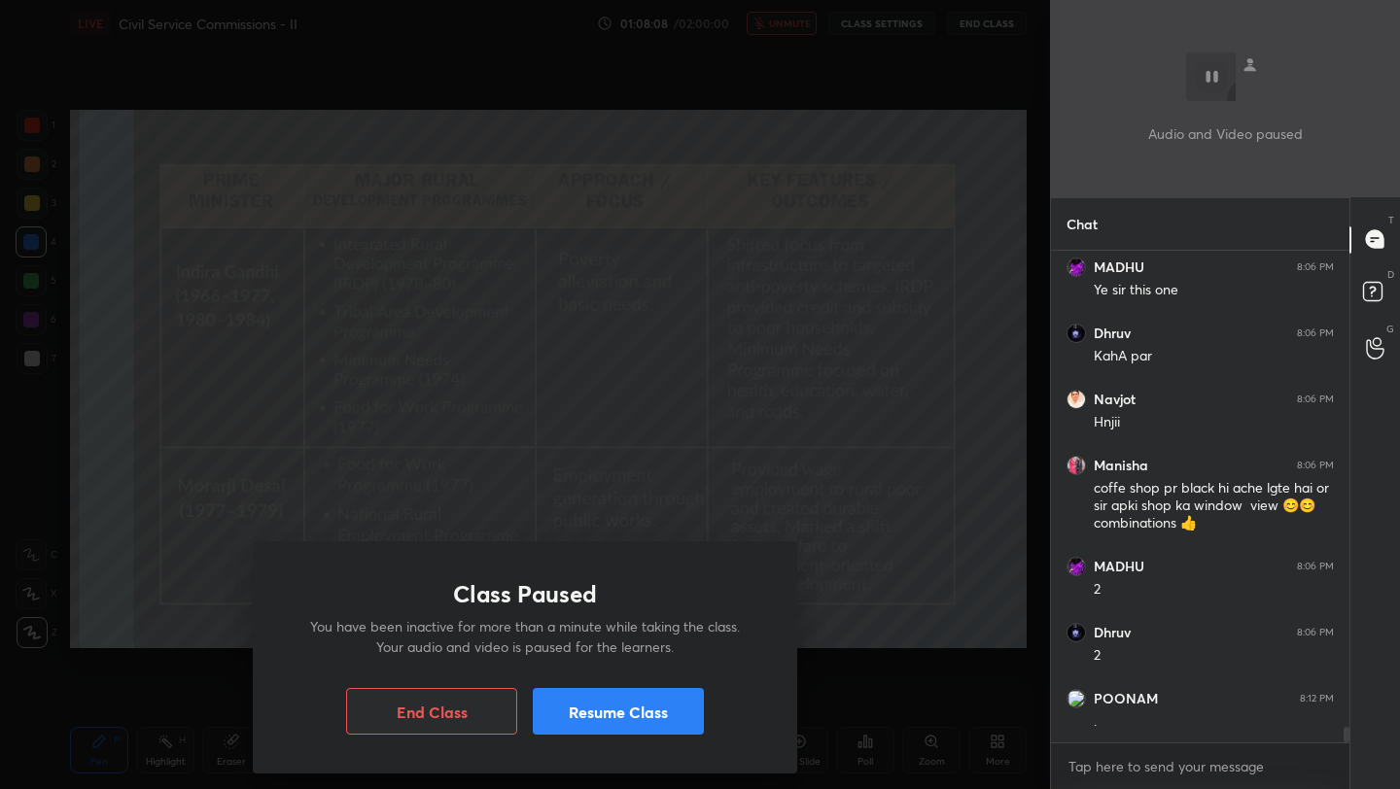
click at [596, 703] on button "Resume Class" at bounding box center [618, 711] width 171 height 47
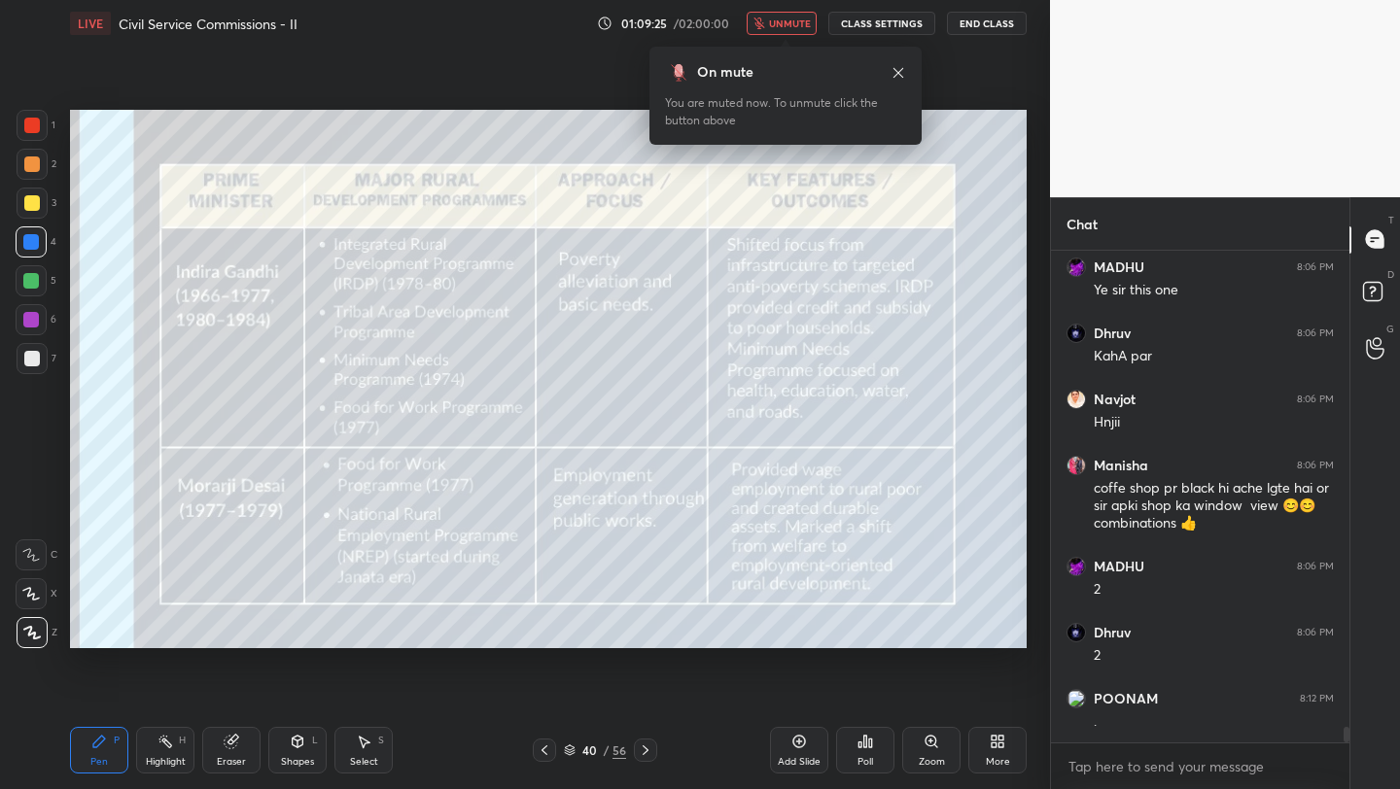
scroll to position [14945, 0]
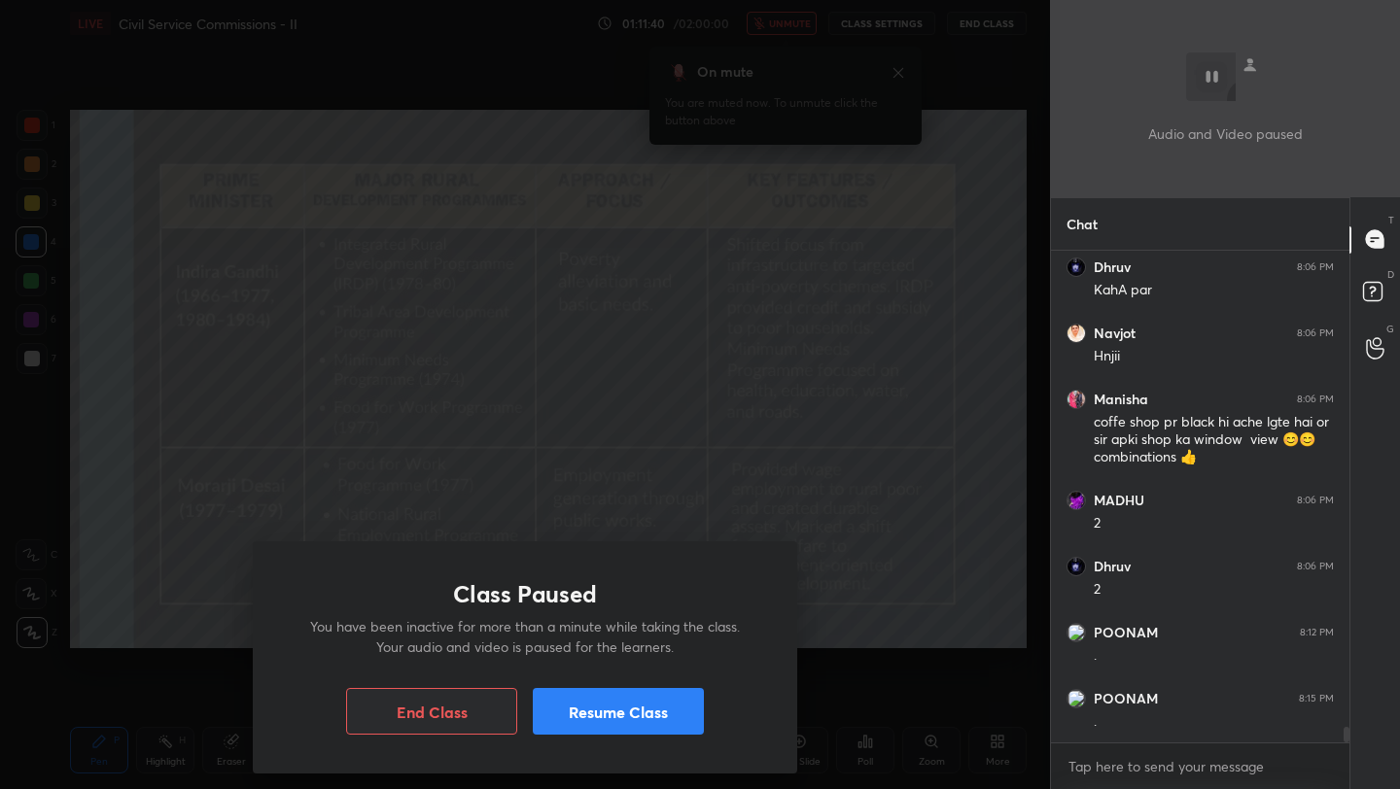
click at [596, 703] on button "Resume Class" at bounding box center [618, 711] width 171 height 47
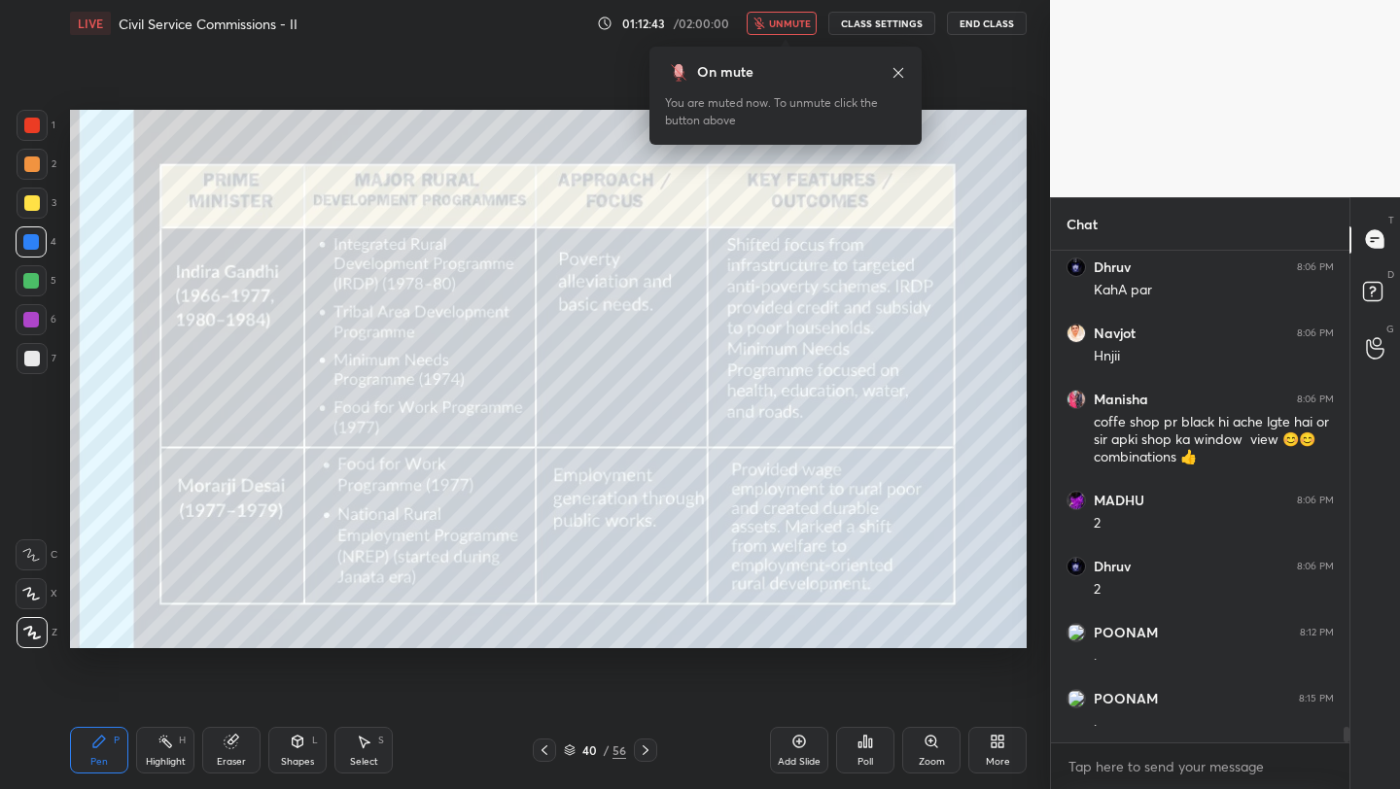
click at [800, 29] on button "unmute" at bounding box center [781, 23] width 70 height 23
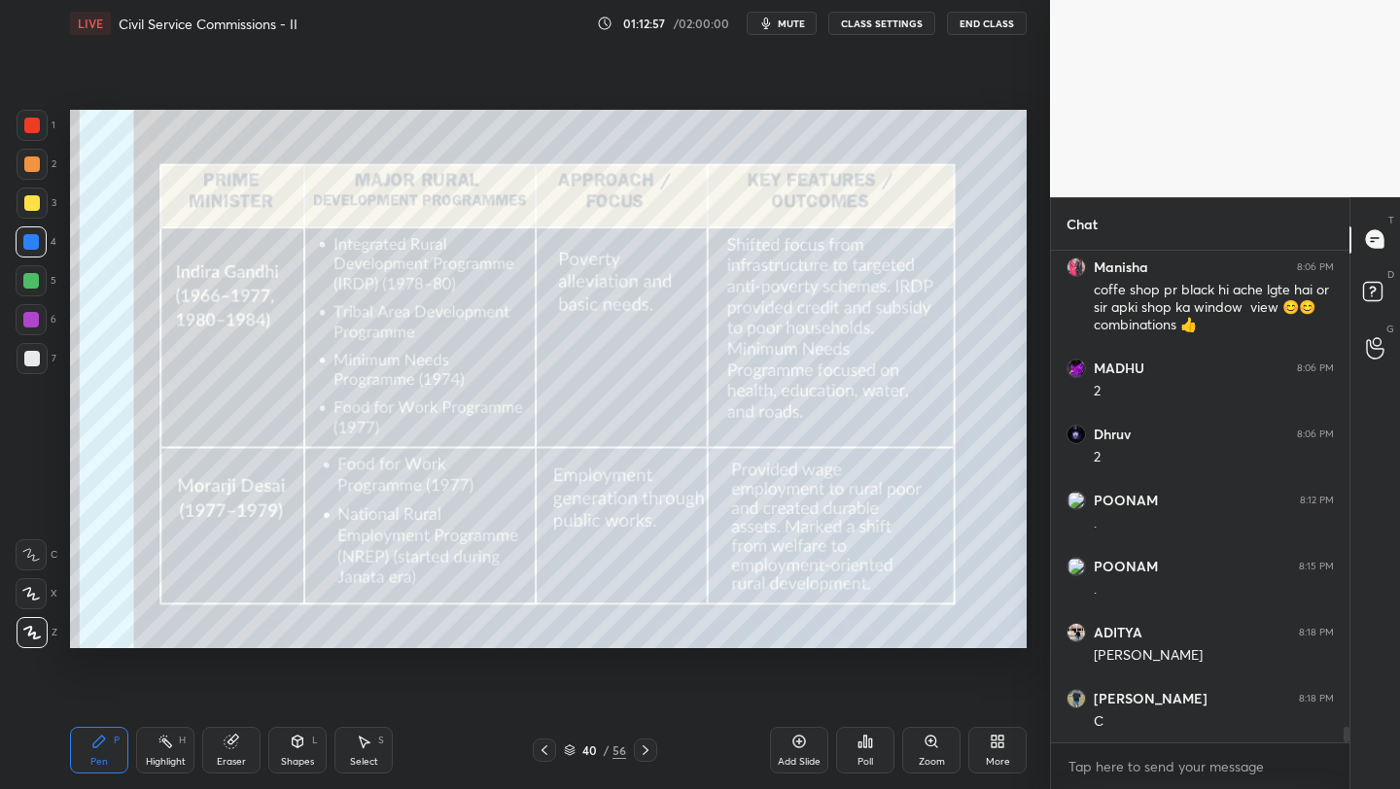
scroll to position [15143, 0]
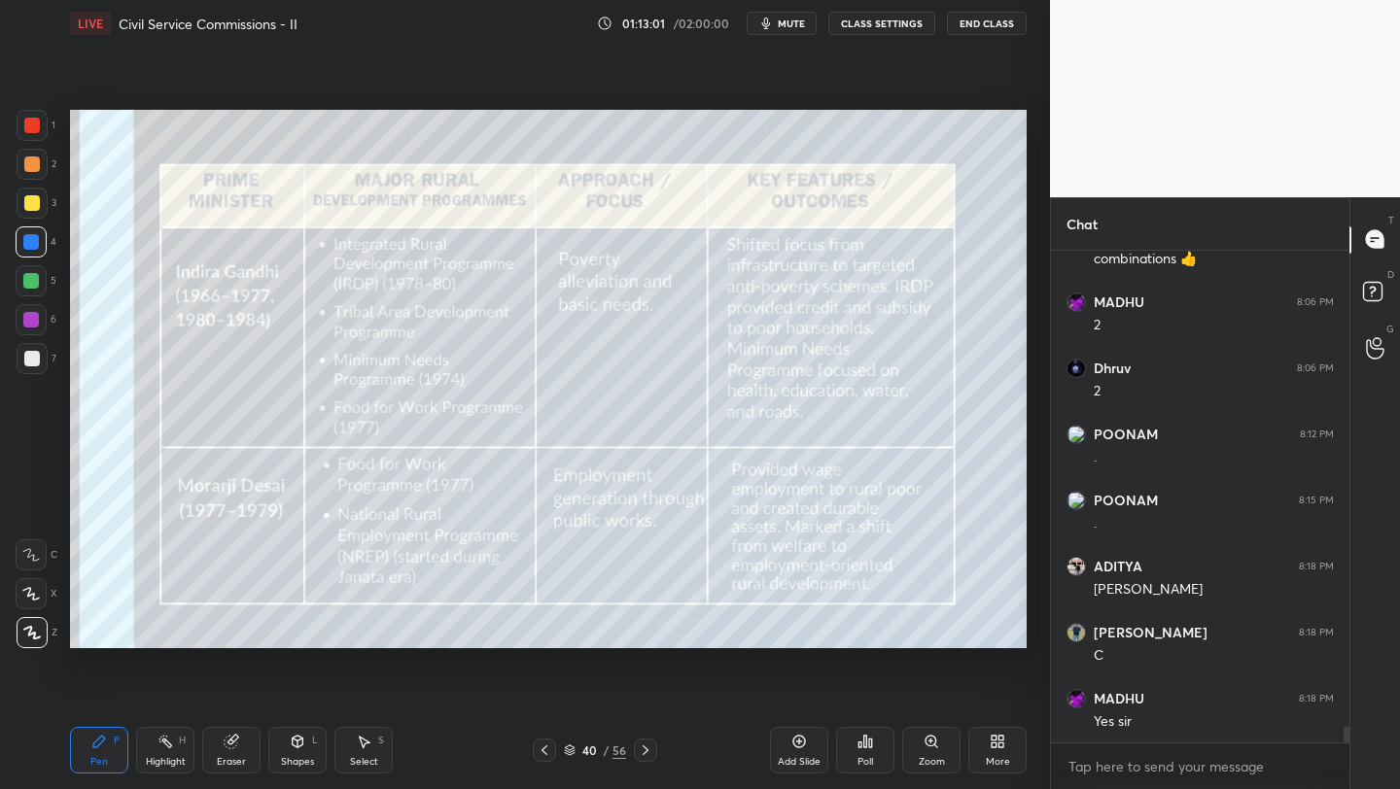
click at [543, 745] on icon at bounding box center [544, 751] width 16 height 16
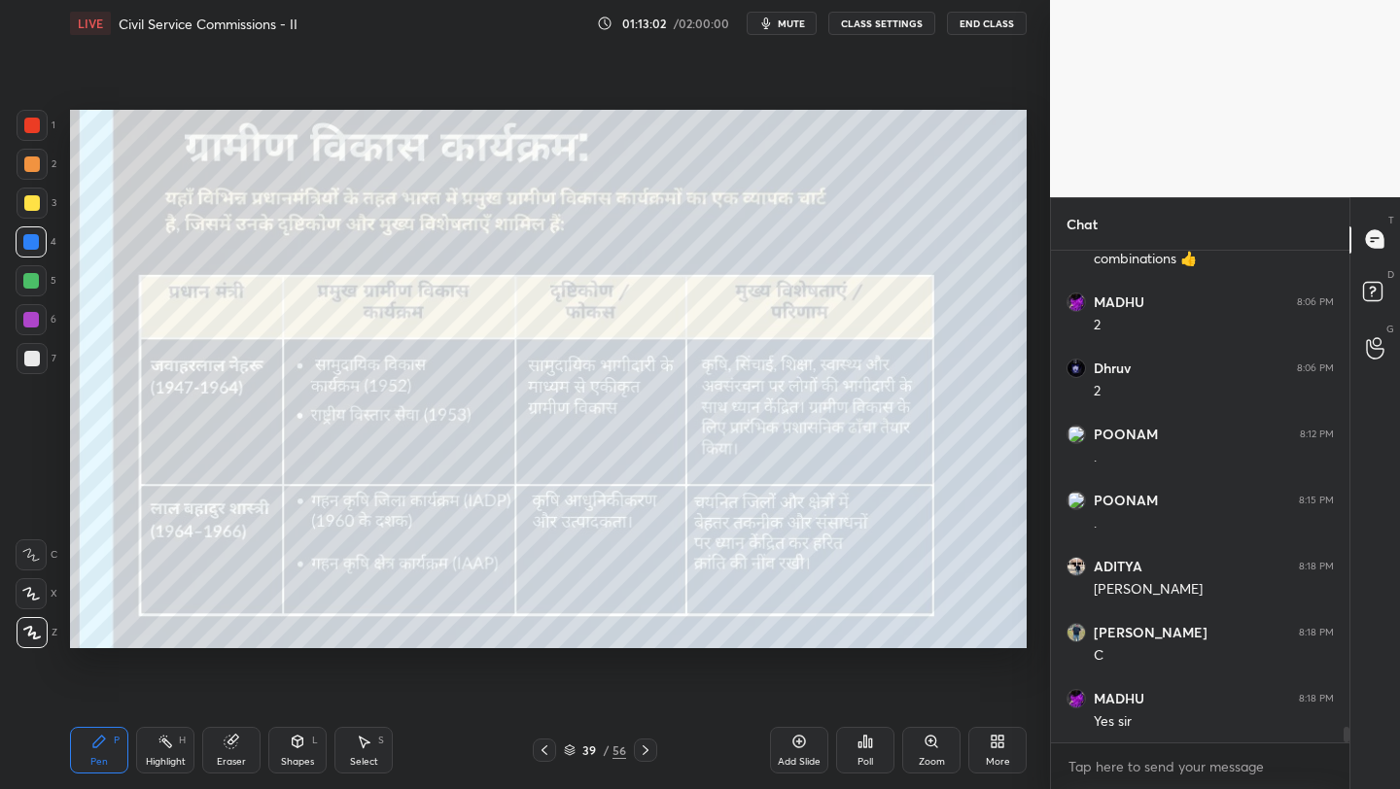
click at [799, 751] on div "Add Slide" at bounding box center [799, 750] width 58 height 47
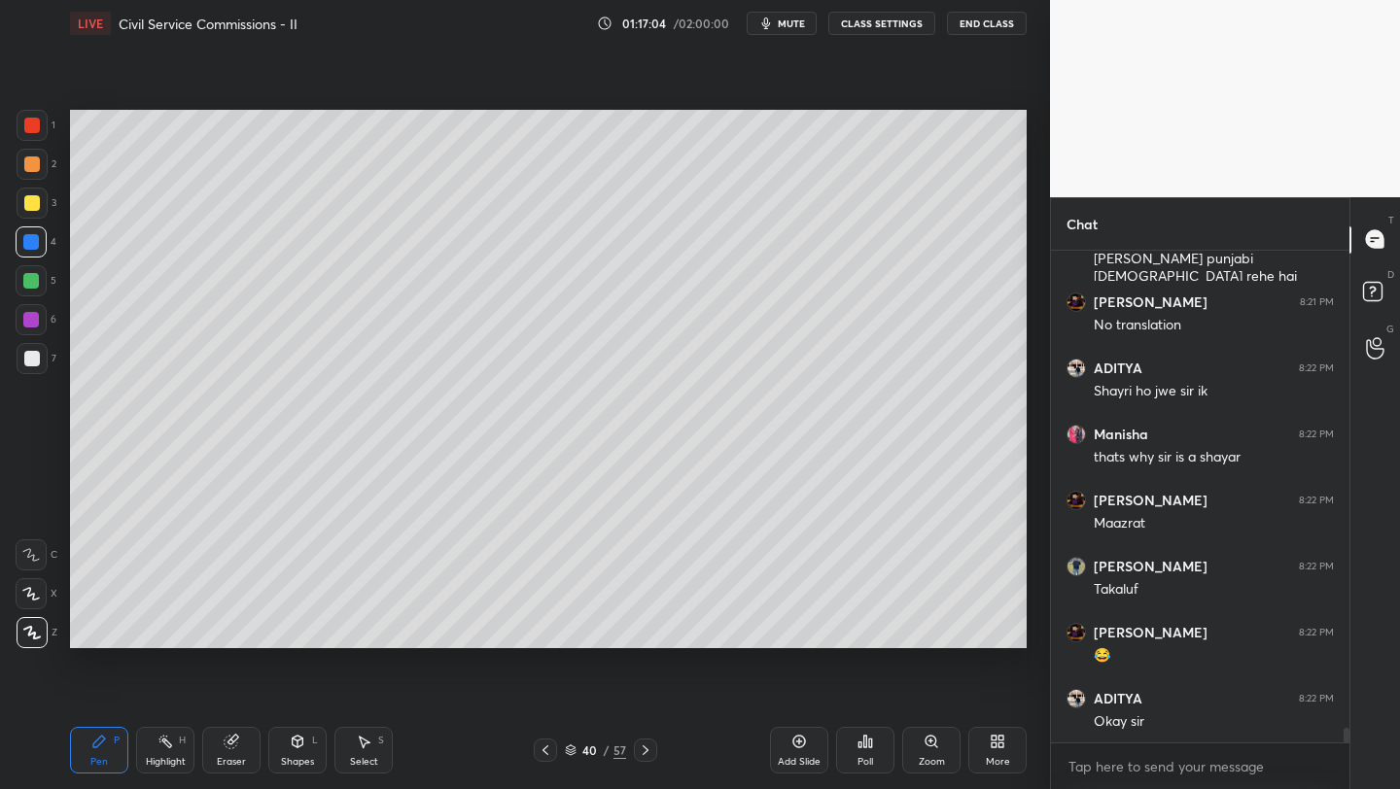
scroll to position [16446, 0]
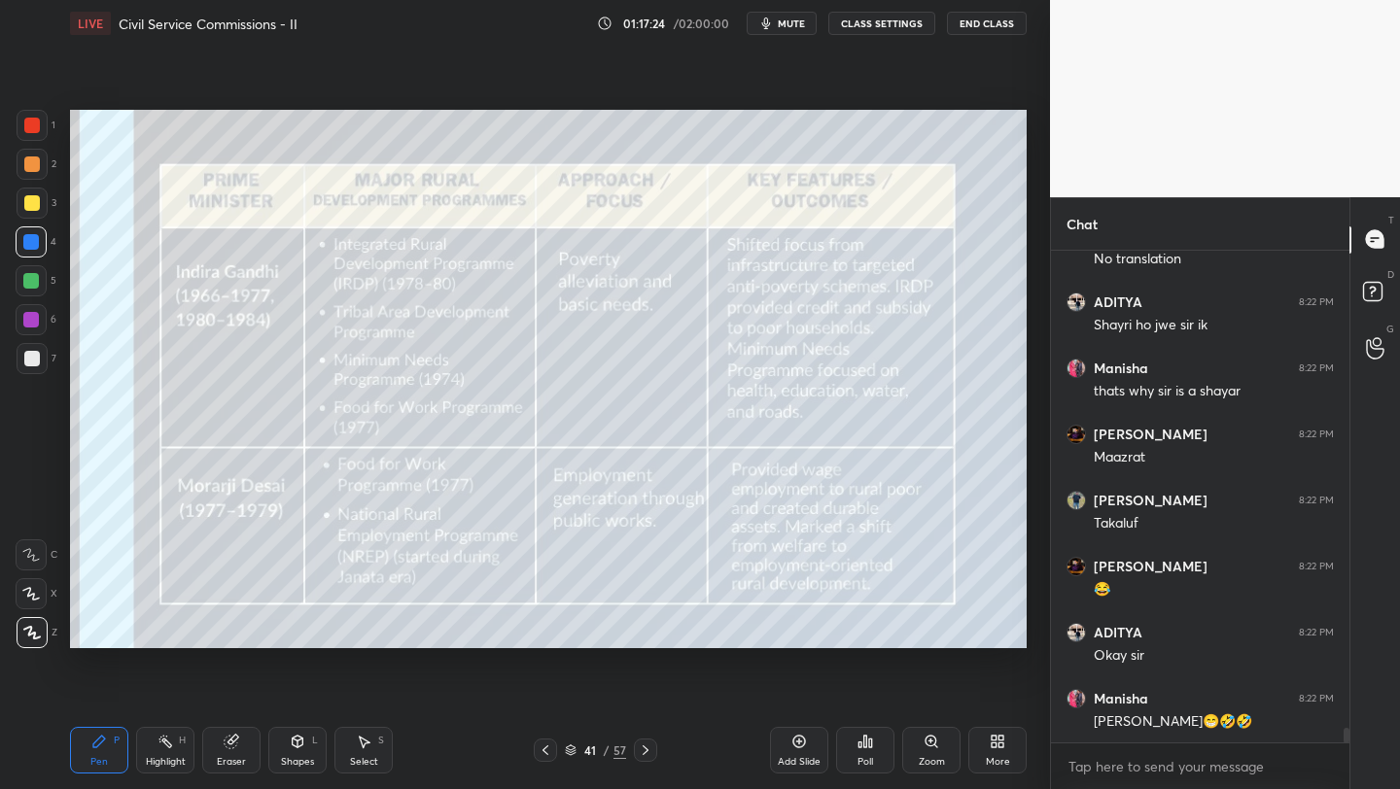
click at [795, 741] on icon at bounding box center [799, 742] width 16 height 16
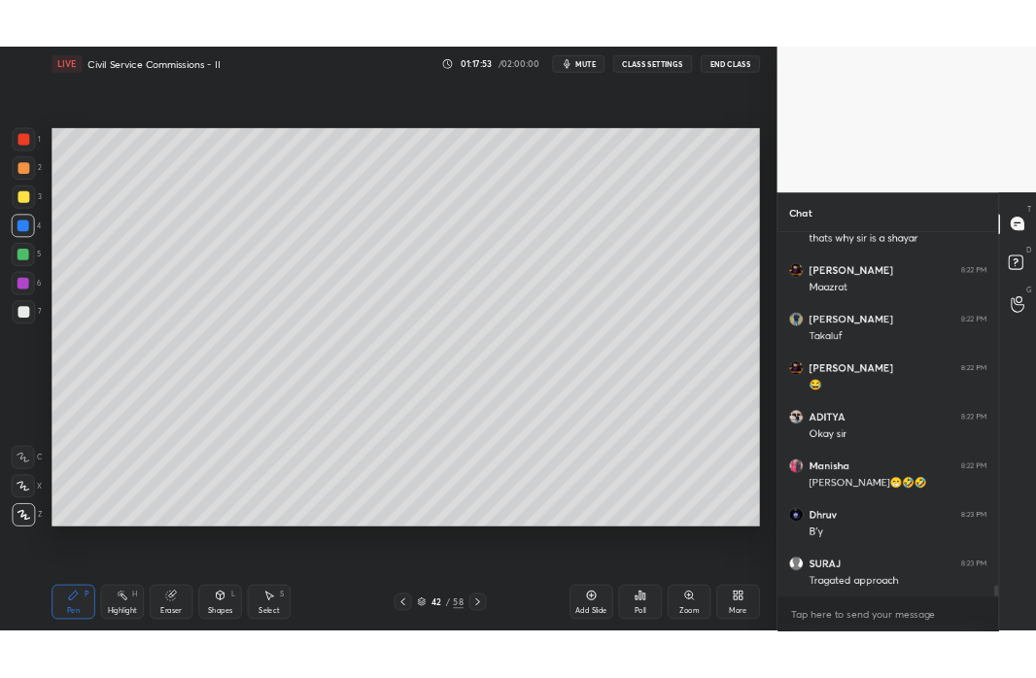
scroll to position [16644, 0]
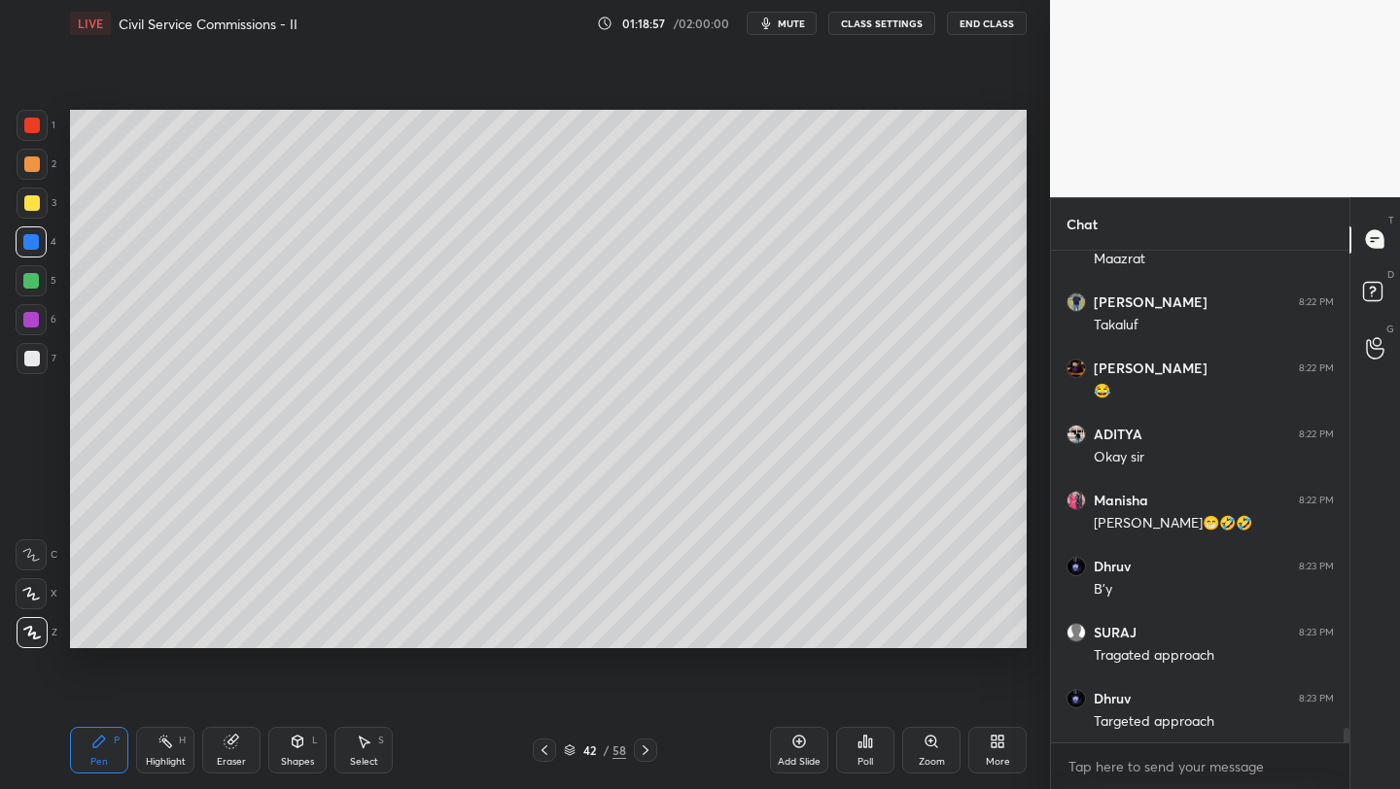
click at [997, 760] on div "More" at bounding box center [998, 762] width 24 height 10
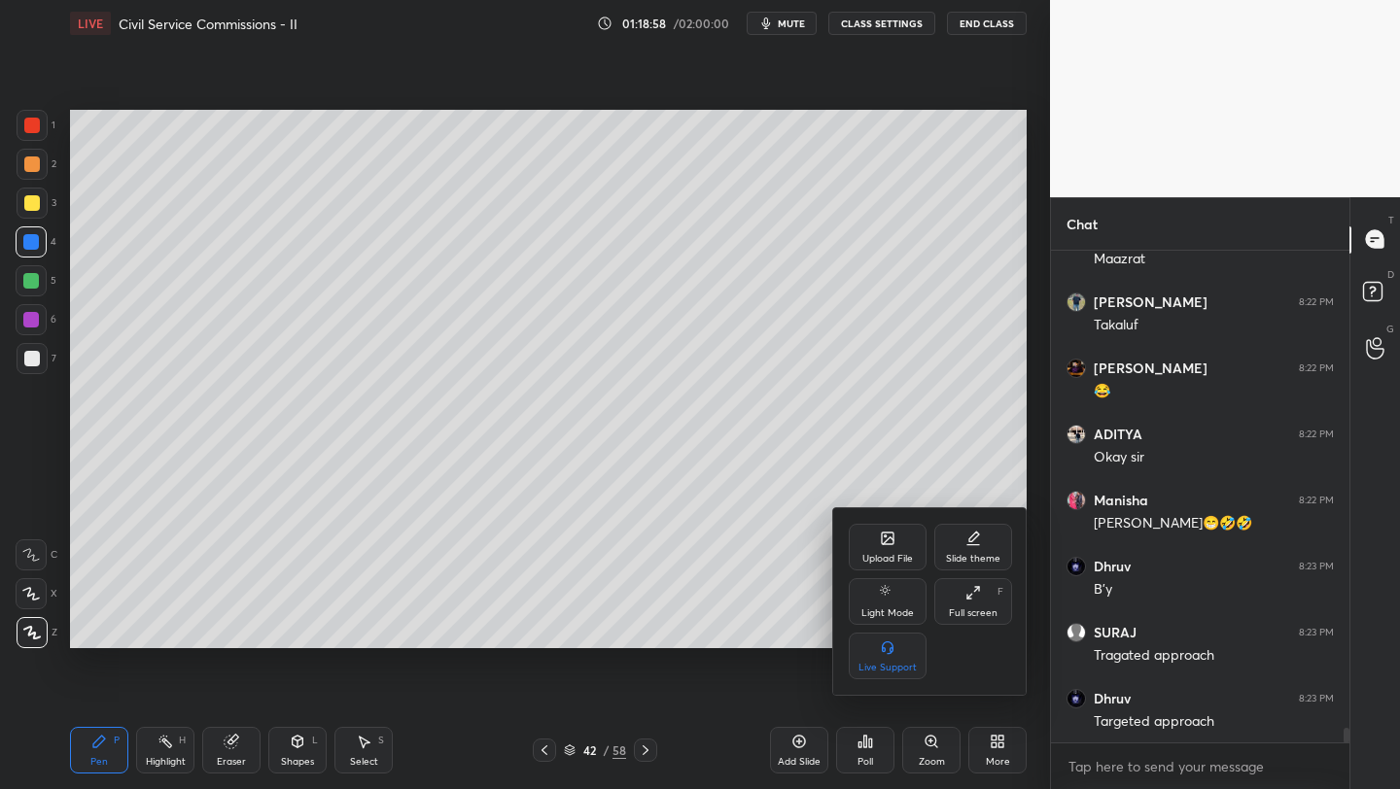
click at [889, 554] on div "Upload File" at bounding box center [887, 559] width 51 height 10
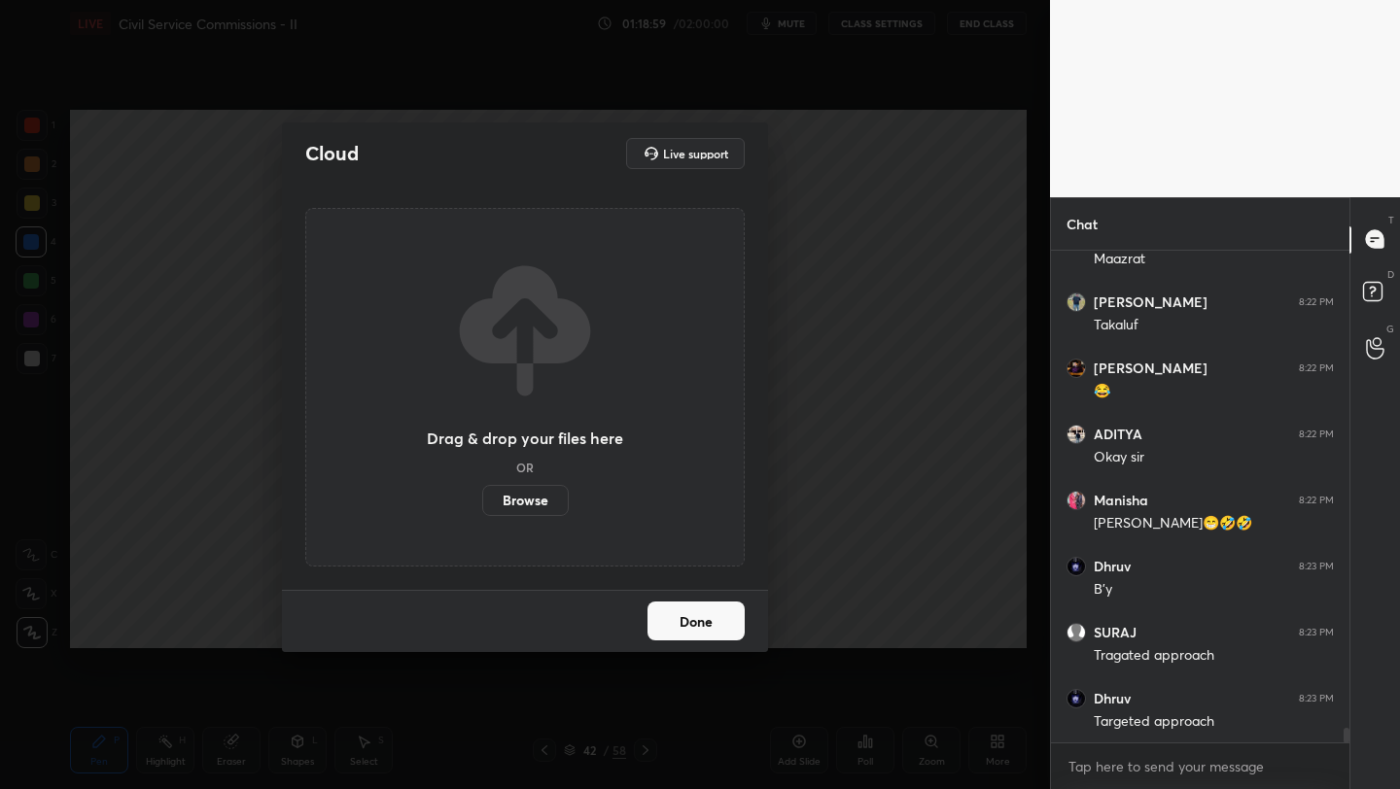
click at [532, 490] on label "Browse" at bounding box center [525, 500] width 86 height 31
click at [482, 490] on input "Browse" at bounding box center [482, 500] width 0 height 31
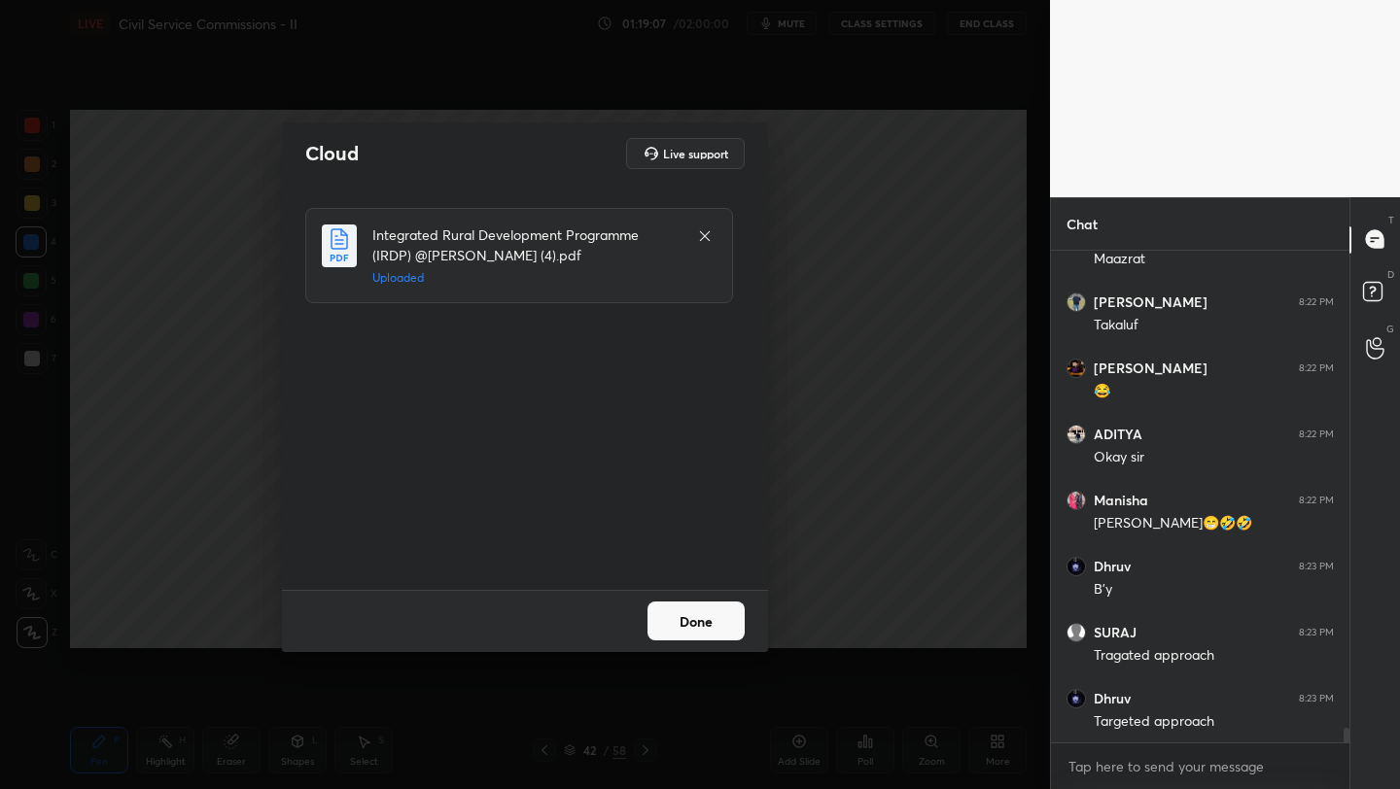
click at [707, 620] on button "Done" at bounding box center [695, 621] width 97 height 39
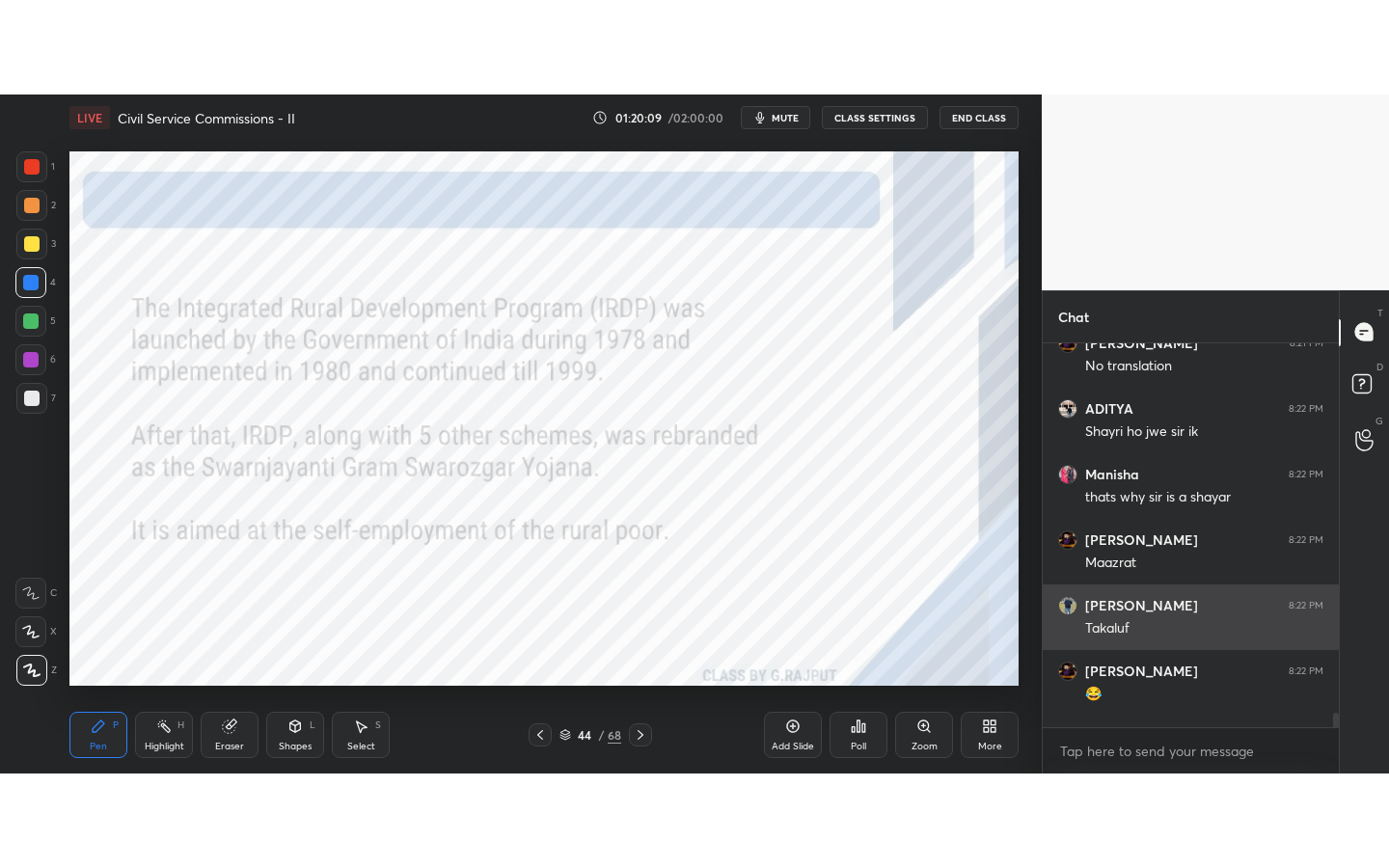
scroll to position [16093, 0]
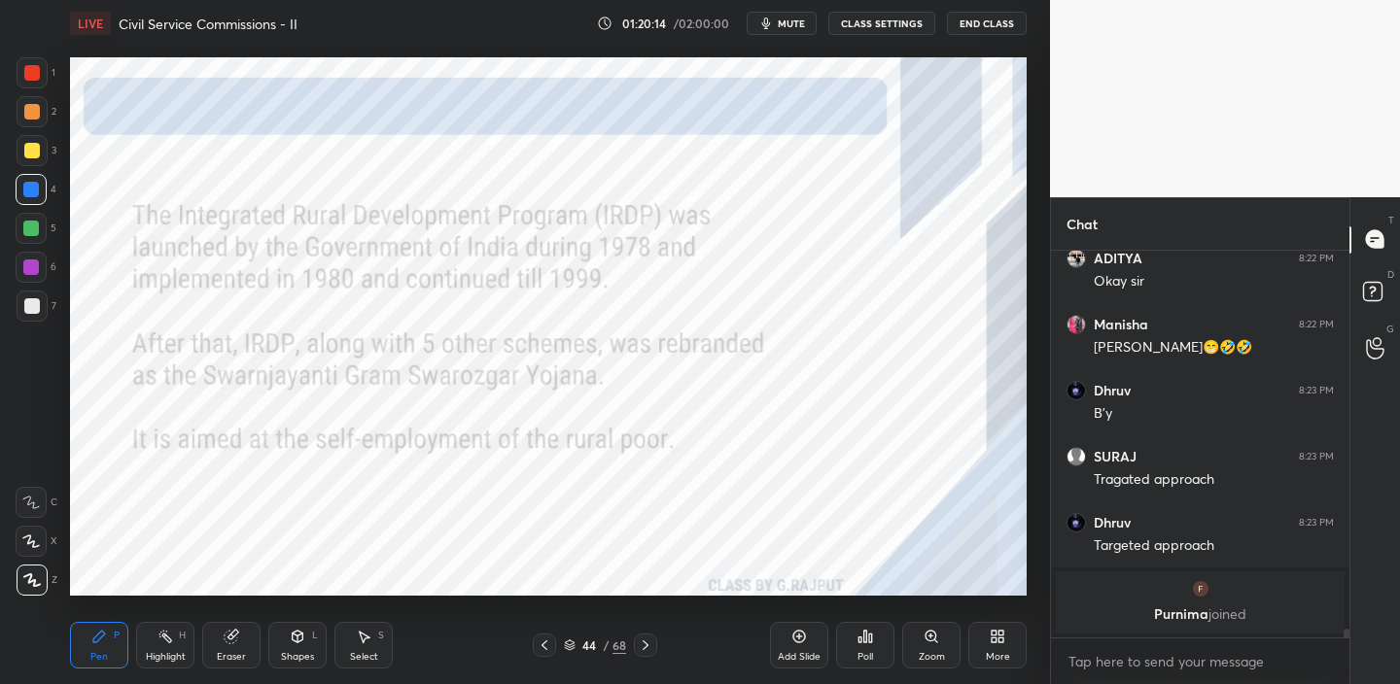
click at [1013, 638] on div "More" at bounding box center [997, 645] width 58 height 47
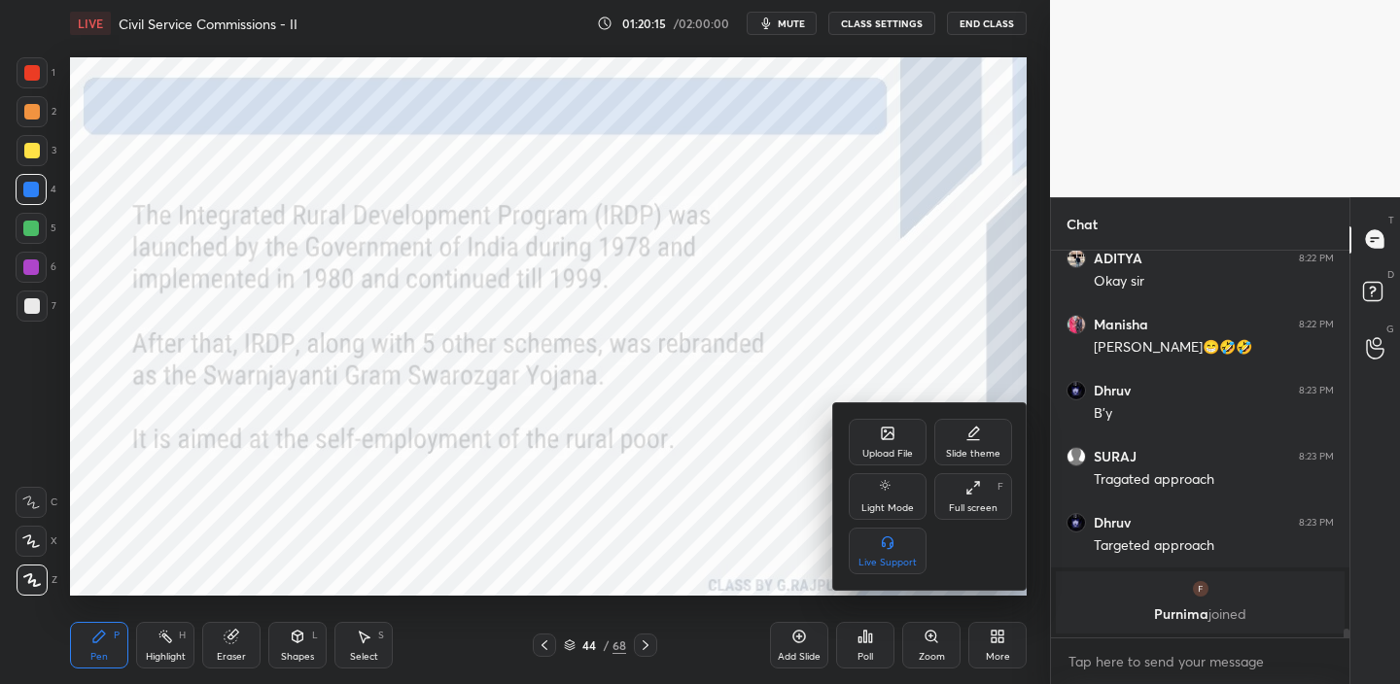
click at [981, 498] on div "Full screen F" at bounding box center [973, 496] width 78 height 47
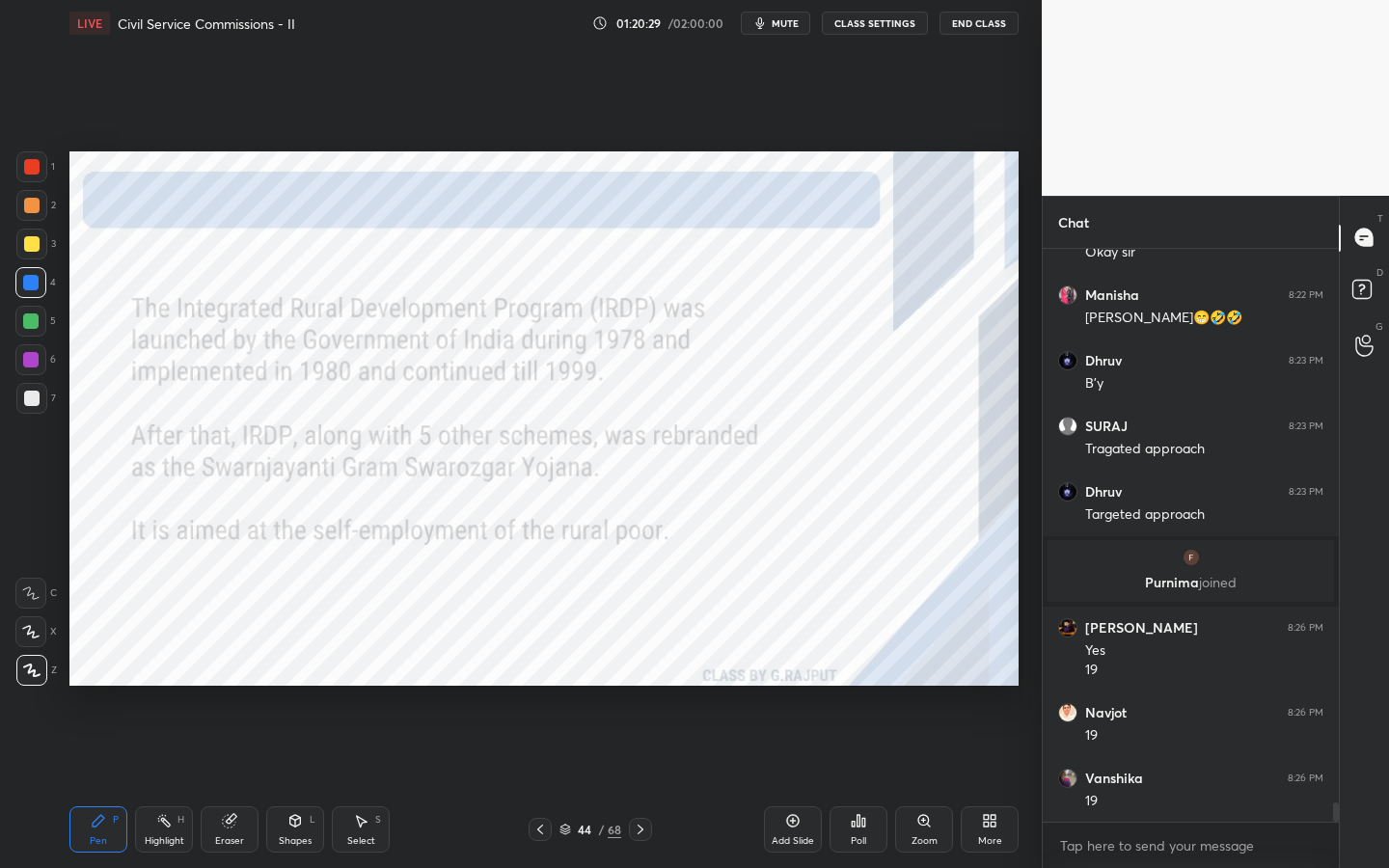
scroll to position [16185, 0]
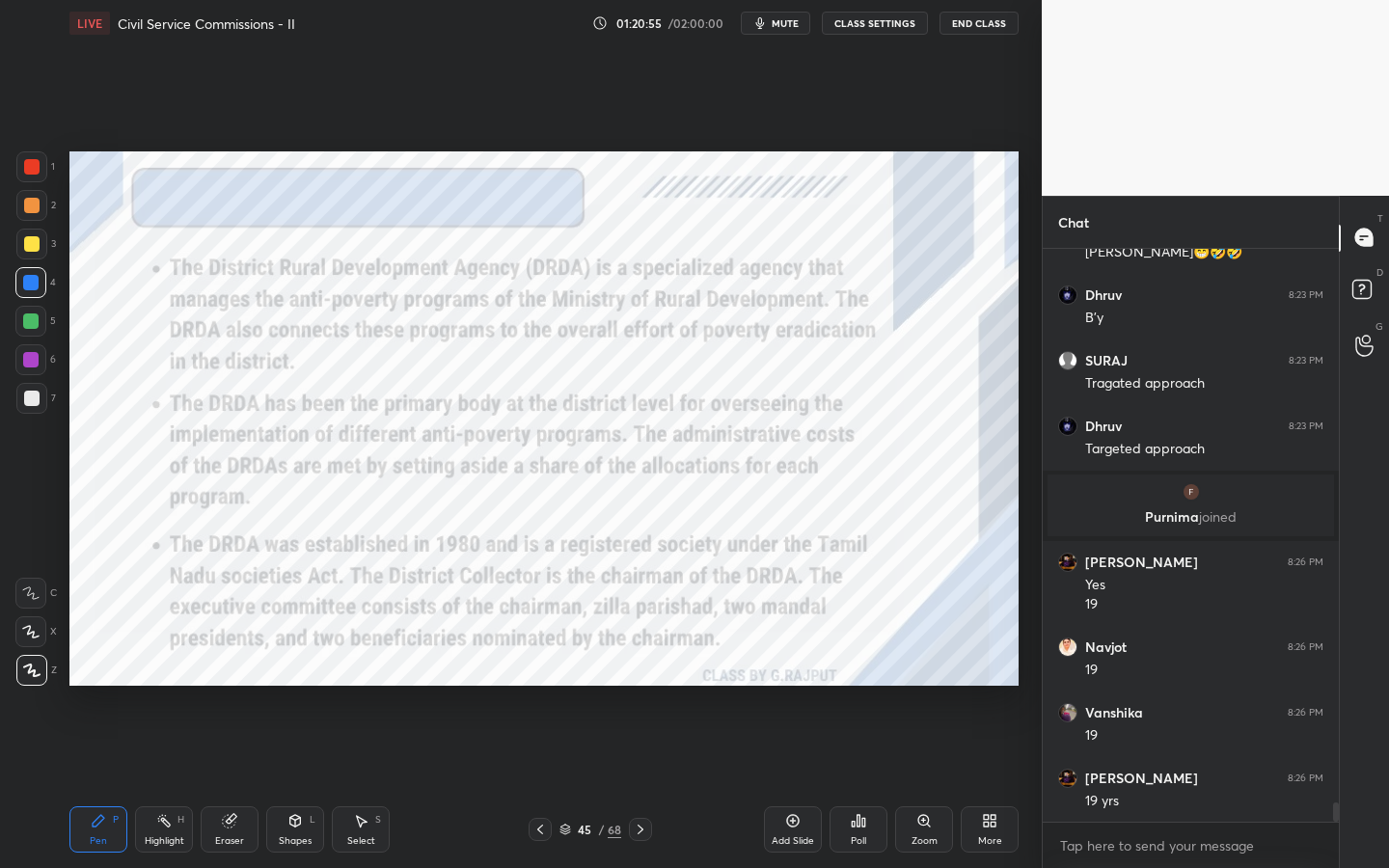
drag, startPoint x: 29, startPoint y: 163, endPoint x: 57, endPoint y: 166, distance: 28.2
click at [29, 163] on div at bounding box center [32, 167] width 16 height 16
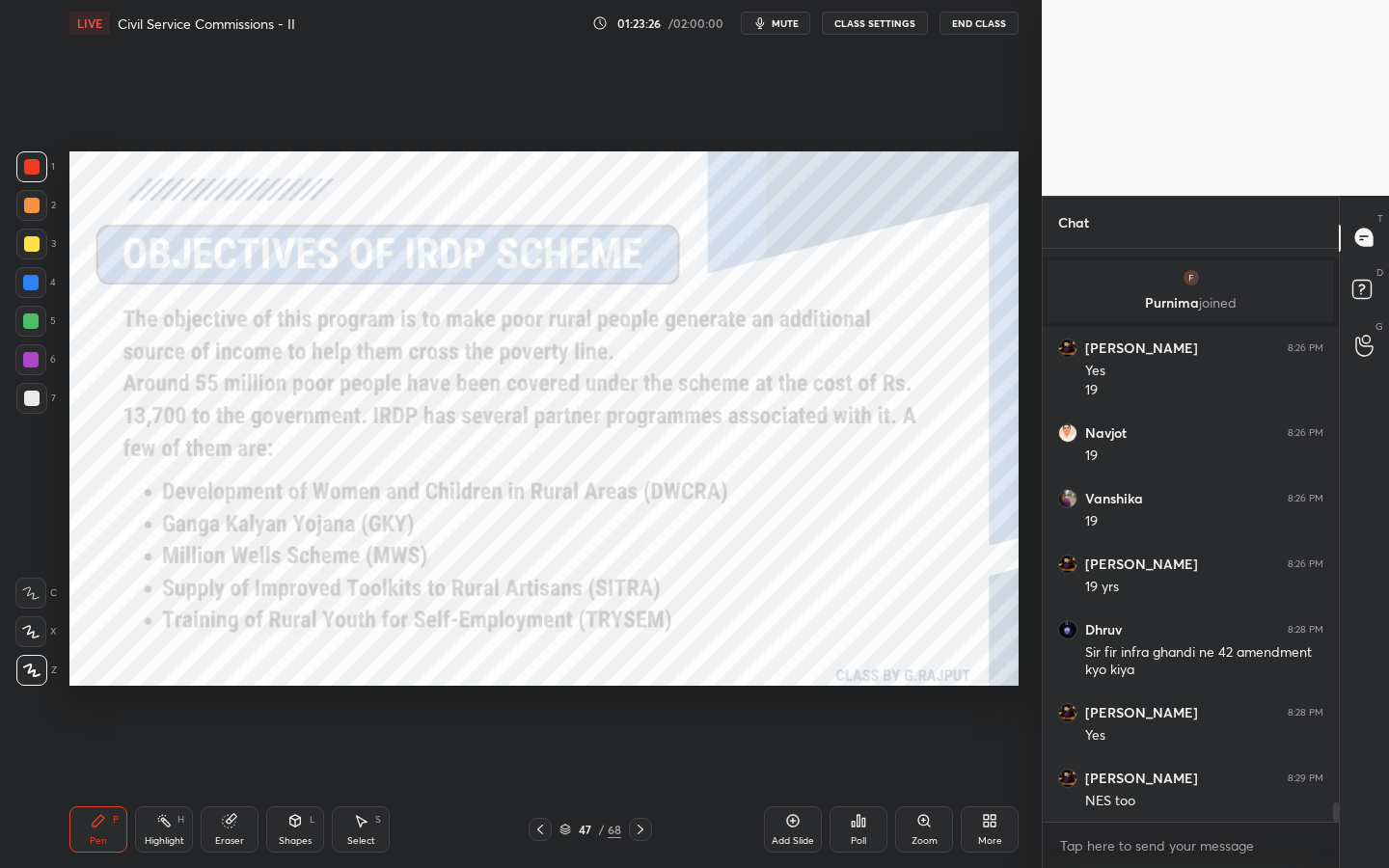
scroll to position [16420, 0]
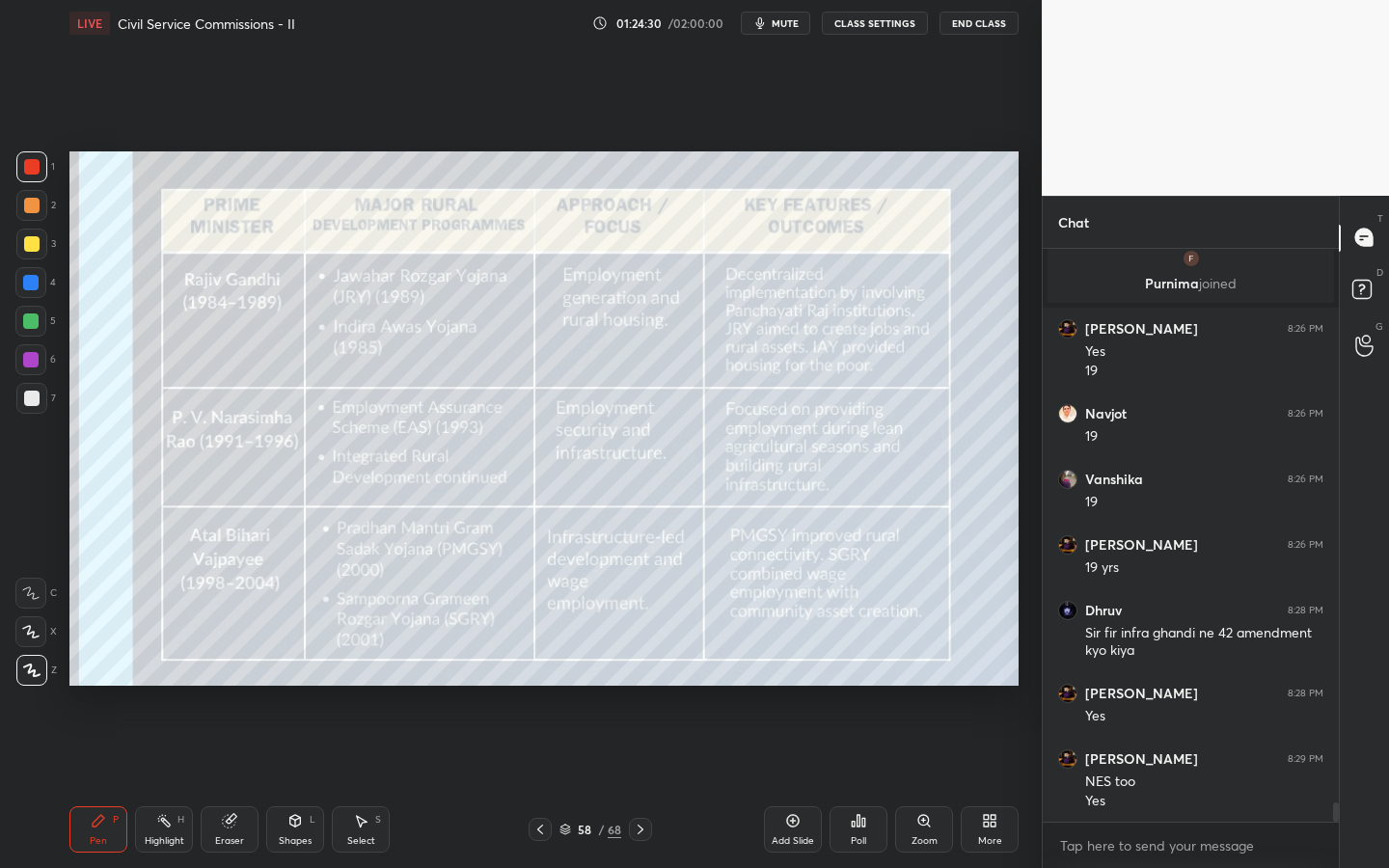
click at [548, 782] on div at bounding box center [540, 828] width 23 height 23
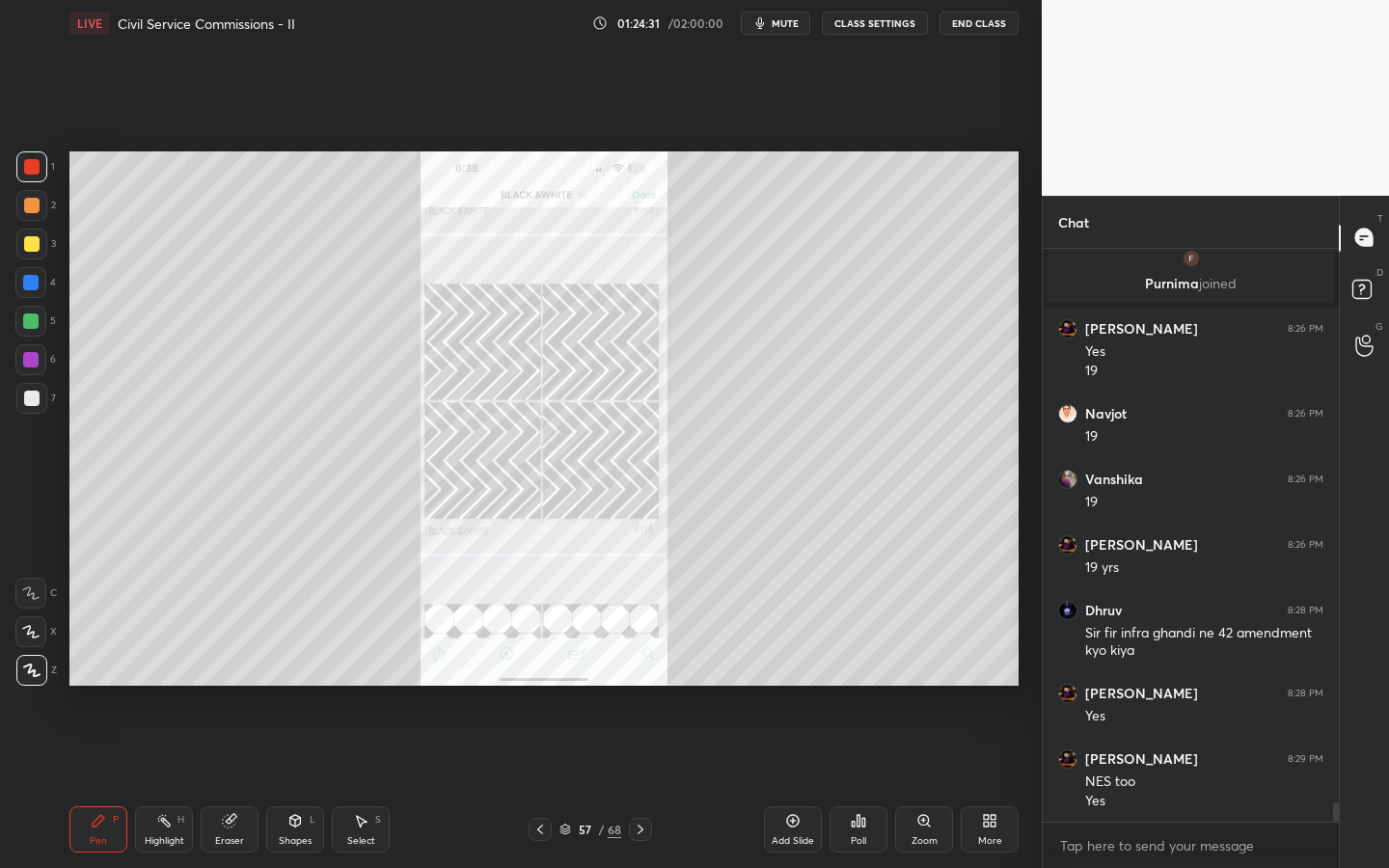
click at [796, 782] on div "Add Slide" at bounding box center [793, 841] width 43 height 10
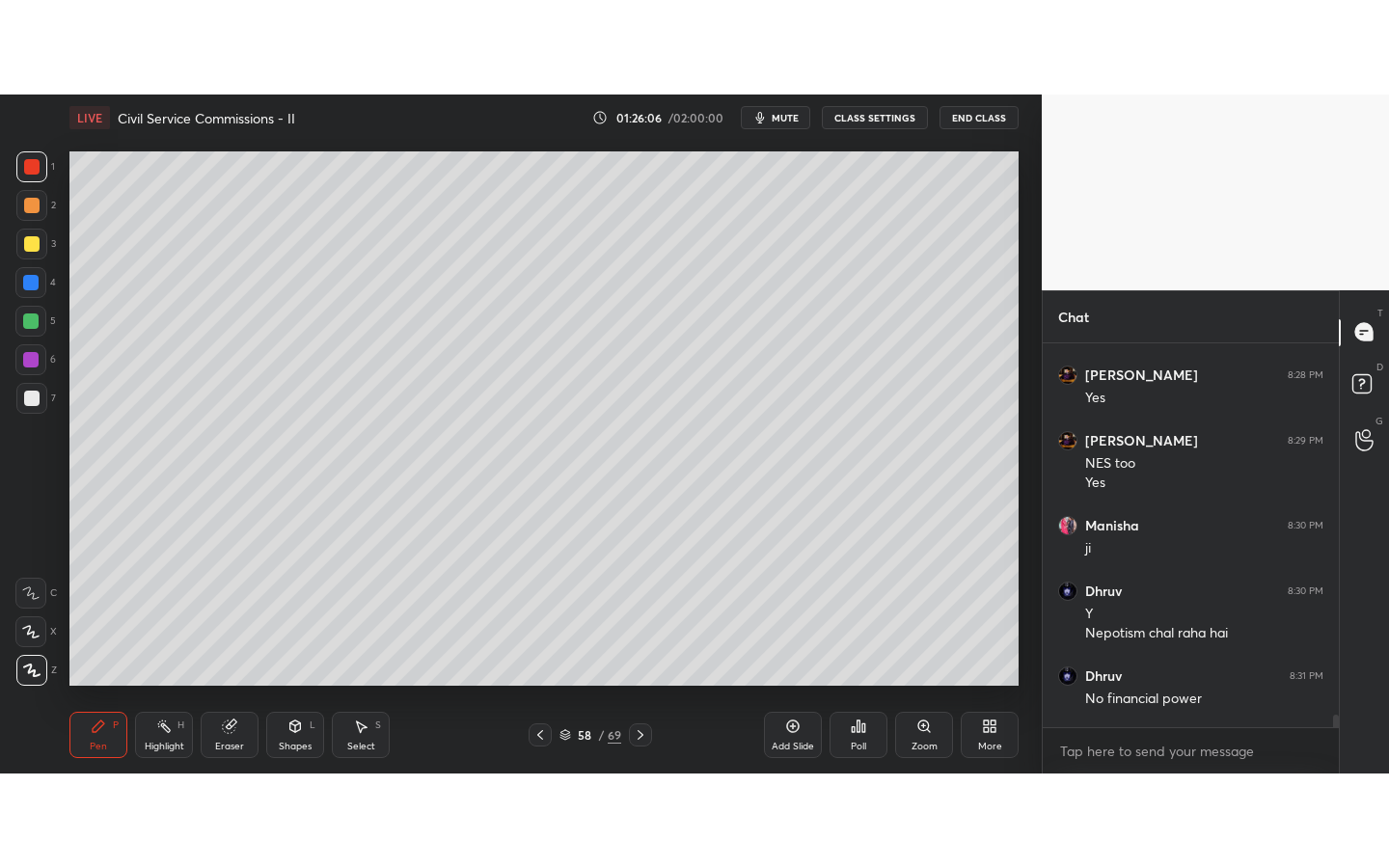
scroll to position [95858, 95463]
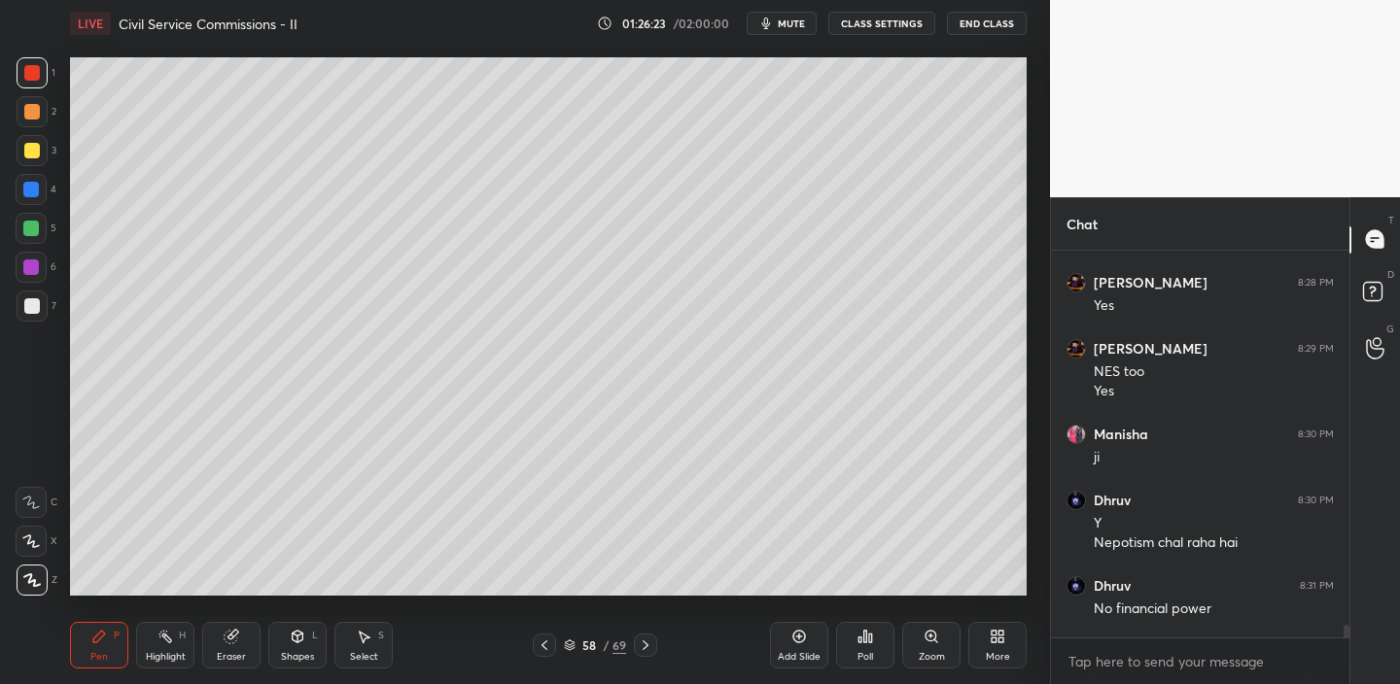
click at [1000, 652] on div "More" at bounding box center [998, 657] width 24 height 10
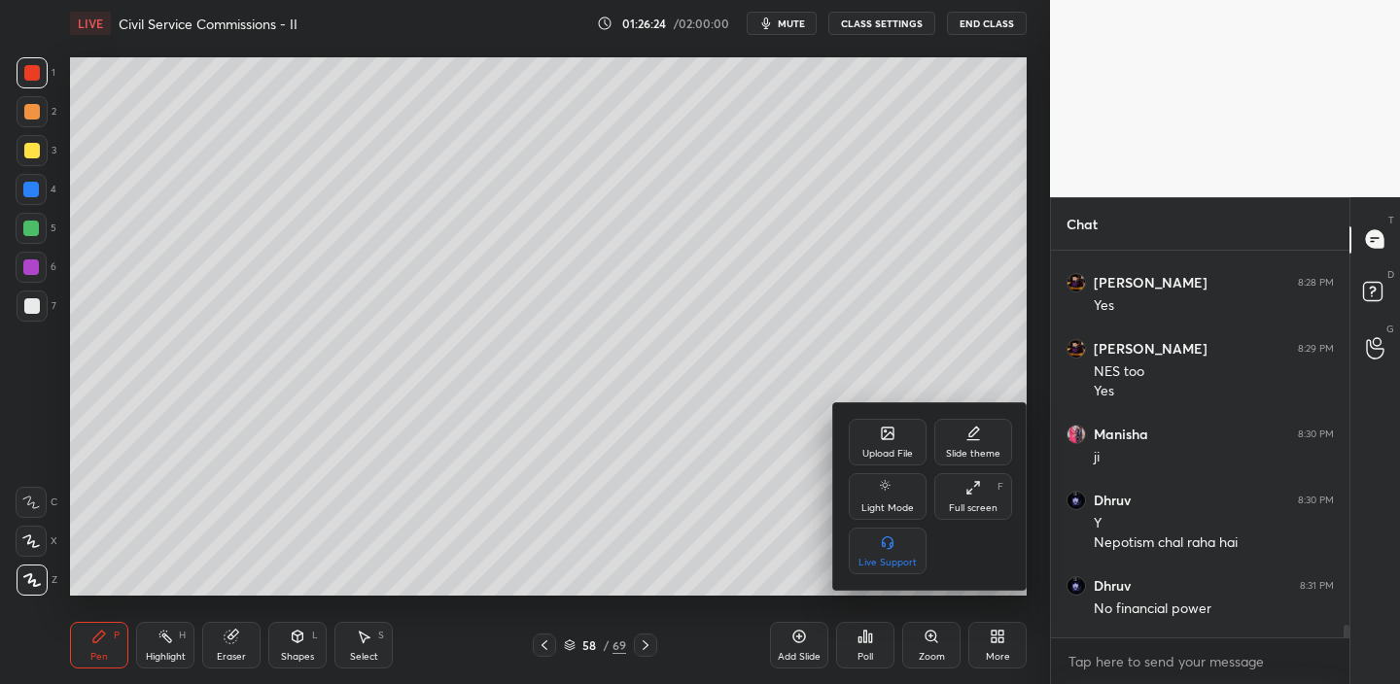
click at [878, 443] on div "Upload File" at bounding box center [887, 442] width 78 height 47
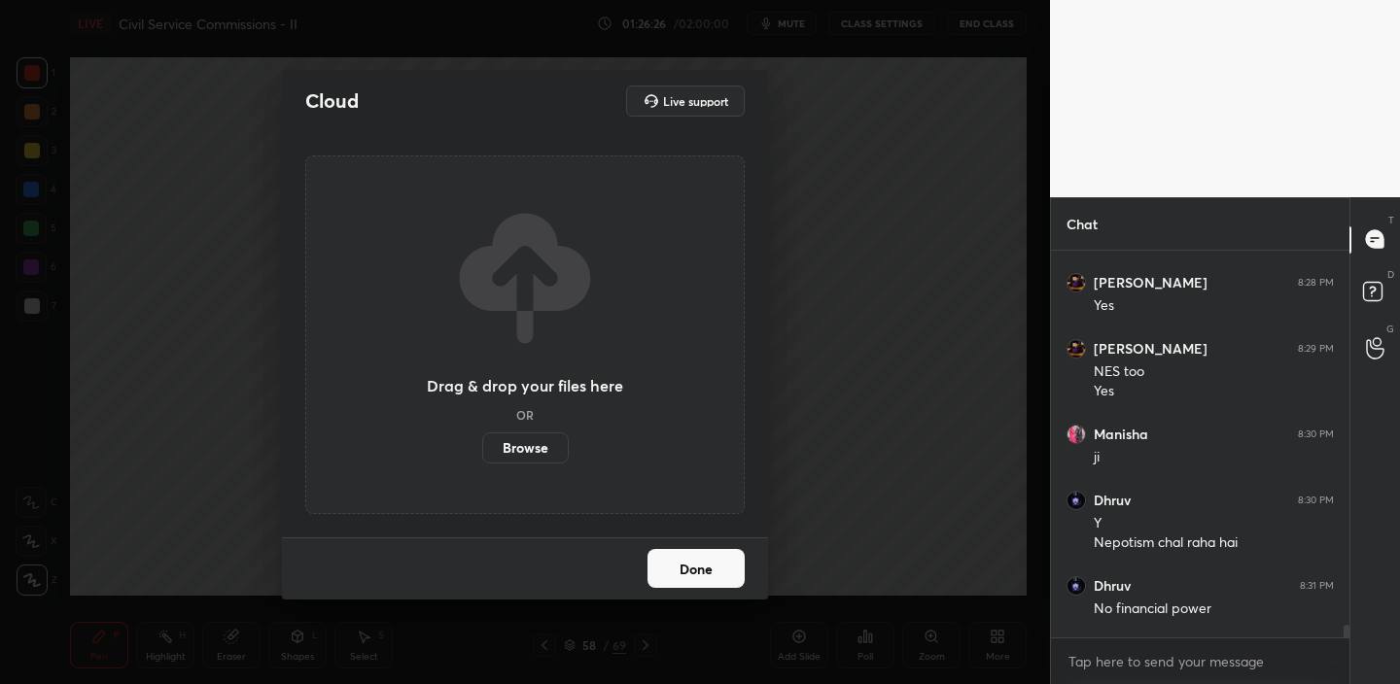
click at [536, 447] on label "Browse" at bounding box center [525, 447] width 86 height 31
click at [482, 447] on input "Browse" at bounding box center [482, 447] width 0 height 31
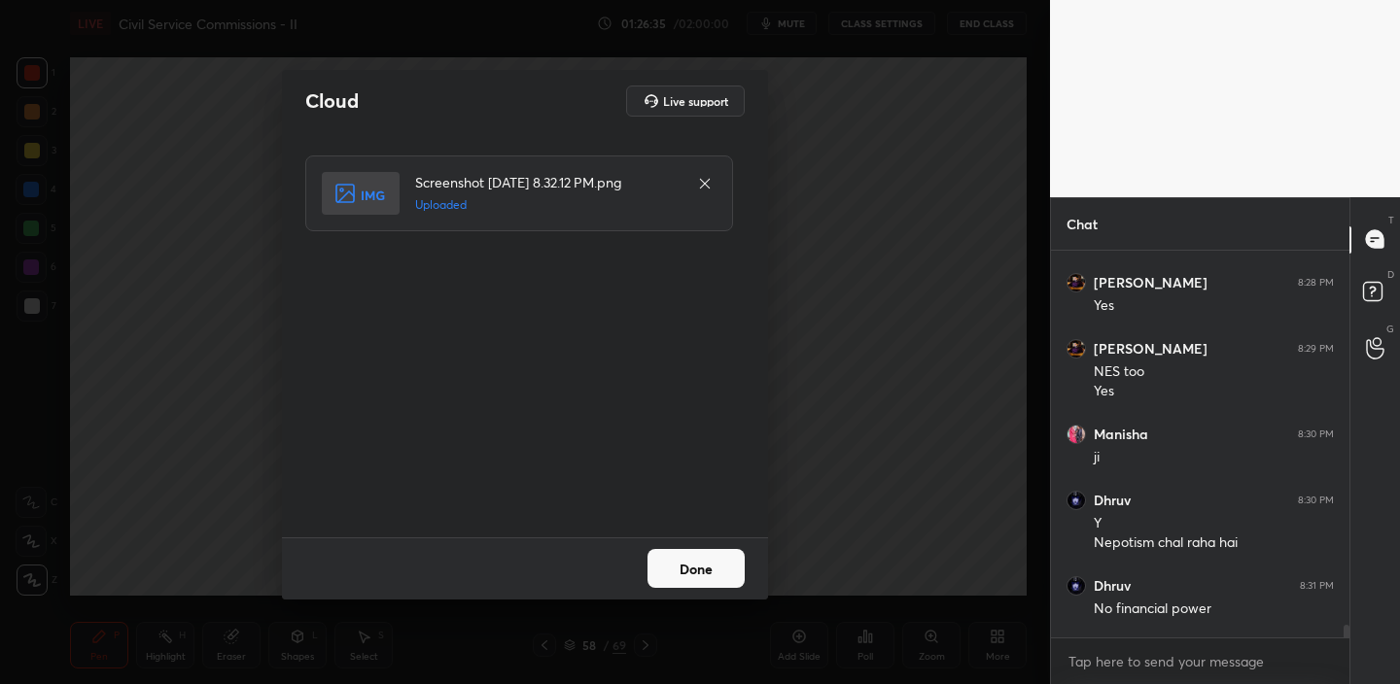
click at [675, 575] on button "Done" at bounding box center [695, 568] width 97 height 39
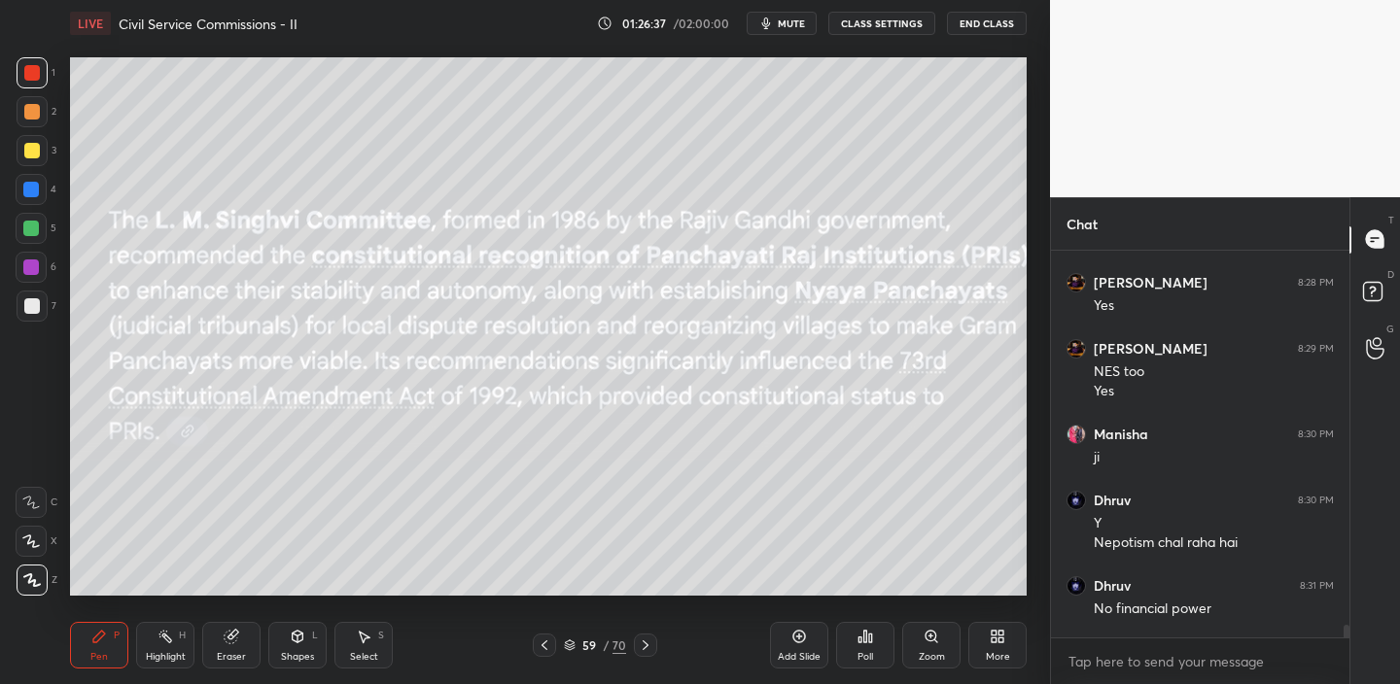
click at [998, 652] on div "More" at bounding box center [998, 657] width 24 height 10
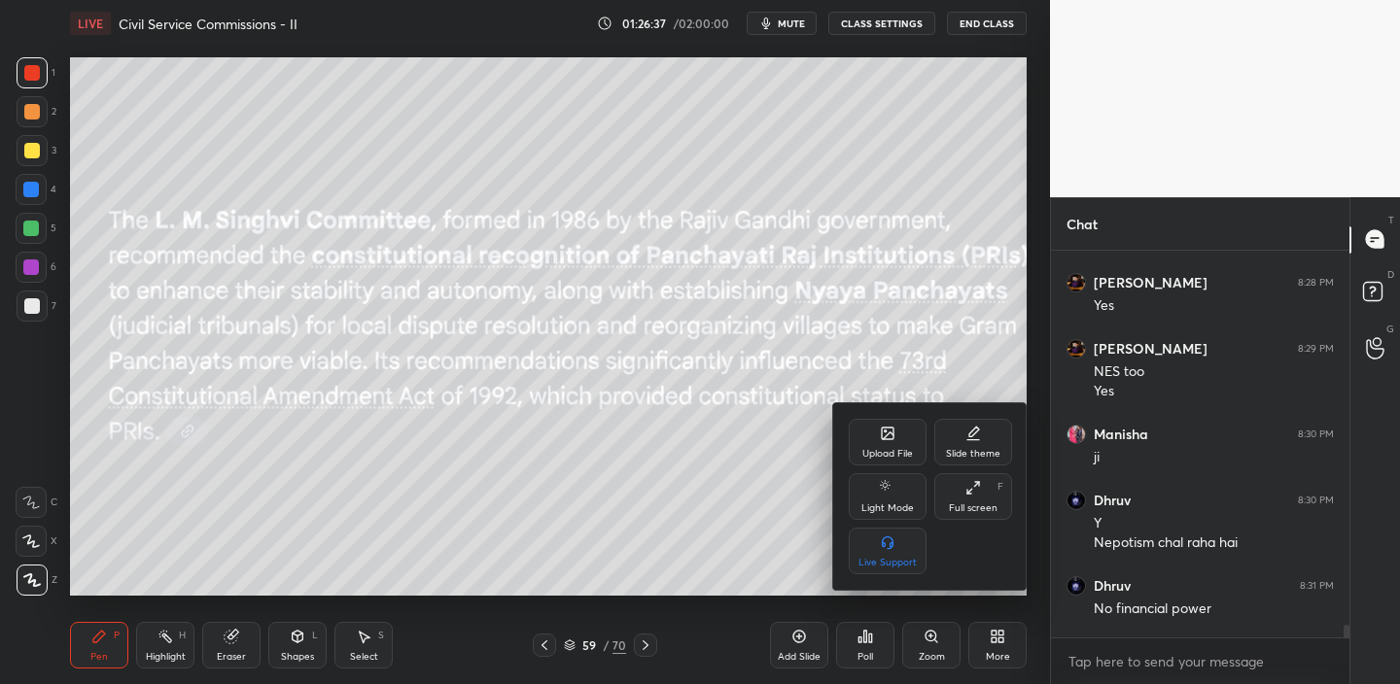
click at [971, 503] on div "Full screen" at bounding box center [973, 508] width 49 height 10
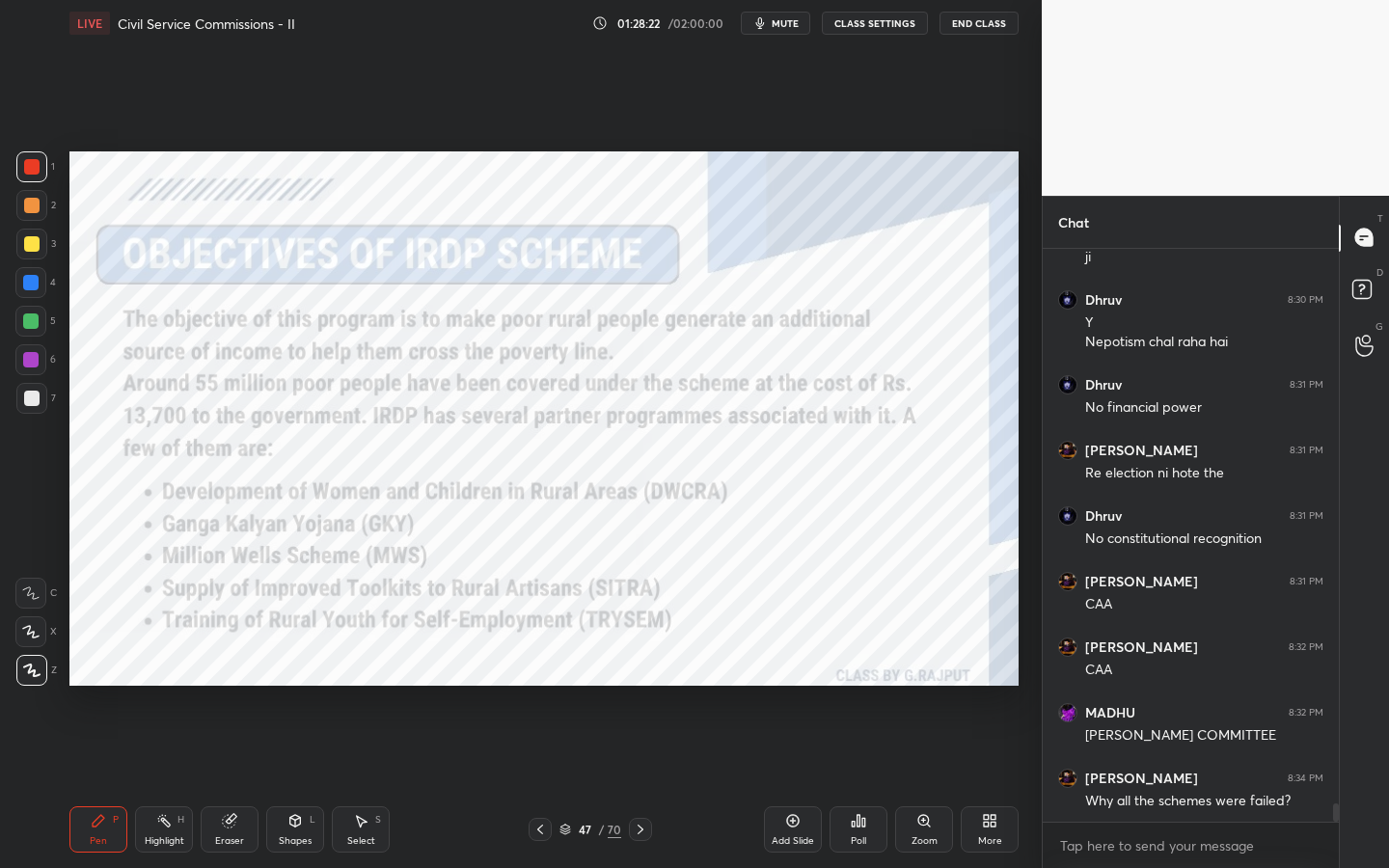
scroll to position [17094, 0]
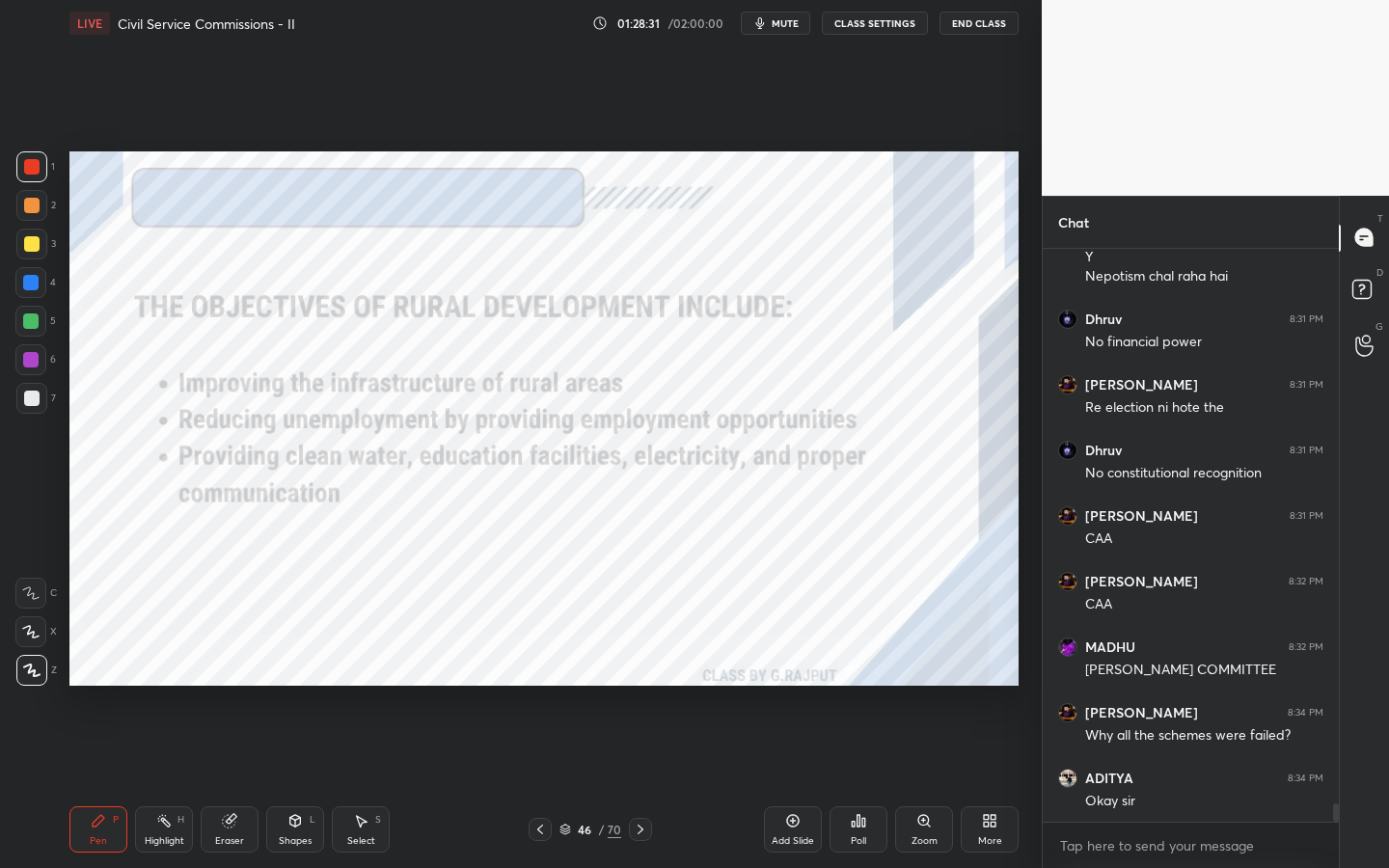
drag, startPoint x: 801, startPoint y: 829, endPoint x: 815, endPoint y: 795, distance: 36.8
click at [801, 782] on div "Add Slide" at bounding box center [793, 829] width 58 height 47
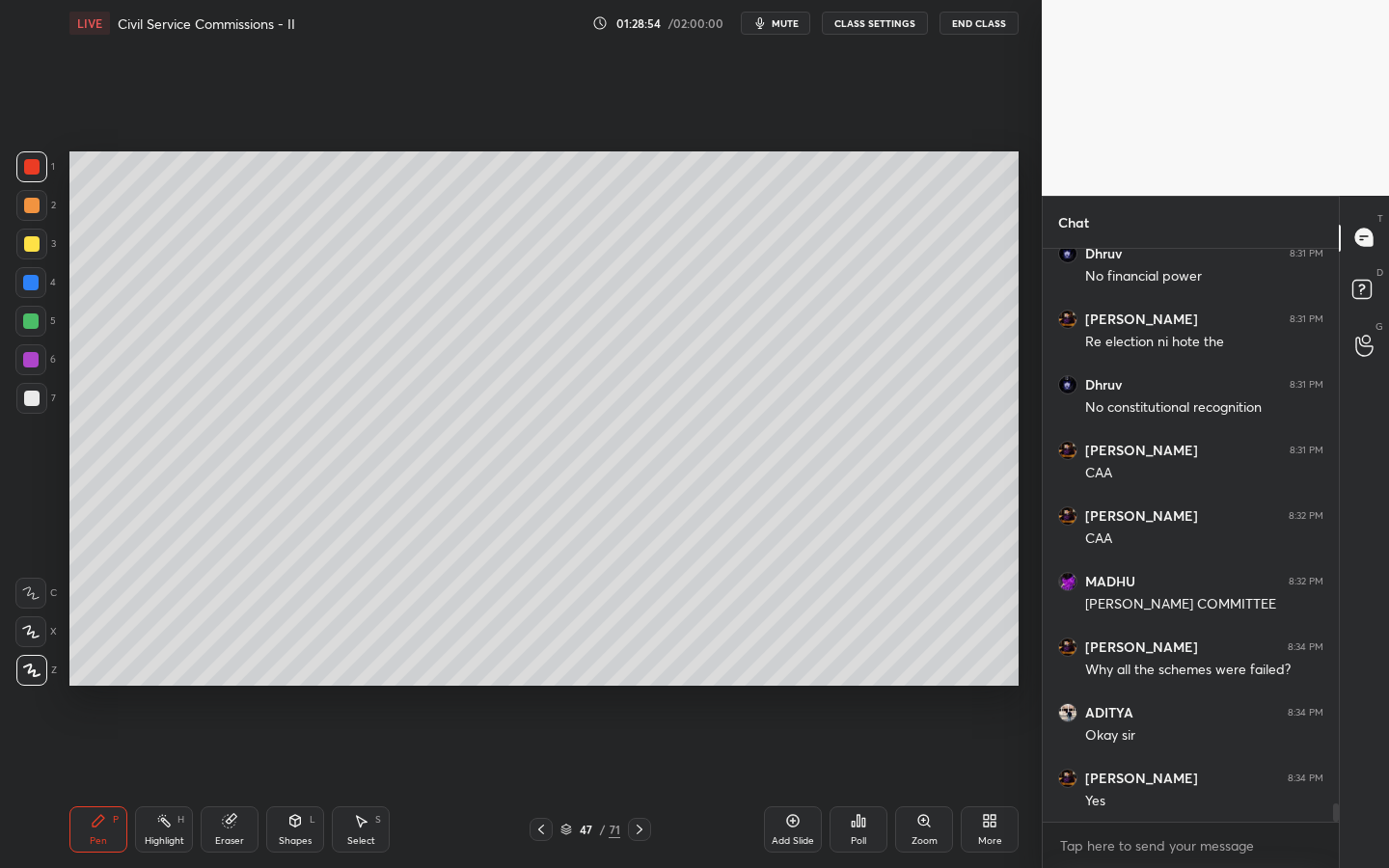
scroll to position [17225, 0]
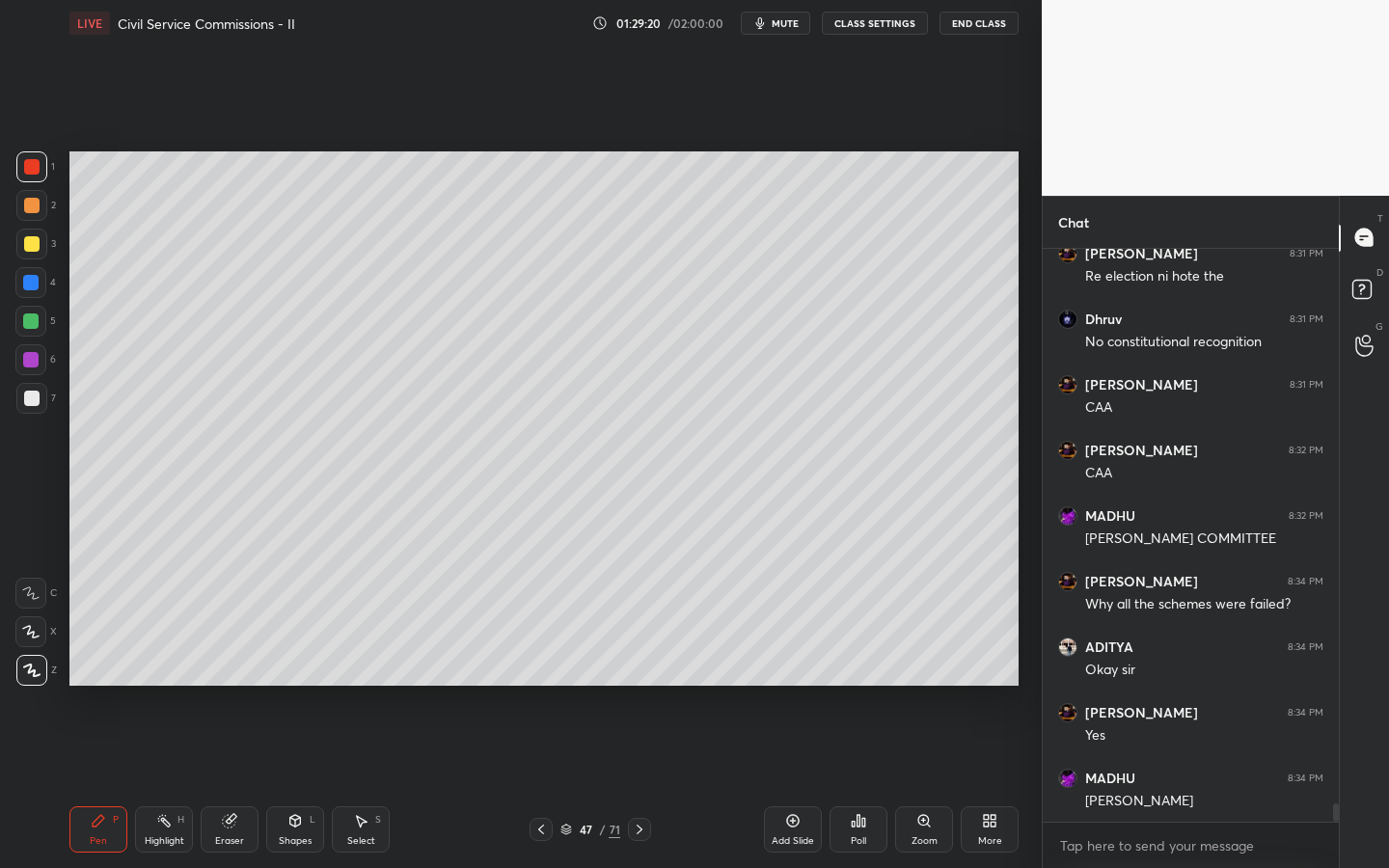
click at [788, 782] on div "Add Slide" at bounding box center [793, 829] width 58 height 47
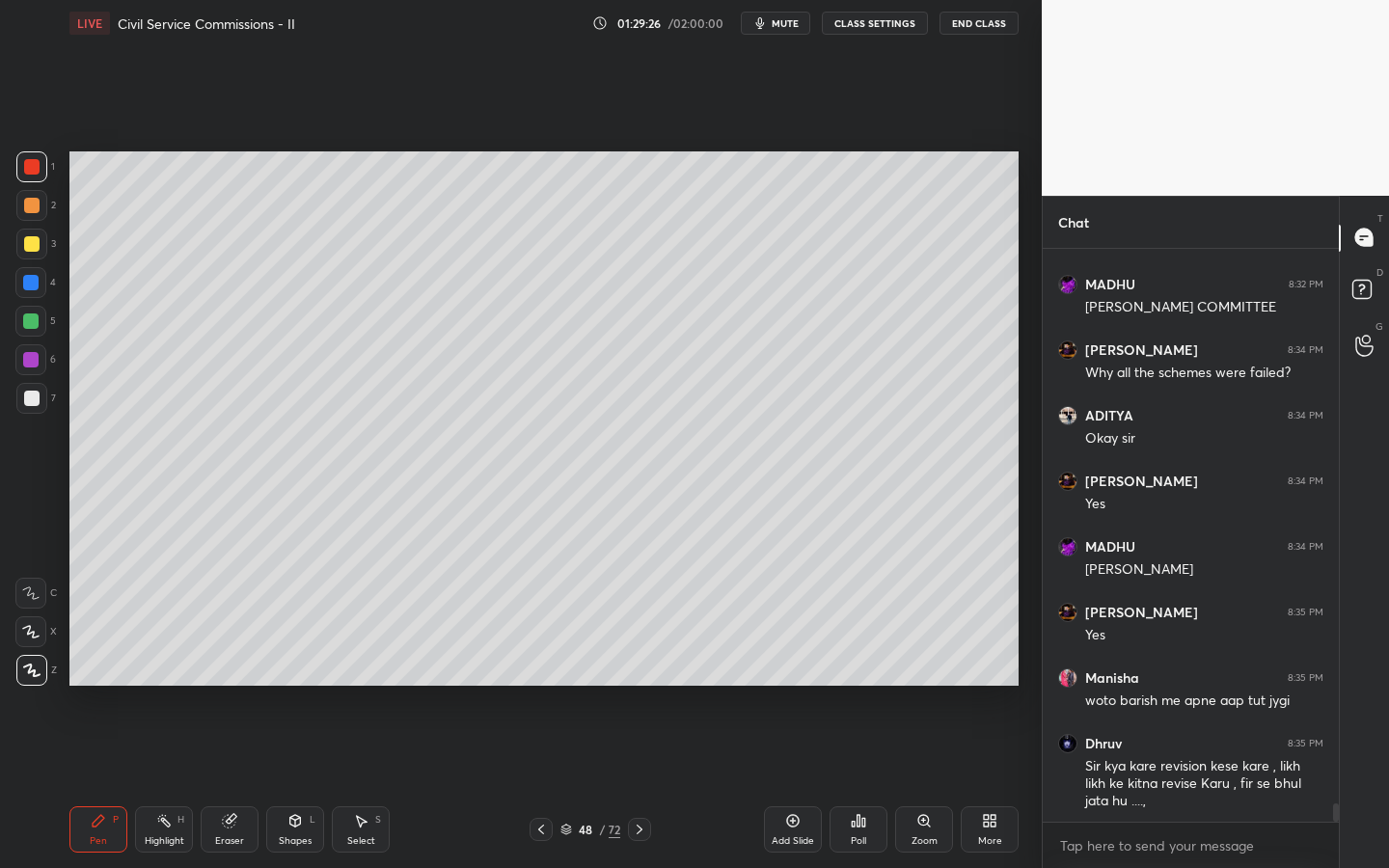
scroll to position [17522, 0]
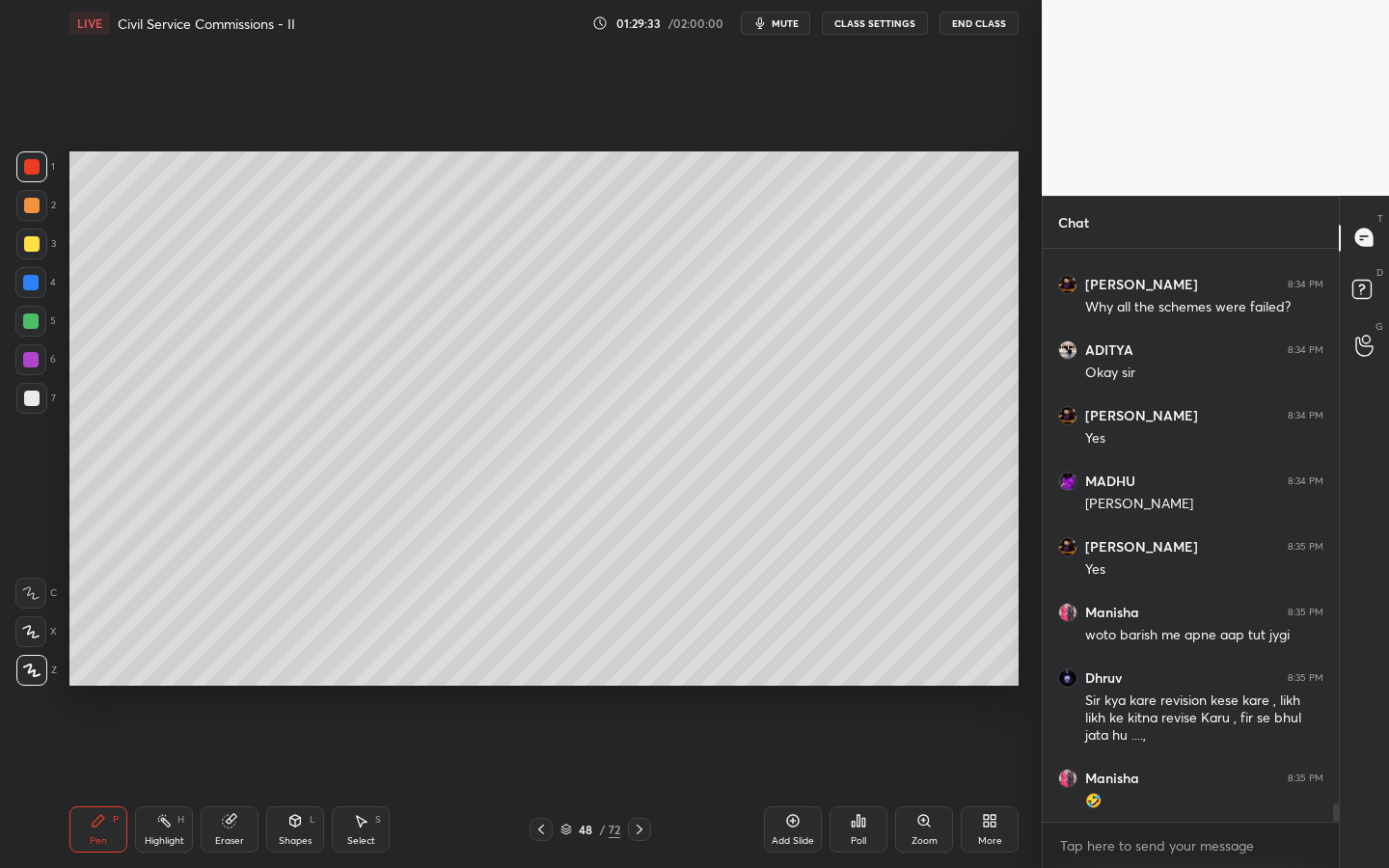
drag, startPoint x: 784, startPoint y: 836, endPoint x: 784, endPoint y: 825, distance: 11.0
click at [784, 782] on div "Add Slide" at bounding box center [793, 841] width 43 height 10
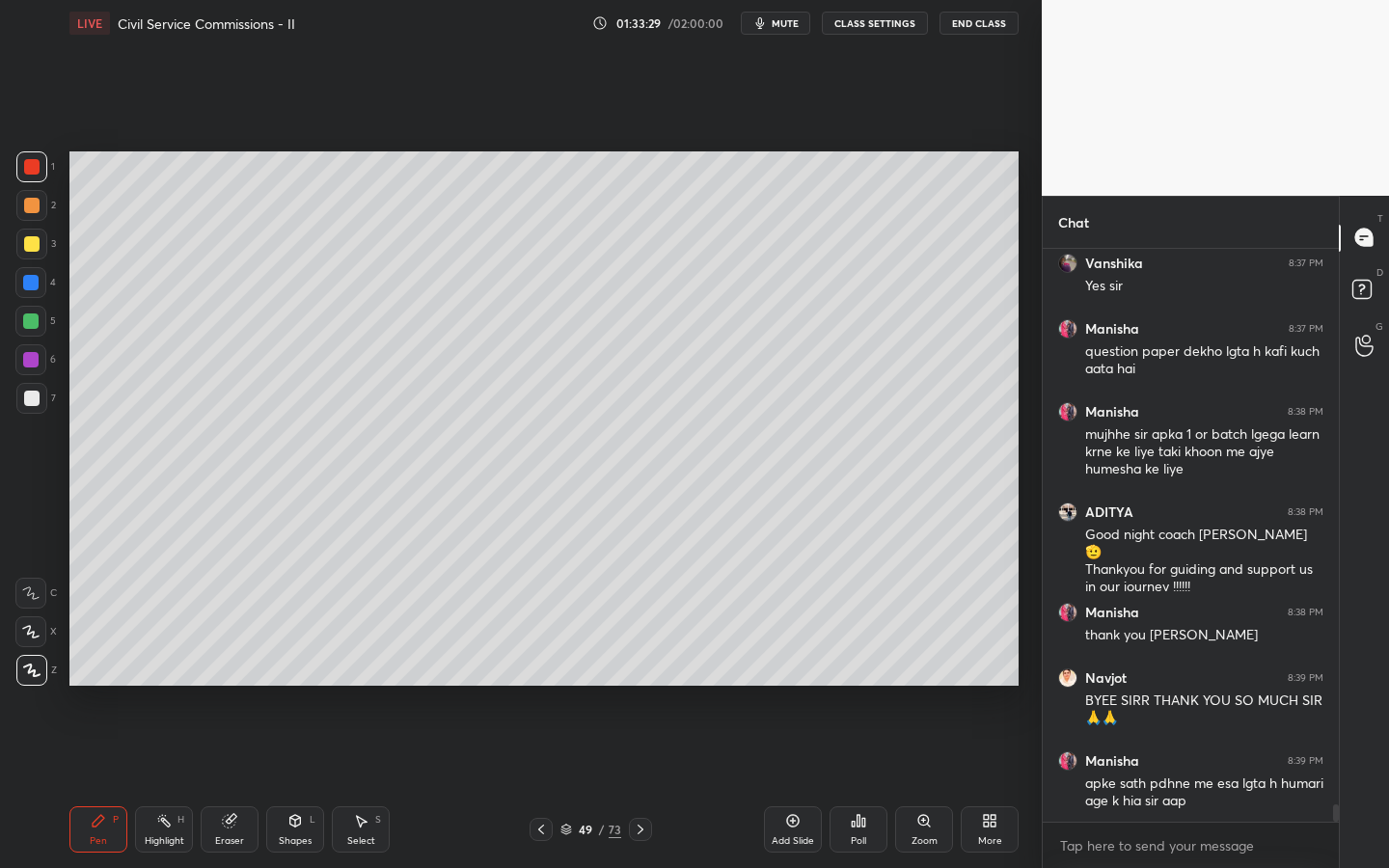
scroll to position [18504, 0]
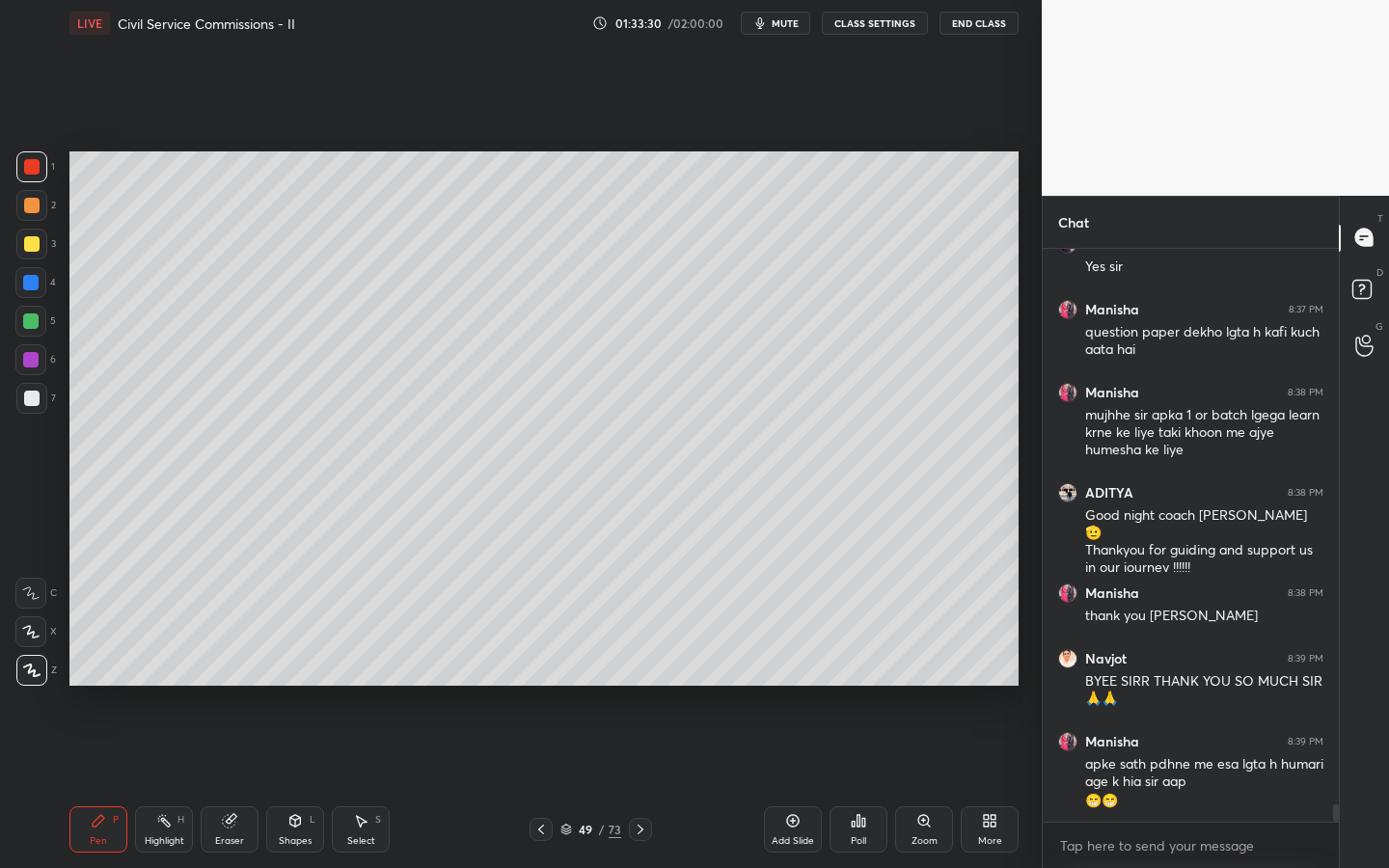
drag, startPoint x: 996, startPoint y: 21, endPoint x: 996, endPoint y: 774, distance: 753.0
click at [996, 21] on button "End Class" at bounding box center [979, 23] width 79 height 23
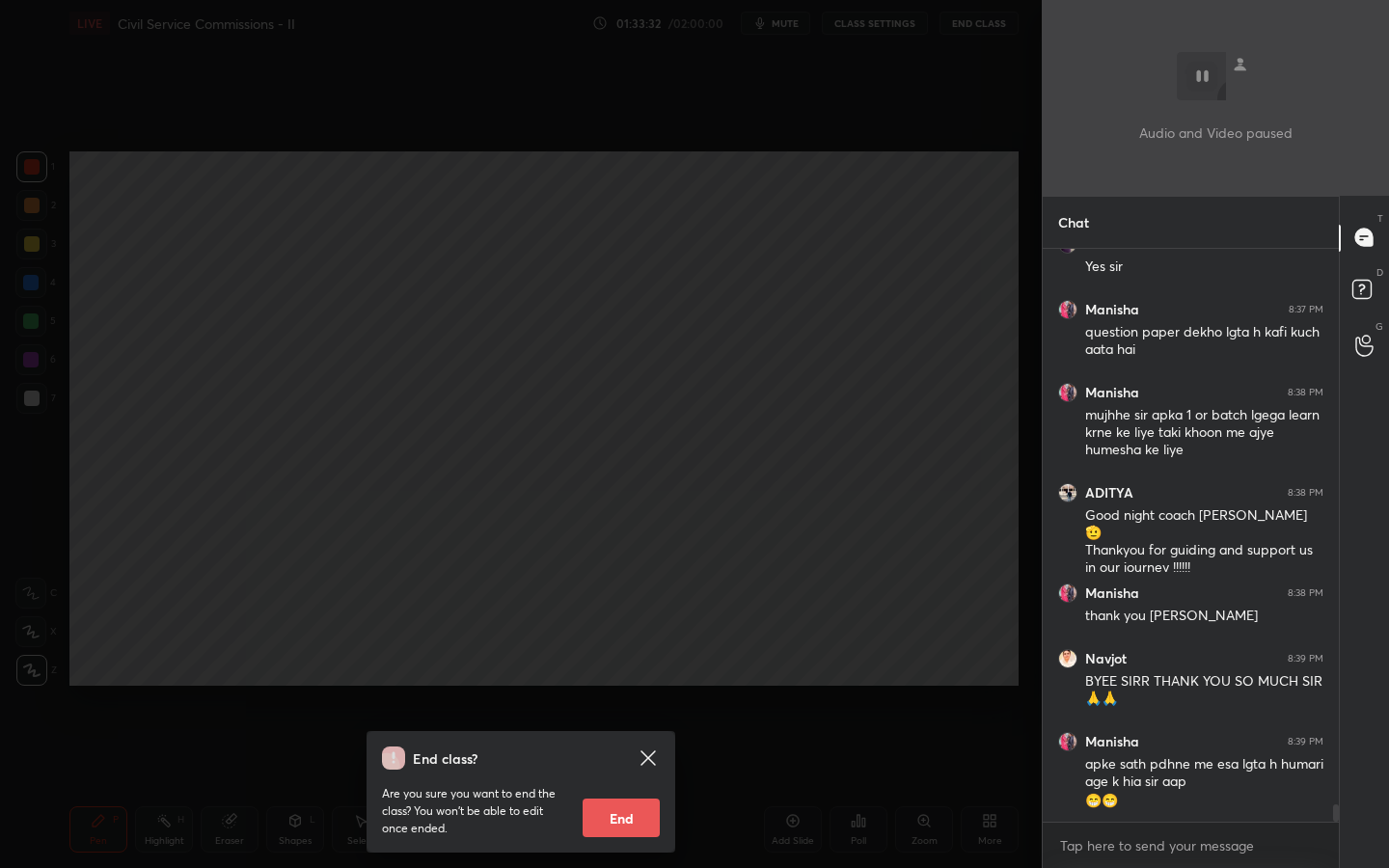
click at [628, 782] on button "End" at bounding box center [621, 817] width 77 height 39
type textarea "x"
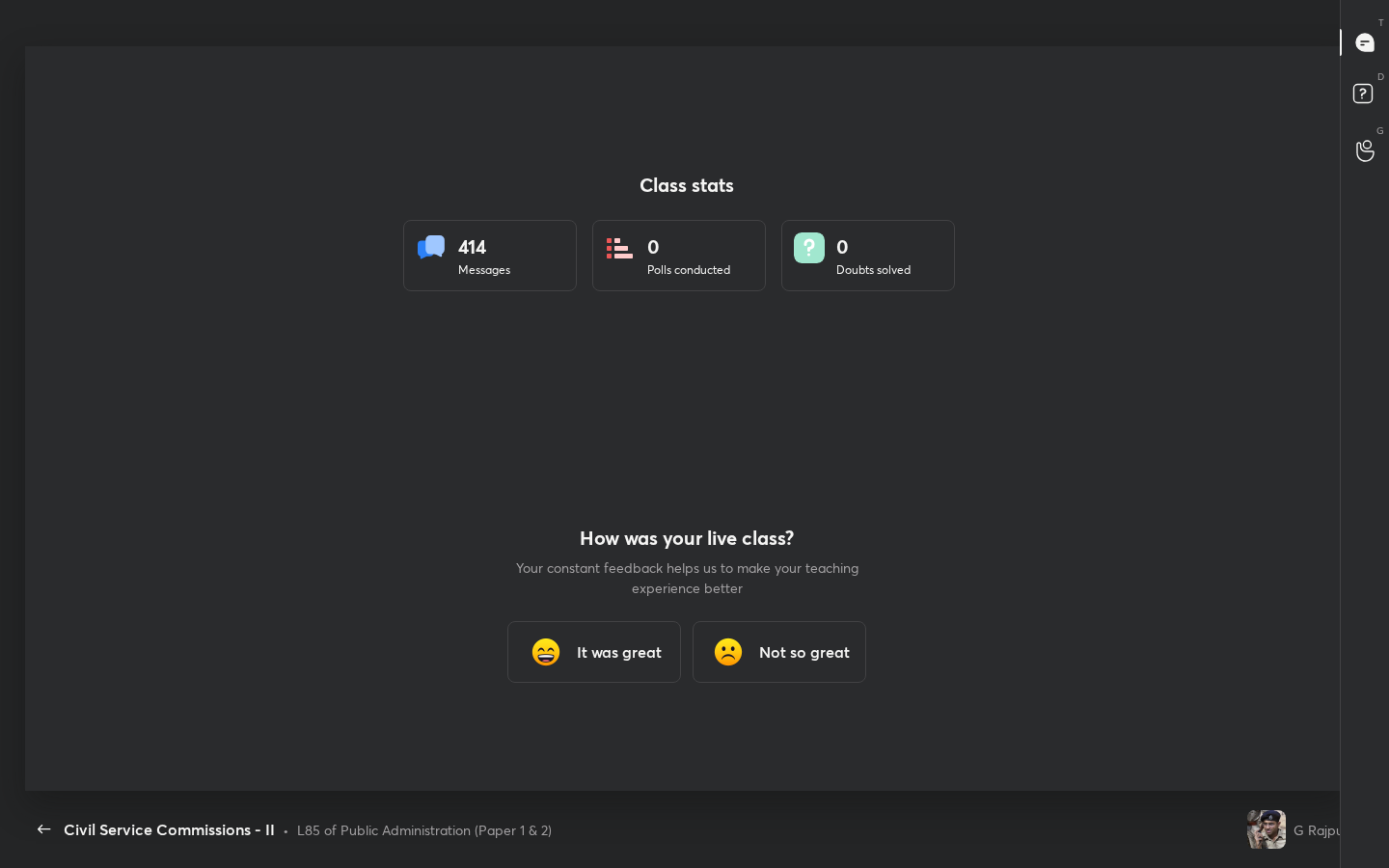
scroll to position [95668, 95054]
